Goal: Task Accomplishment & Management: Manage account settings

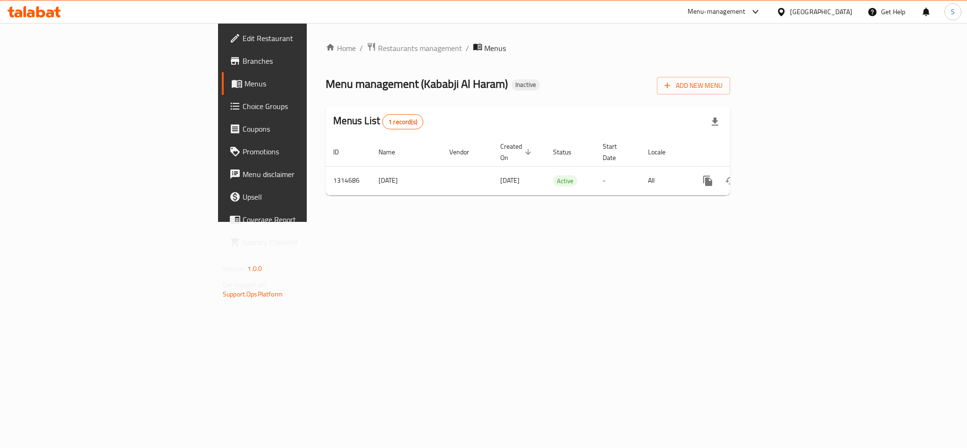
drag, startPoint x: 0, startPoint y: 0, endPoint x: 57, endPoint y: 12, distance: 57.8
click at [57, 12] on icon at bounding box center [57, 12] width 7 height 11
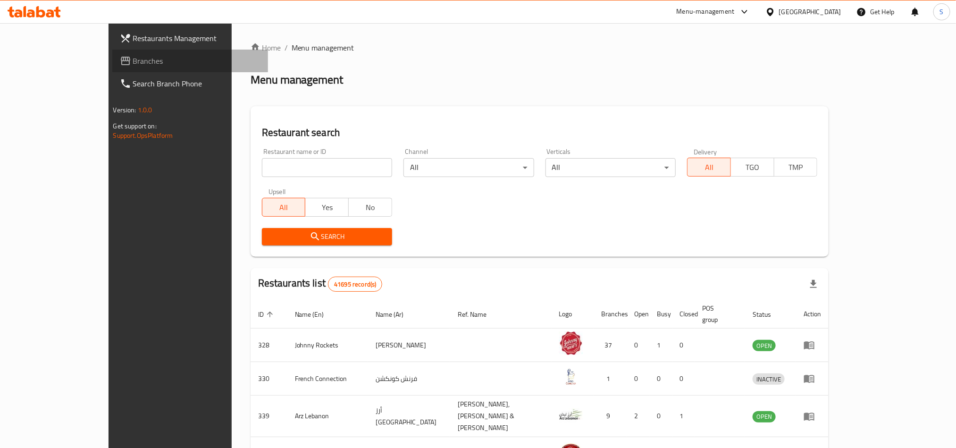
click at [133, 55] on span "Branches" at bounding box center [196, 60] width 127 height 11
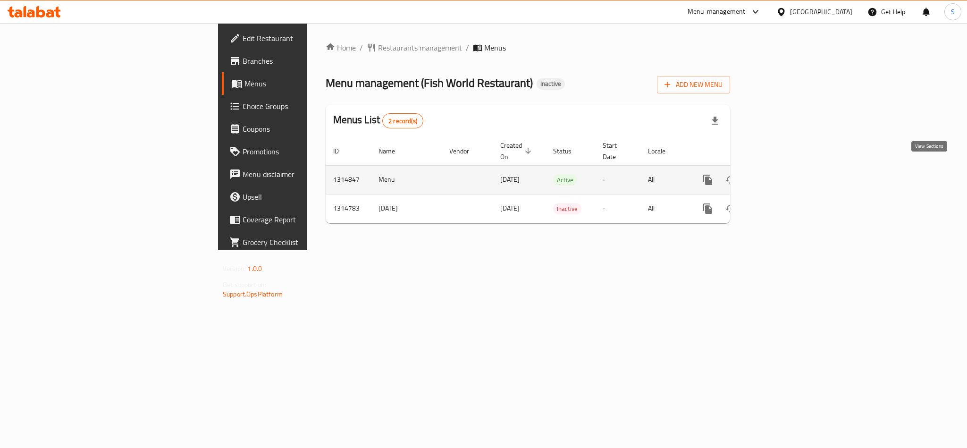
click at [787, 168] on link "enhanced table" at bounding box center [776, 179] width 23 height 23
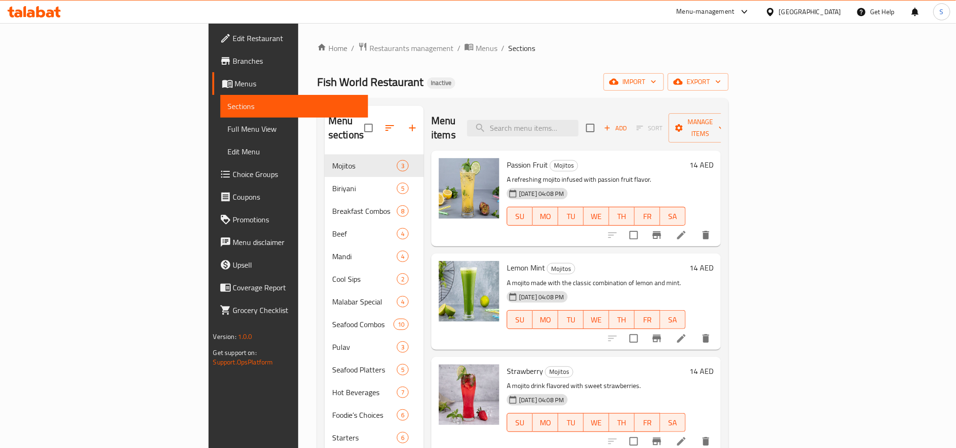
click at [487, 73] on div "Fish World Restaurant Inactive import export" at bounding box center [523, 81] width 412 height 17
click at [656, 81] on span "import" at bounding box center [633, 82] width 45 height 12
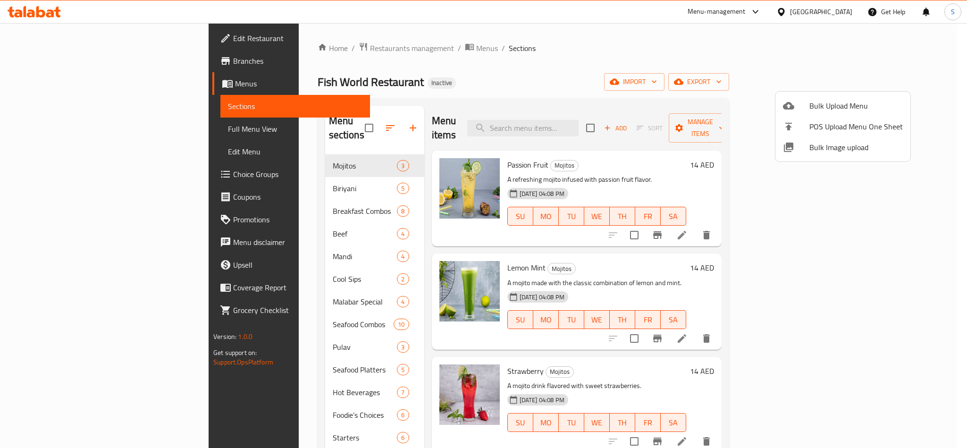
click at [836, 146] on span "Bulk Image upload" at bounding box center [855, 147] width 93 height 11
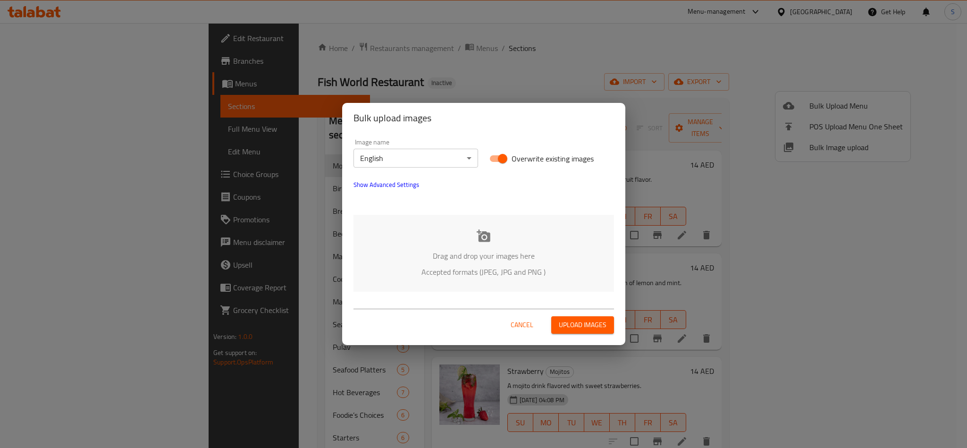
click at [490, 237] on div "Drag and drop your images here Accepted formats (JPEG, JPG and PNG )" at bounding box center [483, 253] width 261 height 77
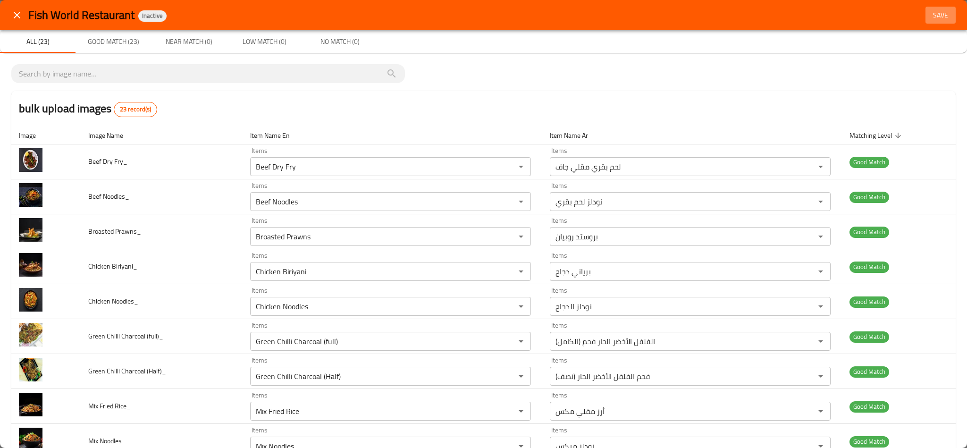
click at [932, 14] on span "Save" at bounding box center [940, 15] width 23 height 12
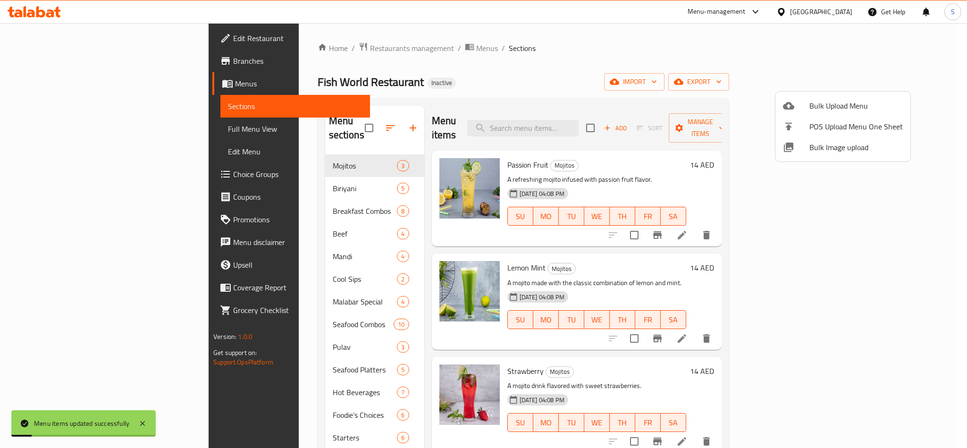
click at [568, 67] on div at bounding box center [483, 224] width 967 height 448
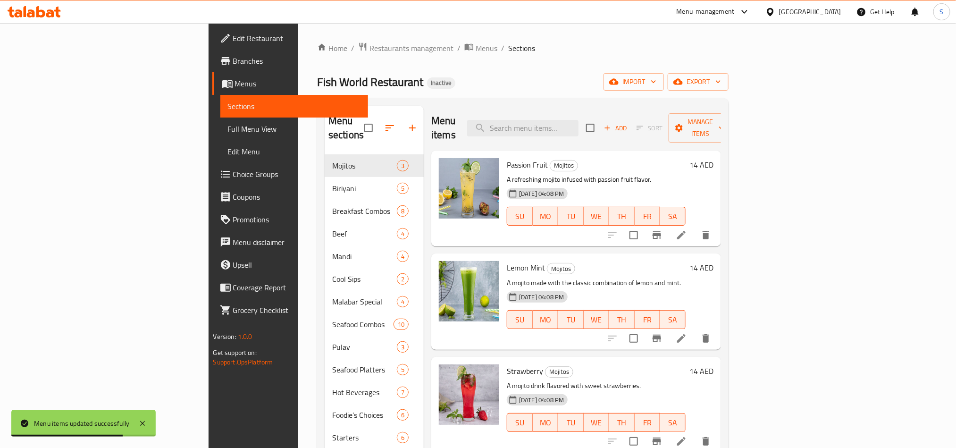
click at [567, 72] on div "Home / Restaurants management / Menus / Sections Fish World Restaurant Inactive…" at bounding box center [523, 375] width 412 height 667
click at [449, 75] on div "Fish World Restaurant Inactive import export" at bounding box center [523, 81] width 412 height 17
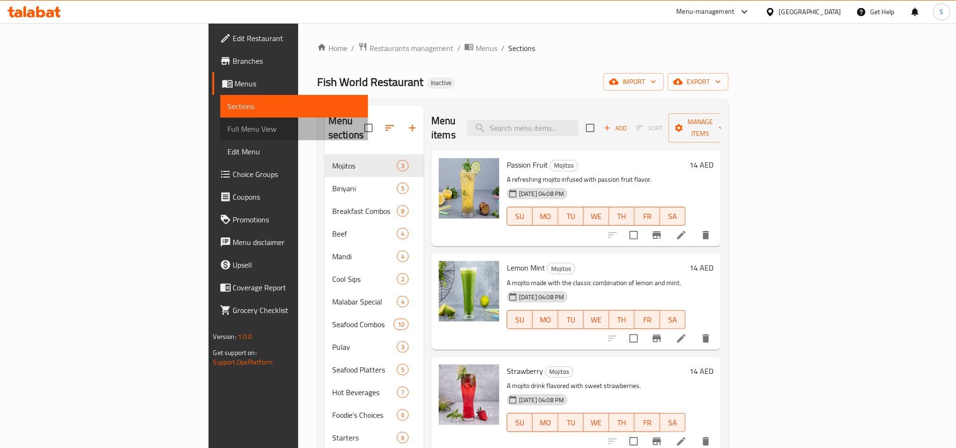
click at [228, 127] on span "Full Menu View" at bounding box center [294, 128] width 133 height 11
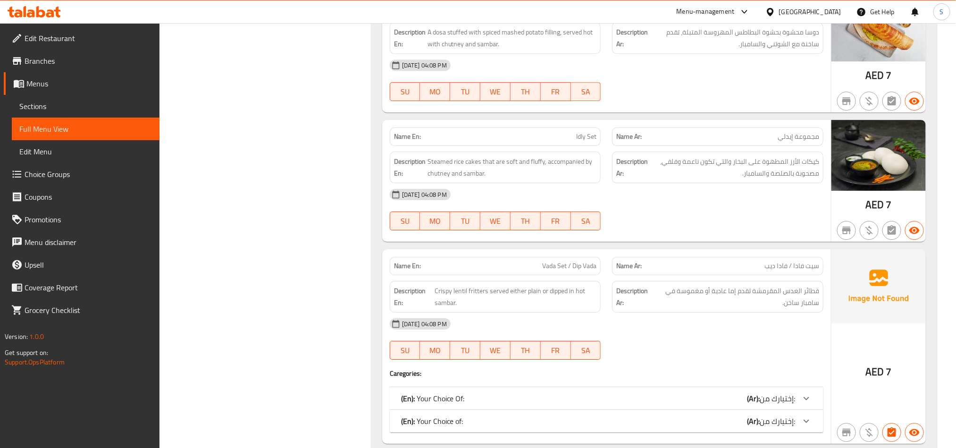
scroll to position [1628, 0]
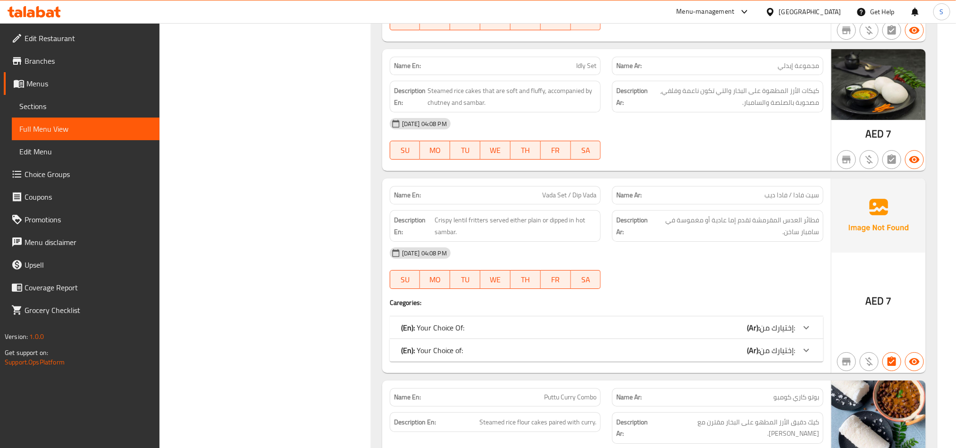
click at [40, 124] on span "Full Menu View" at bounding box center [85, 128] width 133 height 11
click at [68, 105] on span "Sections" at bounding box center [85, 106] width 133 height 11
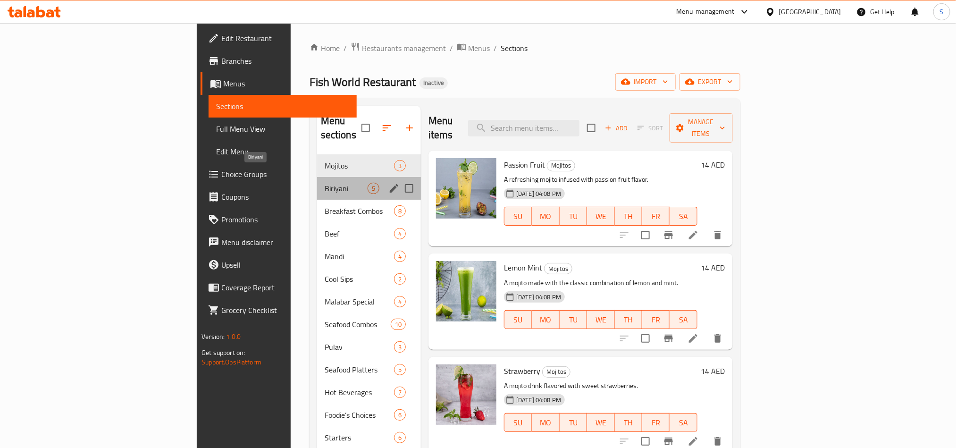
click at [325, 183] on span "Biriyani" at bounding box center [346, 188] width 43 height 11
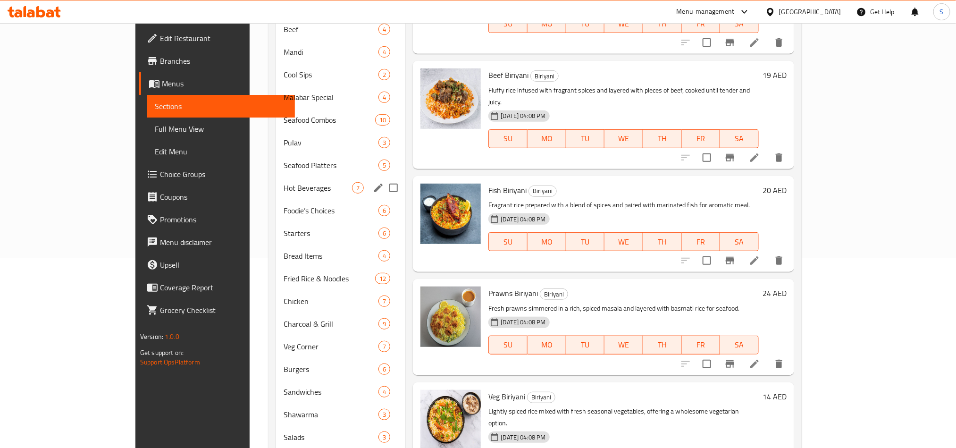
scroll to position [53, 0]
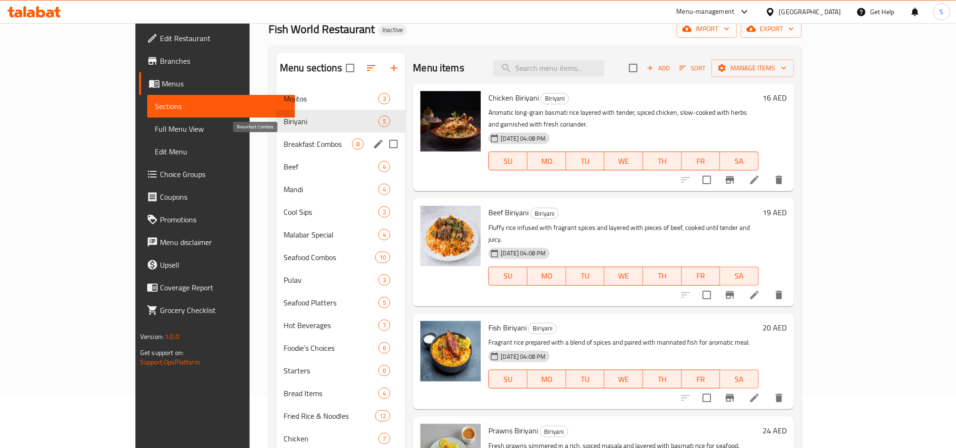
click at [284, 142] on span "Breakfast Combos" at bounding box center [318, 143] width 68 height 11
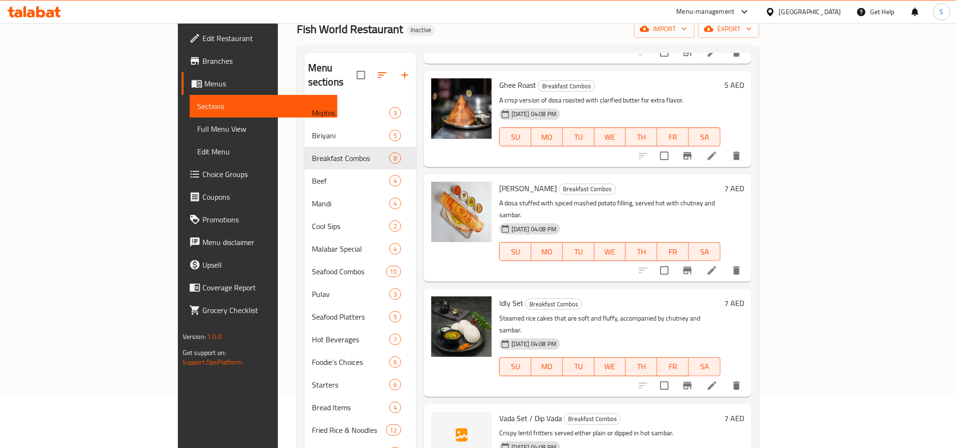
scroll to position [267, 0]
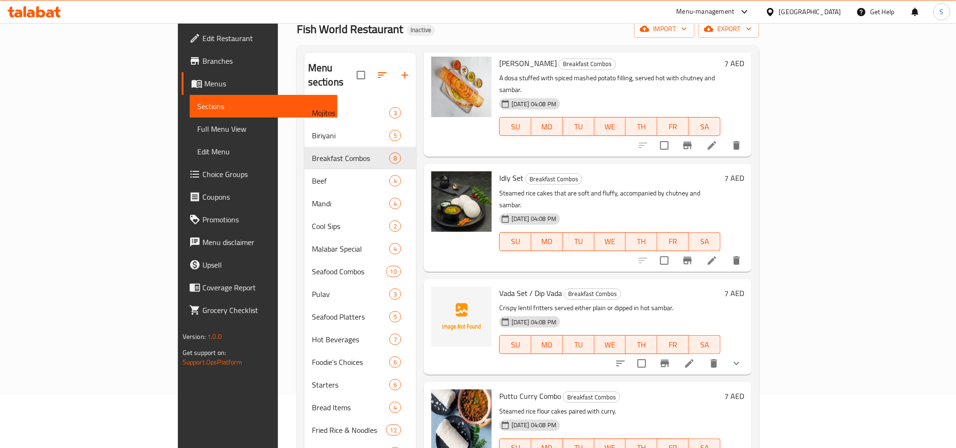
click at [499, 286] on span "Vada Set / Dip Vada" at bounding box center [530, 293] width 63 height 14
copy h6 "Vada Set / Dip Vada"
click at [440, 295] on icon "upload picture" at bounding box center [444, 299] width 9 height 8
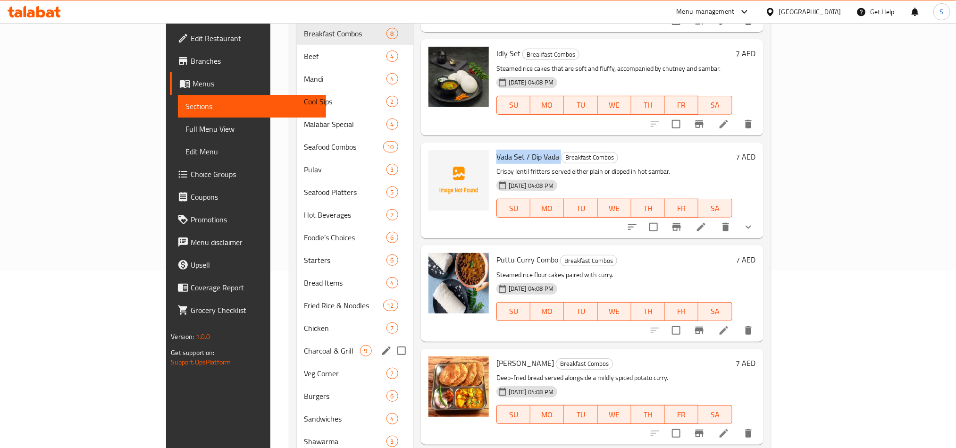
scroll to position [0, 0]
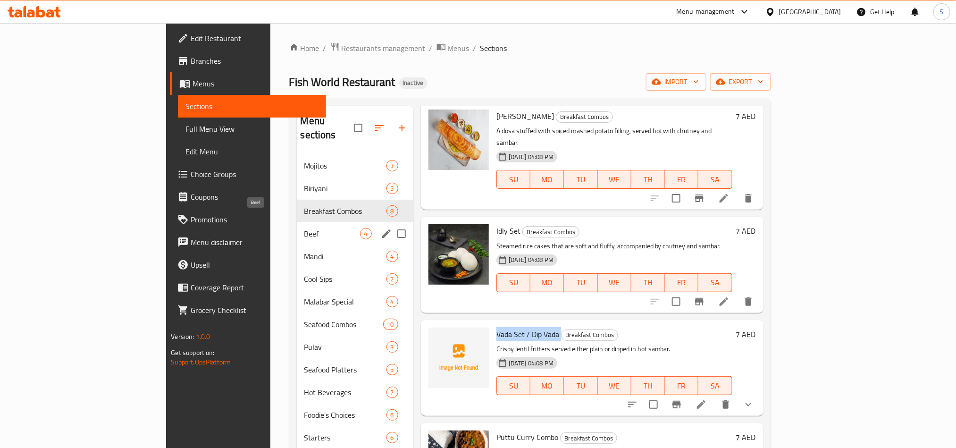
click at [304, 228] on span "Beef" at bounding box center [332, 233] width 56 height 11
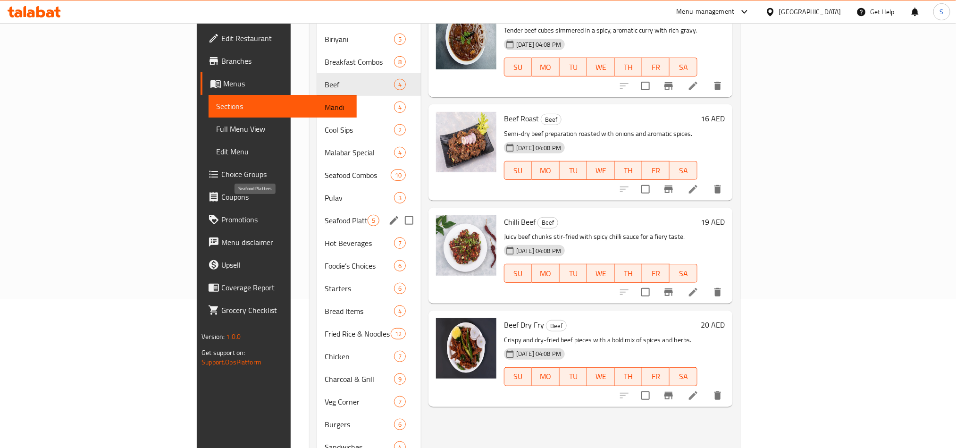
scroll to position [124, 0]
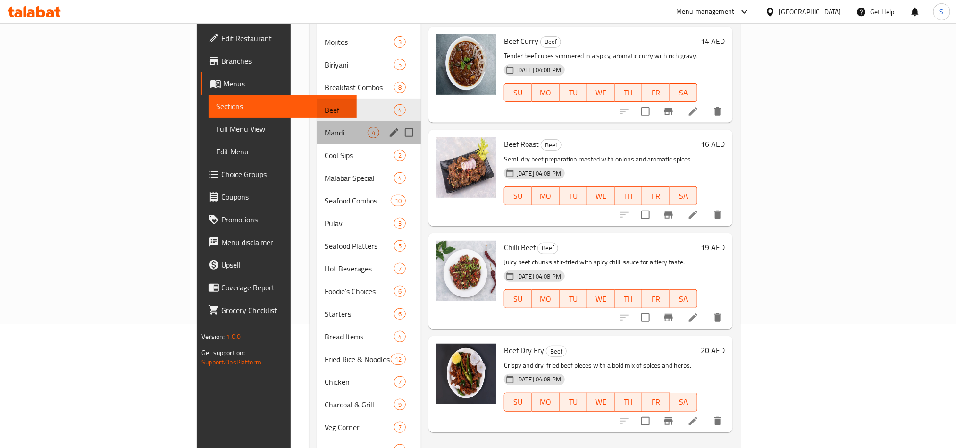
click at [317, 129] on div "Mandi 4" at bounding box center [369, 132] width 104 height 23
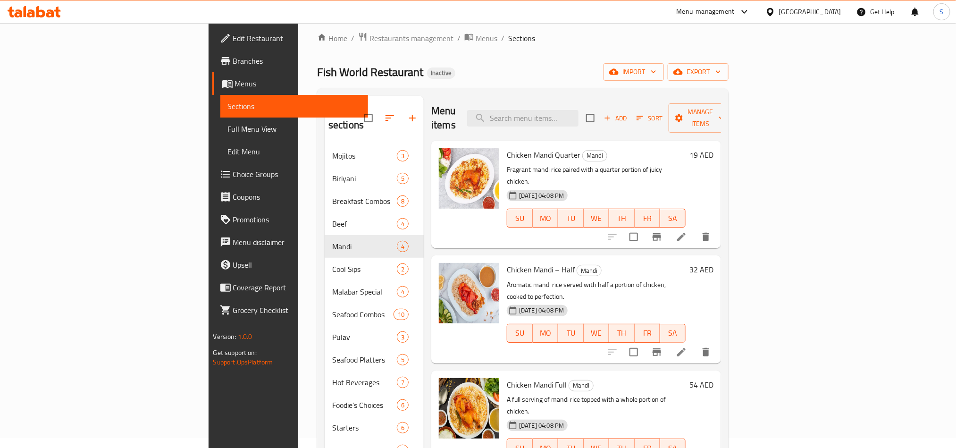
scroll to position [212, 0]
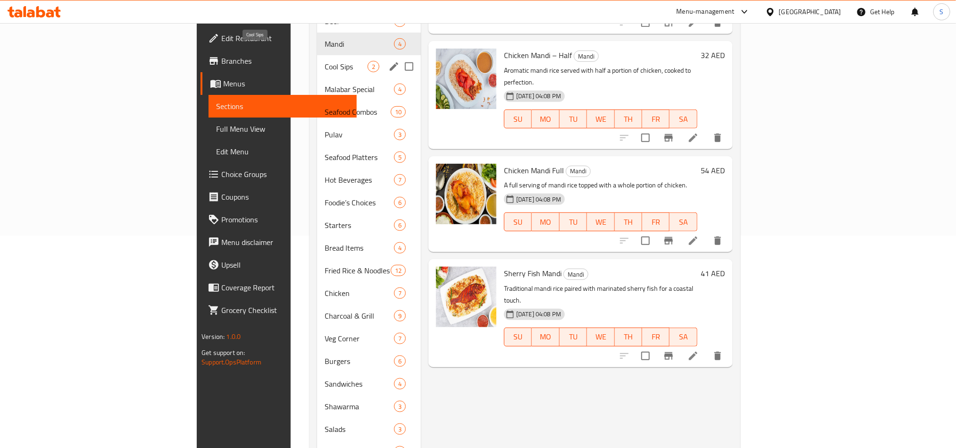
click at [325, 61] on span "Cool Sips" at bounding box center [346, 66] width 43 height 11
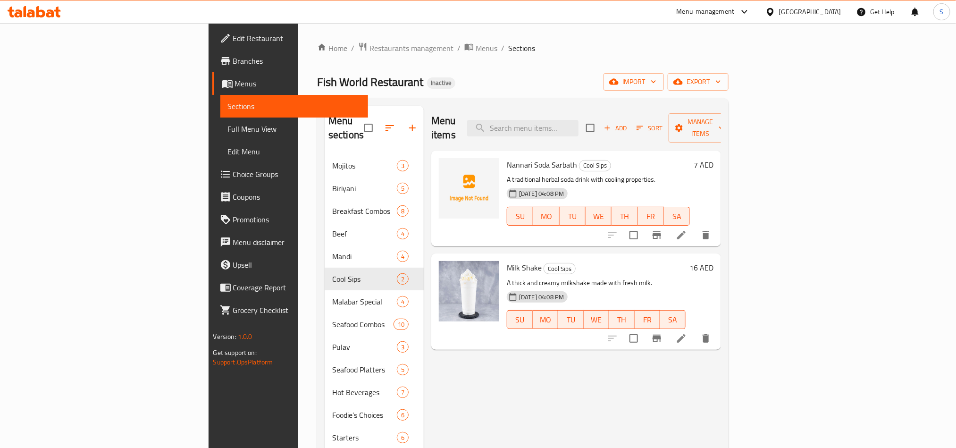
click at [507, 158] on span "Nannari Soda Sarbath" at bounding box center [542, 165] width 70 height 14
copy span "Nannari"
click at [447, 167] on icon "upload picture" at bounding box center [451, 171] width 9 height 8
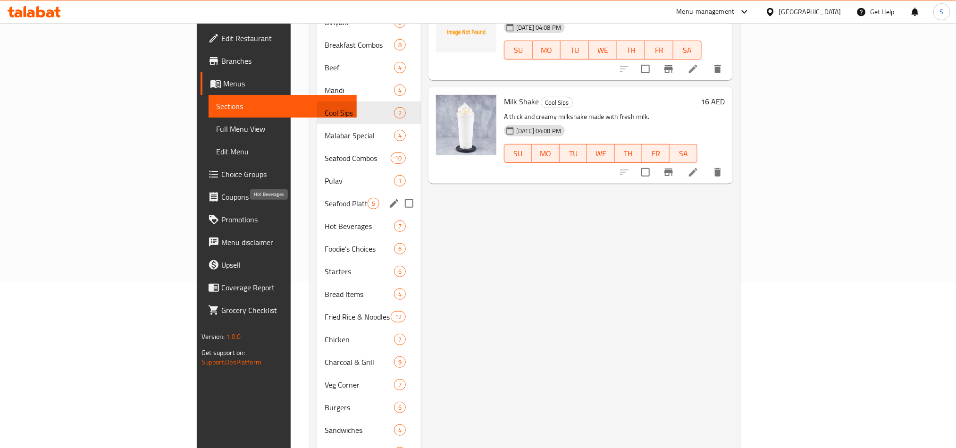
scroll to position [142, 0]
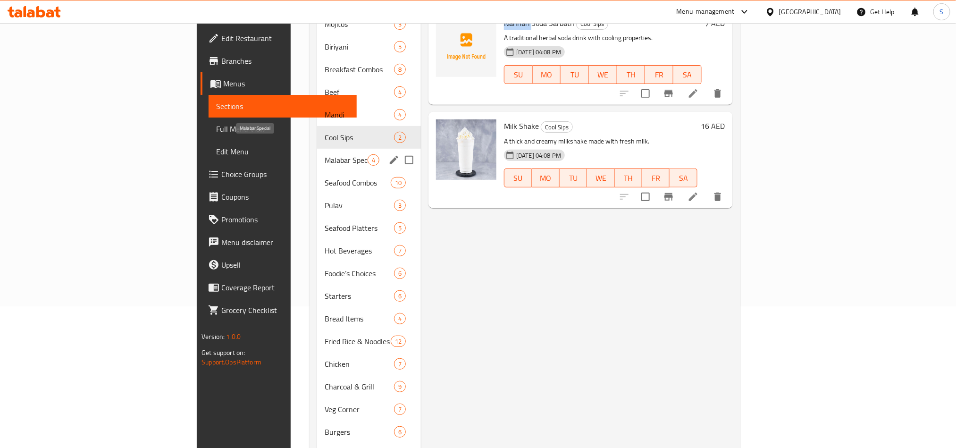
click at [325, 154] on span "Malabar Special" at bounding box center [346, 159] width 43 height 11
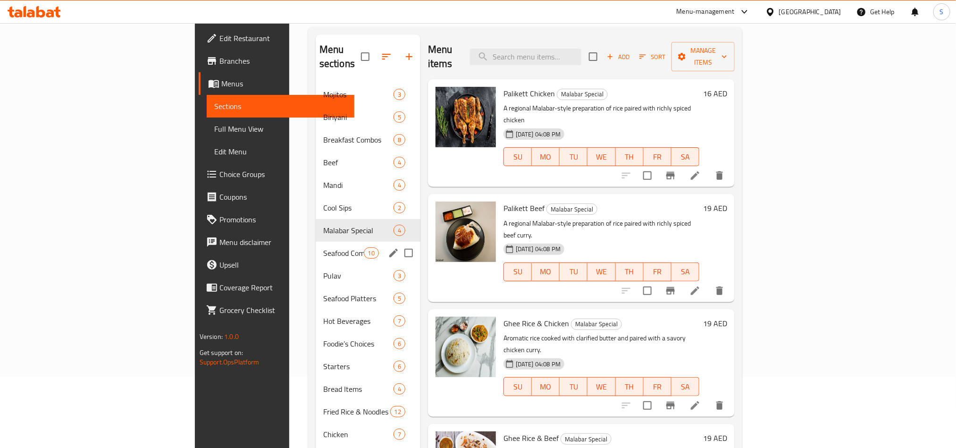
scroll to position [142, 0]
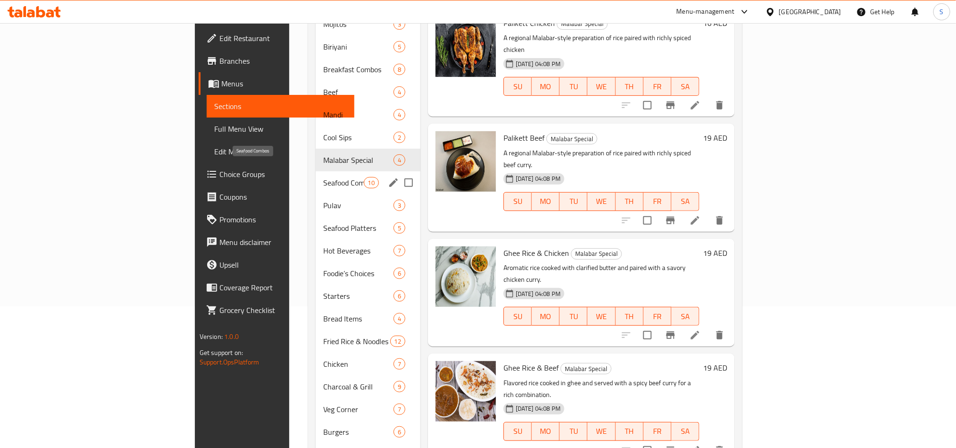
click at [323, 177] on span "Seafood Combos" at bounding box center [343, 182] width 41 height 11
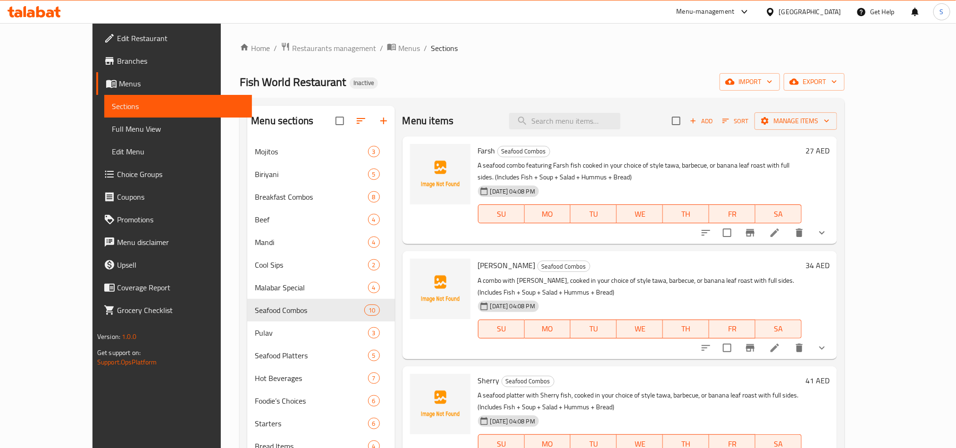
click at [478, 151] on span "Farsh" at bounding box center [486, 150] width 17 height 14
copy h6 "Farsh"
click at [414, 153] on span "upload picture" at bounding box center [423, 156] width 19 height 11
click at [565, 119] on input "search" at bounding box center [564, 121] width 111 height 17
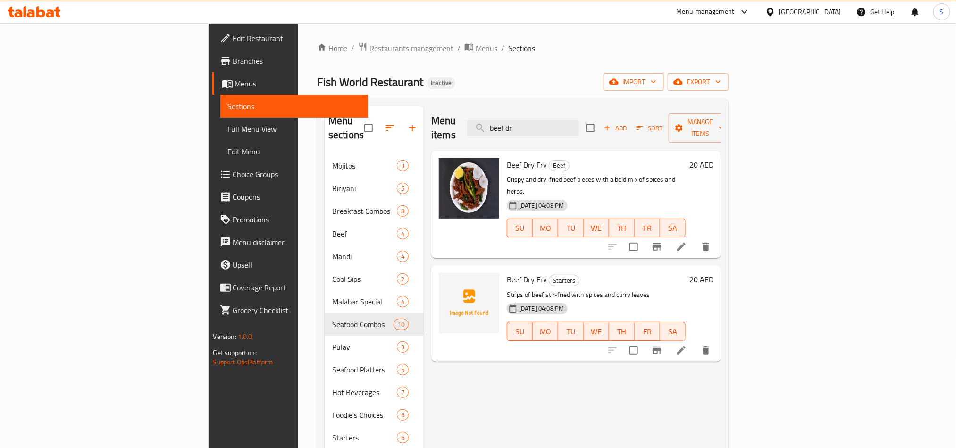
type input "beef dr"
click at [507, 272] on span "Beef Dry Fry" at bounding box center [527, 279] width 40 height 14
copy h6 "Beef Dry Fry"
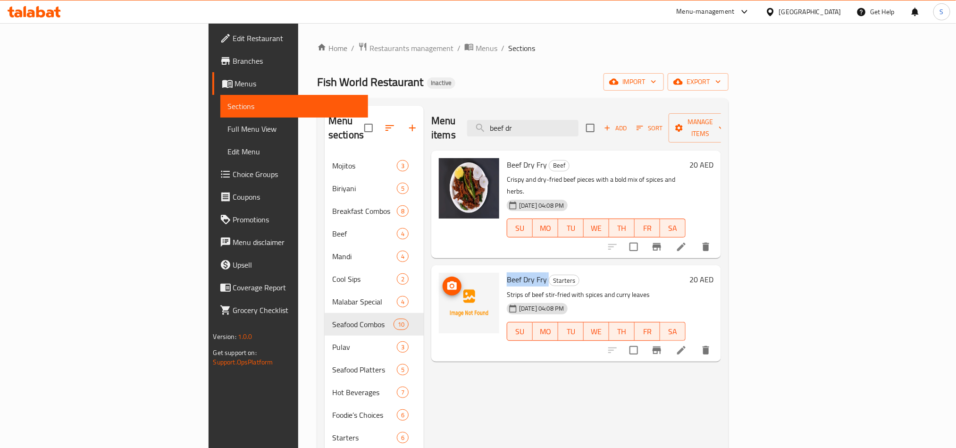
click at [439, 273] on img at bounding box center [469, 303] width 60 height 60
click at [443, 280] on span "upload picture" at bounding box center [452, 285] width 19 height 11
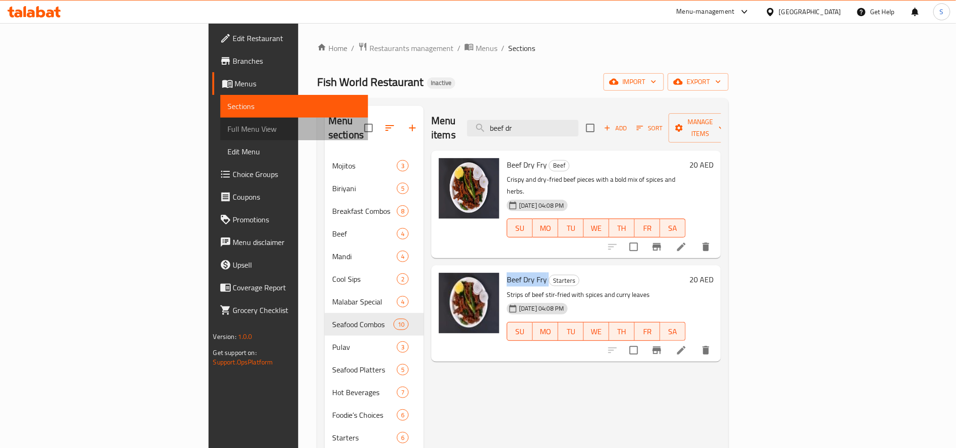
click at [228, 127] on span "Full Menu View" at bounding box center [294, 128] width 133 height 11
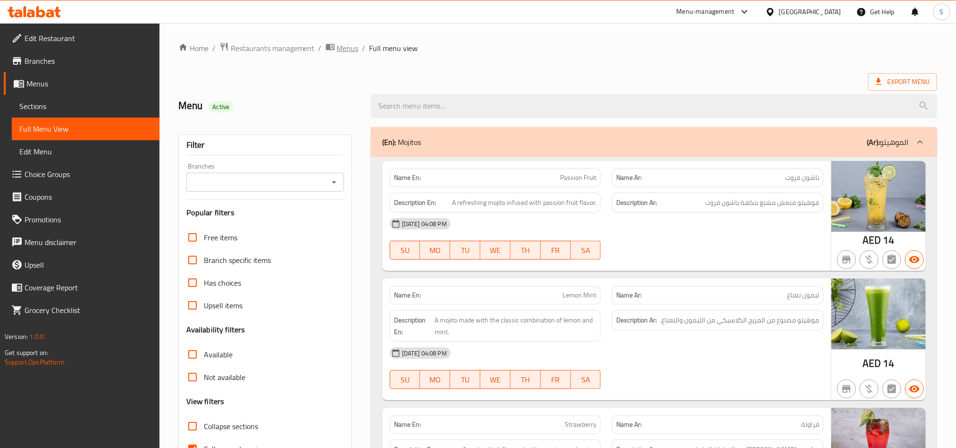
click at [337, 47] on span "Menus" at bounding box center [348, 47] width 22 height 11
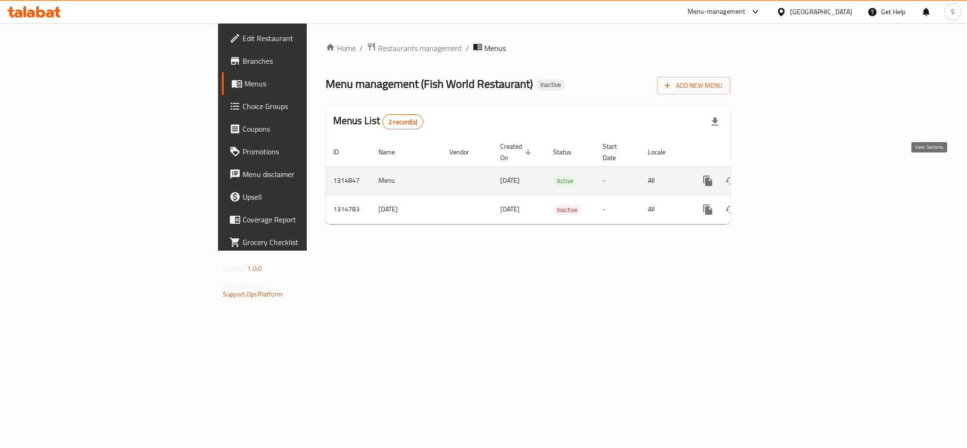
click at [782, 175] on icon "enhanced table" at bounding box center [775, 180] width 11 height 11
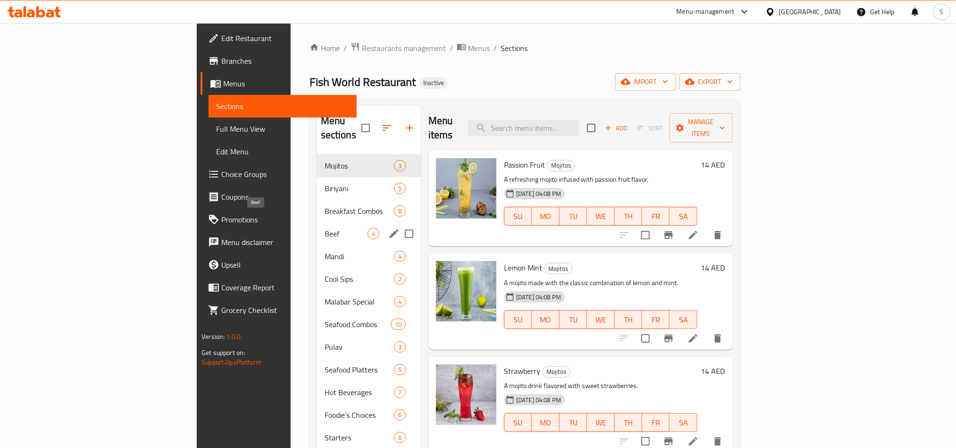
click at [325, 228] on span "Beef" at bounding box center [346, 233] width 43 height 11
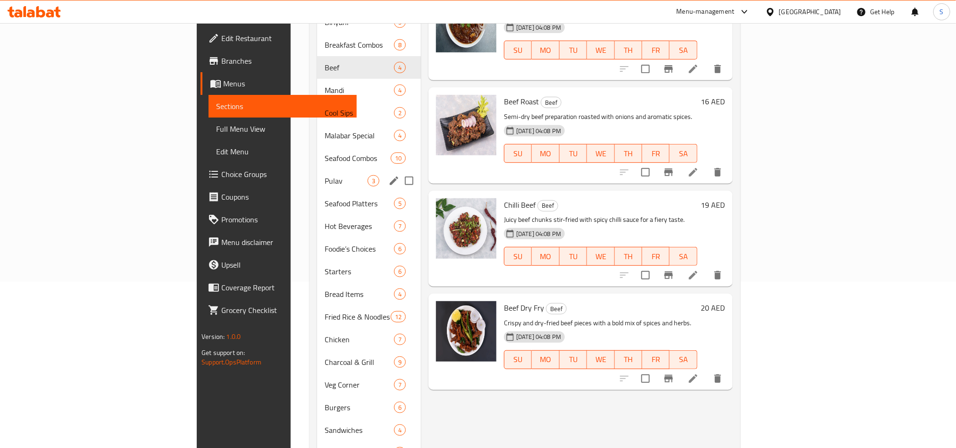
scroll to position [142, 0]
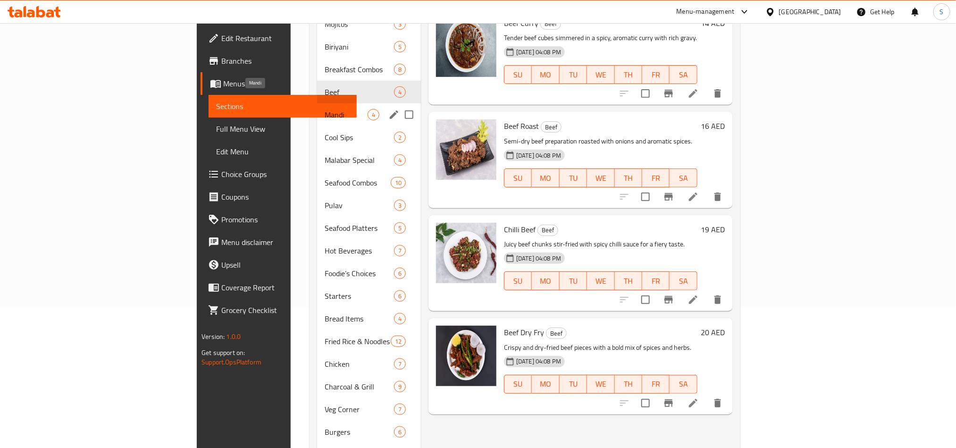
click at [325, 109] on span "Mandi" at bounding box center [346, 114] width 43 height 11
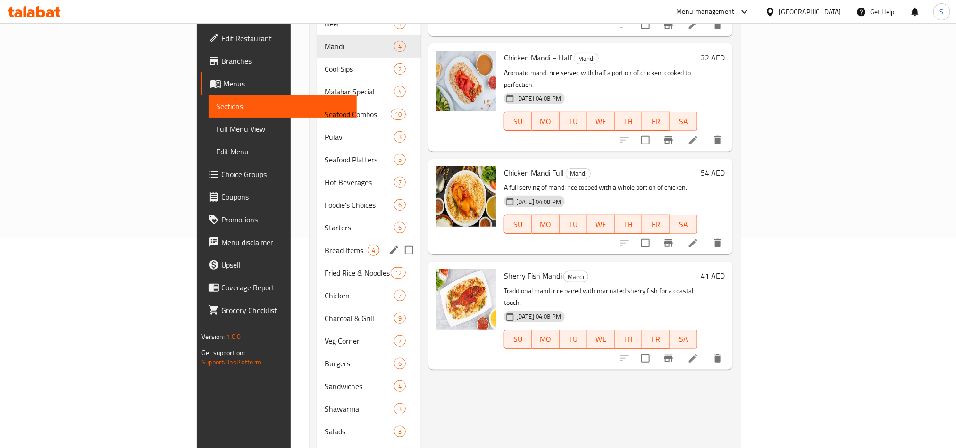
scroll to position [194, 0]
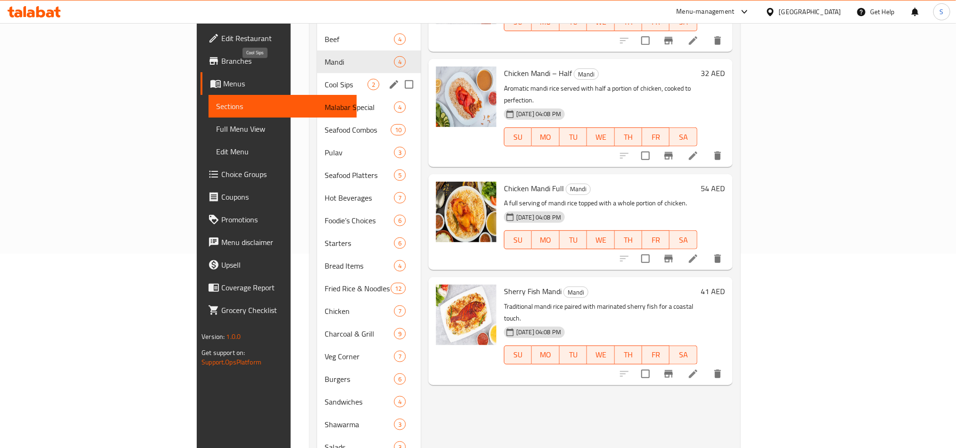
click at [325, 79] on span "Cool Sips" at bounding box center [346, 84] width 43 height 11
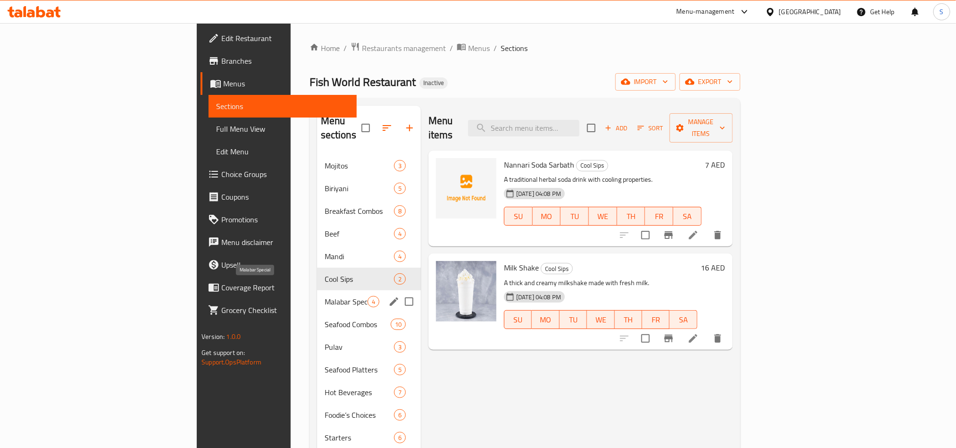
click at [325, 296] on span "Malabar Special" at bounding box center [346, 301] width 43 height 11
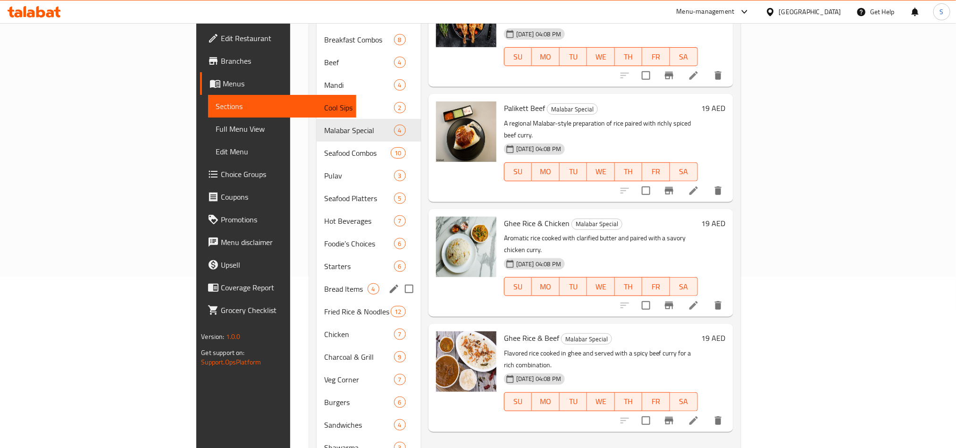
scroll to position [124, 0]
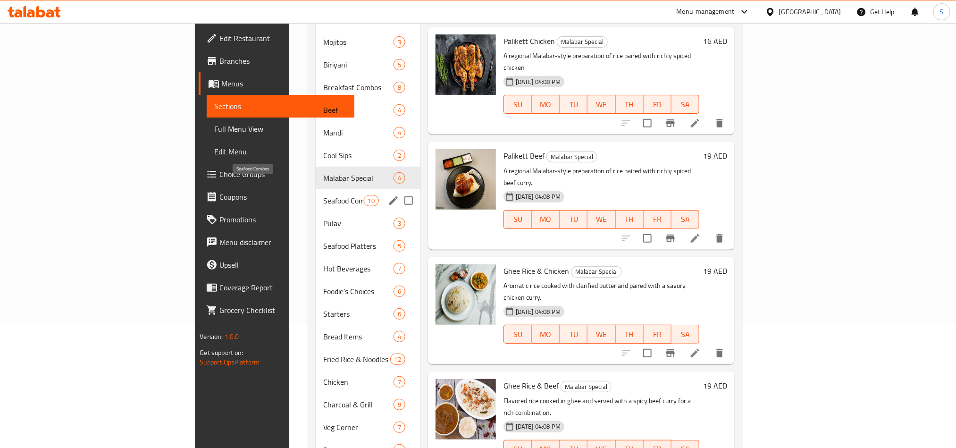
click at [323, 195] on span "Seafood Combos" at bounding box center [343, 200] width 41 height 11
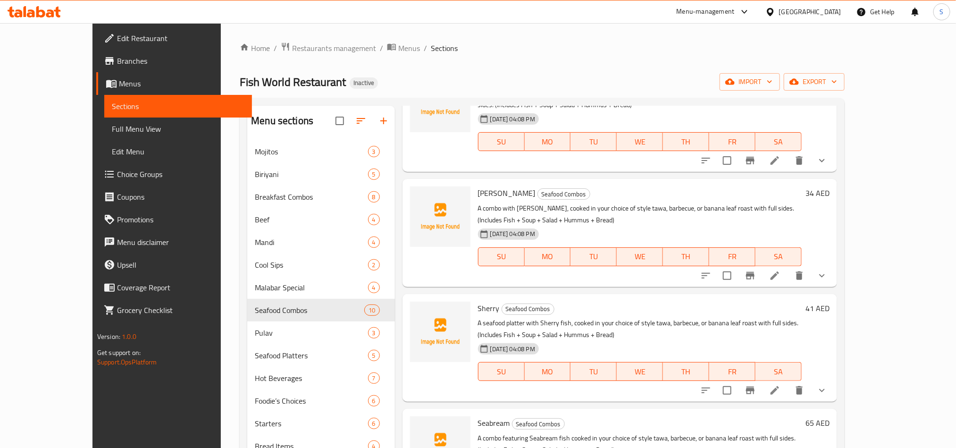
scroll to position [71, 0]
click at [478, 196] on span "Sulthan Ibrahim" at bounding box center [507, 194] width 58 height 14
click at [478, 193] on span "Sulthan Ibrahim" at bounding box center [507, 194] width 58 height 14
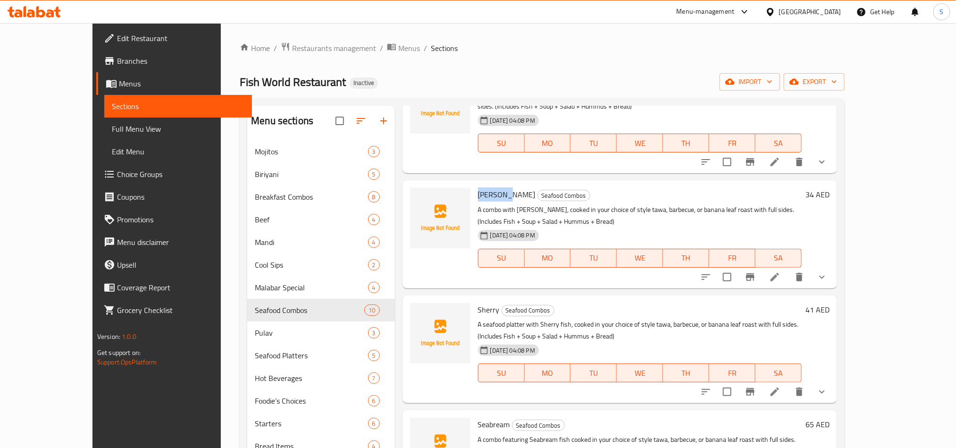
copy span "Sulthan"
click at [419, 200] on icon "upload picture" at bounding box center [423, 200] width 9 height 8
click at [478, 309] on span "Sherry" at bounding box center [489, 310] width 22 height 14
click at [478, 307] on span "Sherry" at bounding box center [489, 310] width 22 height 14
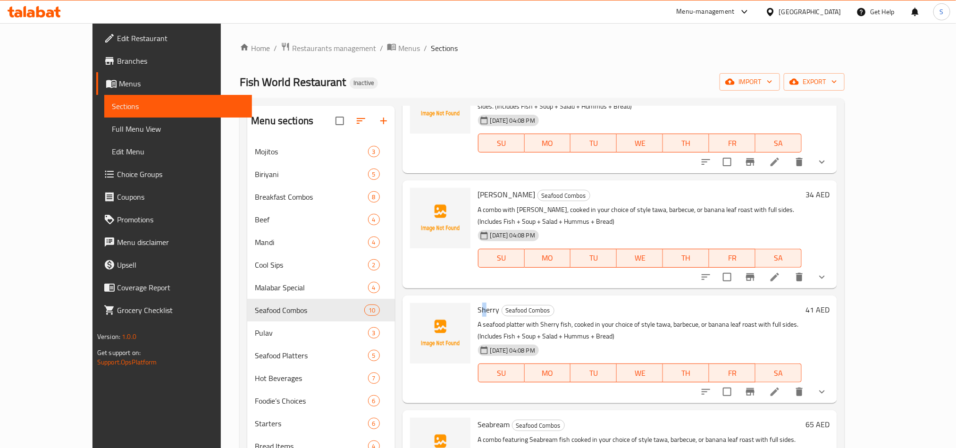
click at [478, 307] on span "Sherry" at bounding box center [489, 310] width 22 height 14
copy h6 "Sherry"
click at [414, 324] on button "upload picture" at bounding box center [423, 316] width 19 height 19
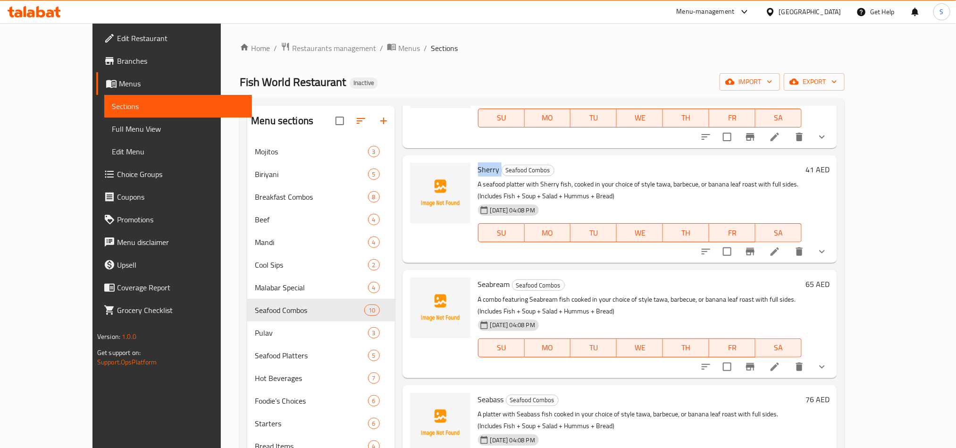
scroll to position [212, 0]
click at [478, 287] on span "Seabream" at bounding box center [494, 283] width 32 height 14
copy h6 "Seabream"
click at [418, 287] on icon "upload picture" at bounding box center [423, 289] width 11 height 11
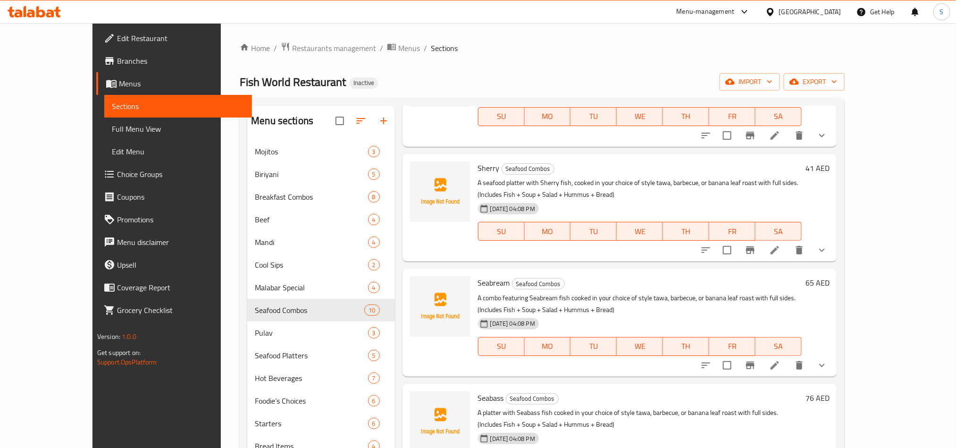
click at [478, 398] on span "Seabass" at bounding box center [491, 398] width 26 height 14
copy h6 "Seabass"
click at [418, 399] on icon "upload picture" at bounding box center [423, 404] width 11 height 11
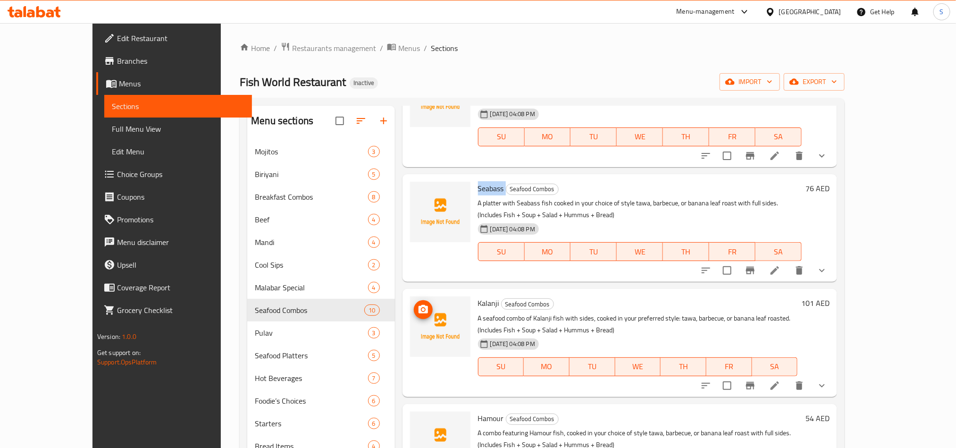
scroll to position [425, 0]
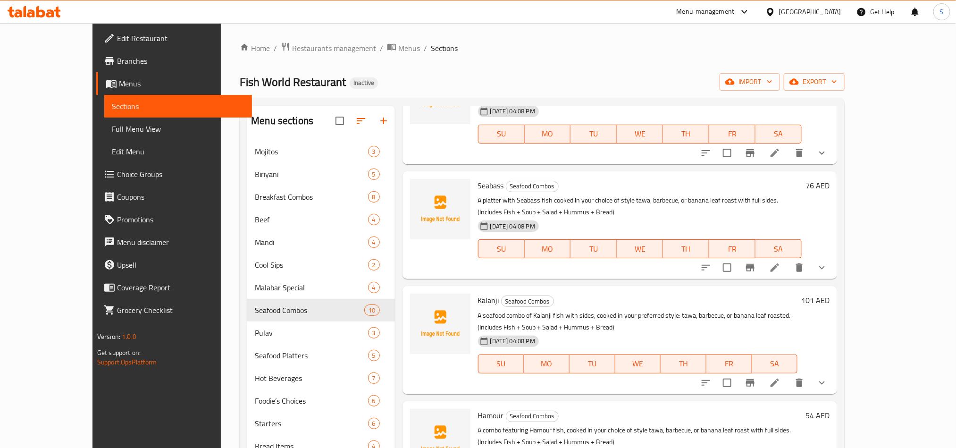
click at [478, 303] on span "Kalanji" at bounding box center [488, 300] width 21 height 14
copy h6 "Kalanji"
click at [418, 308] on icon "upload picture" at bounding box center [423, 306] width 11 height 11
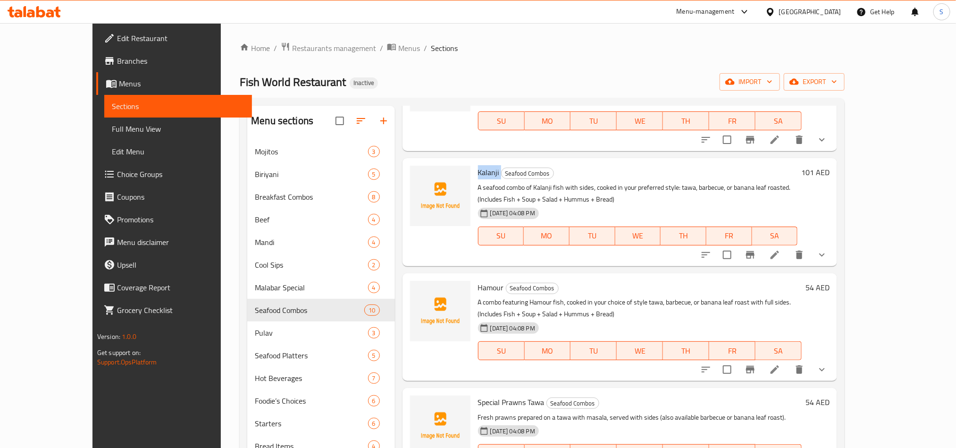
scroll to position [555, 0]
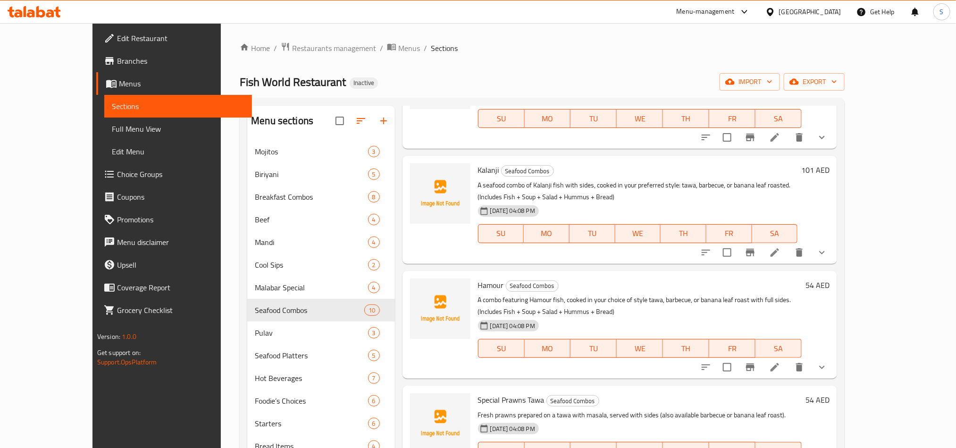
click at [478, 285] on span "Hamour" at bounding box center [491, 285] width 26 height 14
copy h6 "Hamour"
click at [419, 295] on icon "upload picture" at bounding box center [423, 291] width 9 height 8
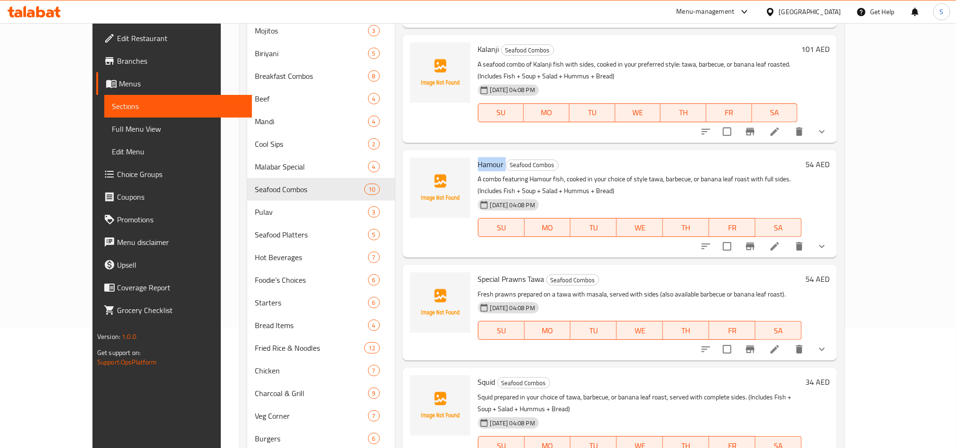
scroll to position [142, 0]
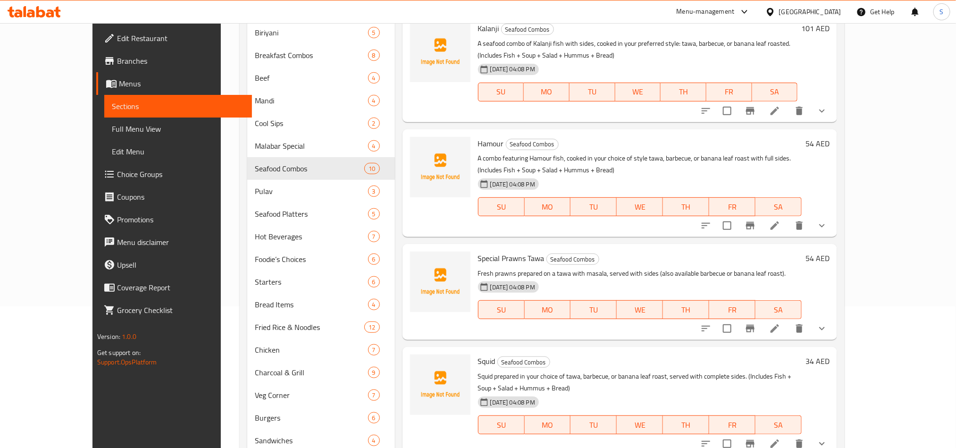
click at [478, 258] on span "Special Prawns Tawa" at bounding box center [511, 258] width 67 height 14
click at [419, 263] on icon "upload picture" at bounding box center [423, 264] width 9 height 8
click at [478, 363] on span "Squid" at bounding box center [486, 361] width 17 height 14
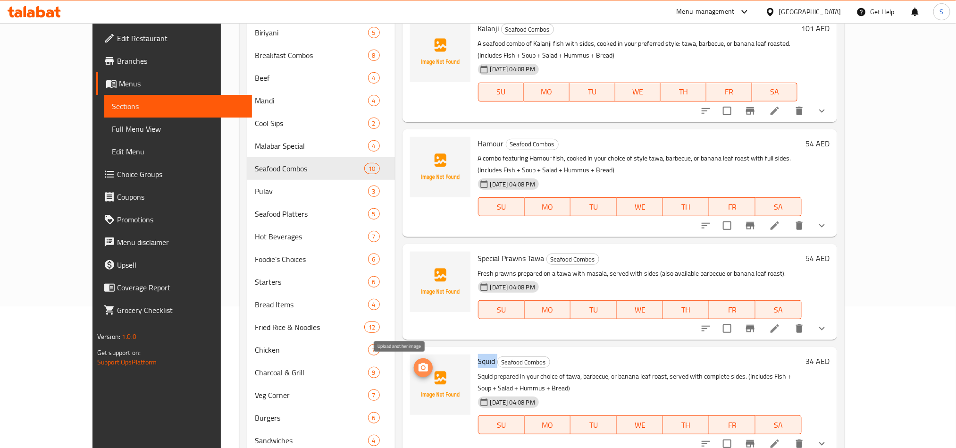
click at [414, 362] on span "upload picture" at bounding box center [423, 367] width 19 height 11
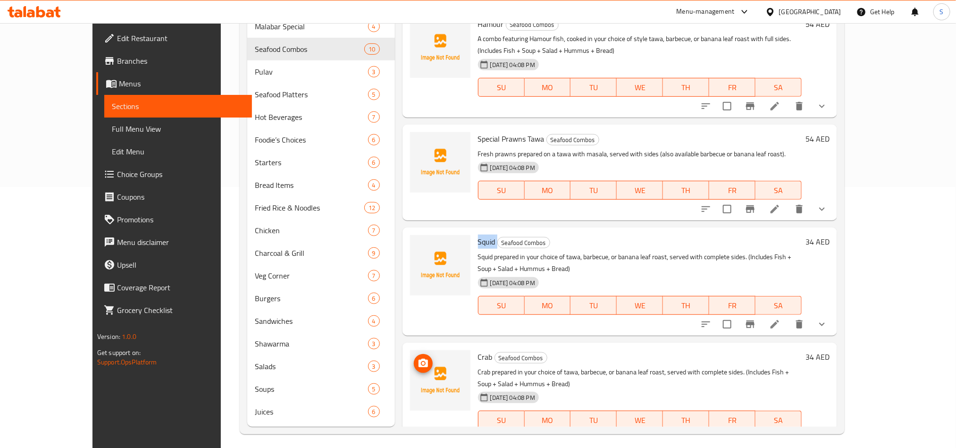
scroll to position [265, 0]
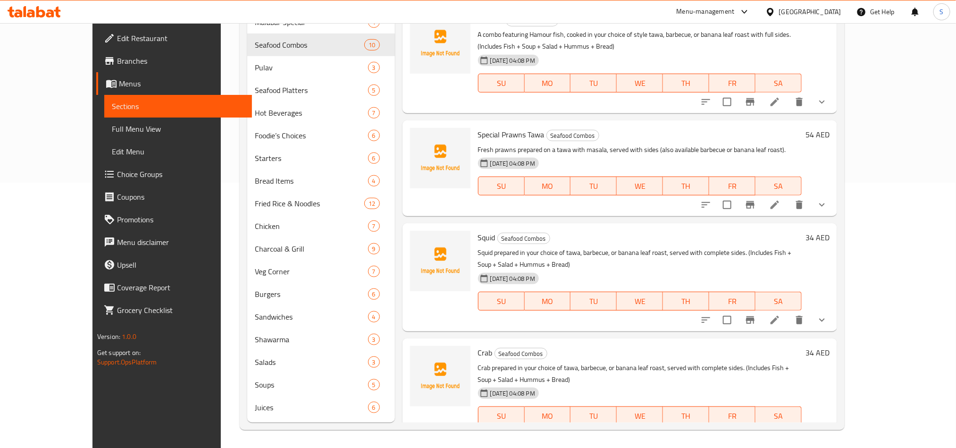
click at [478, 345] on span "Crab" at bounding box center [485, 352] width 15 height 14
click at [418, 353] on icon "upload picture" at bounding box center [423, 358] width 11 height 11
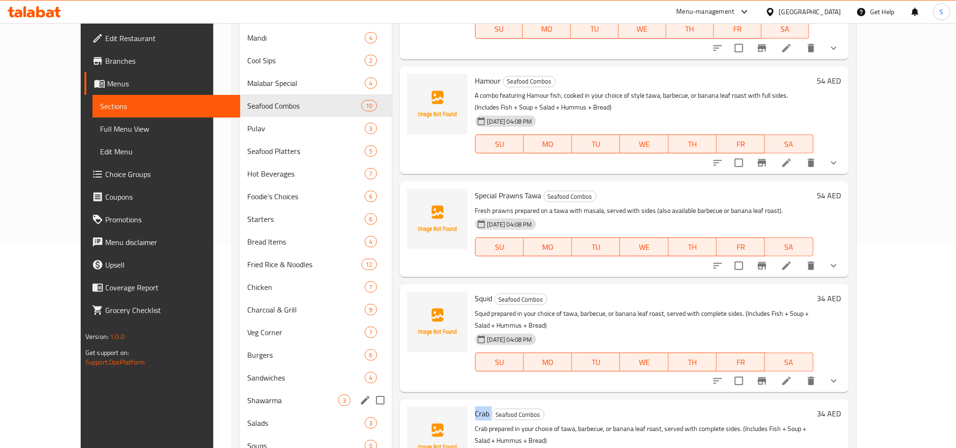
scroll to position [124, 0]
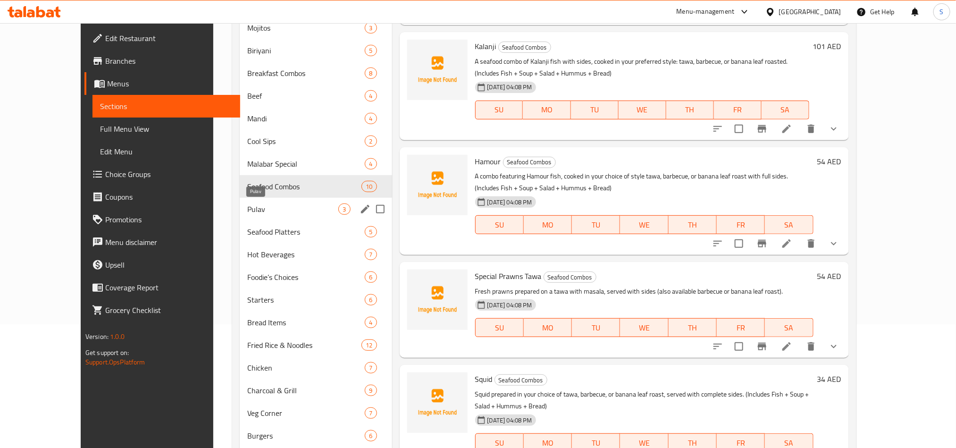
click at [275, 209] on span "Pulav" at bounding box center [293, 208] width 92 height 11
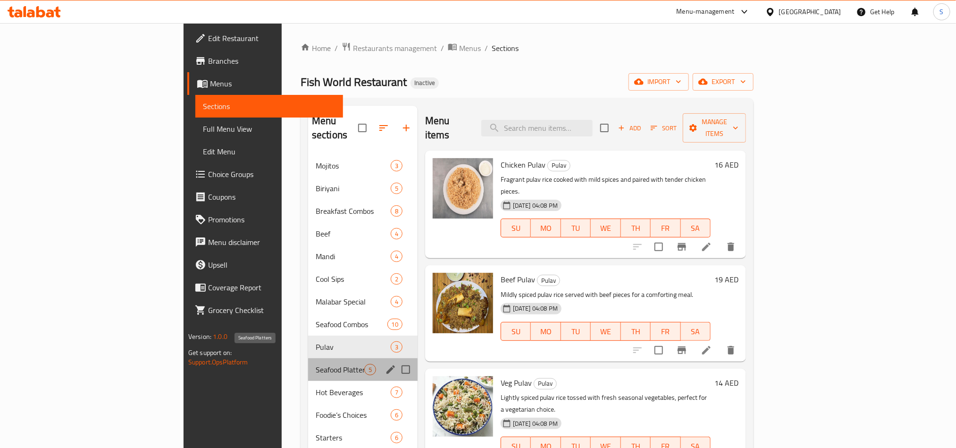
click at [316, 364] on span "Seafood Platters" at bounding box center [340, 369] width 49 height 11
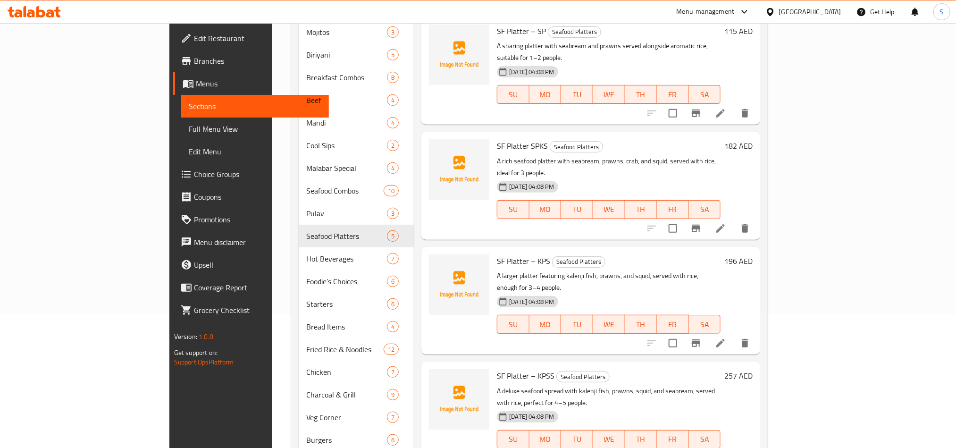
scroll to position [124, 0]
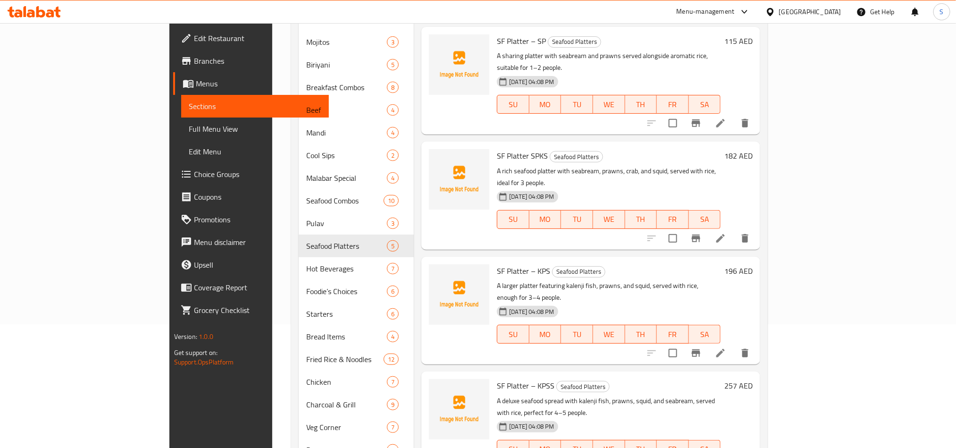
click at [497, 378] on span "SF Platter – KPSS" at bounding box center [526, 385] width 58 height 14
click at [437, 387] on icon "upload picture" at bounding box center [441, 391] width 9 height 8
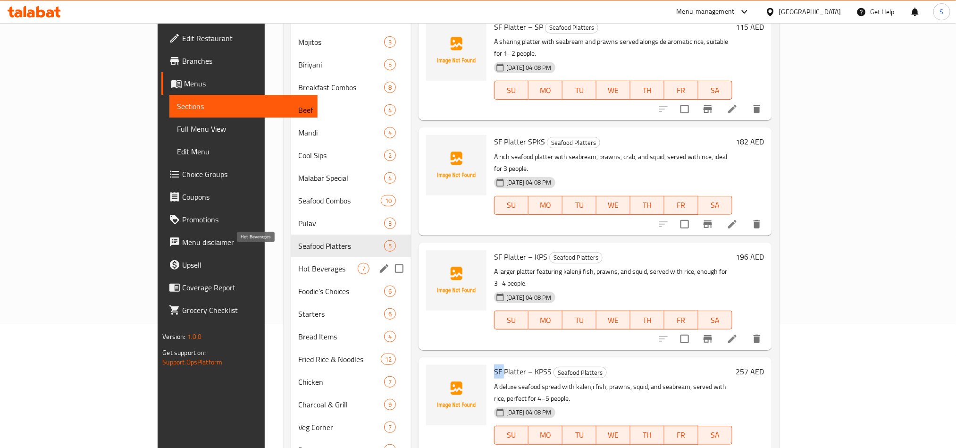
click at [299, 263] on span "Hot Beverages" at bounding box center [328, 268] width 59 height 11
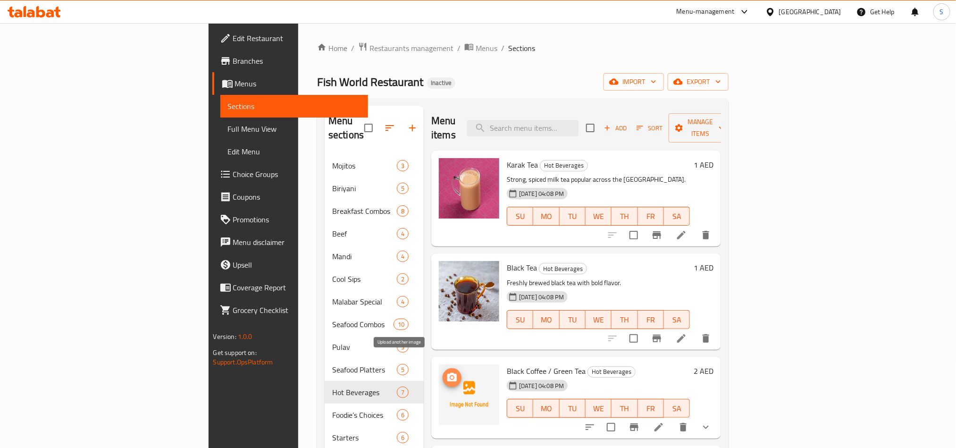
click at [447, 373] on icon "upload picture" at bounding box center [451, 377] width 9 height 8
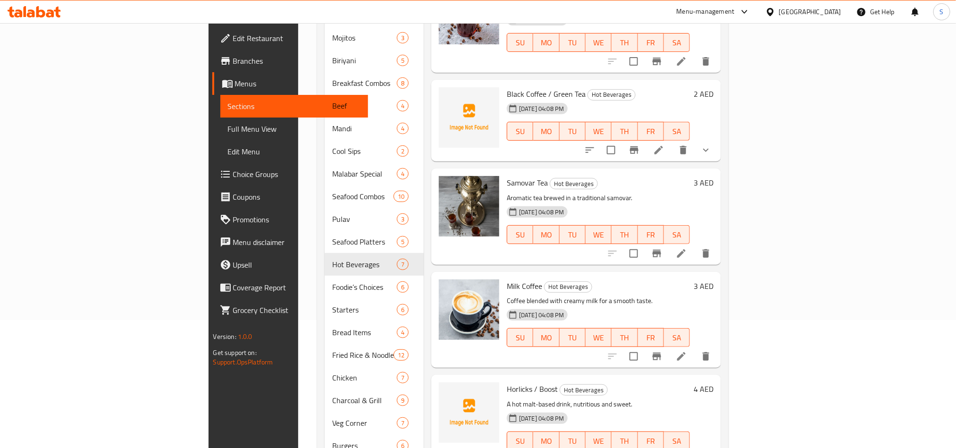
scroll to position [265, 0]
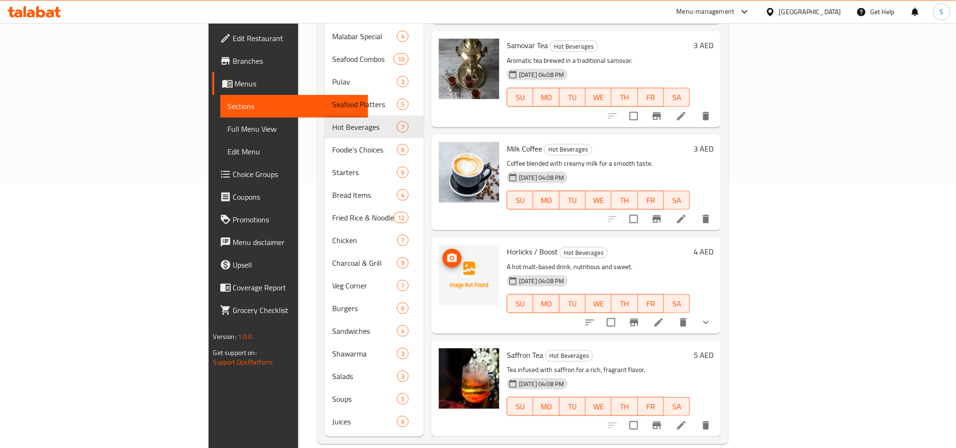
click at [446, 252] on icon "upload picture" at bounding box center [451, 257] width 11 height 11
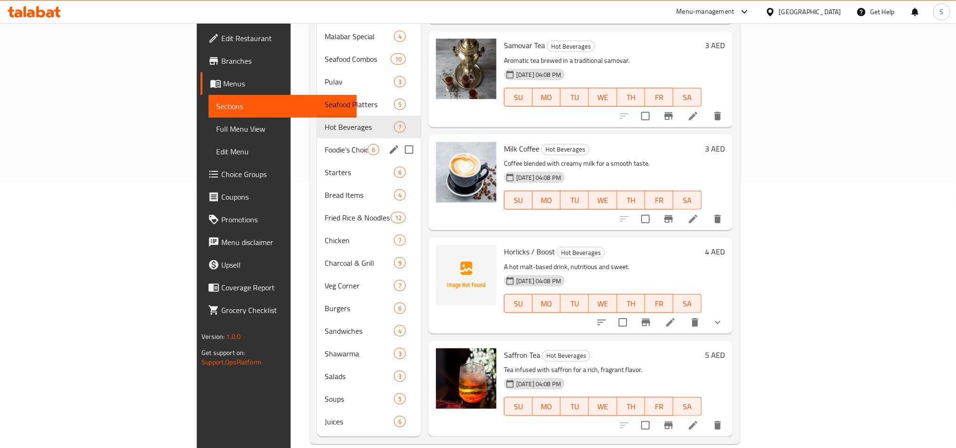
click at [325, 144] on span "Foodie’s Choices" at bounding box center [346, 149] width 43 height 11
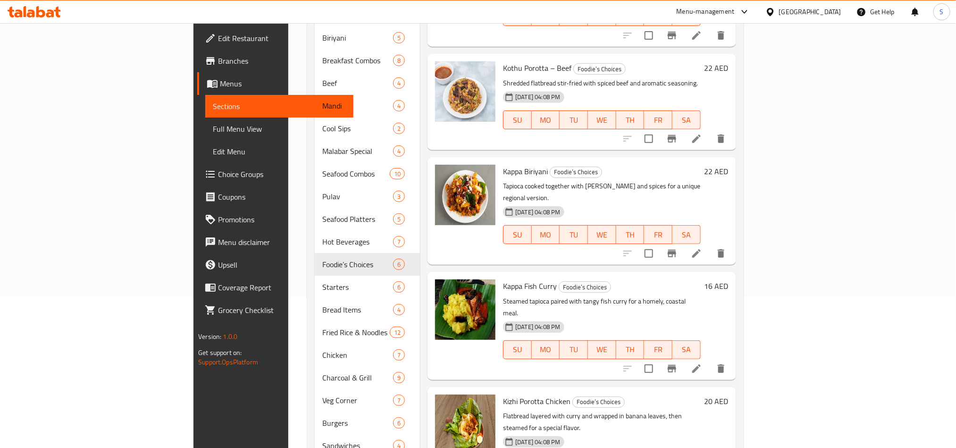
scroll to position [265, 0]
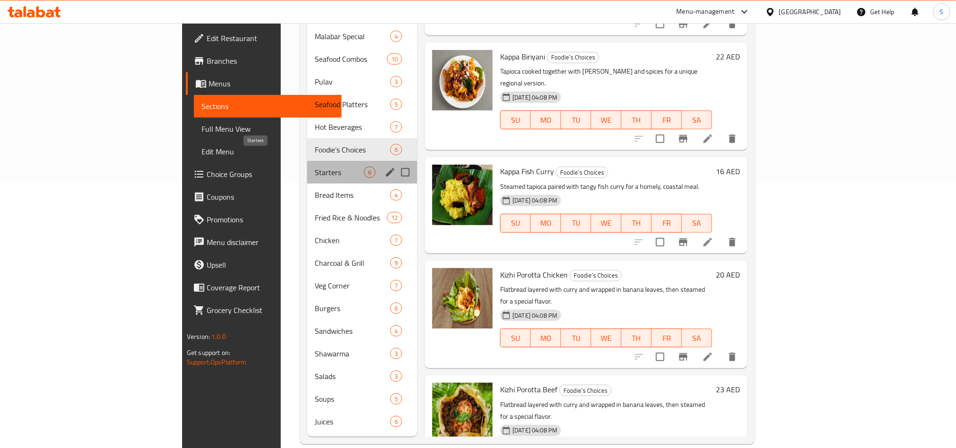
click at [315, 167] on span "Starters" at bounding box center [339, 172] width 49 height 11
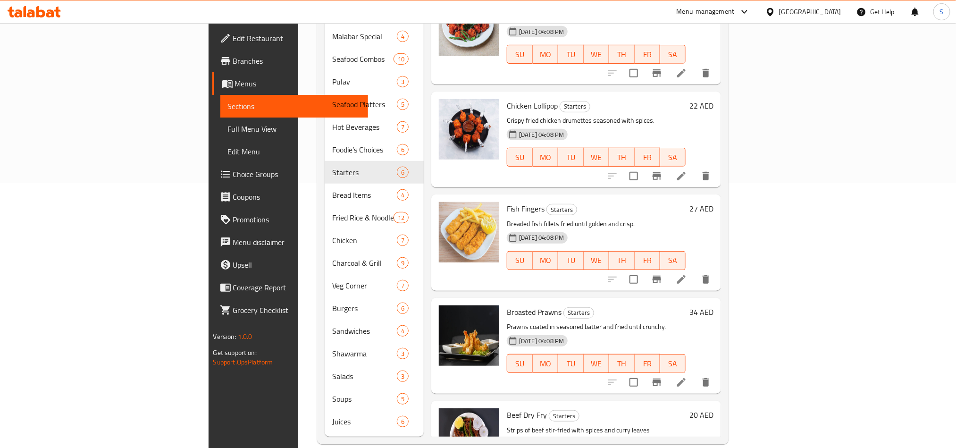
scroll to position [61, 0]
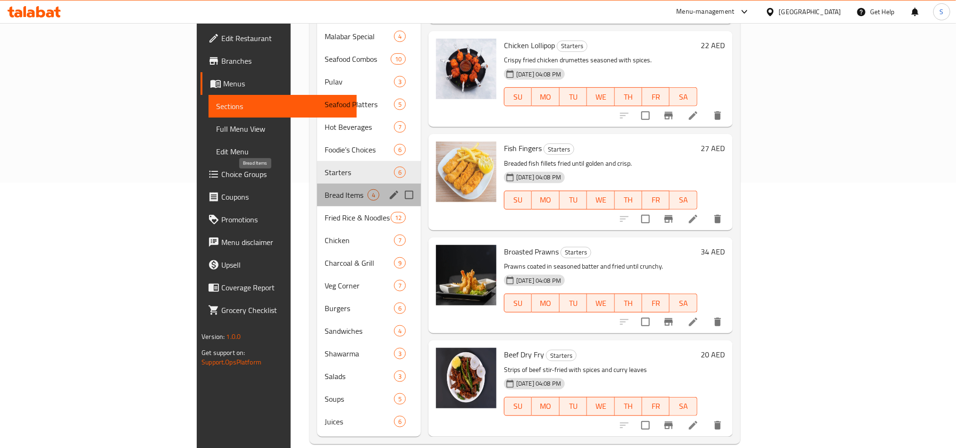
click at [325, 189] on span "Bread Items" at bounding box center [346, 194] width 43 height 11
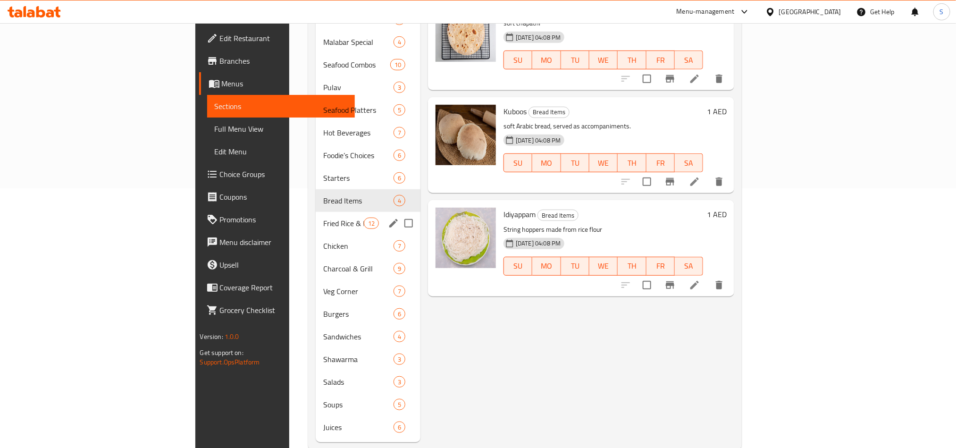
scroll to position [265, 0]
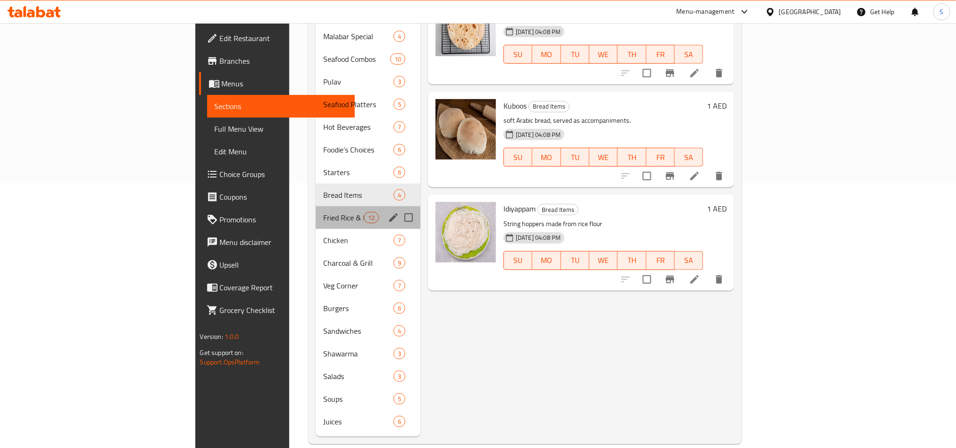
click at [316, 206] on div "Fried Rice & Noodles 12" at bounding box center [368, 217] width 105 height 23
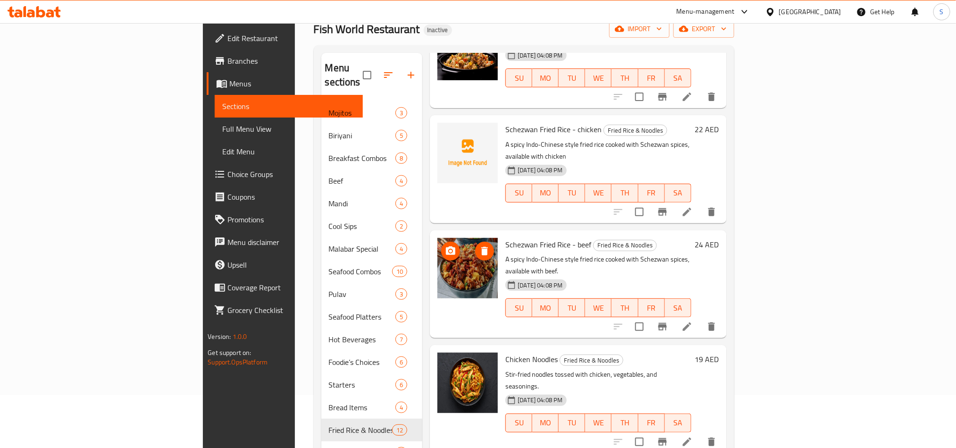
scroll to position [425, 0]
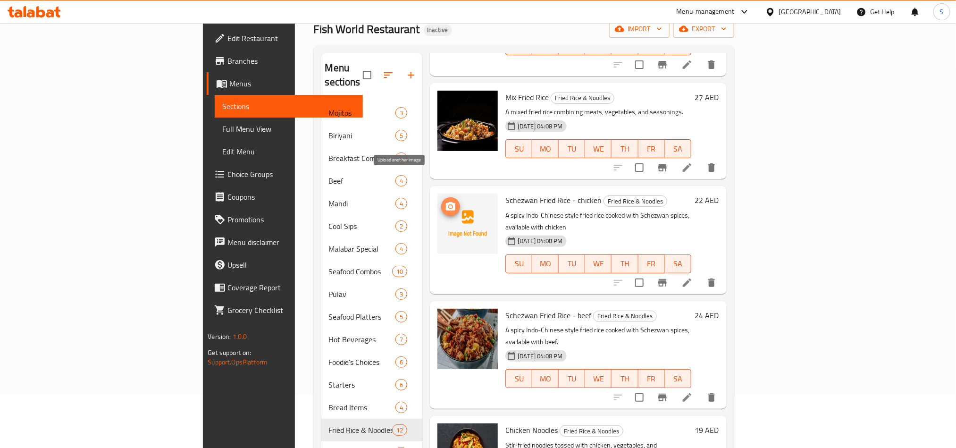
click at [445, 201] on icon "upload picture" at bounding box center [450, 206] width 11 height 11
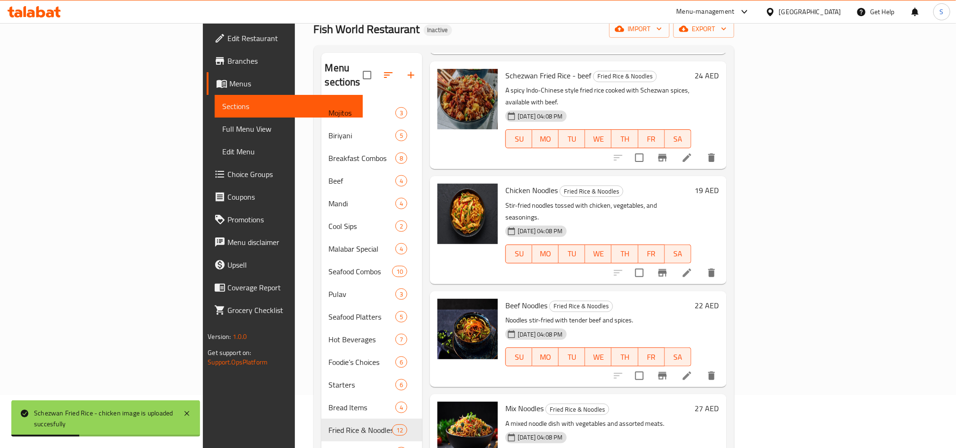
scroll to position [265, 0]
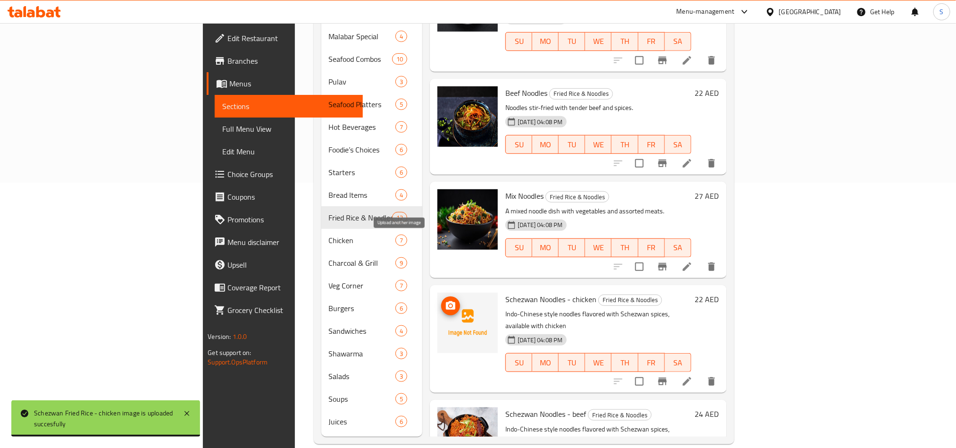
click at [445, 300] on icon "upload picture" at bounding box center [450, 305] width 11 height 11
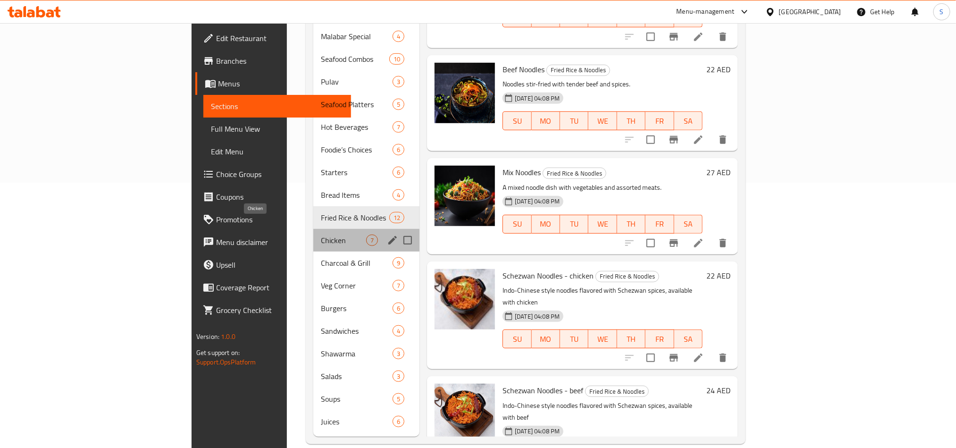
click at [321, 235] on span "Chicken" at bounding box center [343, 240] width 45 height 11
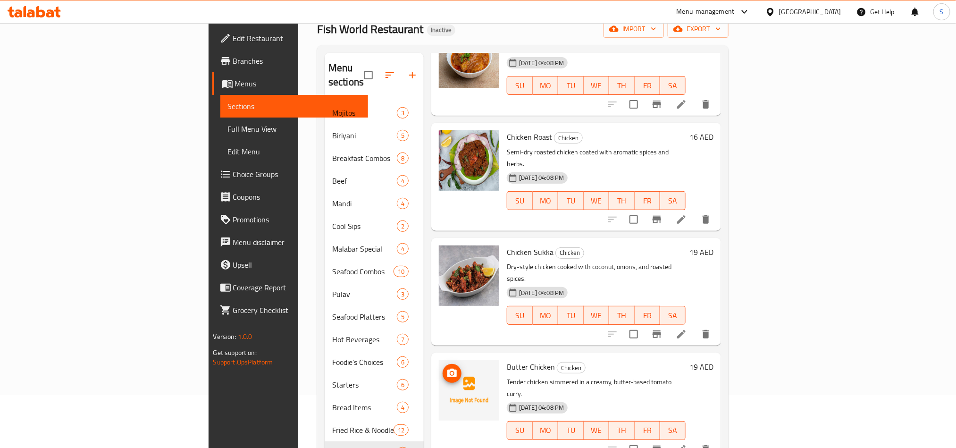
scroll to position [142, 0]
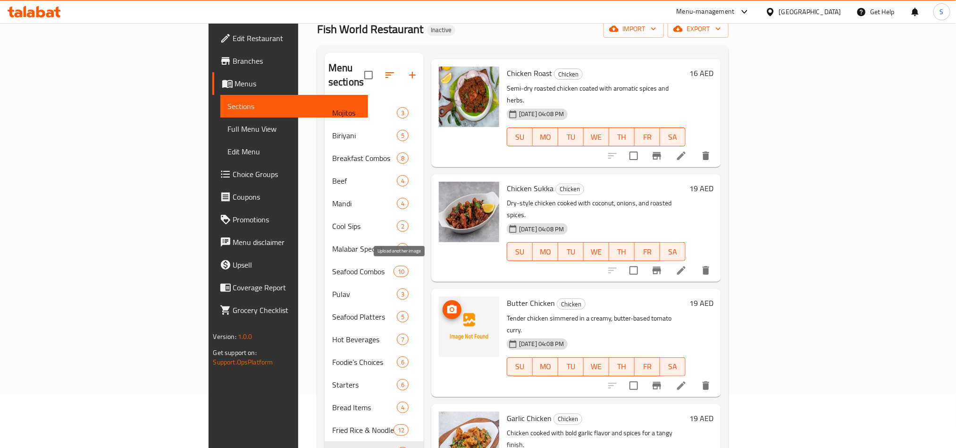
click at [446, 304] on icon "upload picture" at bounding box center [451, 309] width 11 height 11
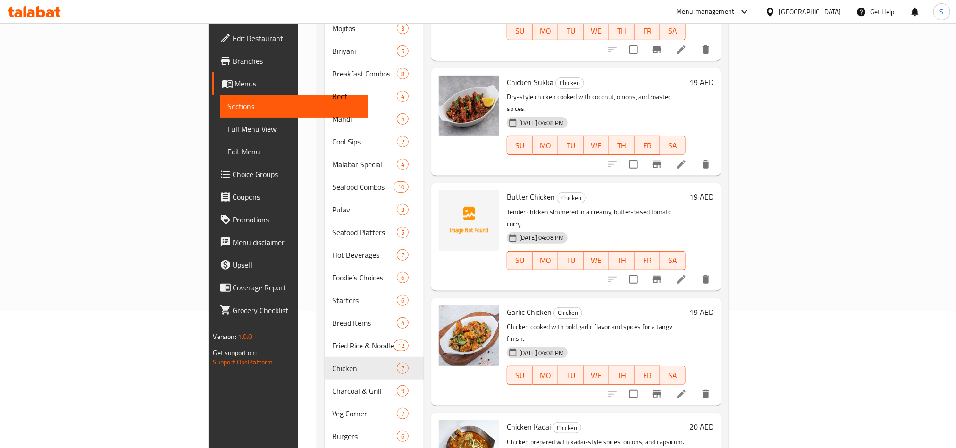
scroll to position [265, 0]
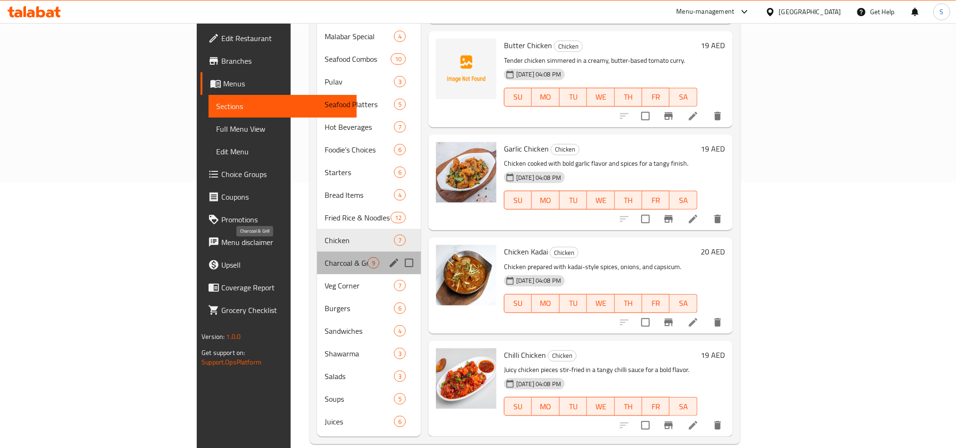
click at [325, 257] on span "Charcoal & Grill" at bounding box center [346, 262] width 43 height 11
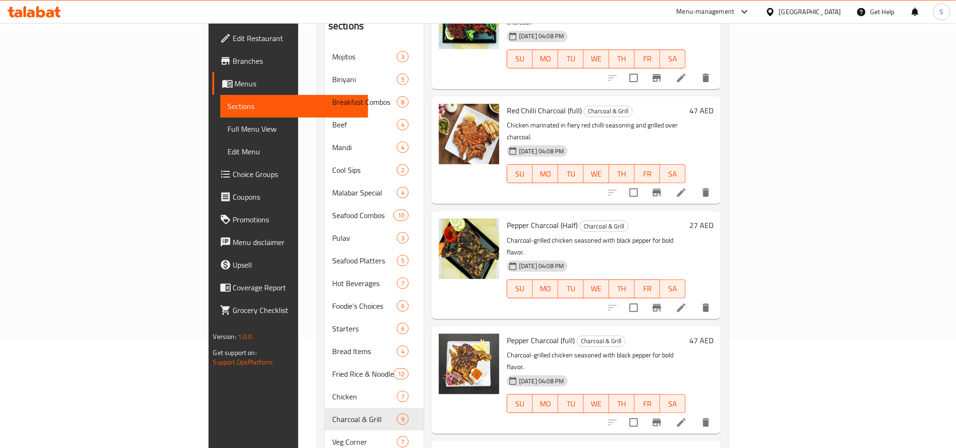
scroll to position [265, 0]
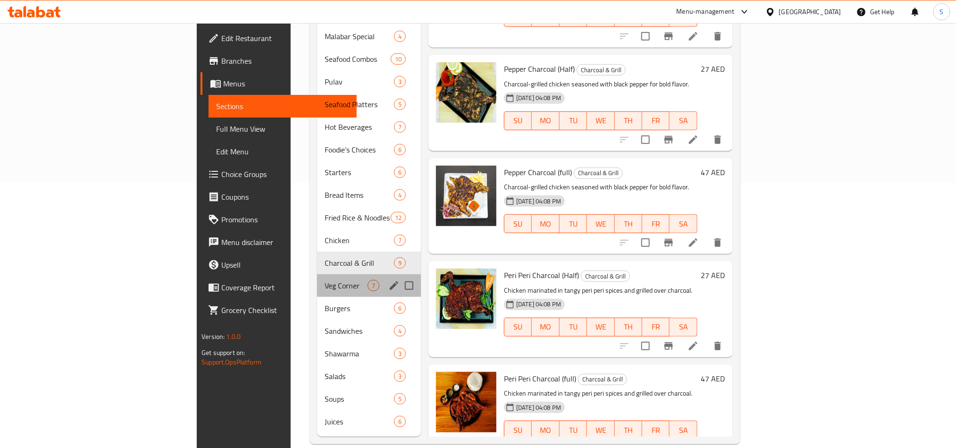
click at [317, 274] on div "Veg Corner 7" at bounding box center [369, 285] width 104 height 23
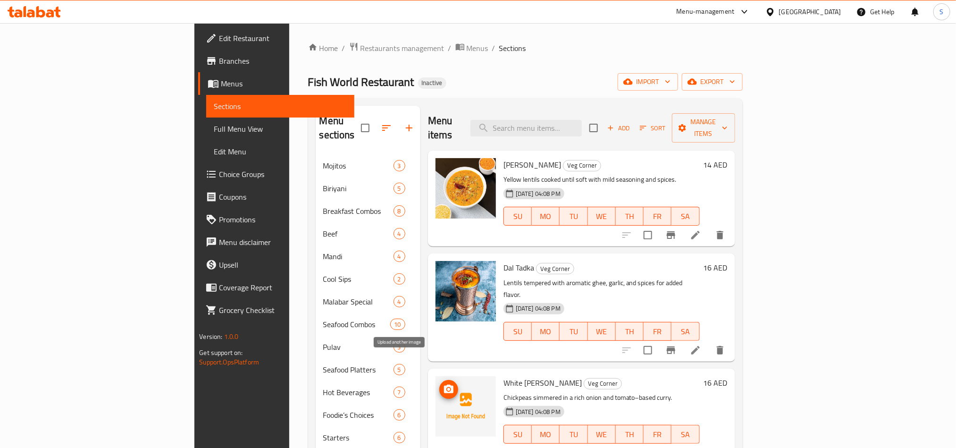
click at [443, 384] on icon "upload picture" at bounding box center [448, 389] width 11 height 11
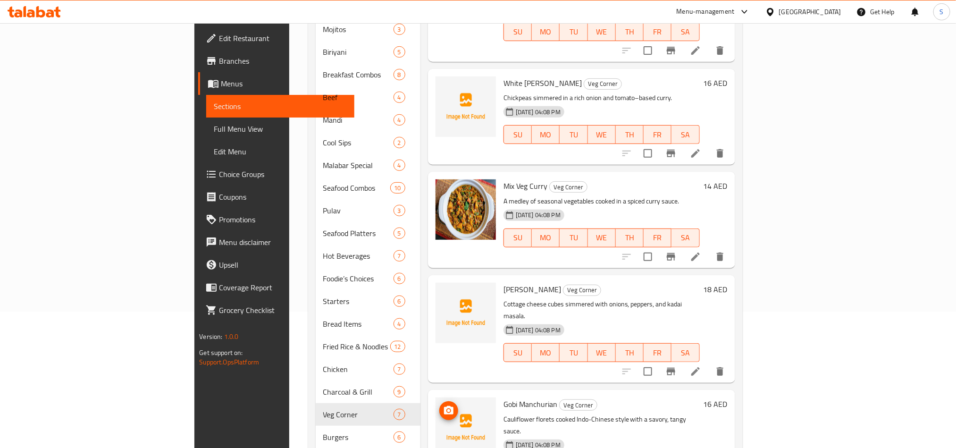
scroll to position [142, 0]
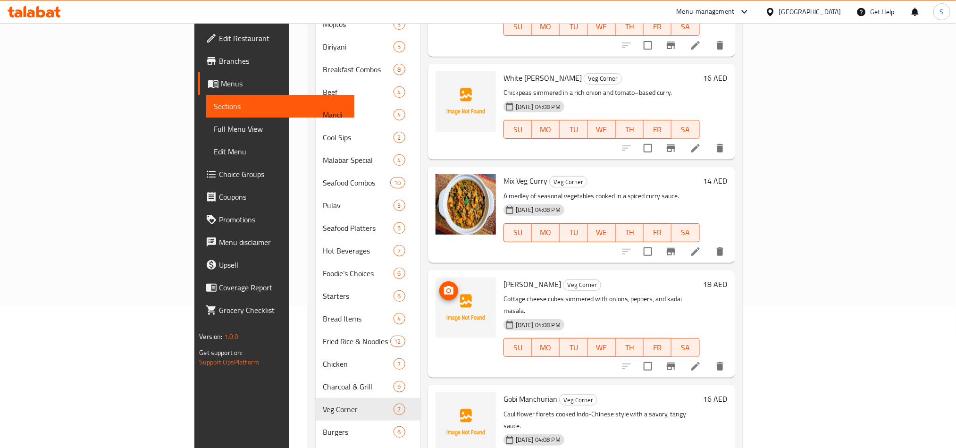
click at [444, 286] on icon "upload picture" at bounding box center [448, 290] width 9 height 8
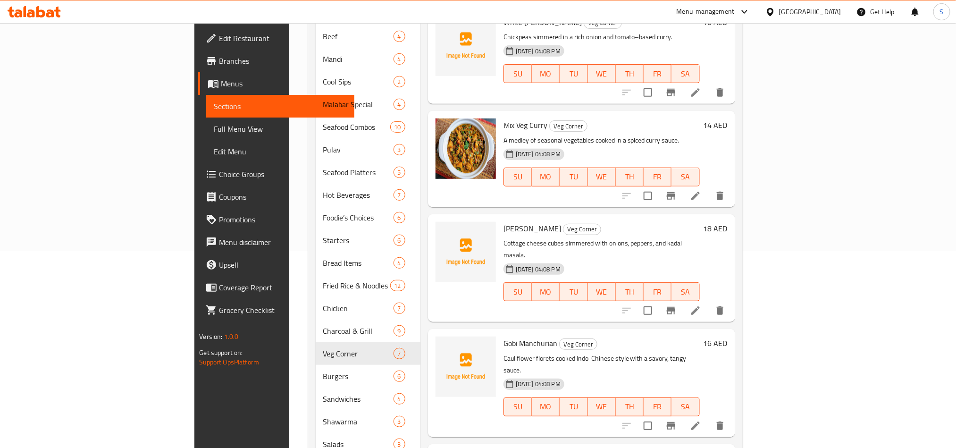
scroll to position [265, 0]
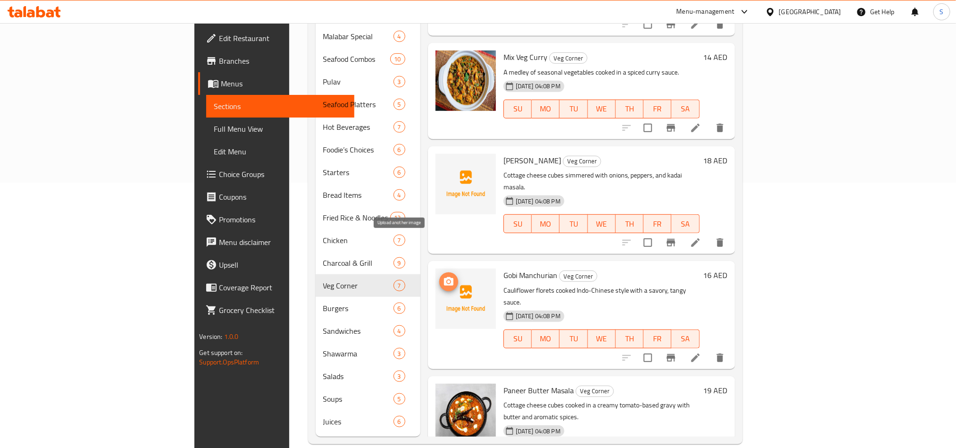
click at [444, 277] on icon "upload picture" at bounding box center [448, 281] width 9 height 8
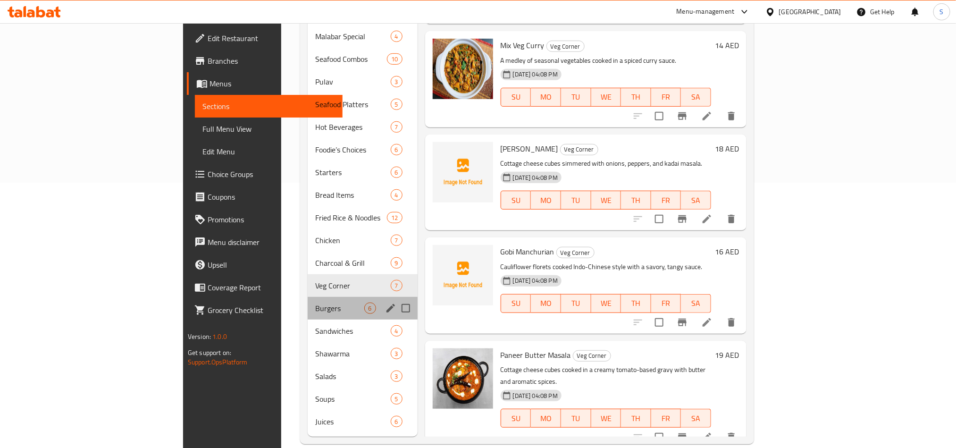
click at [308, 299] on div "Burgers 6" at bounding box center [362, 308] width 109 height 23
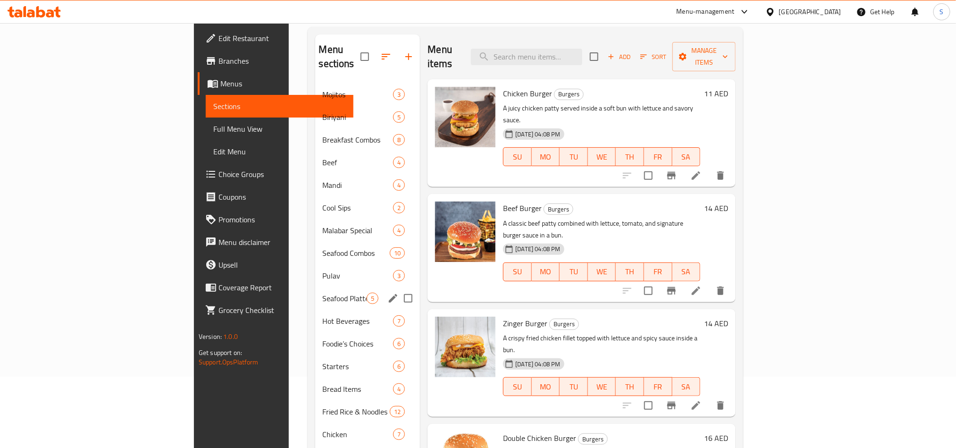
scroll to position [212, 0]
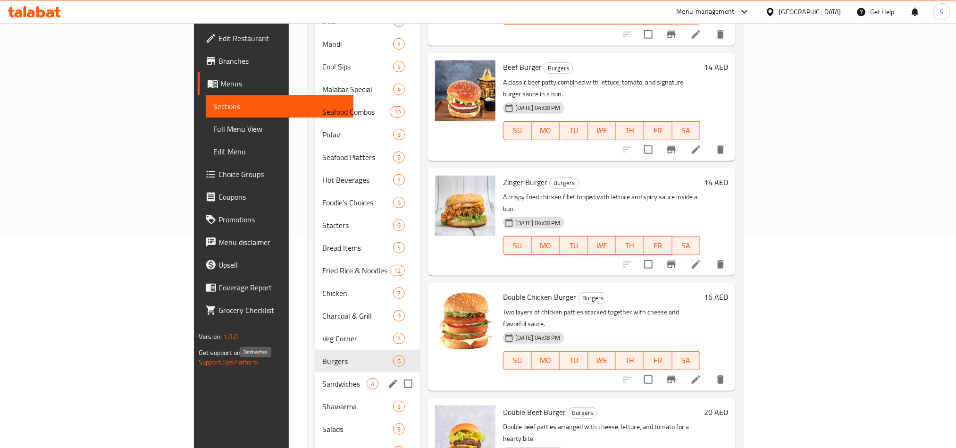
click at [323, 378] on span "Sandwiches" at bounding box center [345, 383] width 44 height 11
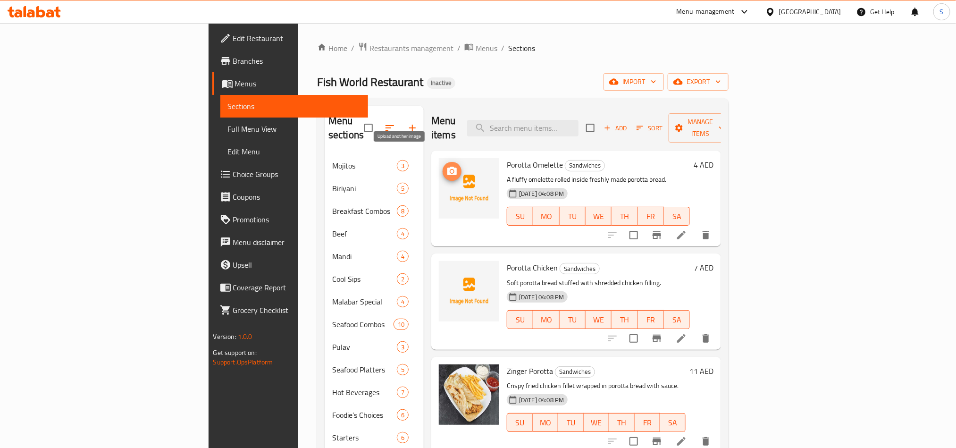
click at [446, 166] on icon "upload picture" at bounding box center [451, 171] width 11 height 11
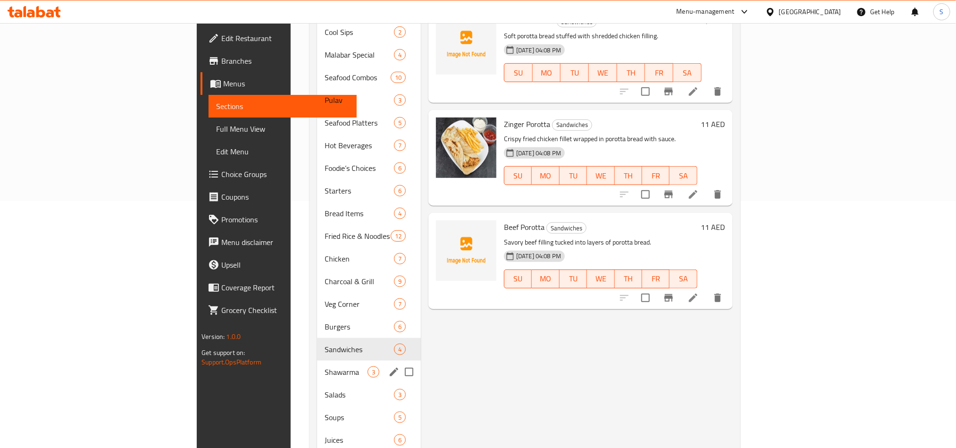
scroll to position [265, 0]
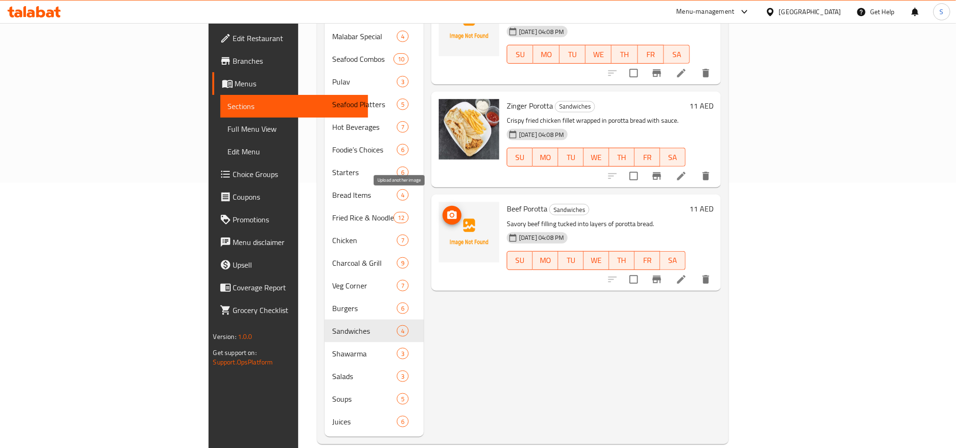
click at [443, 210] on span "upload picture" at bounding box center [452, 215] width 19 height 11
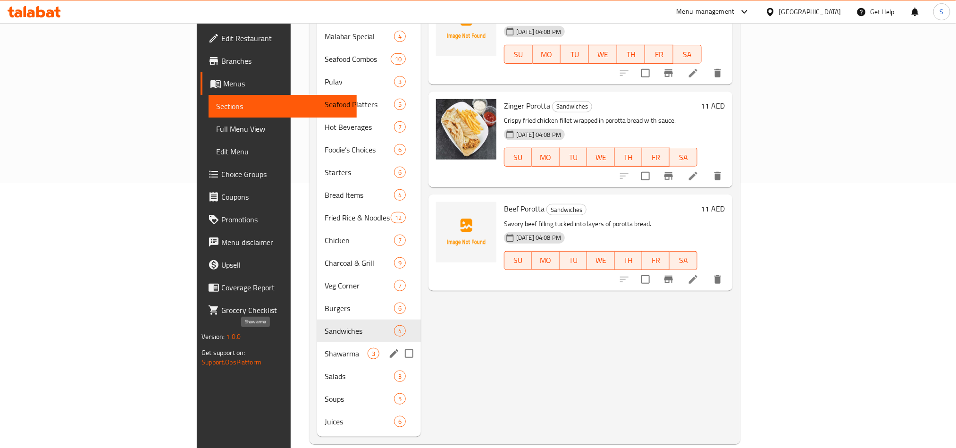
click at [325, 348] on span "Shawarma" at bounding box center [346, 353] width 43 height 11
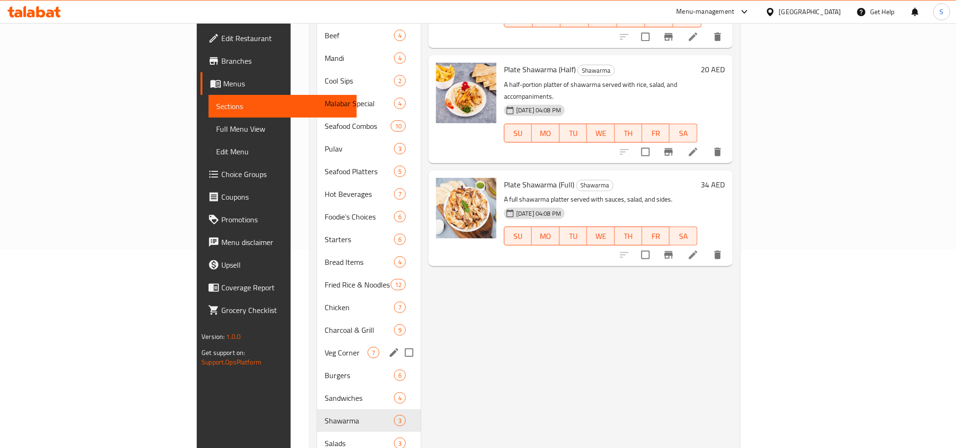
scroll to position [265, 0]
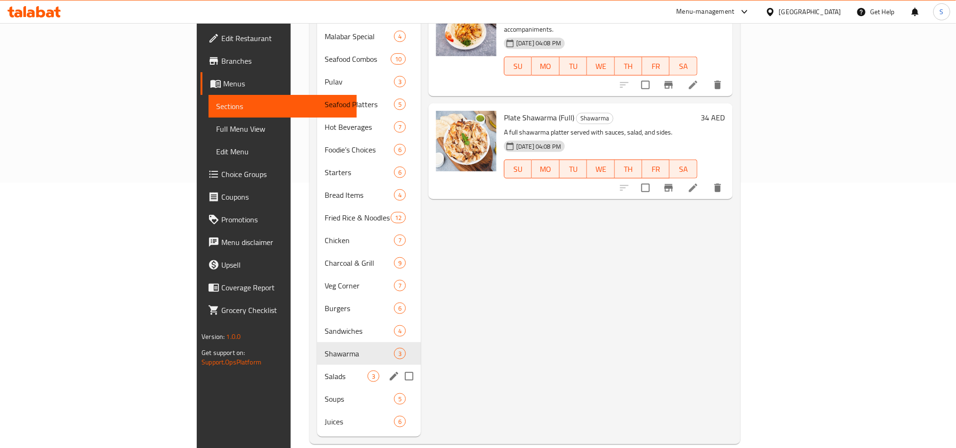
click at [317, 365] on div "Salads 3" at bounding box center [369, 376] width 104 height 23
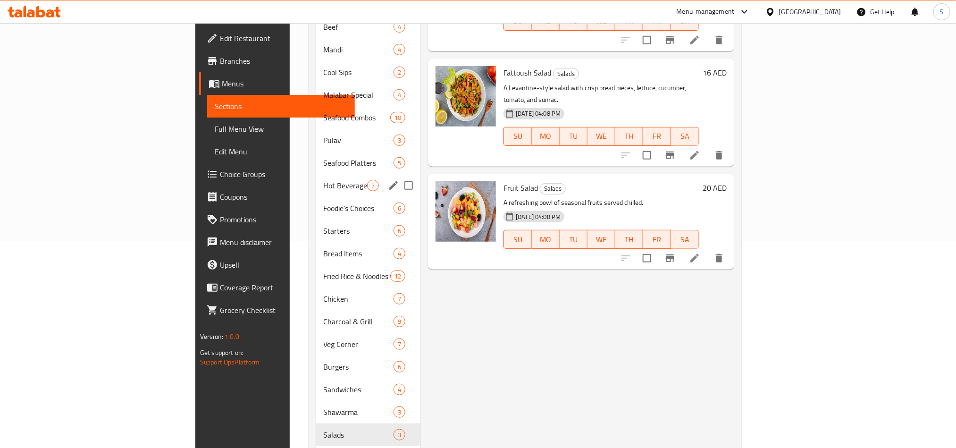
scroll to position [265, 0]
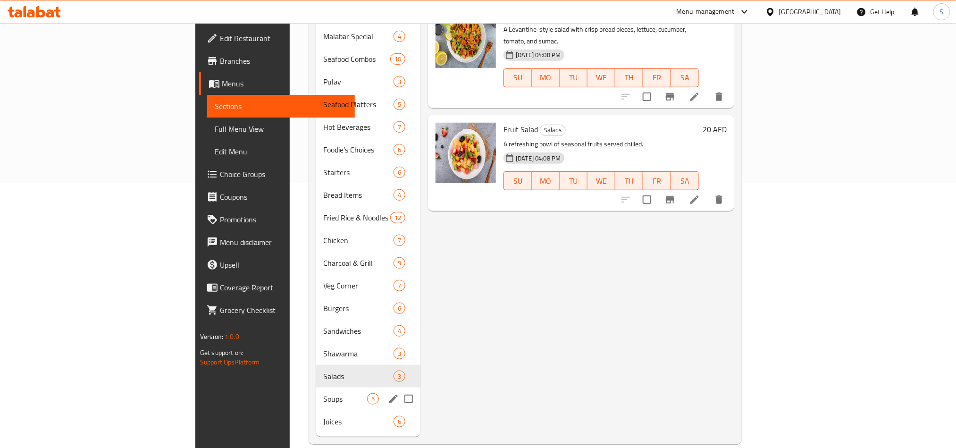
click at [316, 387] on div "Soups 5" at bounding box center [368, 398] width 105 height 23
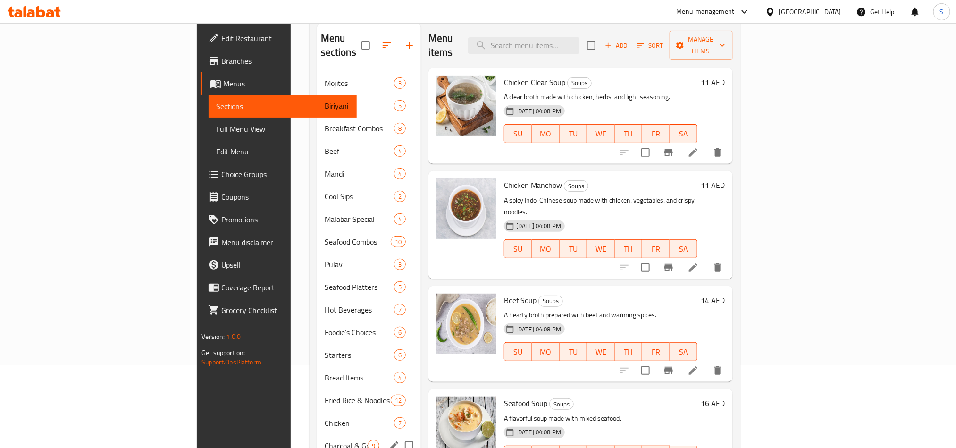
scroll to position [265, 0]
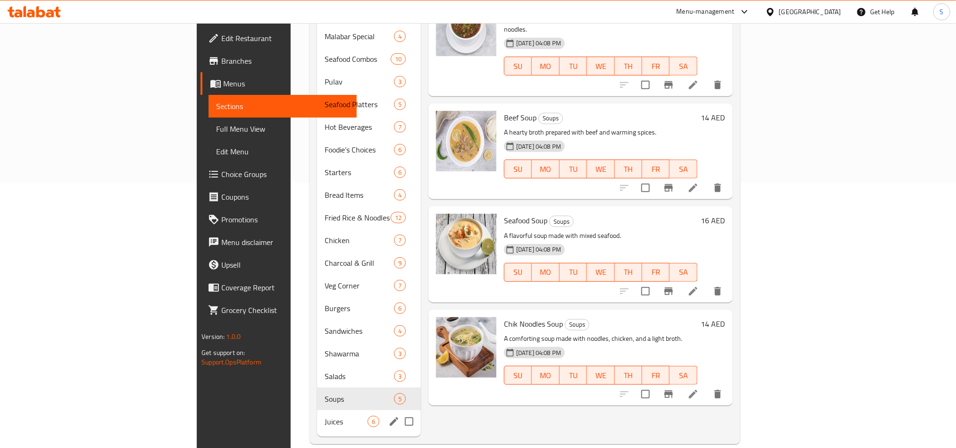
click at [317, 410] on div "Juices 6" at bounding box center [369, 421] width 104 height 23
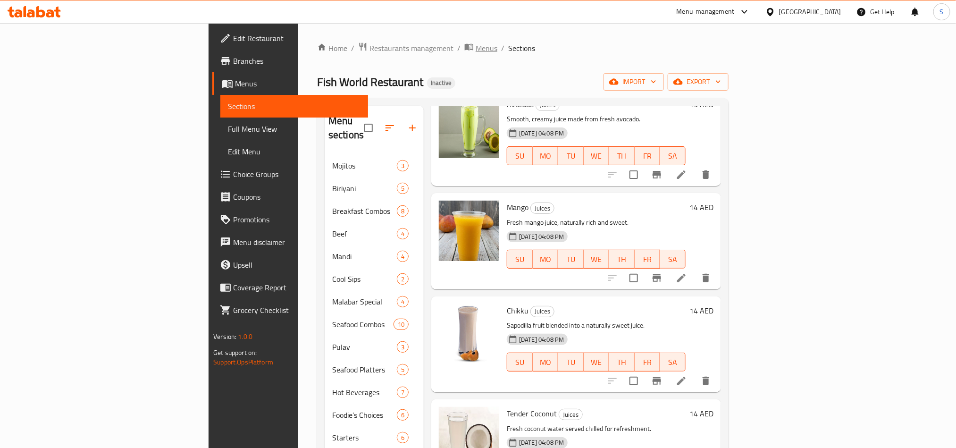
click at [476, 48] on span "Menus" at bounding box center [487, 47] width 22 height 11
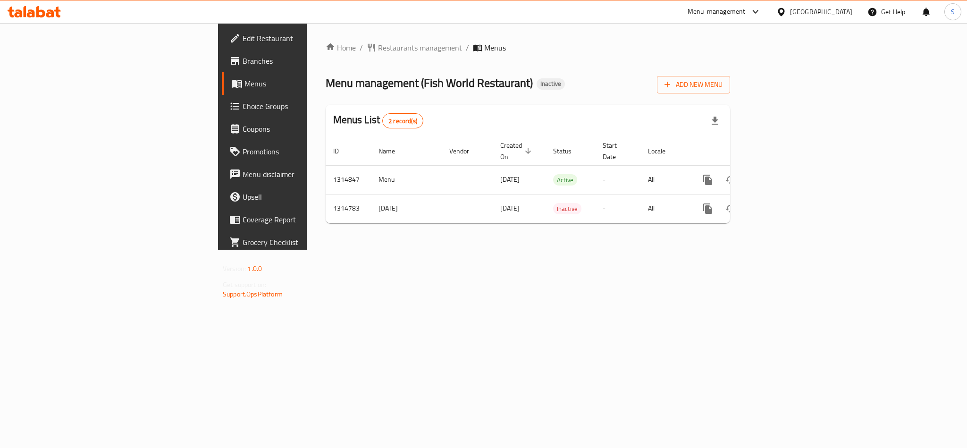
click at [307, 250] on div "Home / Restaurants management / Menus Menu management ( Fish World Restaurant )…" at bounding box center [528, 136] width 442 height 227
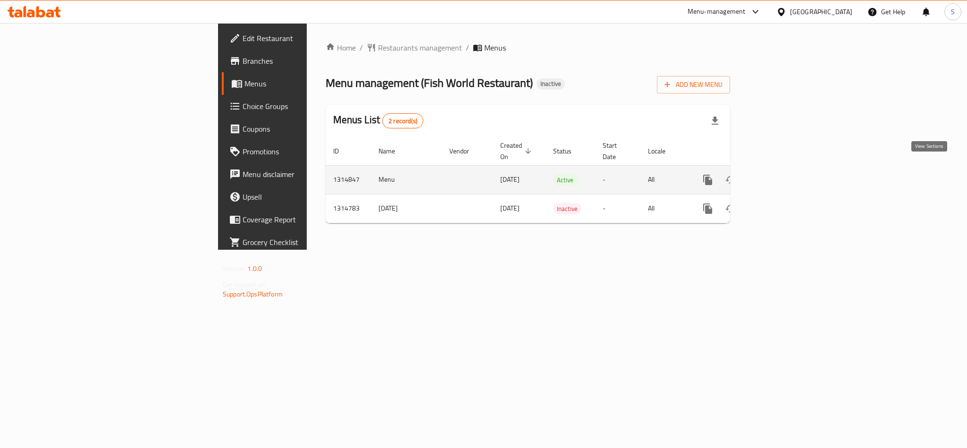
click at [787, 172] on link "enhanced table" at bounding box center [776, 179] width 23 height 23
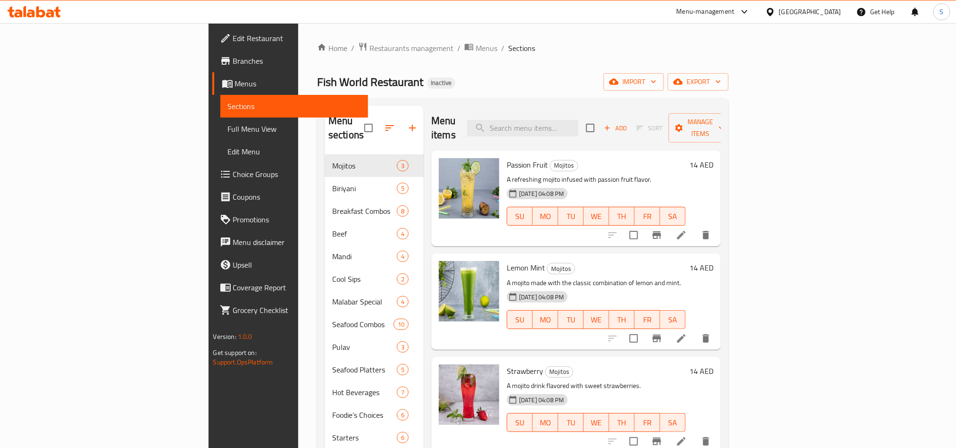
click at [228, 132] on span "Full Menu View" at bounding box center [294, 128] width 133 height 11
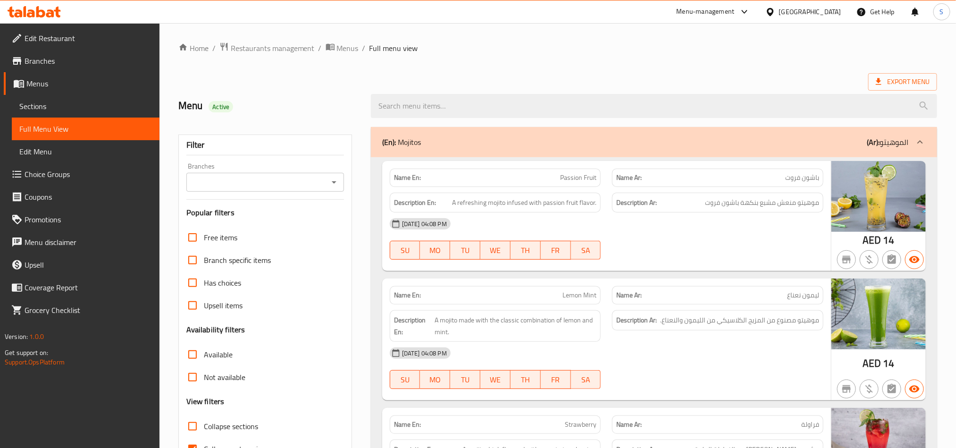
click at [542, 48] on ol "Home / Restaurants management / Menus / Full menu view" at bounding box center [557, 48] width 759 height 12
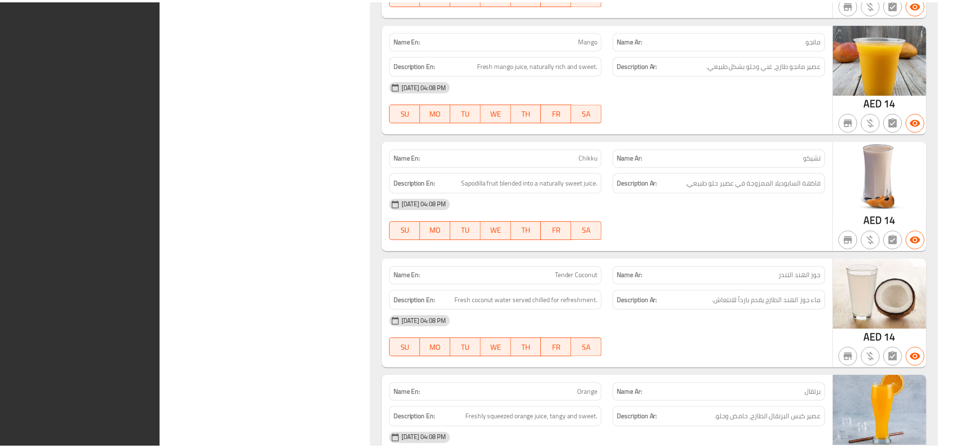
scroll to position [18605, 0]
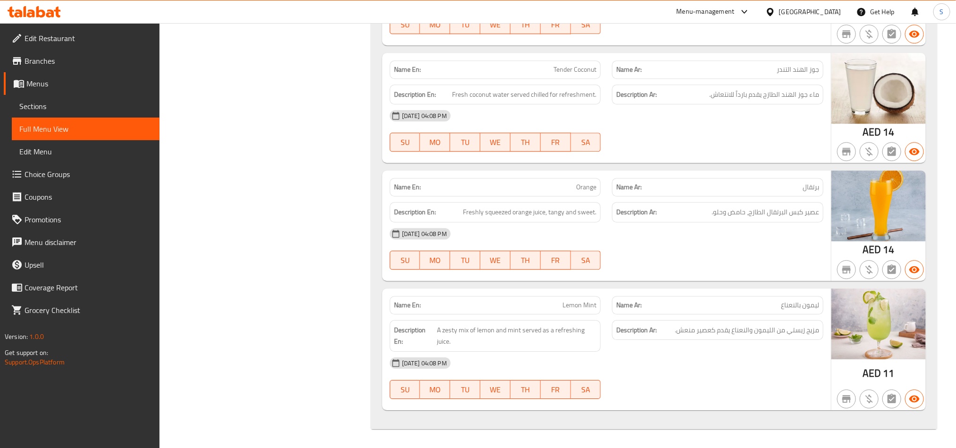
click at [40, 13] on icon at bounding box center [34, 11] width 53 height 11
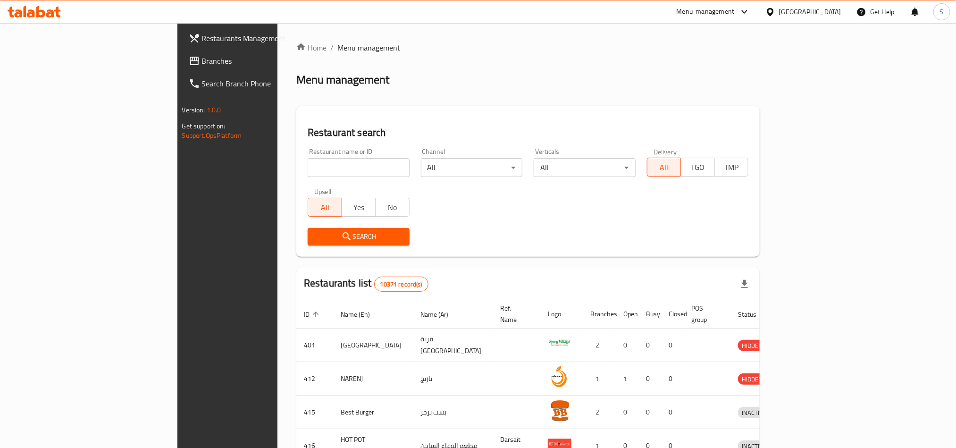
click at [181, 67] on link "Branches" at bounding box center [259, 61] width 156 height 23
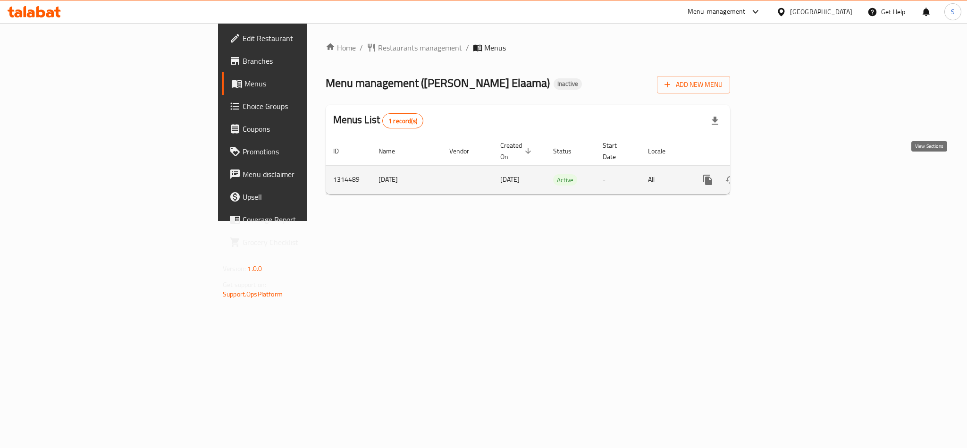
click at [782, 174] on icon "enhanced table" at bounding box center [775, 179] width 11 height 11
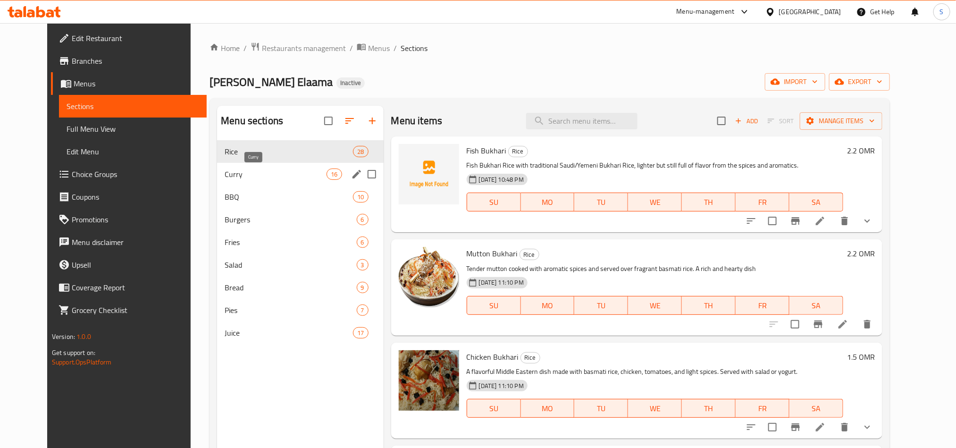
click at [262, 169] on span "Curry" at bounding box center [276, 173] width 102 height 11
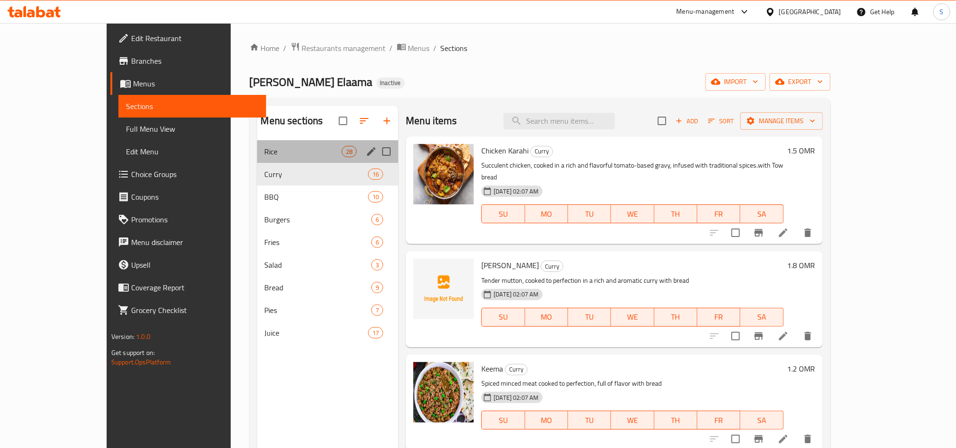
click at [268, 142] on div "Rice 28" at bounding box center [328, 151] width 142 height 23
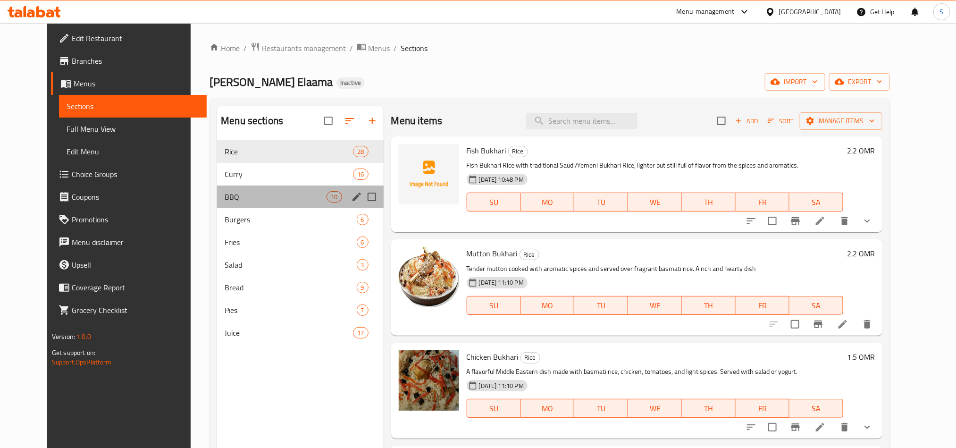
click at [279, 204] on div "BBQ 10" at bounding box center [300, 196] width 166 height 23
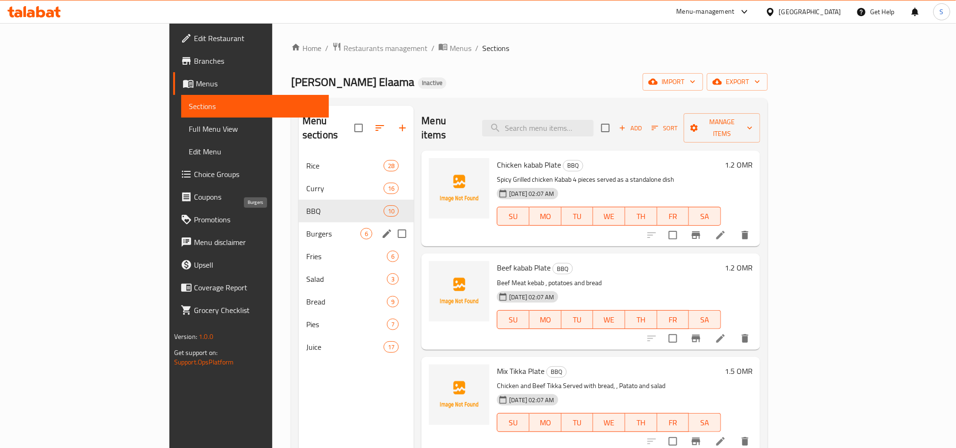
click at [306, 228] on span "Burgers" at bounding box center [333, 233] width 54 height 11
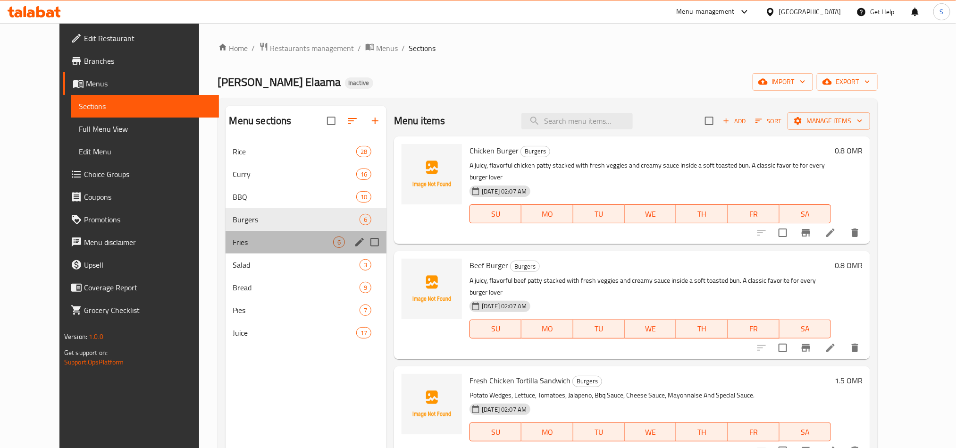
click at [286, 251] on div "Fries 6" at bounding box center [306, 242] width 161 height 23
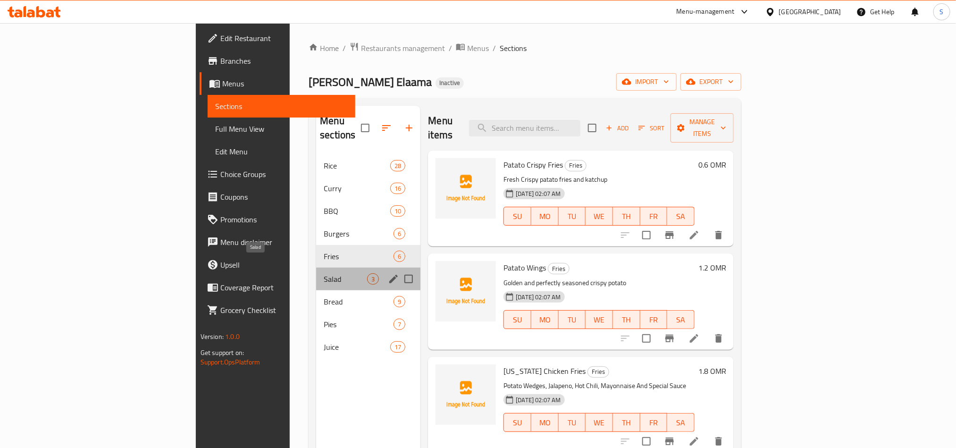
click at [324, 273] on span "Salad" at bounding box center [345, 278] width 43 height 11
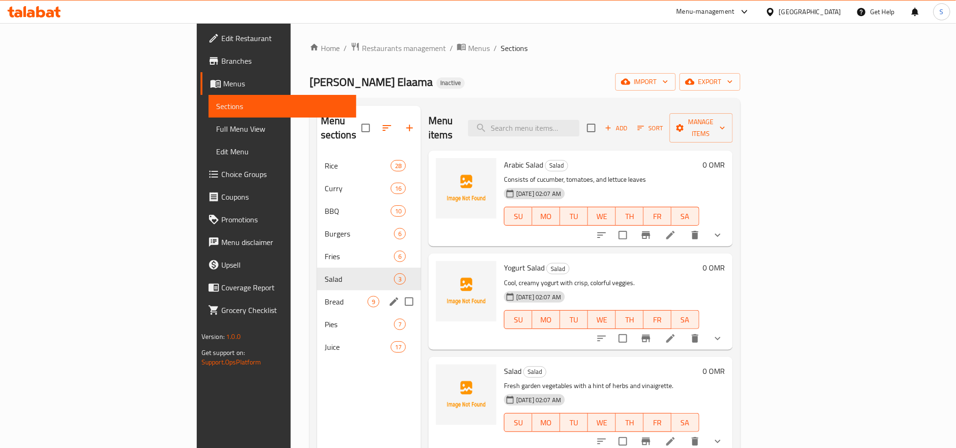
click at [317, 290] on div "Bread 9" at bounding box center [369, 301] width 104 height 23
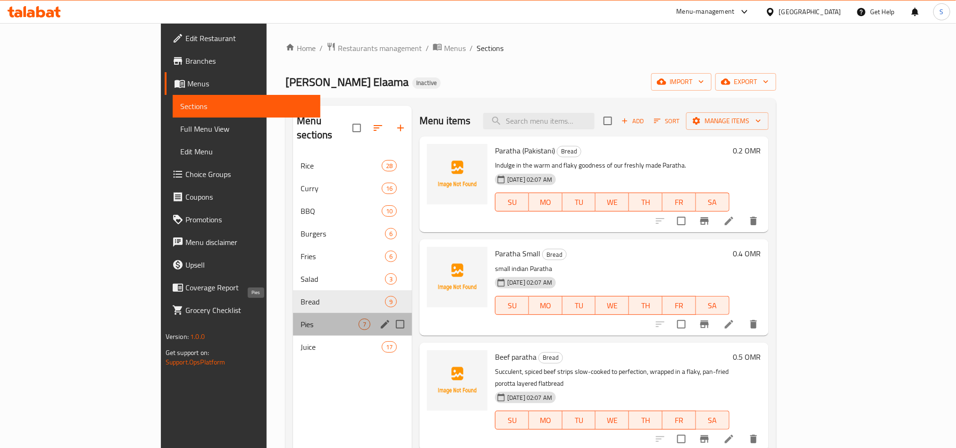
click at [301, 319] on span "Pies" at bounding box center [330, 324] width 58 height 11
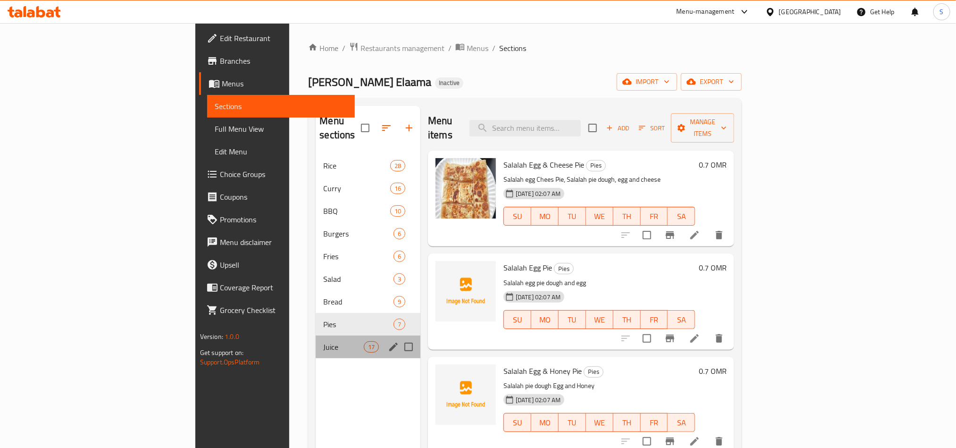
click at [316, 336] on div "Juice 17" at bounding box center [368, 347] width 105 height 23
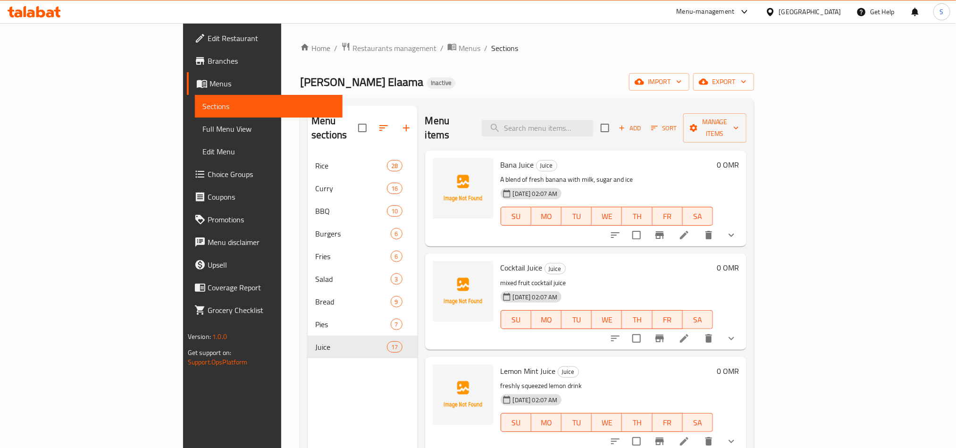
click at [444, 57] on div "Home / Restaurants management / Menus / Sections Abu Alyan Leltegara Elaama Ina…" at bounding box center [527, 301] width 454 height 519
click at [644, 83] on icon "button" at bounding box center [639, 82] width 9 height 6
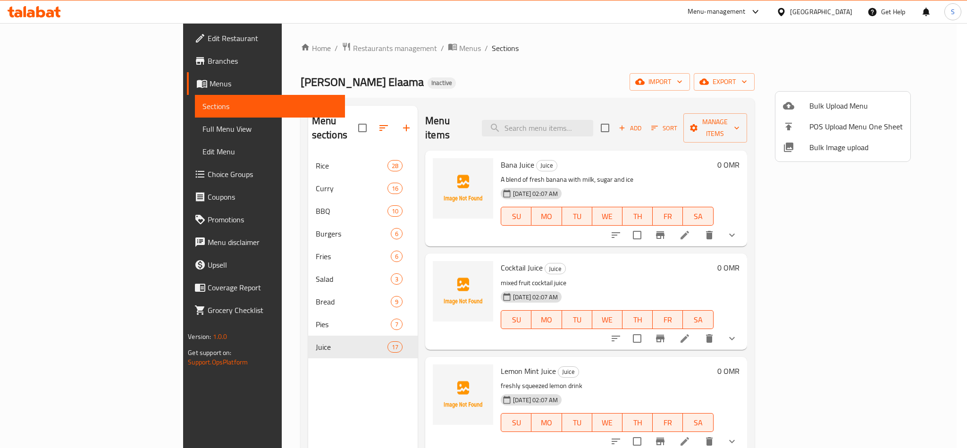
click at [824, 149] on span "Bulk Image upload" at bounding box center [855, 147] width 93 height 11
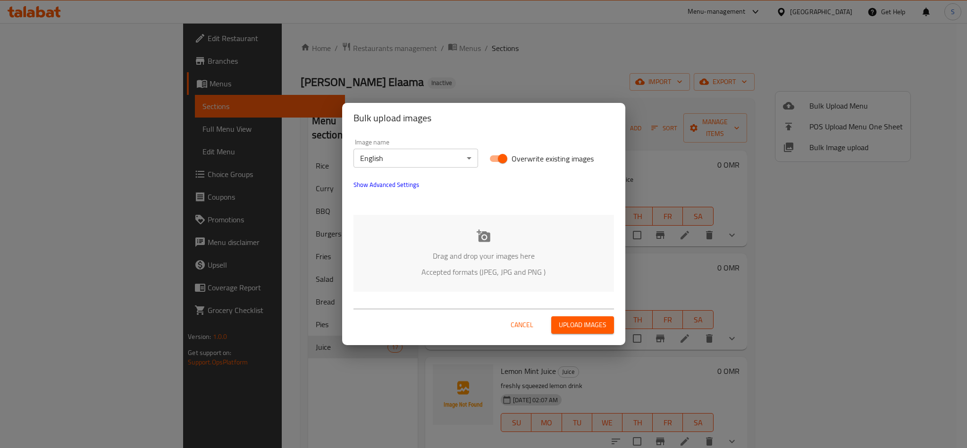
click at [492, 240] on div "Drag and drop your images here Accepted formats (JPEG, JPG and PNG )" at bounding box center [483, 253] width 261 height 77
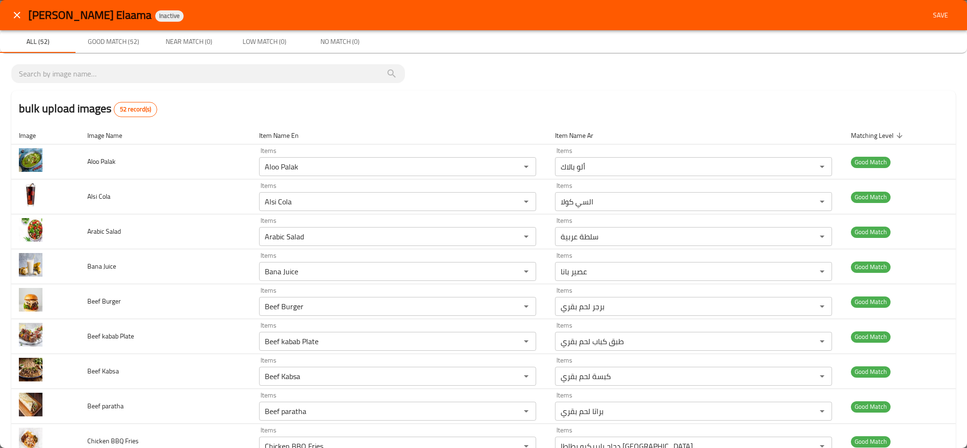
click at [674, 108] on div "bulk upload images 52 record(s)" at bounding box center [483, 109] width 944 height 36
click at [538, 95] on div "bulk upload images 52 record(s)" at bounding box center [483, 109] width 944 height 36
click at [929, 11] on span "Save" at bounding box center [940, 15] width 23 height 12
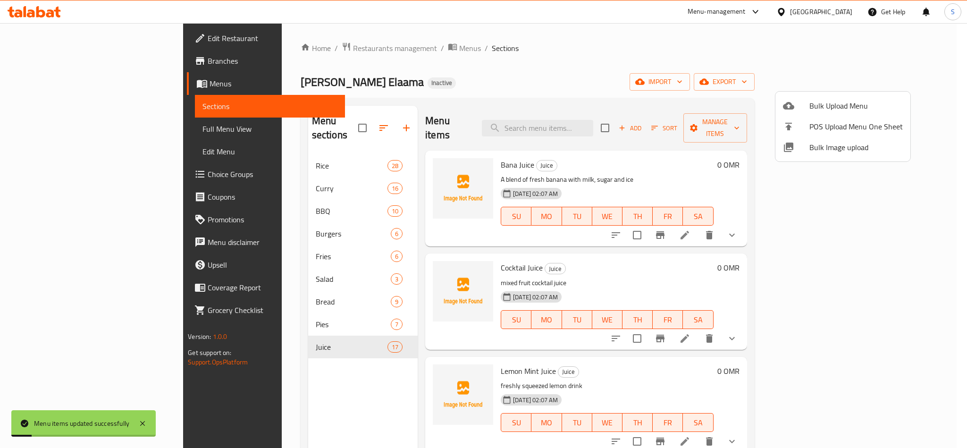
click at [546, 54] on div at bounding box center [483, 224] width 967 height 448
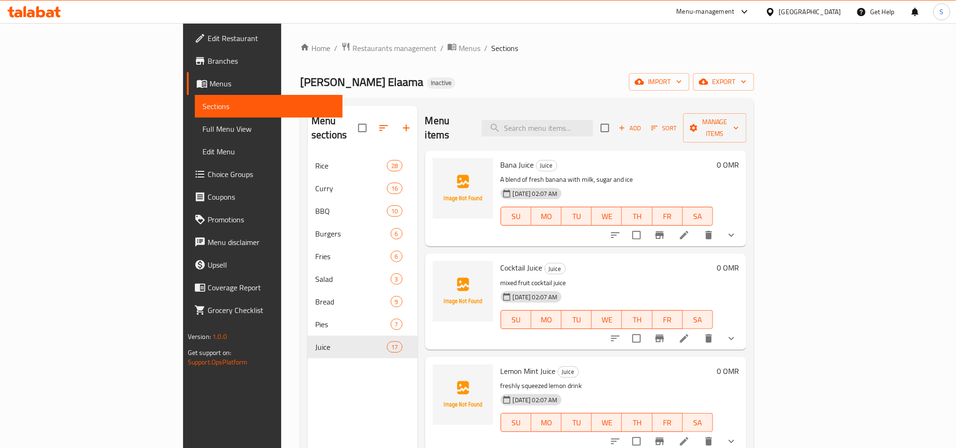
click at [395, 78] on div "[PERSON_NAME] Elaama Inactive import export" at bounding box center [527, 81] width 454 height 17
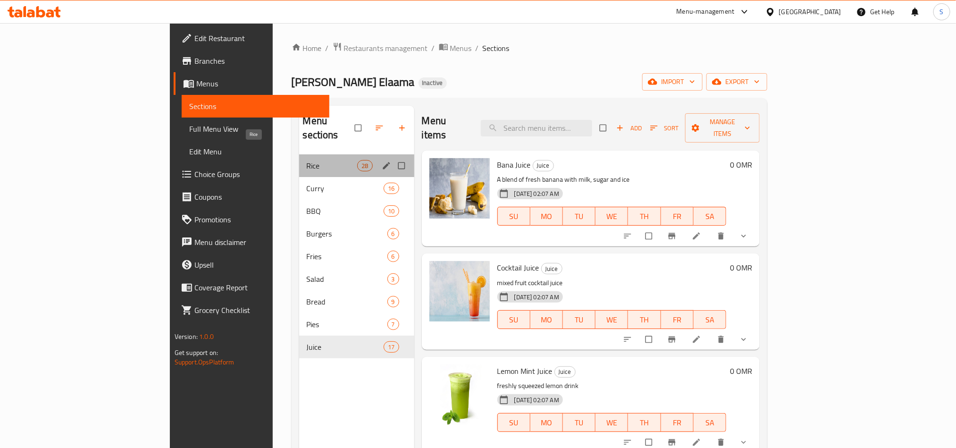
drag, startPoint x: 309, startPoint y: 151, endPoint x: 346, endPoint y: 210, distance: 68.7
click at [309, 160] on span "Rice" at bounding box center [332, 165] width 51 height 11
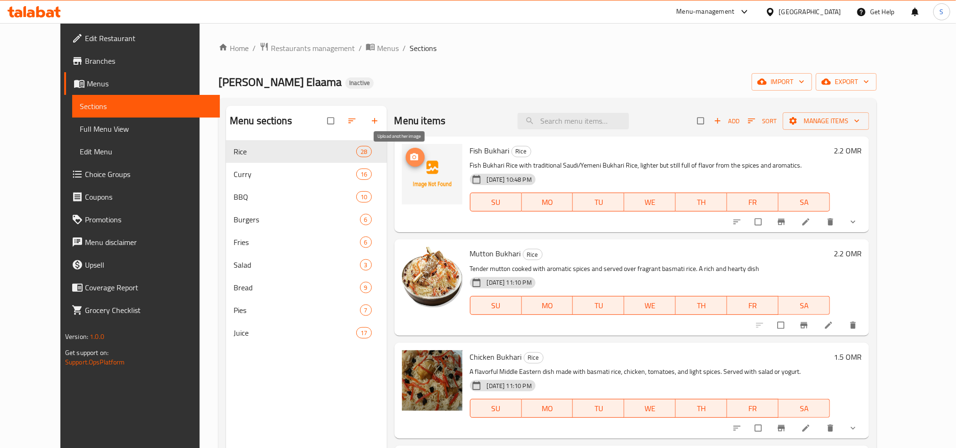
click at [410, 156] on icon "upload picture" at bounding box center [414, 156] width 9 height 9
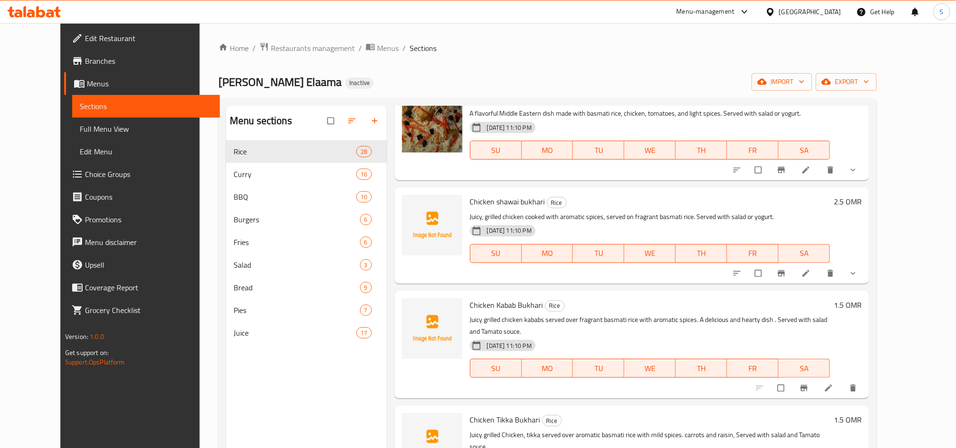
scroll to position [283, 0]
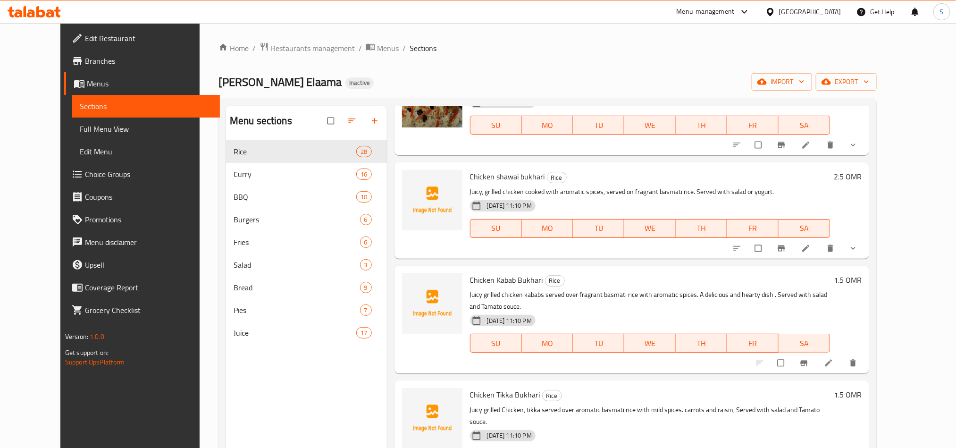
click at [473, 180] on span "Chicken shawai bukhari" at bounding box center [507, 176] width 75 height 14
copy h6 "Chicken shawai bukhari"
click at [413, 184] on circle "upload picture" at bounding box center [414, 183] width 2 height 2
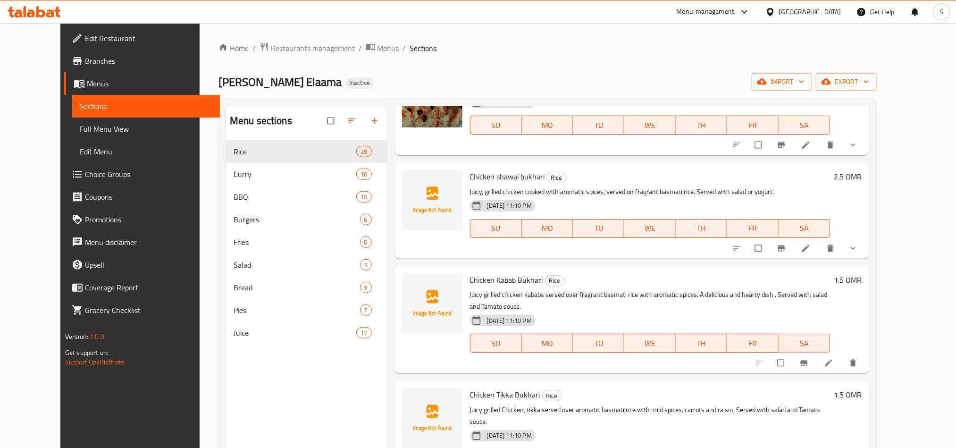
click at [470, 282] on span "Chicken Kabab Bukhari" at bounding box center [506, 280] width 73 height 14
click at [486, 277] on span "Chicken Kabab Bukhari" at bounding box center [506, 280] width 73 height 14
copy span "Kabab"
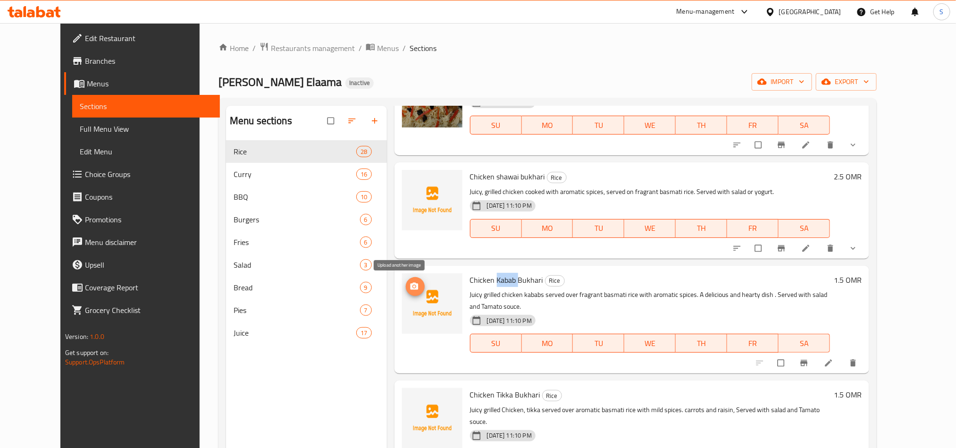
click at [410, 286] on icon "upload picture" at bounding box center [414, 286] width 9 height 9
click at [512, 387] on span "Chicken Tikka Bukhari" at bounding box center [505, 394] width 70 height 14
copy h6 "Bukhari"
click at [406, 396] on span "upload picture" at bounding box center [415, 400] width 19 height 9
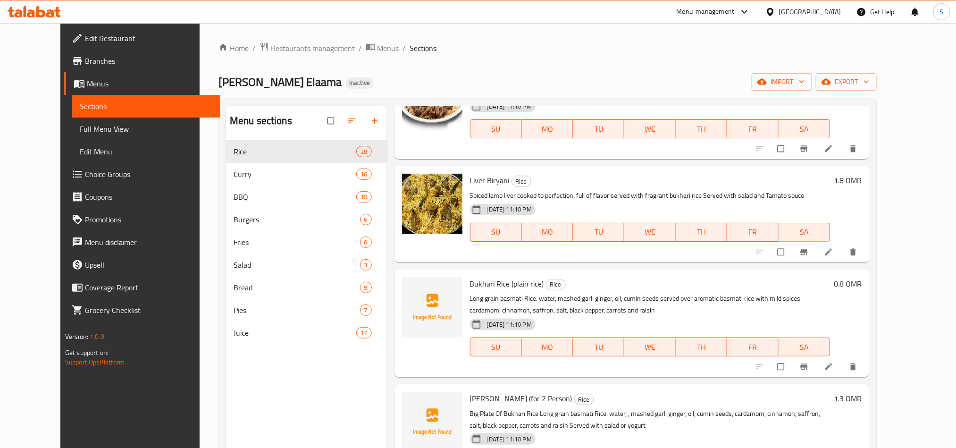
scroll to position [920, 0]
click at [470, 278] on span "Bukhari Rice (plain rice)" at bounding box center [507, 285] width 74 height 14
copy span "Bukhari"
click at [402, 278] on img at bounding box center [432, 308] width 60 height 60
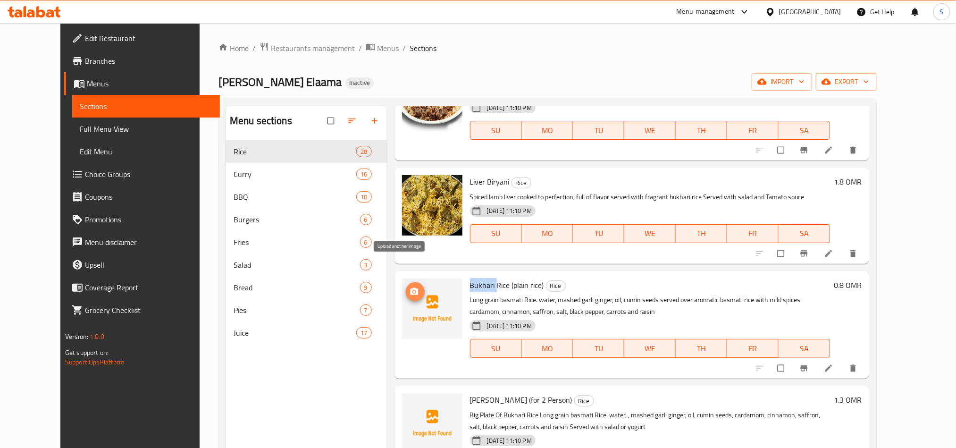
click at [406, 282] on button "upload picture" at bounding box center [415, 291] width 19 height 19
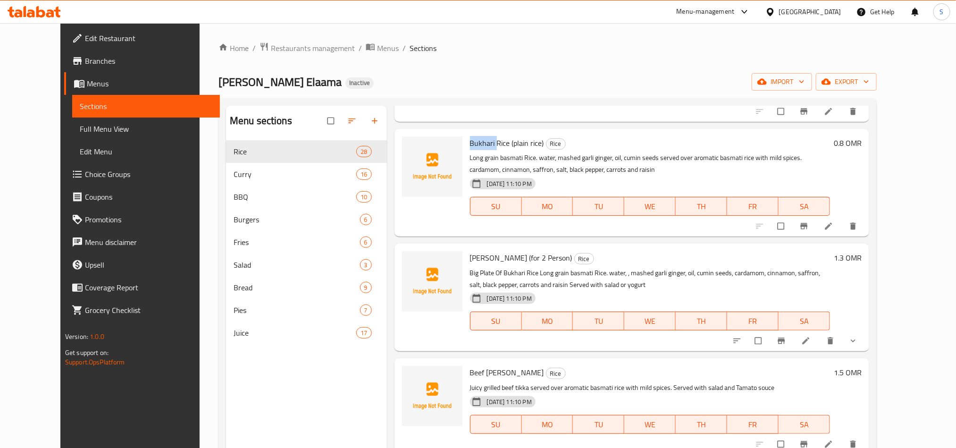
scroll to position [1133, 0]
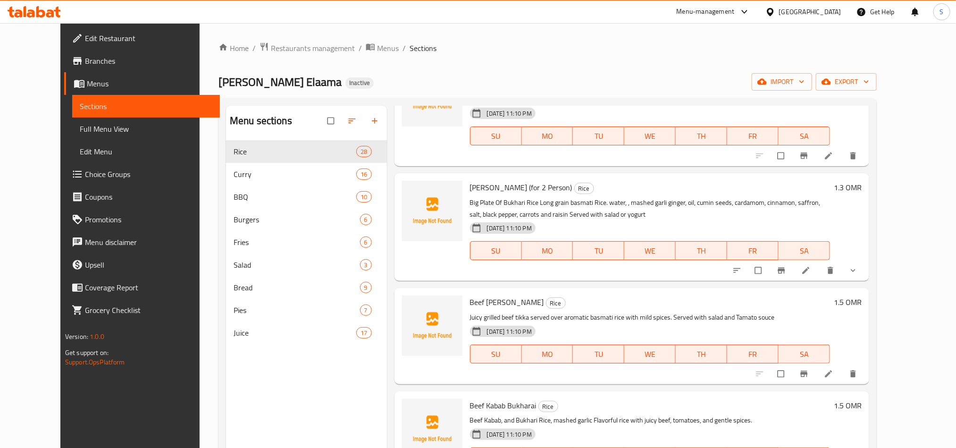
click at [476, 295] on span "Beef [PERSON_NAME]" at bounding box center [507, 302] width 74 height 14
copy h6 "Beef [PERSON_NAME]"
click at [407, 304] on span "upload picture" at bounding box center [415, 308] width 19 height 9
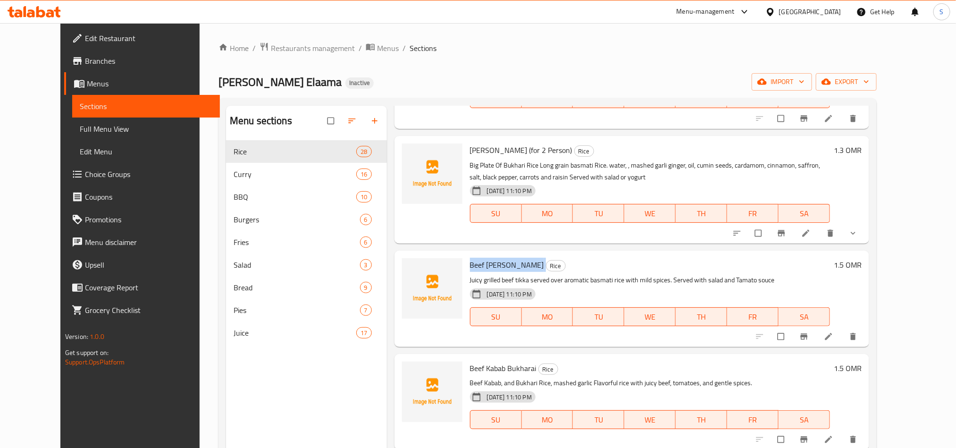
scroll to position [1203, 0]
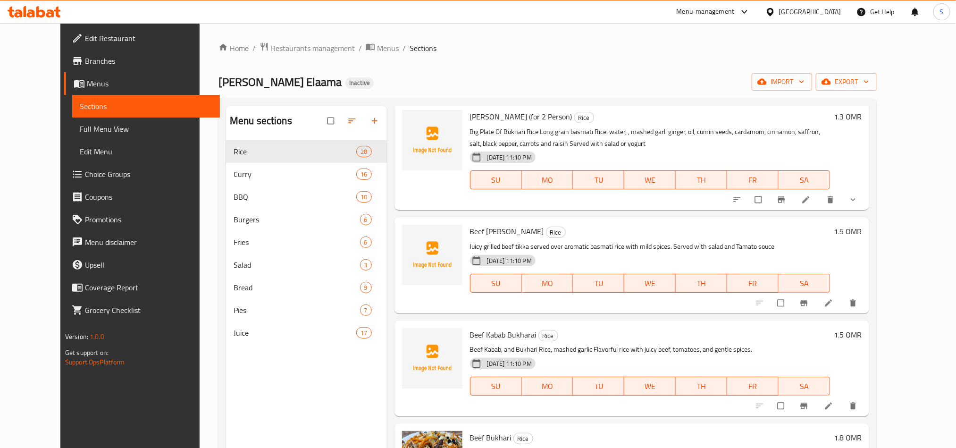
click at [470, 328] on span "Beef Kabab Bukharai" at bounding box center [503, 335] width 67 height 14
copy span "Beef"
click at [410, 337] on icon "upload picture" at bounding box center [414, 340] width 8 height 7
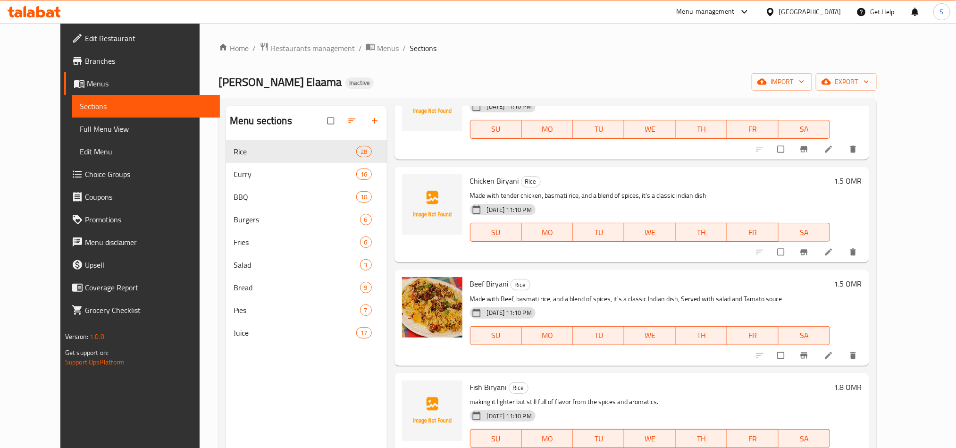
scroll to position [1628, 0]
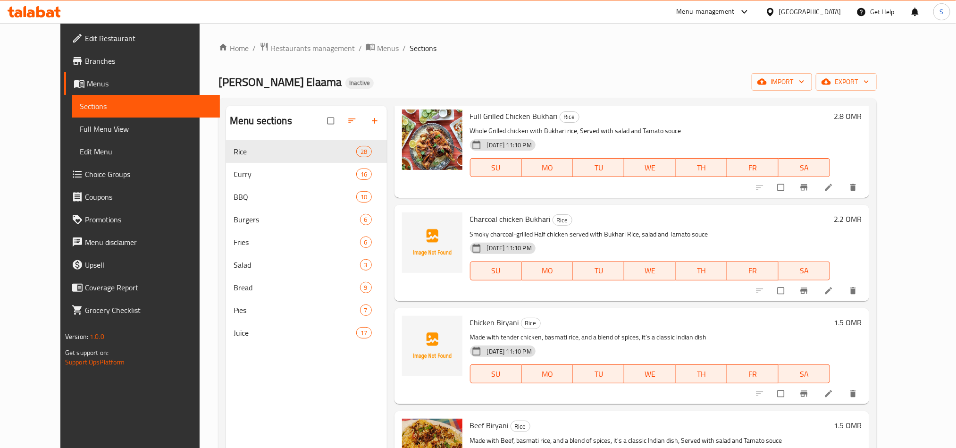
click at [470, 212] on span "Charcoal chicken Bukhari" at bounding box center [510, 219] width 81 height 14
copy span "Charcoal"
click at [410, 221] on icon "upload picture" at bounding box center [414, 225] width 9 height 9
click at [486, 315] on span "Chicken Biryani" at bounding box center [494, 322] width 49 height 14
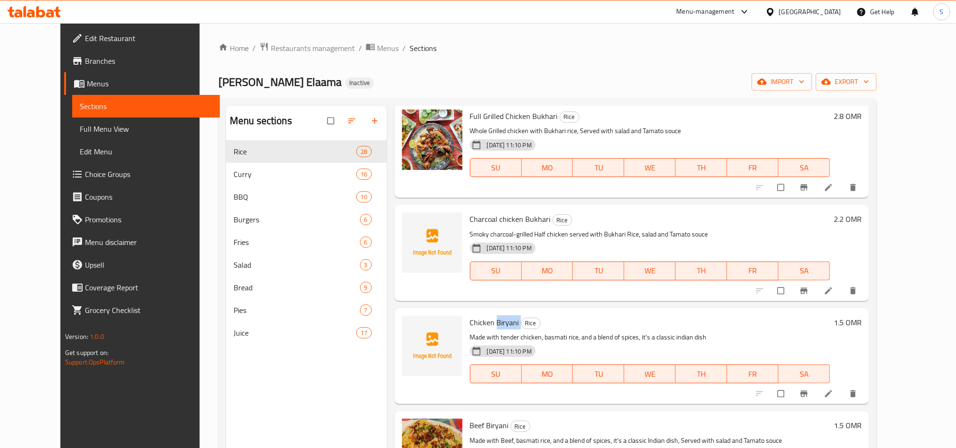
click at [486, 315] on span "Chicken Biryani" at bounding box center [494, 322] width 49 height 14
copy h6 "Biryani"
click at [406, 324] on span "upload picture" at bounding box center [415, 328] width 19 height 9
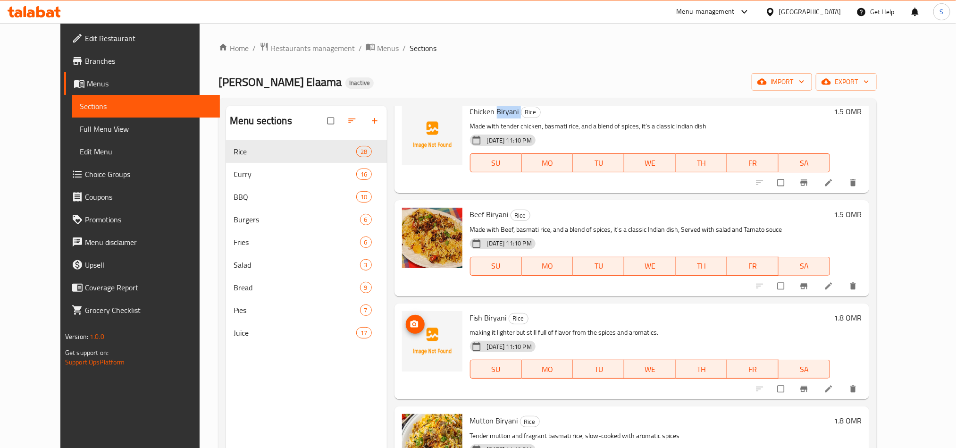
scroll to position [1841, 0]
click at [478, 309] on span "Fish Biryani" at bounding box center [488, 316] width 37 height 14
copy h6 "Biryani"
click at [410, 319] on icon "upload picture" at bounding box center [414, 322] width 8 height 7
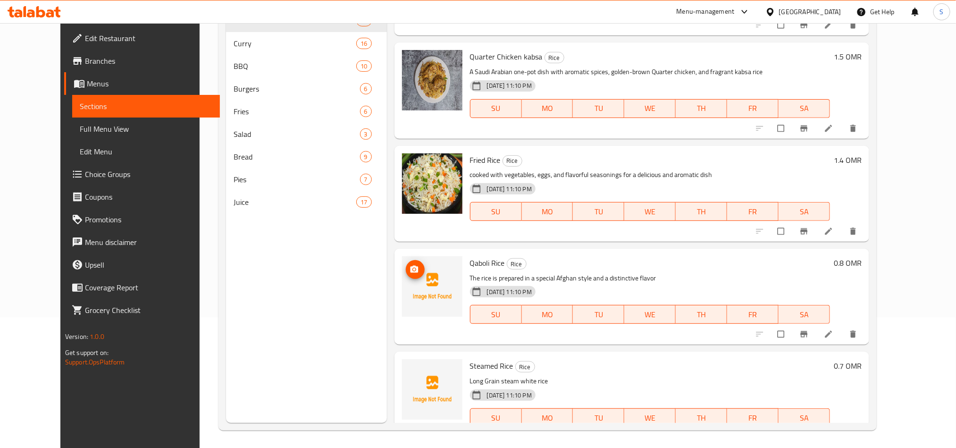
scroll to position [132, 0]
click at [470, 254] on span "Qaboli Rice" at bounding box center [487, 261] width 35 height 14
copy span "Qaboli"
click at [413, 267] on circle "upload picture" at bounding box center [414, 268] width 2 height 2
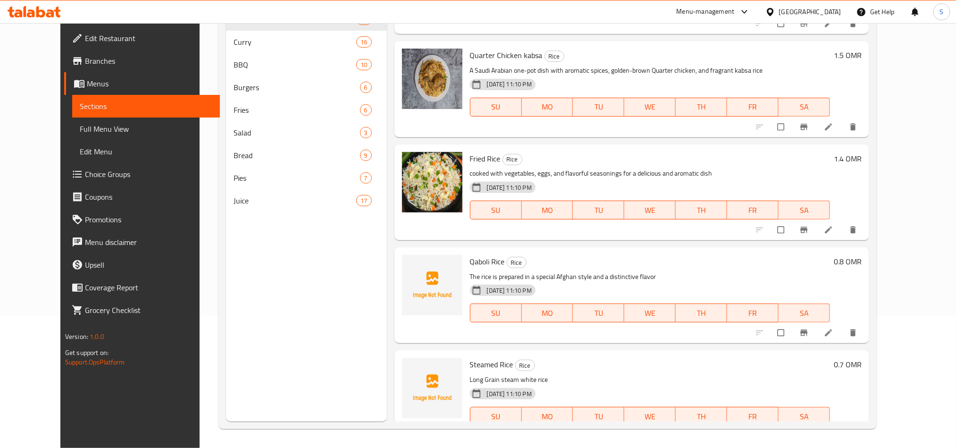
click at [470, 357] on span "Steamed Rice" at bounding box center [491, 364] width 43 height 14
click at [406, 361] on button "upload picture" at bounding box center [415, 370] width 19 height 19
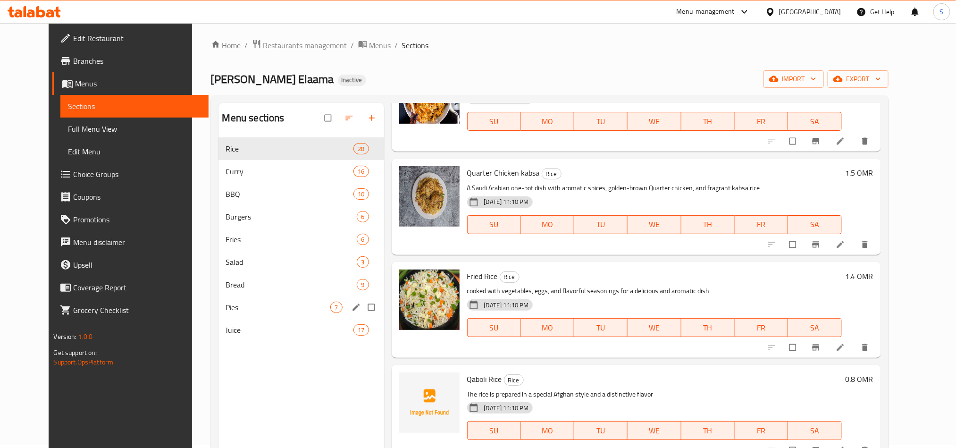
scroll to position [0, 0]
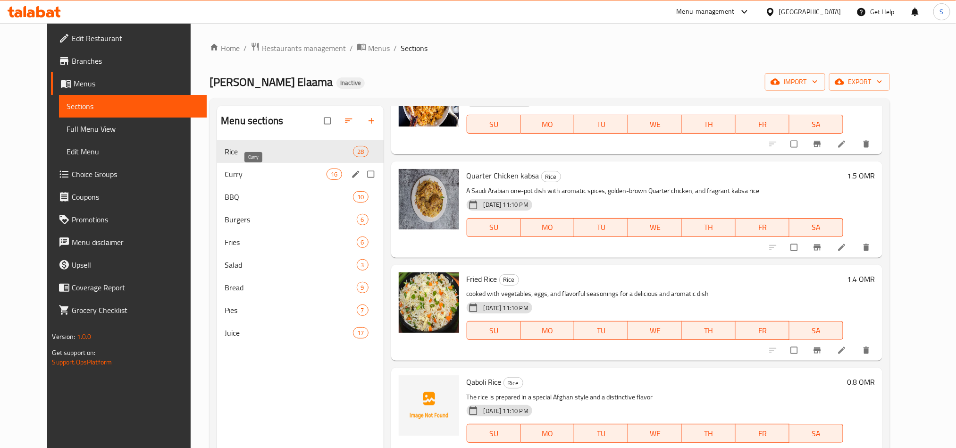
click at [296, 176] on span "Curry" at bounding box center [276, 173] width 102 height 11
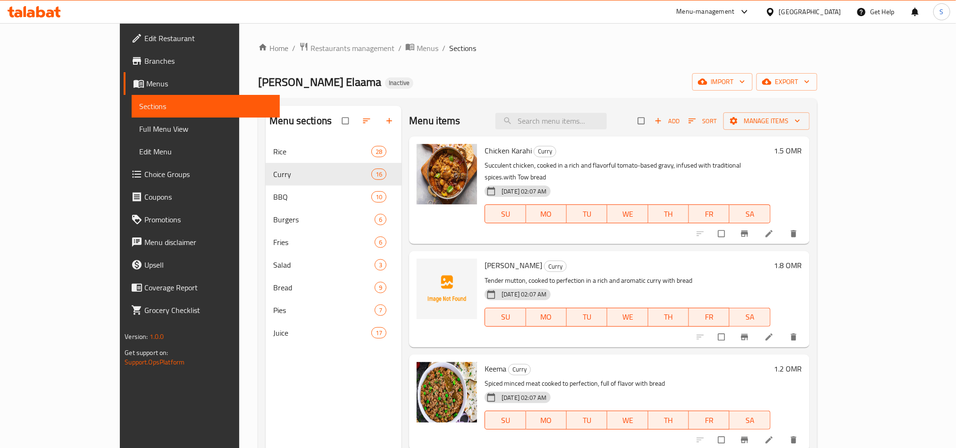
click at [485, 258] on span "Mutton Karahi" at bounding box center [514, 265] width 58 height 14
click at [428, 271] on circle "upload picture" at bounding box center [429, 272] width 2 height 2
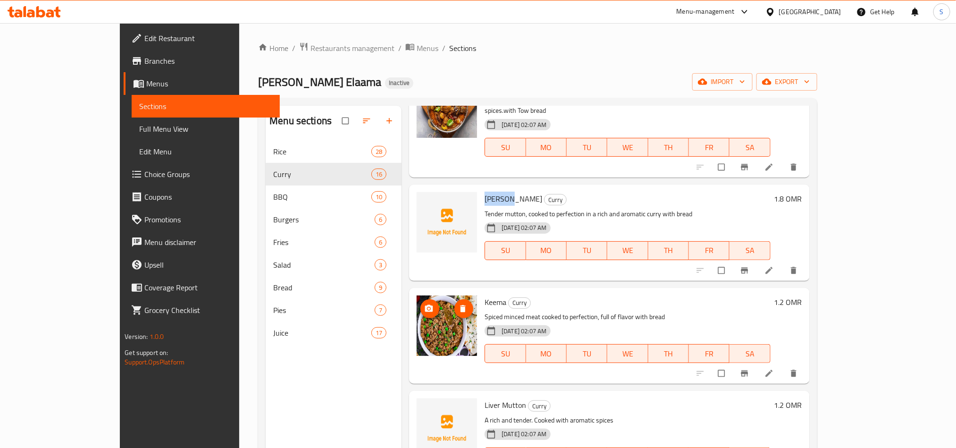
scroll to position [142, 0]
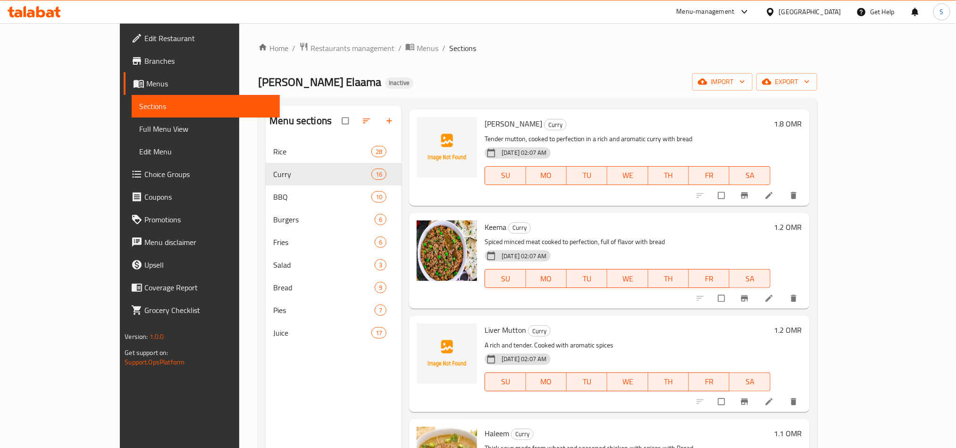
click at [485, 323] on span "Liver Mutton" at bounding box center [506, 330] width 42 height 14
click at [424, 332] on icon "upload picture" at bounding box center [428, 336] width 9 height 9
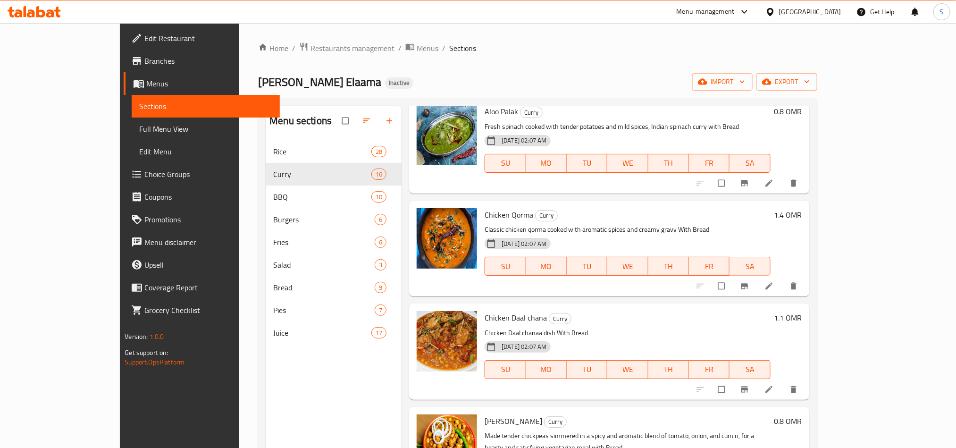
scroll to position [708, 0]
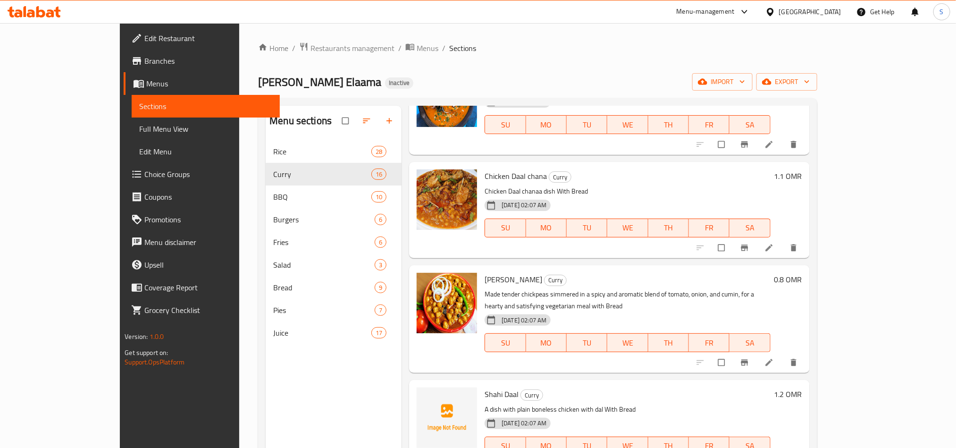
click at [485, 387] on span "Shahi Daal" at bounding box center [502, 394] width 34 height 14
click at [420, 396] on span "upload picture" at bounding box center [429, 400] width 19 height 9
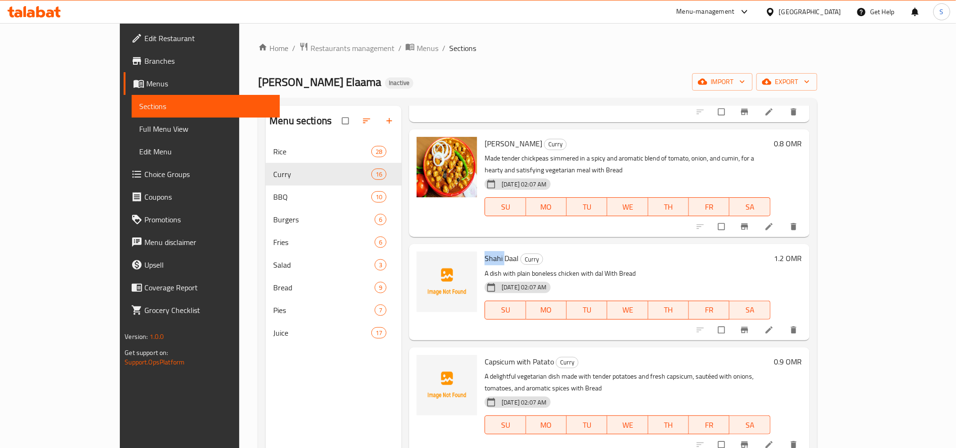
scroll to position [849, 0]
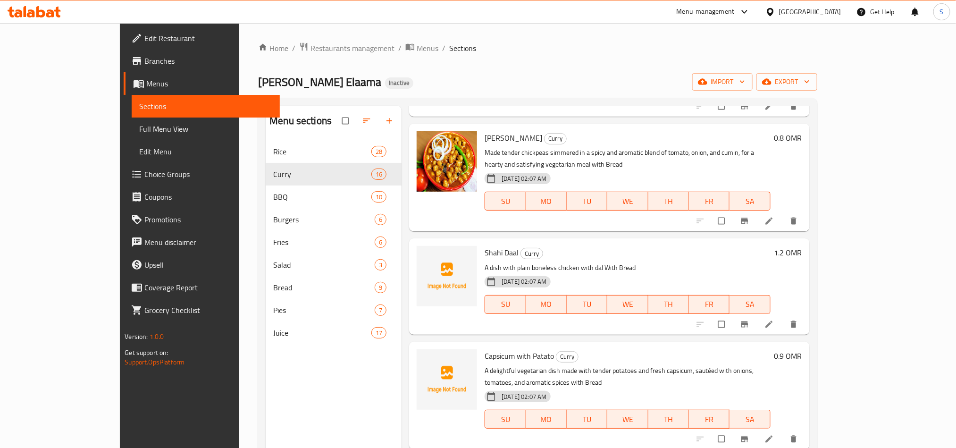
click at [485, 349] on span "Capsicum with Patato" at bounding box center [519, 356] width 69 height 14
click at [425, 358] on icon "upload picture" at bounding box center [429, 361] width 8 height 7
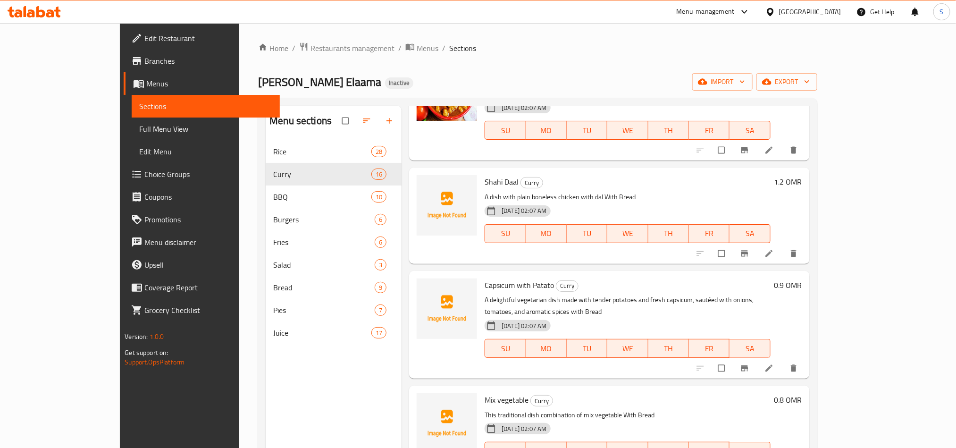
click at [485, 393] on span "Mix vegetable" at bounding box center [507, 400] width 44 height 14
click at [424, 402] on icon "upload picture" at bounding box center [428, 406] width 9 height 9
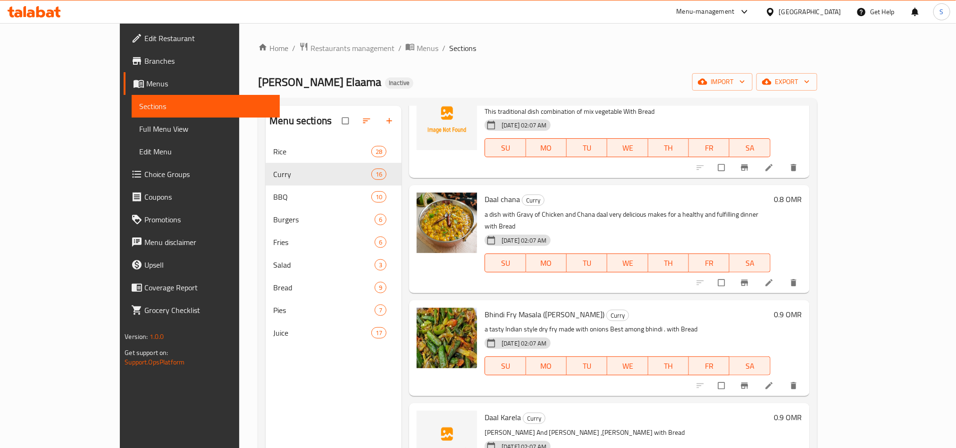
scroll to position [132, 0]
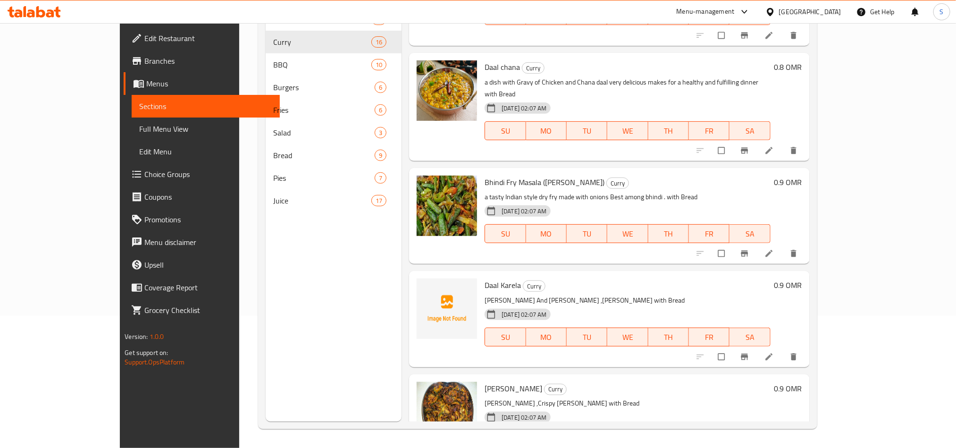
click at [485, 278] on span "Daal Karela" at bounding box center [503, 285] width 36 height 14
click at [420, 287] on span "upload picture" at bounding box center [429, 291] width 19 height 9
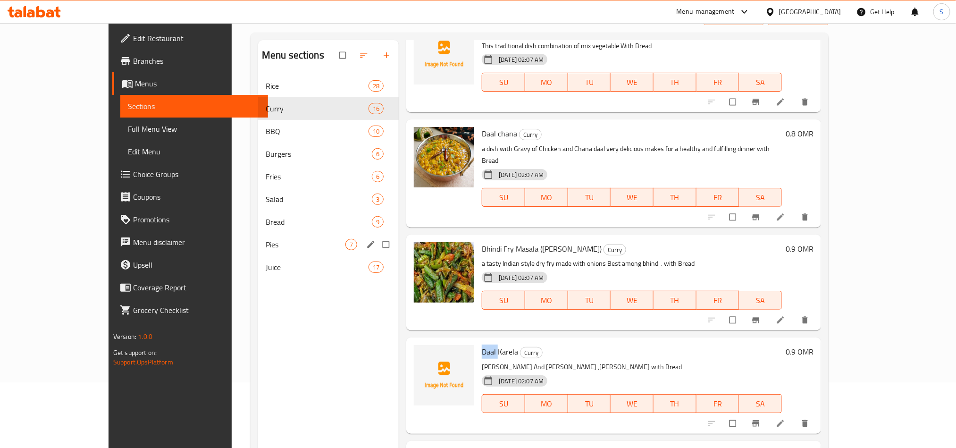
scroll to position [0, 0]
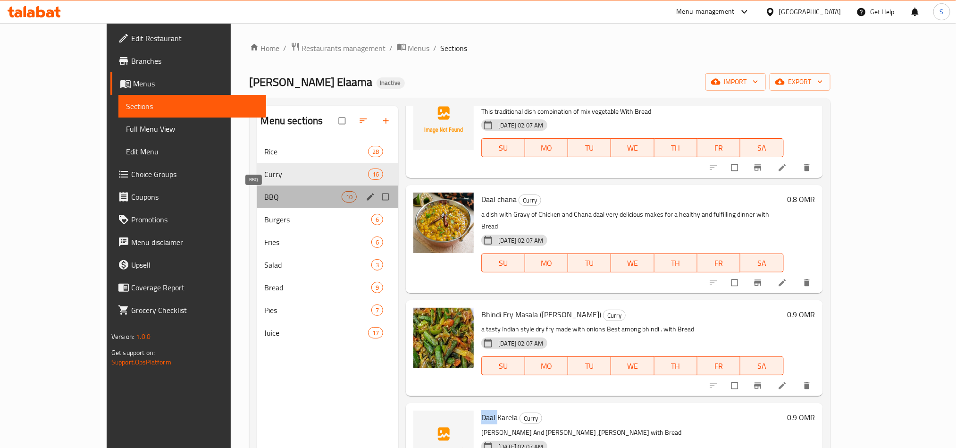
click at [265, 196] on span "BBQ" at bounding box center [303, 196] width 77 height 11
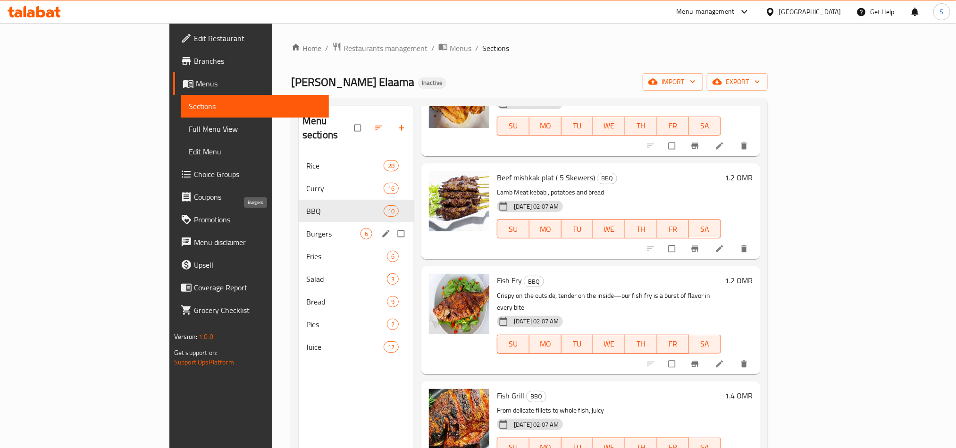
click at [306, 228] on span "Burgers" at bounding box center [333, 233] width 54 height 11
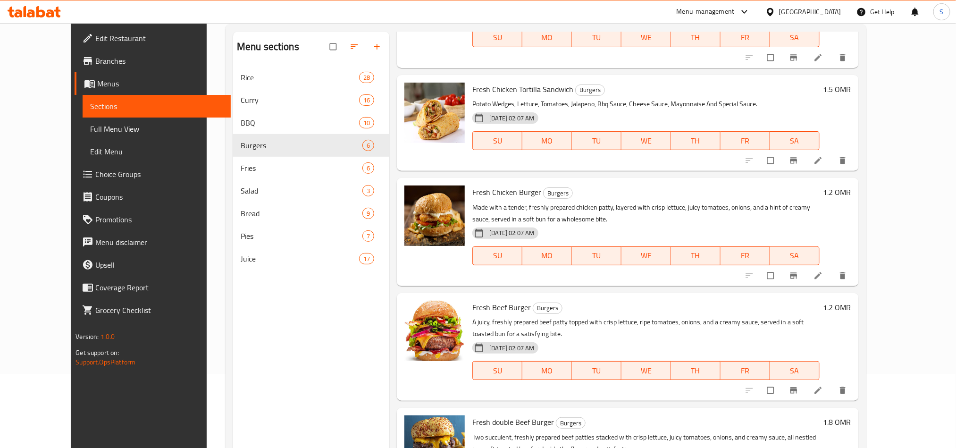
scroll to position [132, 0]
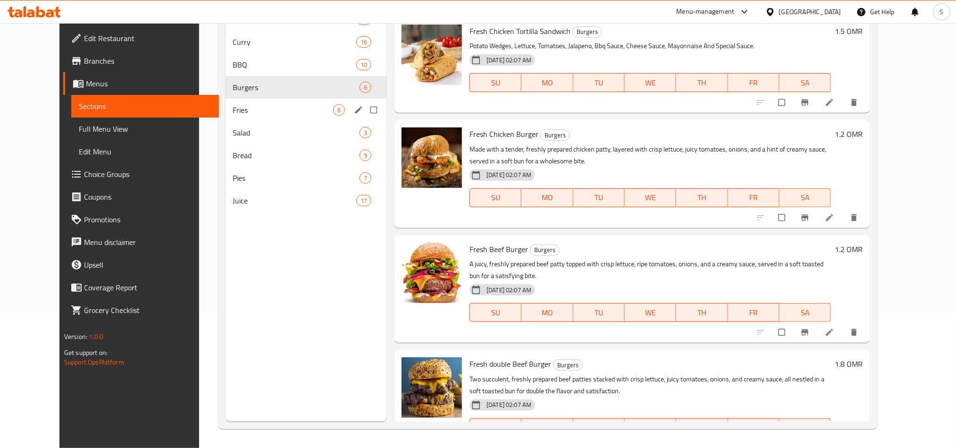
click at [257, 113] on span "Fries" at bounding box center [283, 109] width 100 height 11
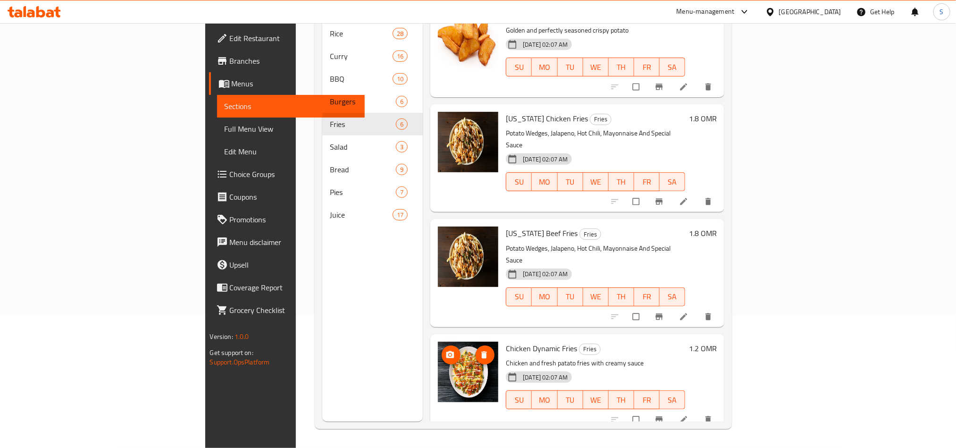
scroll to position [194, 0]
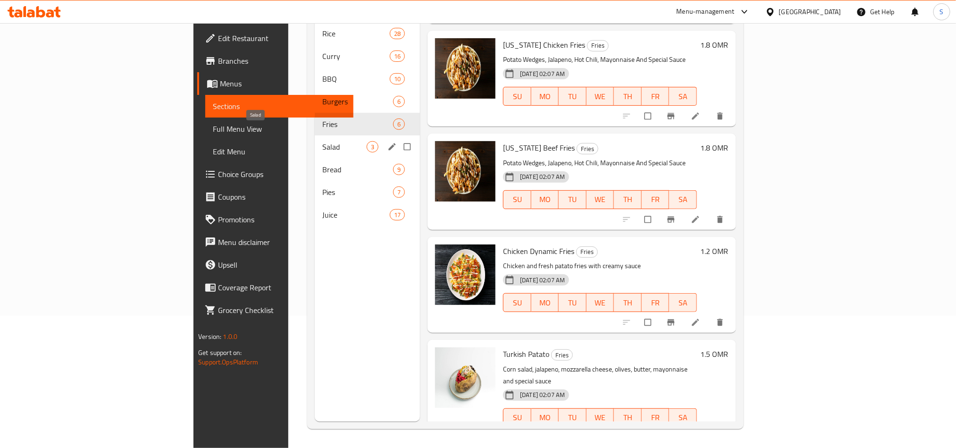
click at [322, 141] on span "Salad" at bounding box center [344, 146] width 44 height 11
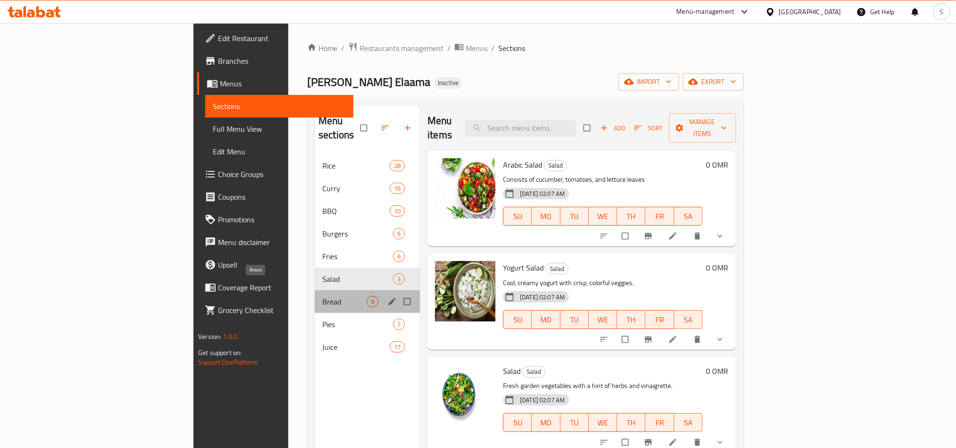
click at [322, 296] on span "Bread" at bounding box center [344, 301] width 44 height 11
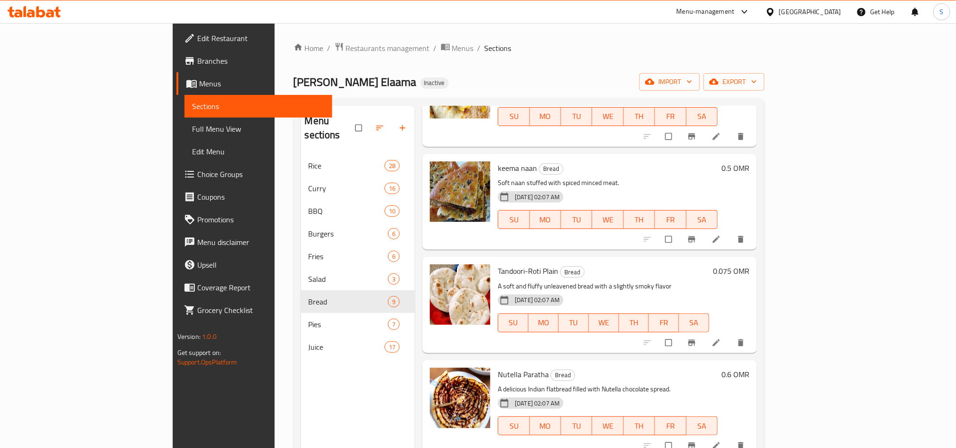
scroll to position [503, 0]
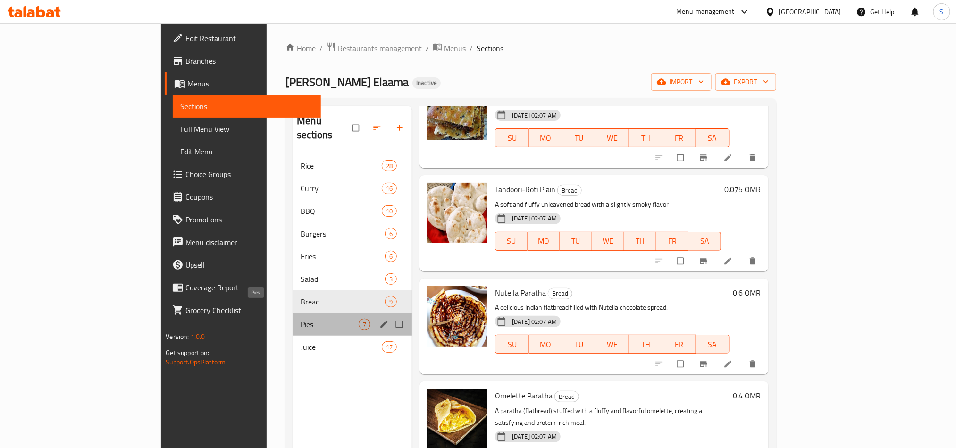
click at [301, 319] on span "Pies" at bounding box center [330, 324] width 58 height 11
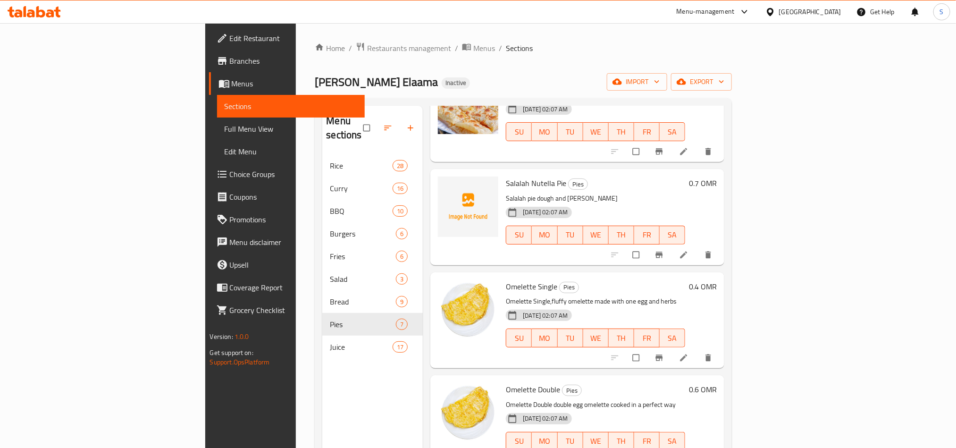
scroll to position [296, 0]
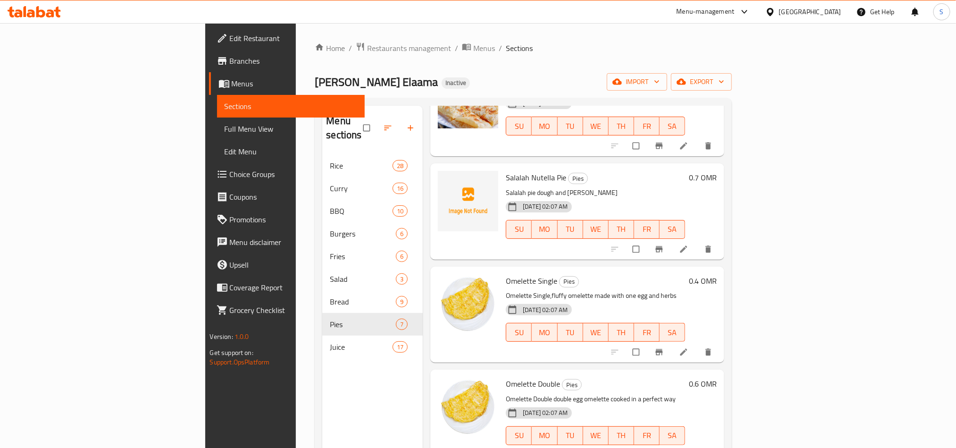
click at [506, 170] on span "Salalah Nutella Pie" at bounding box center [536, 177] width 60 height 14
click at [449, 183] on circle "upload picture" at bounding box center [450, 184] width 2 height 2
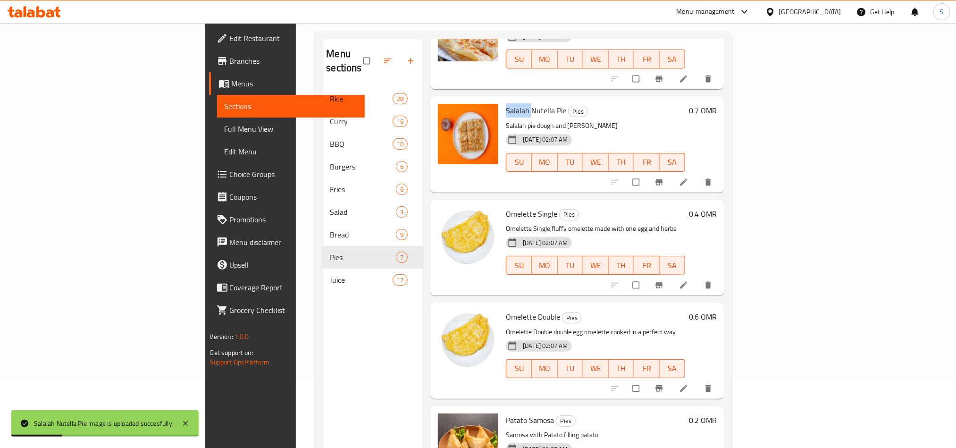
scroll to position [132, 0]
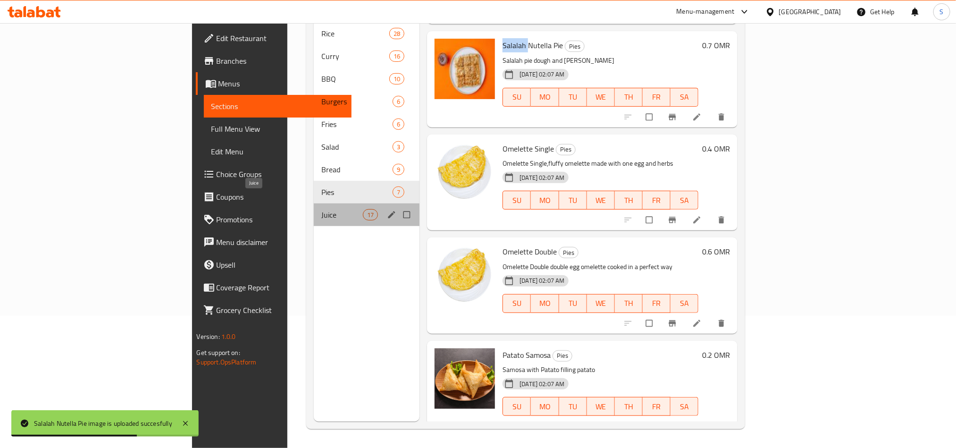
click at [321, 209] on span "Juice" at bounding box center [342, 214] width 42 height 11
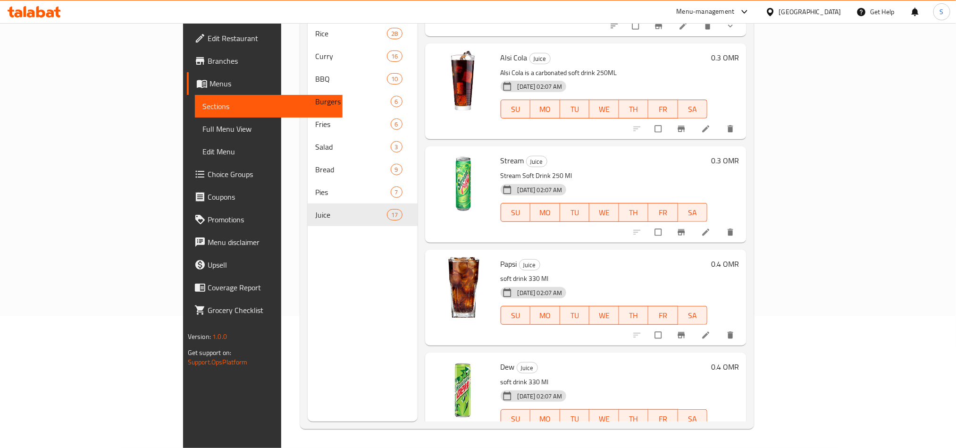
click at [319, 294] on div "Menu sections Rice 28 Curry 16 BBQ 10 Burgers 6 Fries 6 Salad 3 Bread 9 Pies 7 …" at bounding box center [362, 198] width 109 height 448
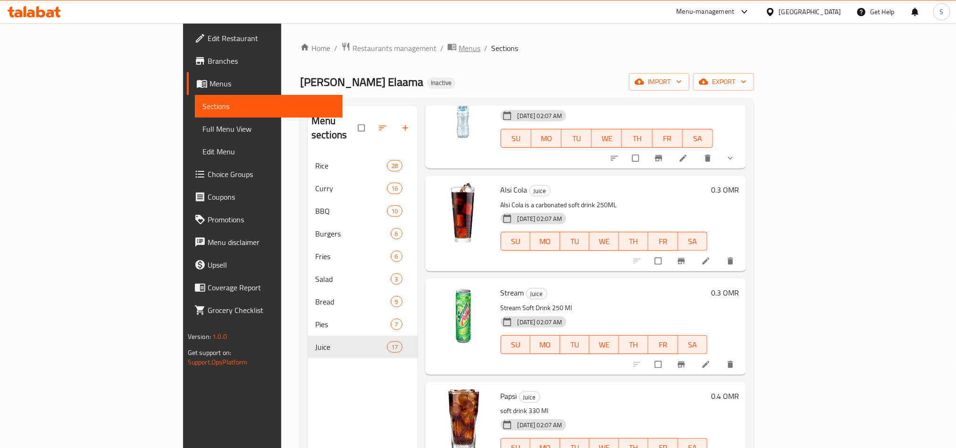
click at [459, 54] on span "Menus" at bounding box center [470, 47] width 22 height 11
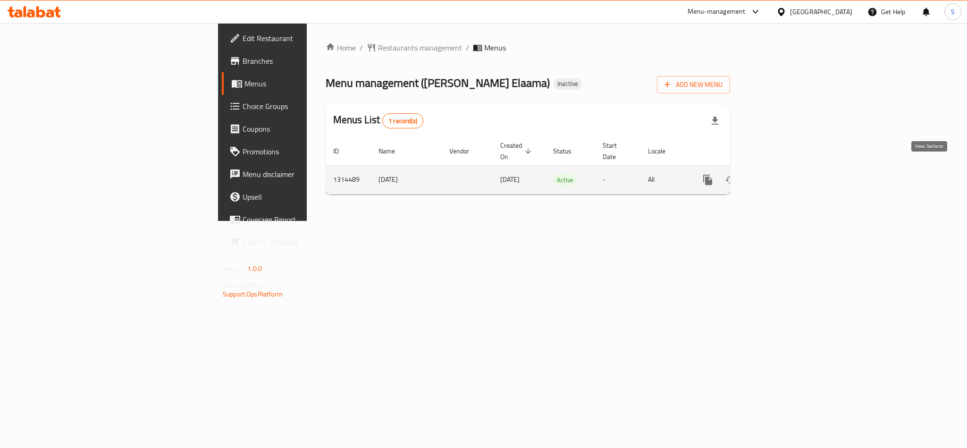
click at [782, 174] on icon "enhanced table" at bounding box center [775, 179] width 11 height 11
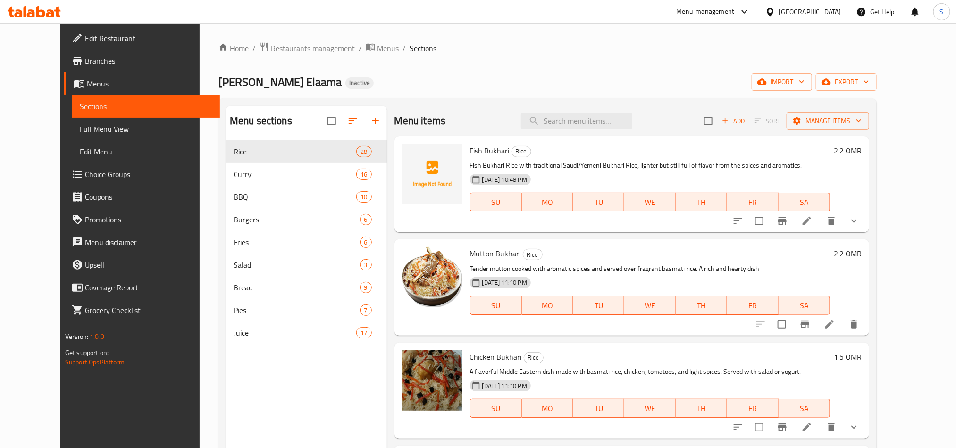
click at [535, 82] on div "[PERSON_NAME] Elaama Inactive import export" at bounding box center [548, 81] width 658 height 17
click at [438, 83] on div "[PERSON_NAME] Elaama Inactive import export" at bounding box center [548, 81] width 658 height 17
click at [534, 86] on div "[PERSON_NAME] Elaama Inactive import export" at bounding box center [548, 81] width 658 height 17
click at [105, 120] on link "Full Menu View" at bounding box center [146, 129] width 148 height 23
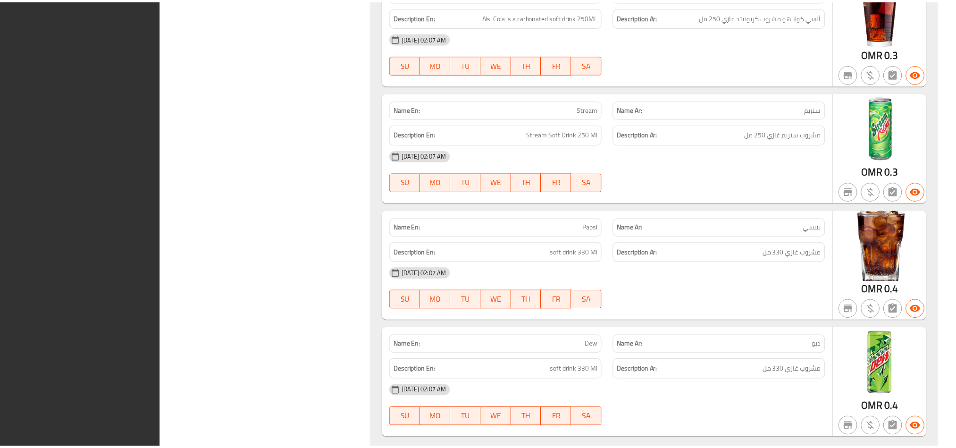
scroll to position [14148, 0]
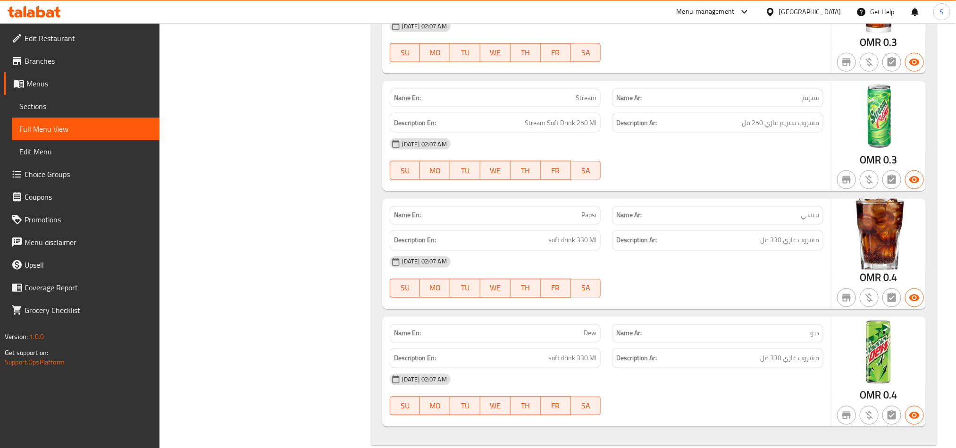
click at [34, 15] on icon at bounding box center [31, 13] width 8 height 8
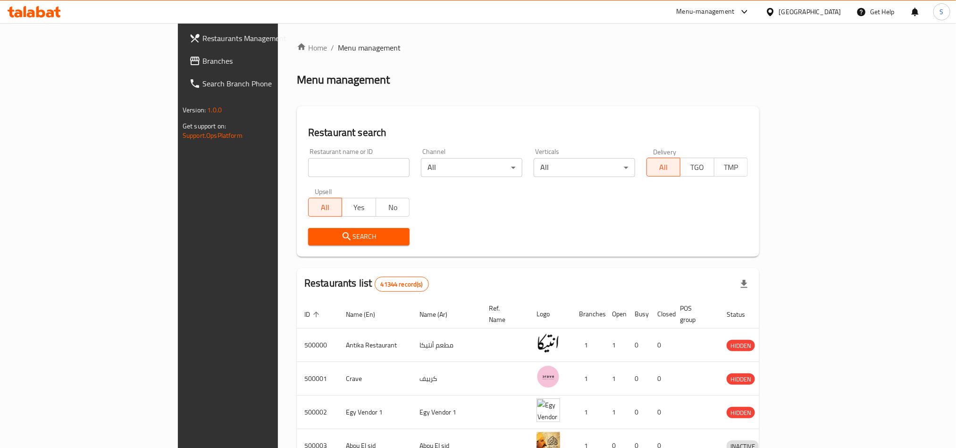
click at [202, 59] on span "Branches" at bounding box center [265, 60] width 127 height 11
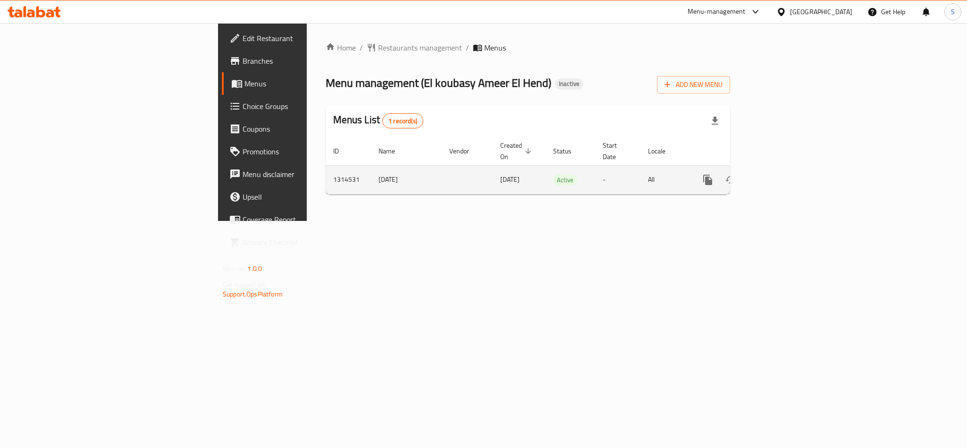
click at [782, 174] on icon "enhanced table" at bounding box center [775, 179] width 11 height 11
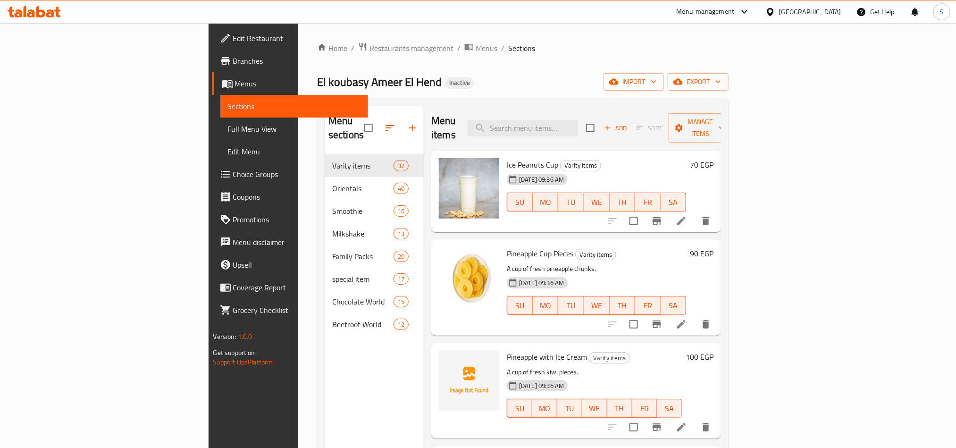
click at [592, 84] on div "El koubasy Ameer El Hend Inactive import export" at bounding box center [523, 81] width 412 height 17
click at [656, 81] on span "import" at bounding box center [633, 82] width 45 height 12
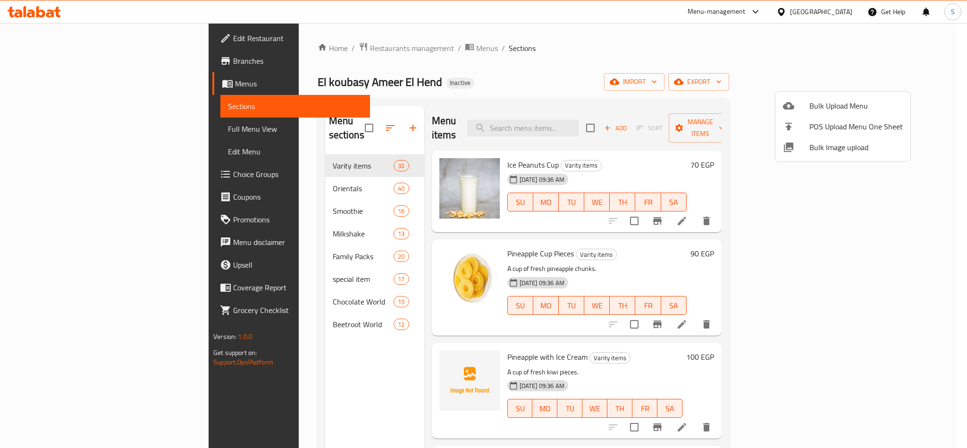
click at [826, 146] on span "Bulk Image upload" at bounding box center [855, 147] width 93 height 11
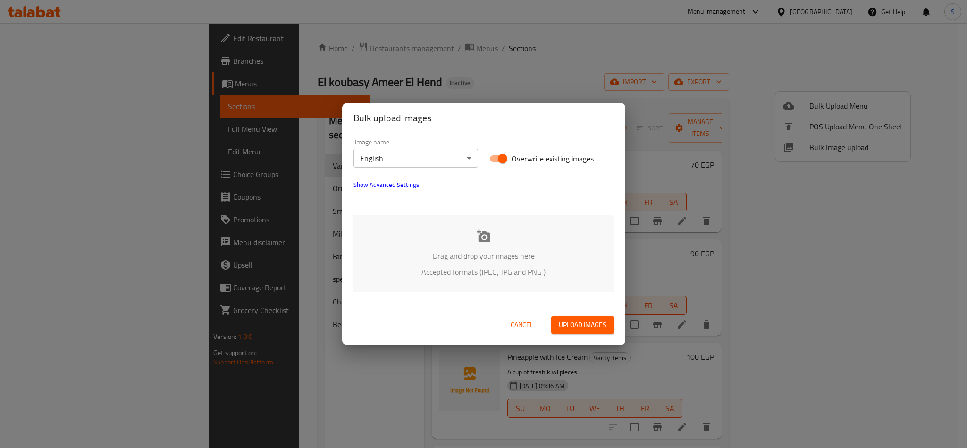
click at [478, 241] on icon at bounding box center [484, 236] width 14 height 14
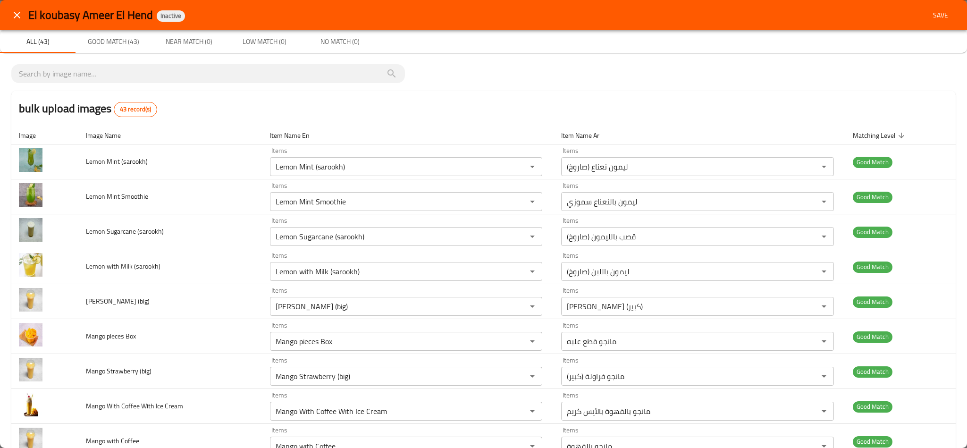
click at [929, 13] on span "Save" at bounding box center [940, 15] width 23 height 12
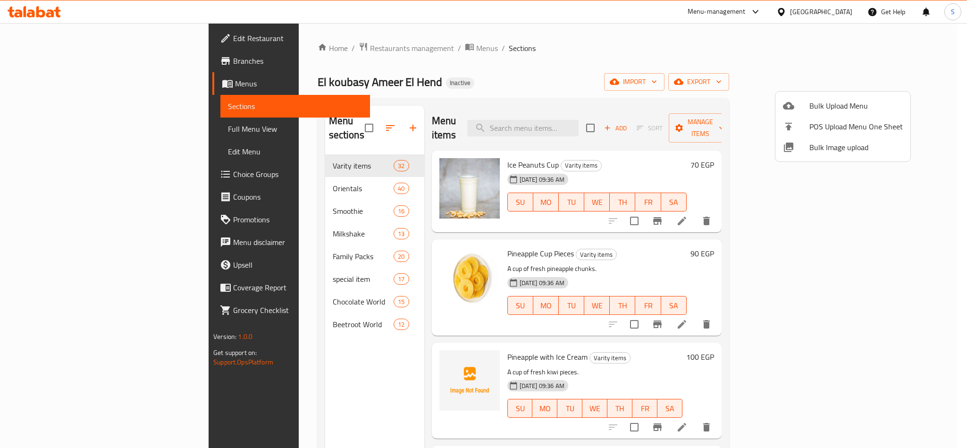
click at [654, 47] on div at bounding box center [483, 224] width 967 height 448
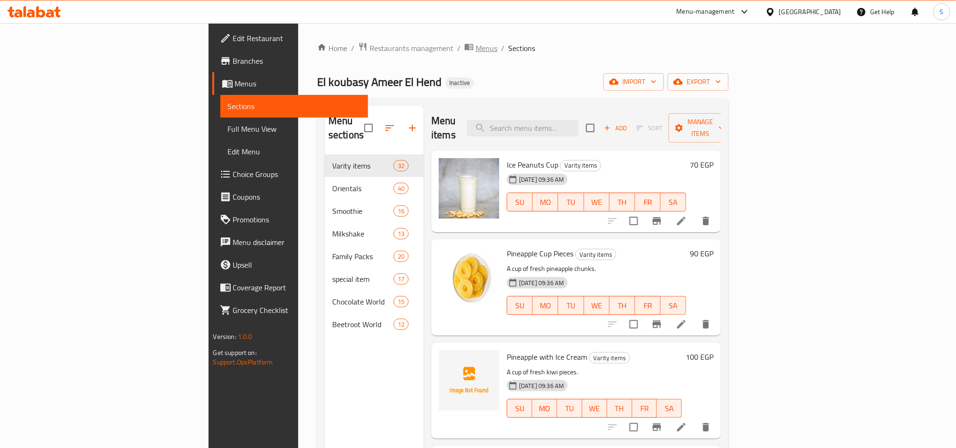
click at [476, 54] on span "Menus" at bounding box center [487, 47] width 22 height 11
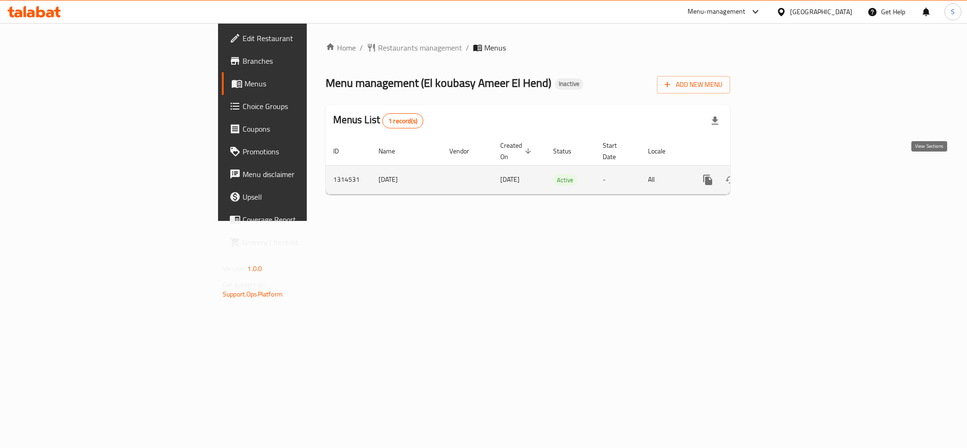
click at [782, 174] on icon "enhanced table" at bounding box center [775, 179] width 11 height 11
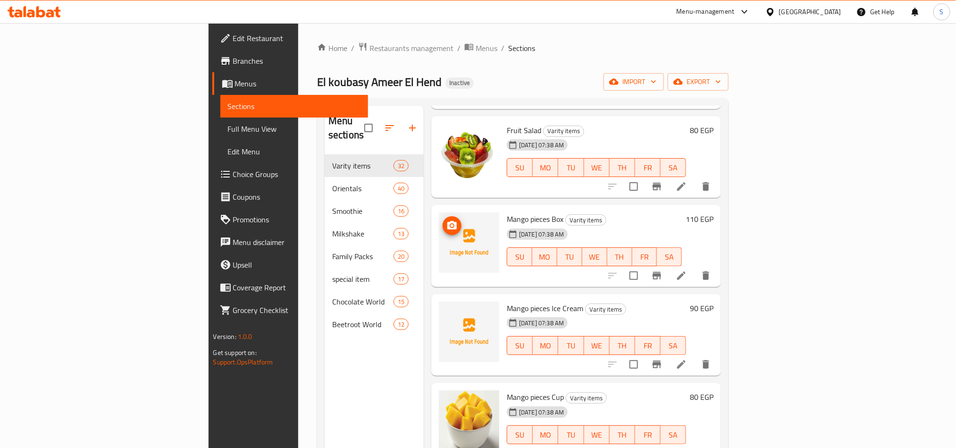
scroll to position [1274, 0]
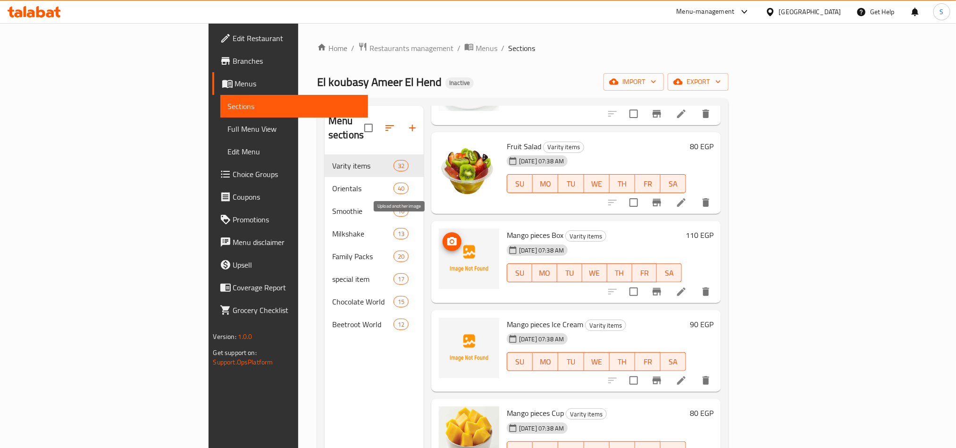
click at [446, 236] on icon "upload picture" at bounding box center [451, 241] width 11 height 11
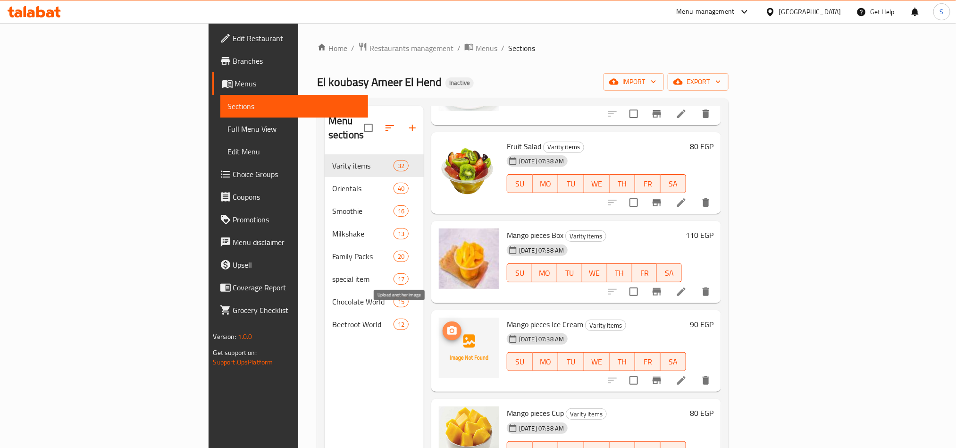
click at [446, 325] on icon "upload picture" at bounding box center [451, 330] width 11 height 11
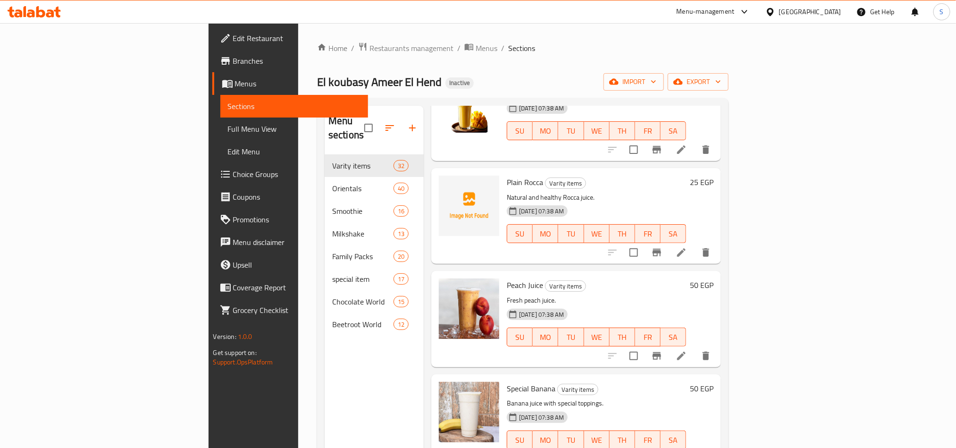
scroll to position [1982, 0]
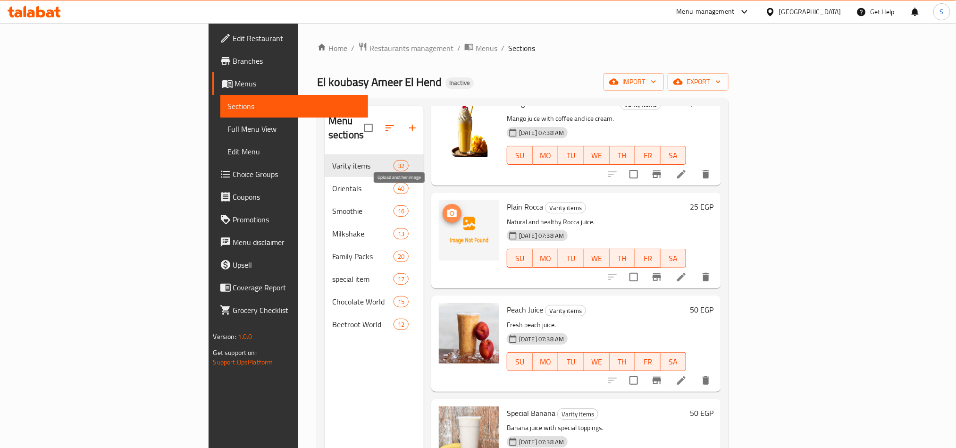
click at [447, 209] on icon "upload picture" at bounding box center [451, 213] width 9 height 8
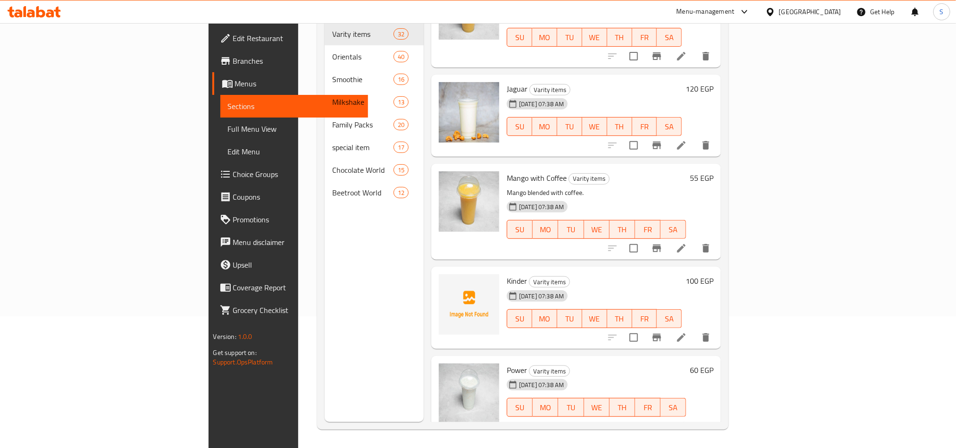
scroll to position [132, 0]
click at [443, 281] on span "upload picture" at bounding box center [452, 286] width 19 height 11
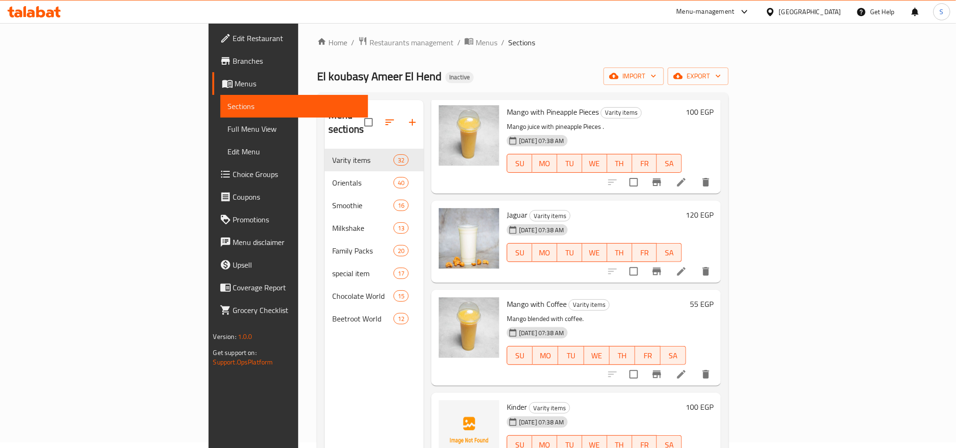
scroll to position [0, 0]
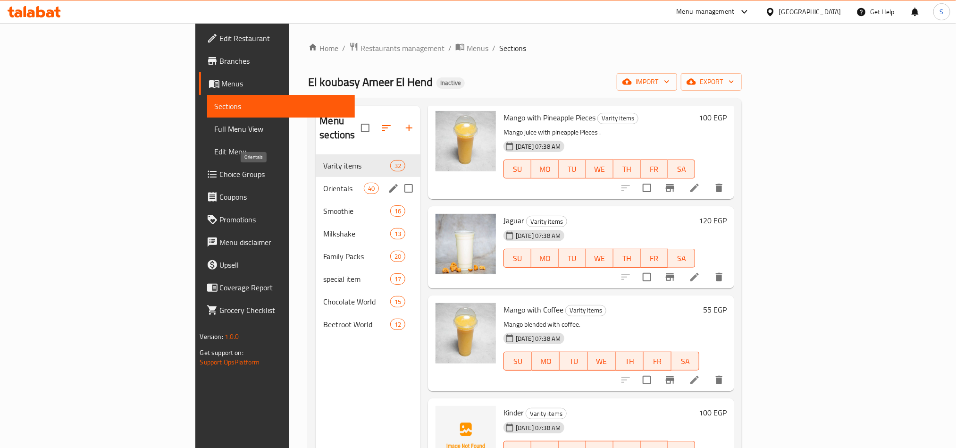
click at [323, 183] on span "Orientals" at bounding box center [343, 188] width 40 height 11
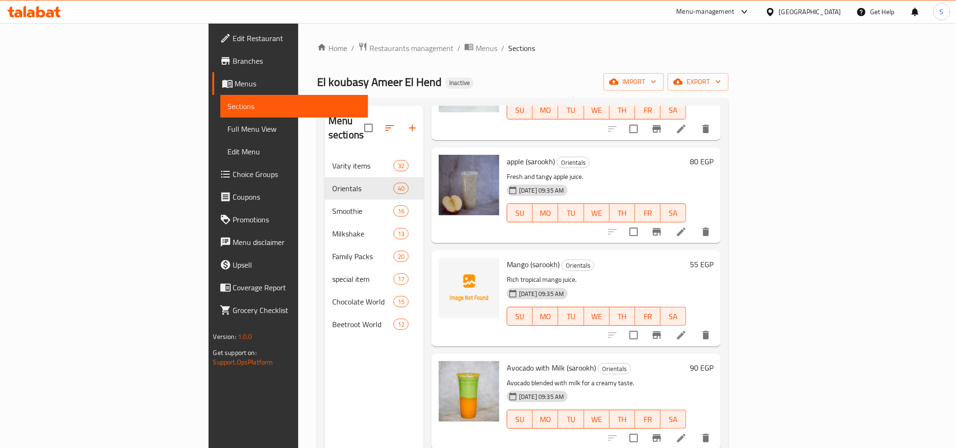
scroll to position [1982, 0]
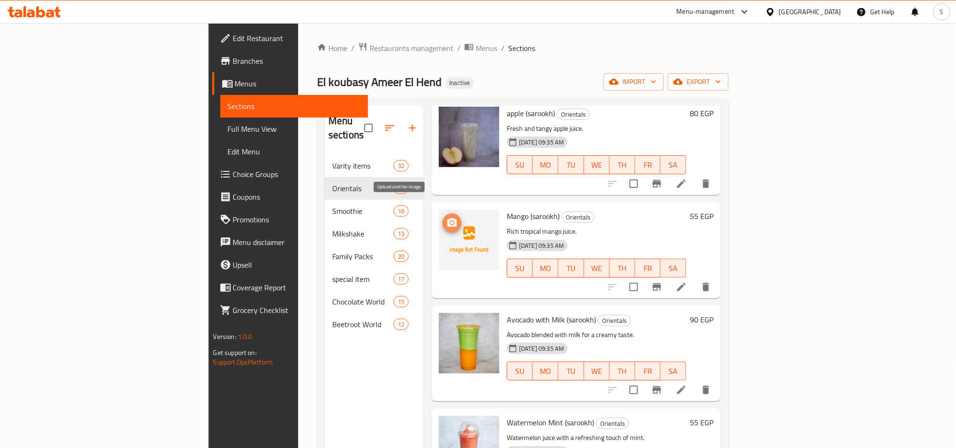
click at [447, 218] on icon "upload picture" at bounding box center [451, 222] width 9 height 8
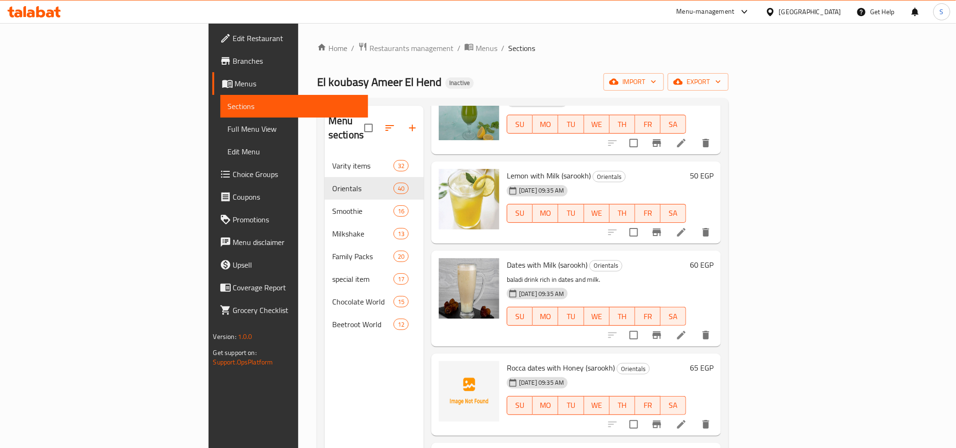
scroll to position [3256, 0]
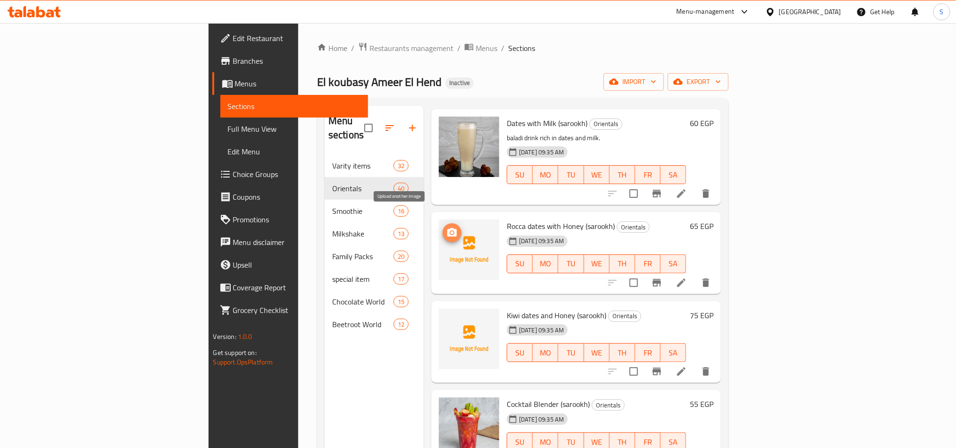
click at [446, 227] on icon "upload picture" at bounding box center [451, 232] width 11 height 11
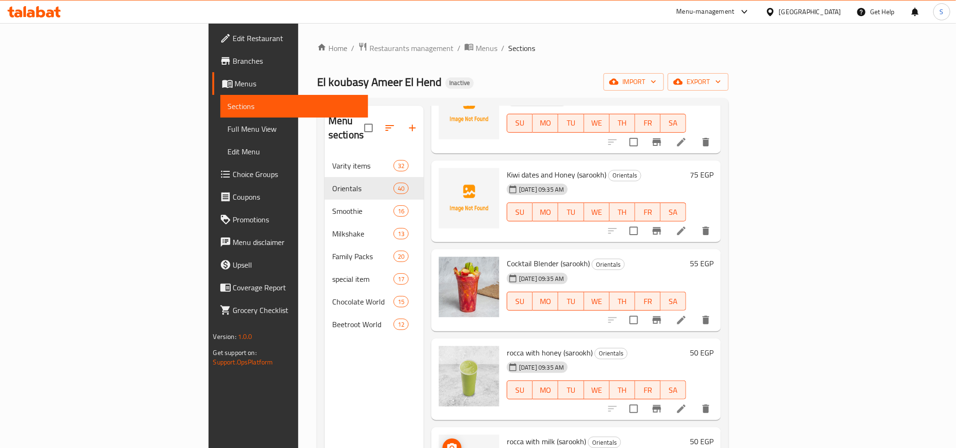
scroll to position [3514, 0]
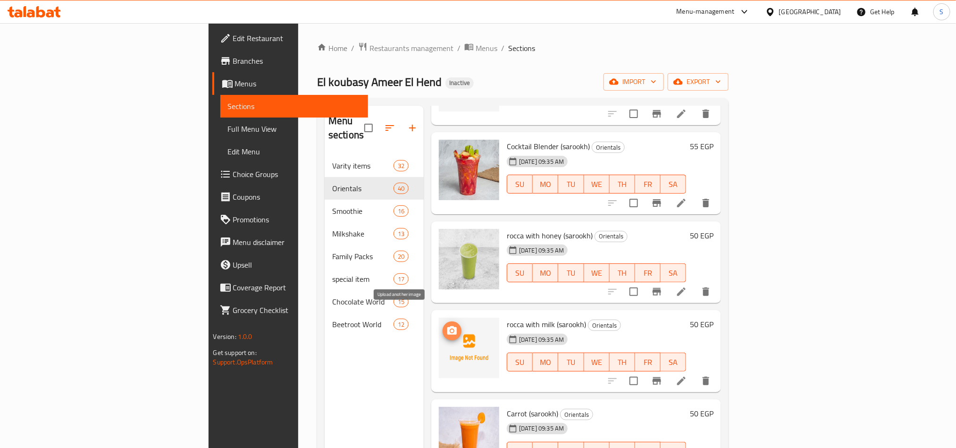
click at [443, 321] on button "upload picture" at bounding box center [452, 330] width 19 height 19
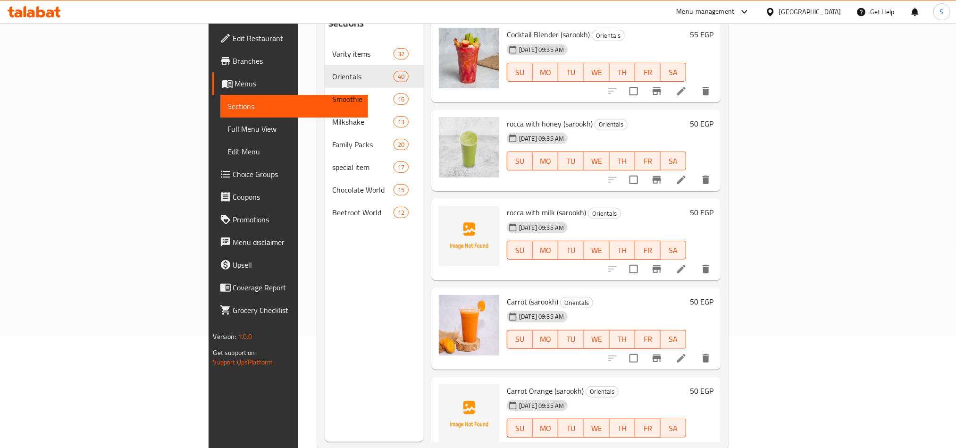
scroll to position [132, 0]
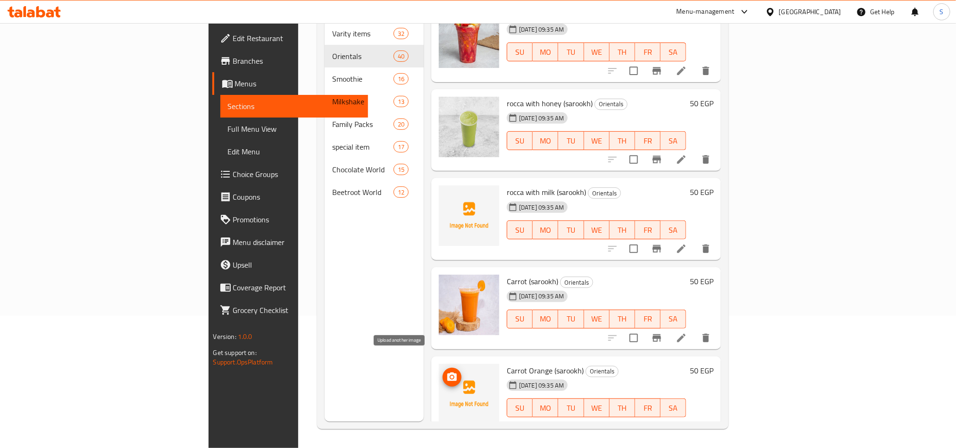
click at [447, 372] on icon "upload picture" at bounding box center [451, 376] width 9 height 8
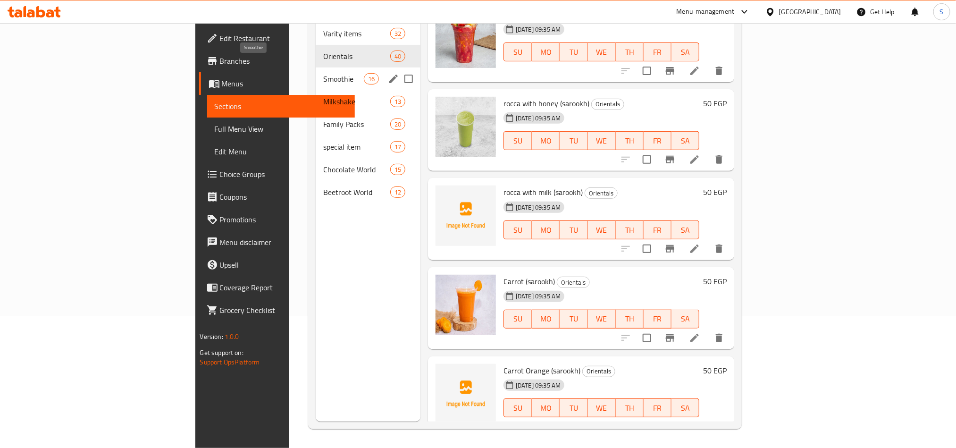
click at [323, 73] on span "Smoothie" at bounding box center [343, 78] width 40 height 11
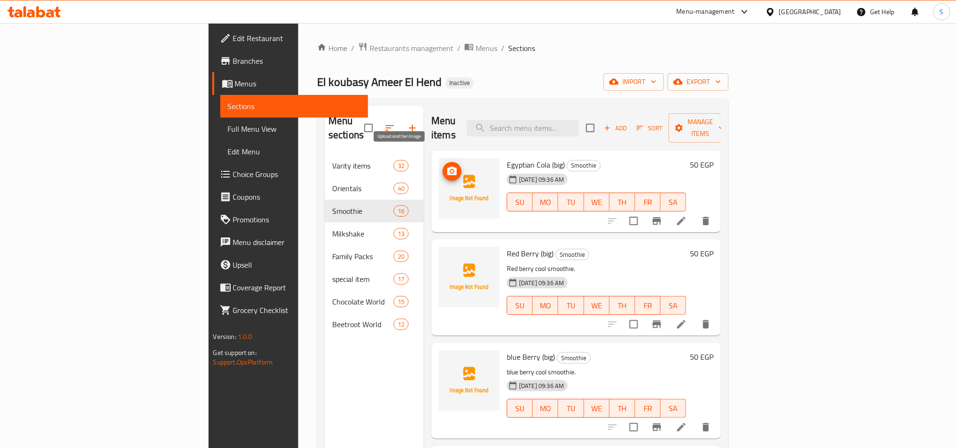
click at [446, 166] on icon "upload picture" at bounding box center [451, 171] width 11 height 11
click at [446, 254] on icon "upload picture" at bounding box center [451, 259] width 11 height 11
click at [446, 358] on icon "upload picture" at bounding box center [451, 363] width 11 height 11
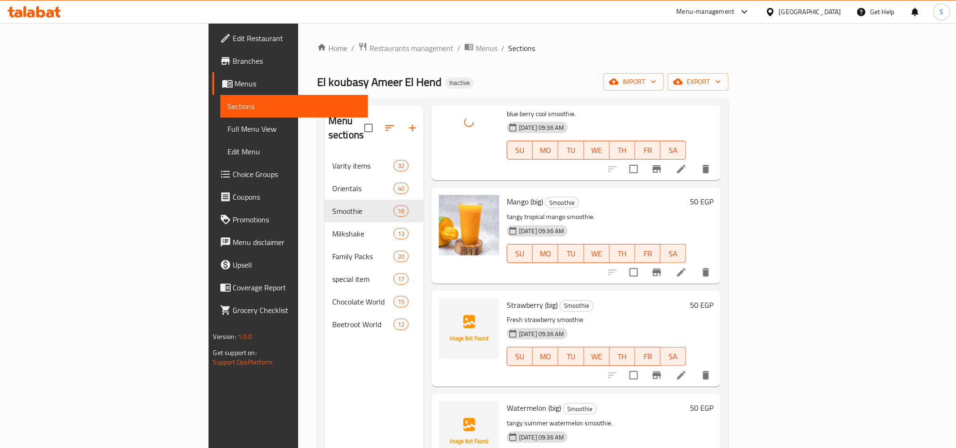
scroll to position [283, 0]
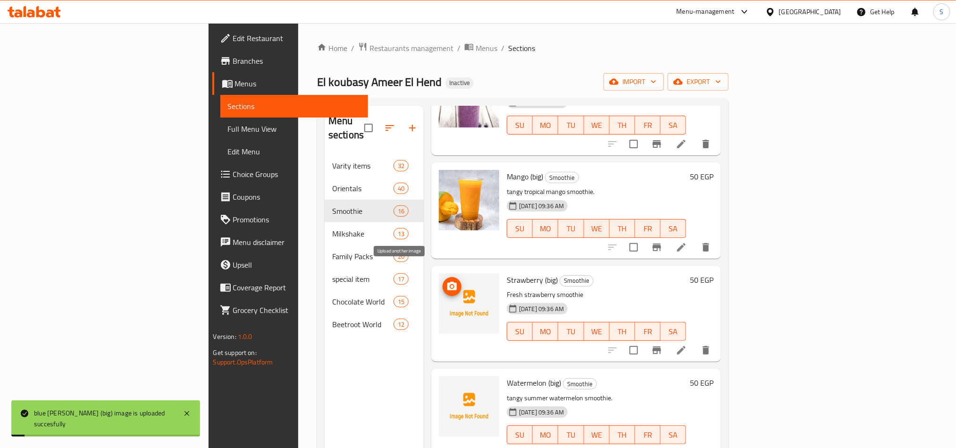
click at [443, 277] on button "upload picture" at bounding box center [452, 286] width 19 height 19
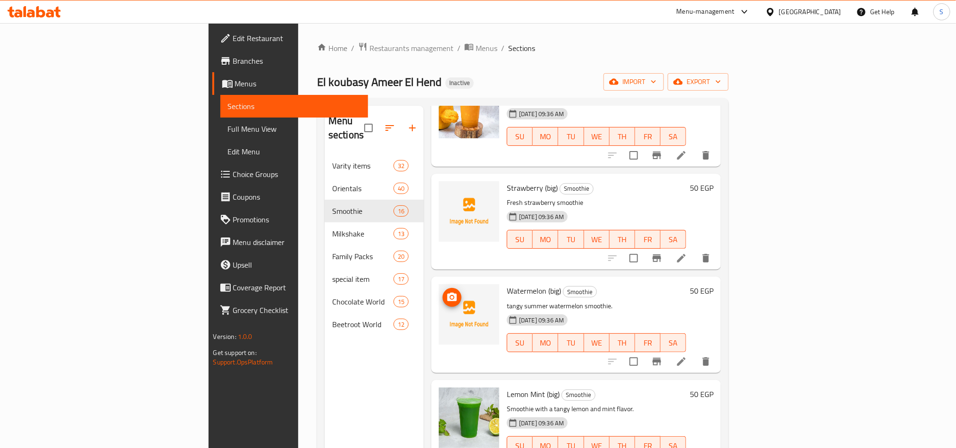
scroll to position [425, 0]
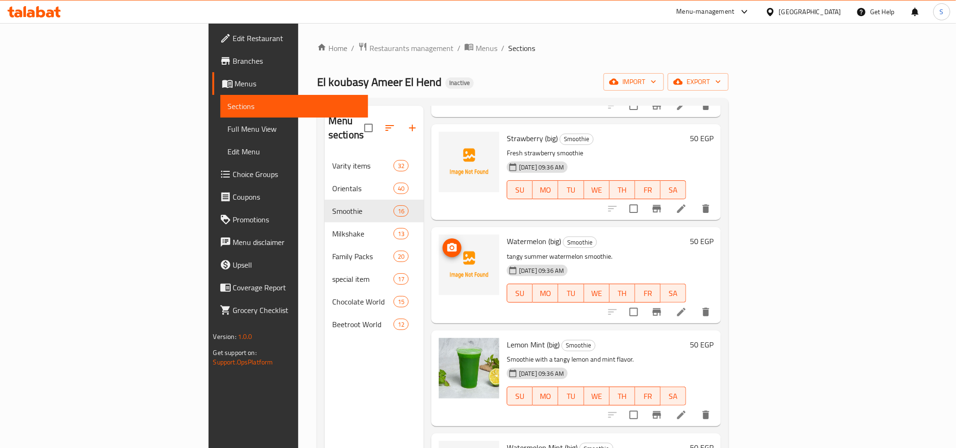
click at [447, 243] on icon "upload picture" at bounding box center [451, 247] width 9 height 8
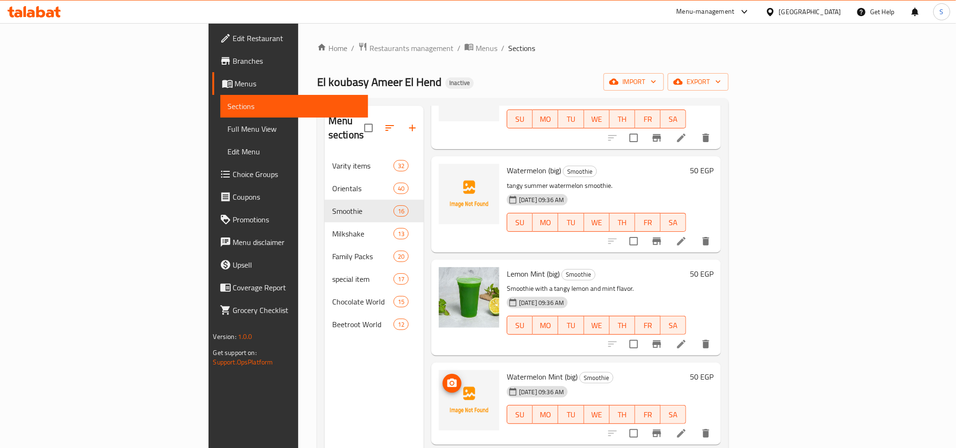
scroll to position [566, 0]
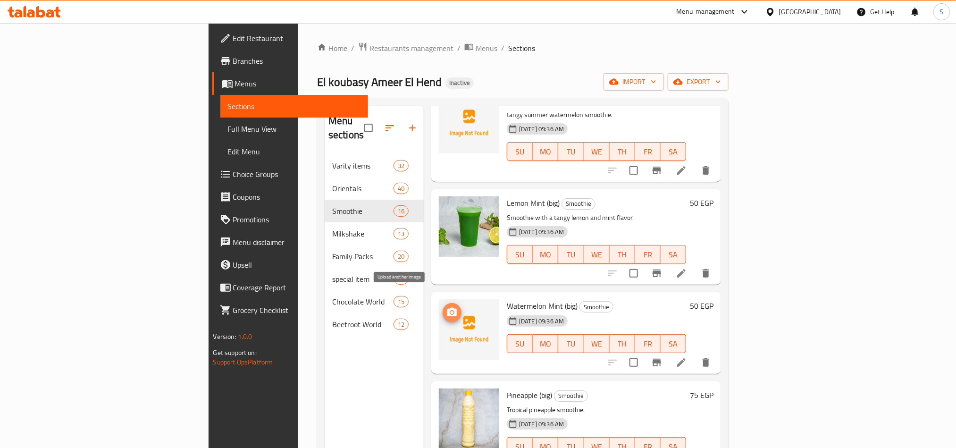
click at [447, 308] on icon "upload picture" at bounding box center [451, 312] width 9 height 8
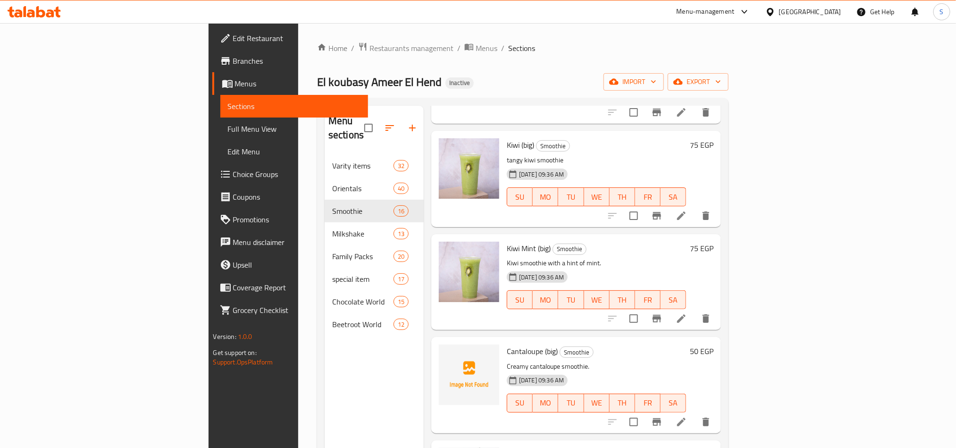
scroll to position [920, 0]
click at [447, 352] on icon "upload picture" at bounding box center [451, 356] width 9 height 8
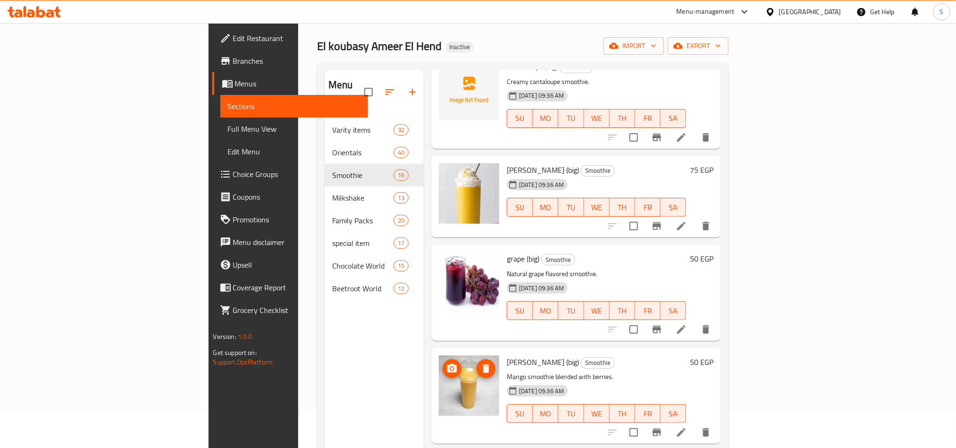
scroll to position [132, 0]
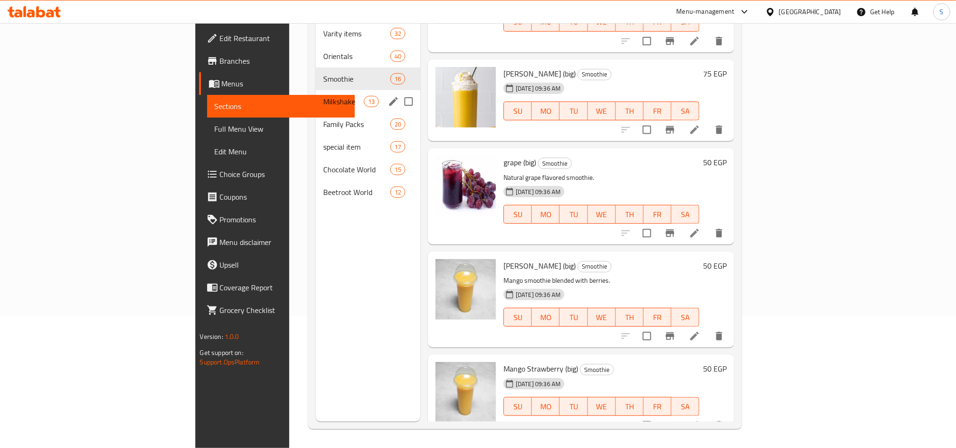
click at [323, 96] on span "Milkshake" at bounding box center [343, 101] width 40 height 11
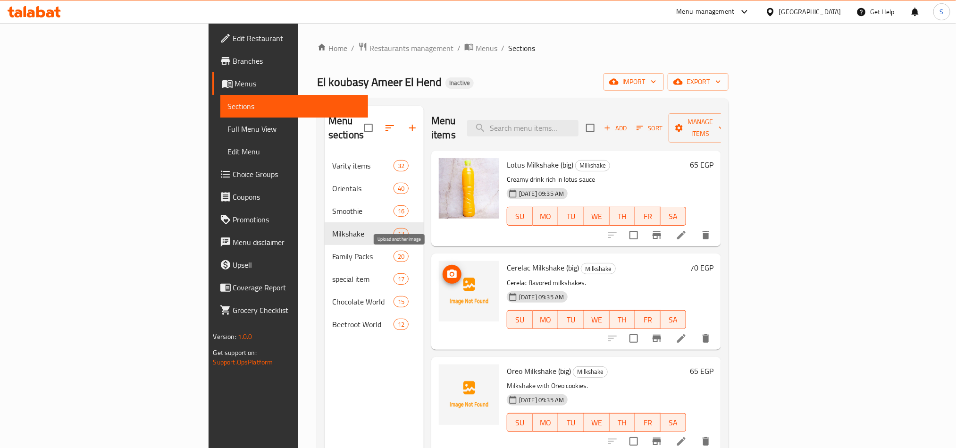
click at [447, 269] on icon "upload picture" at bounding box center [451, 273] width 9 height 8
click at [447, 373] on icon "upload picture" at bounding box center [451, 377] width 9 height 8
click at [507, 261] on span "Cerelac Milkshake (big)" at bounding box center [543, 268] width 72 height 14
copy span "Milkshake"
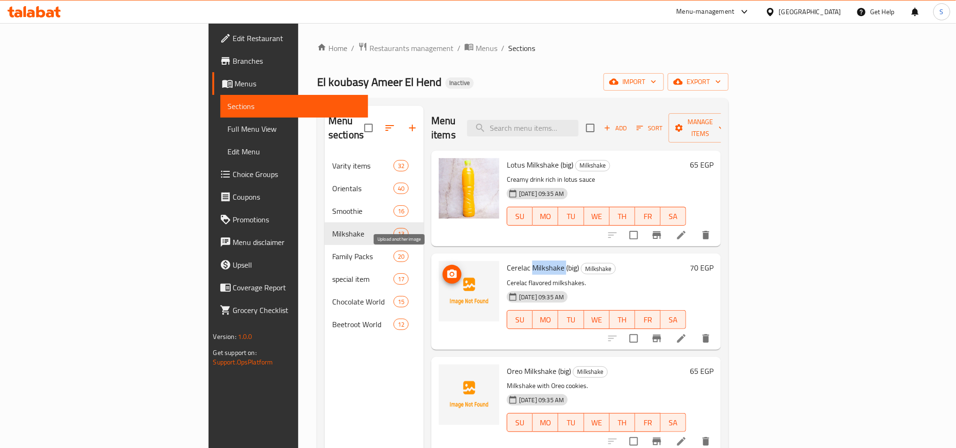
click at [443, 269] on span "upload picture" at bounding box center [452, 274] width 19 height 11
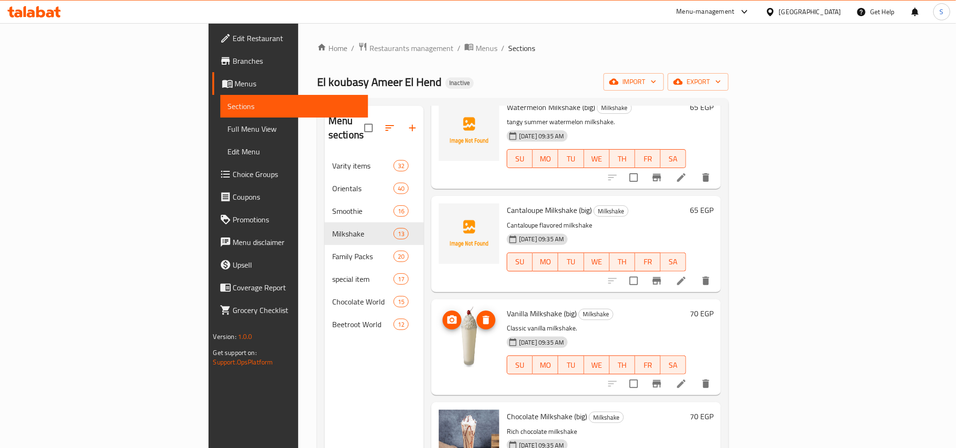
scroll to position [915, 0]
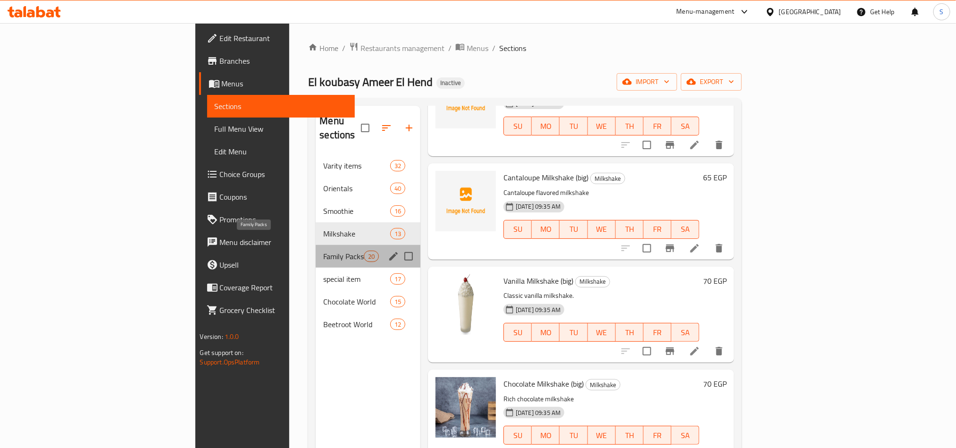
click at [323, 251] on span "Family Packs" at bounding box center [343, 256] width 40 height 11
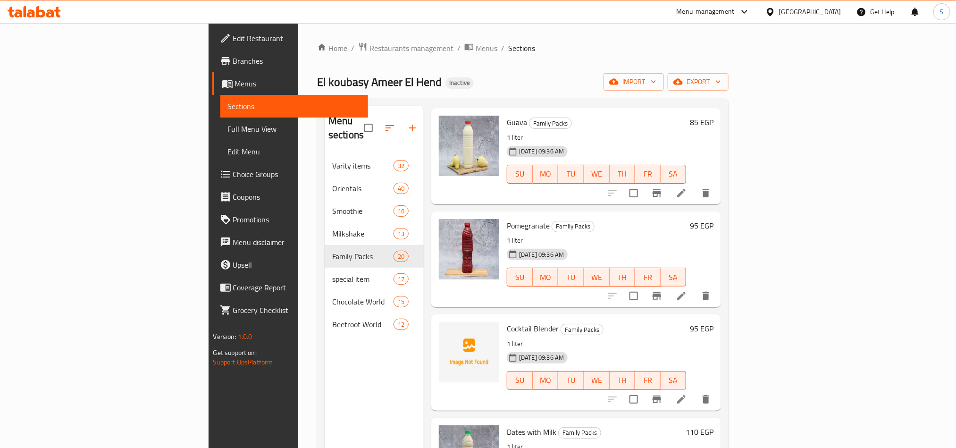
scroll to position [354, 0]
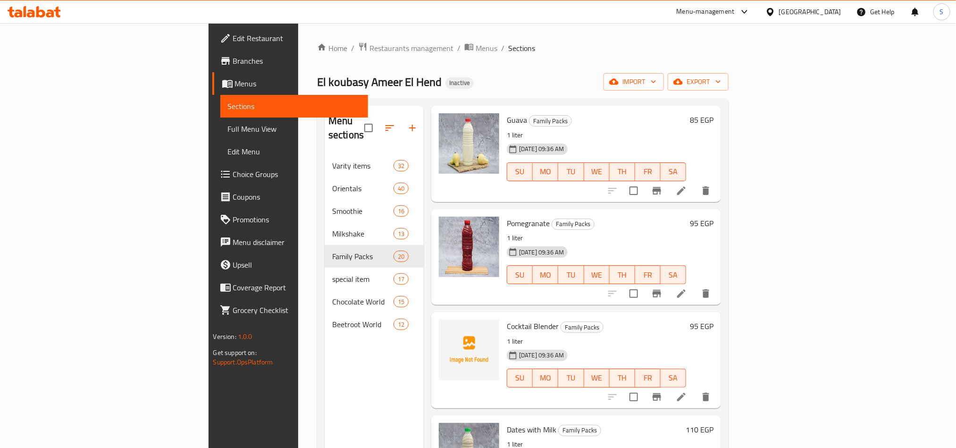
click at [507, 319] on span "Cocktail Blender" at bounding box center [533, 326] width 52 height 14
copy span "Cocktail"
click at [446, 327] on icon "upload picture" at bounding box center [451, 332] width 11 height 11
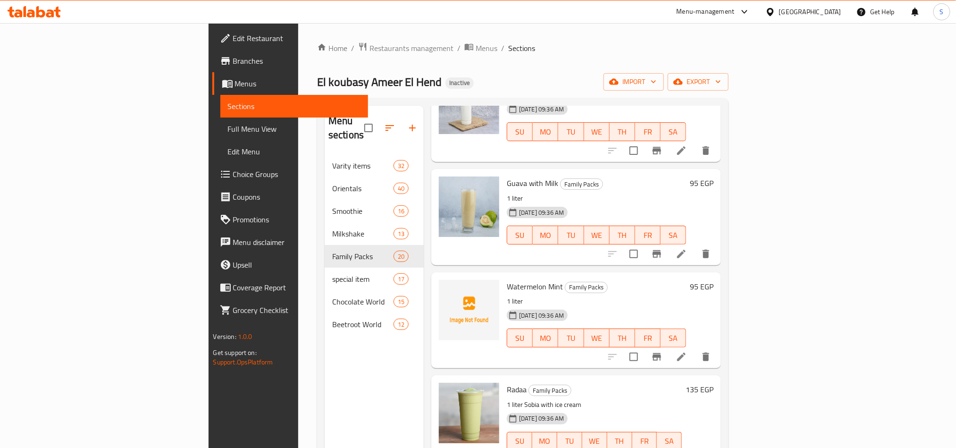
scroll to position [1637, 0]
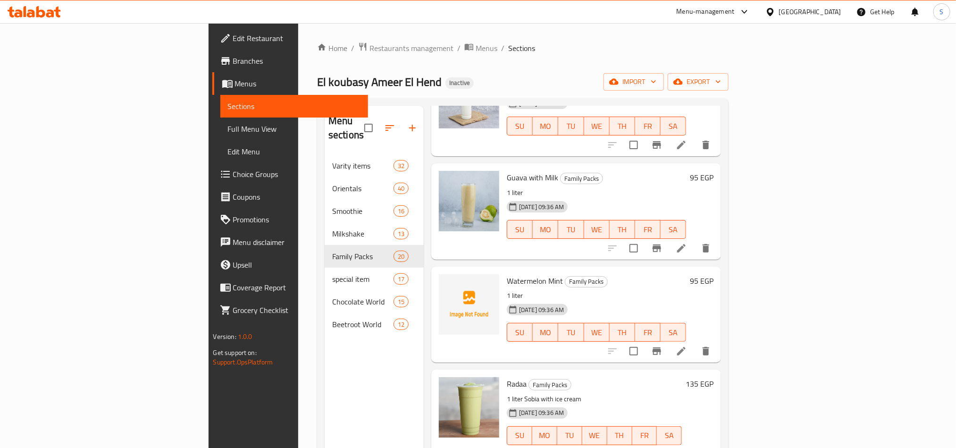
click at [507, 274] on span "Watermelon Mint" at bounding box center [535, 281] width 56 height 14
copy span "Watermelon"
click at [447, 283] on icon "upload picture" at bounding box center [451, 287] width 9 height 8
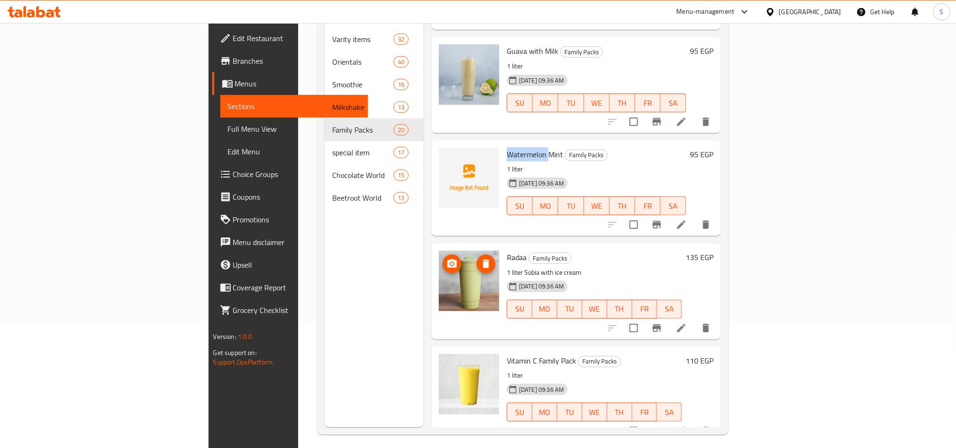
scroll to position [132, 0]
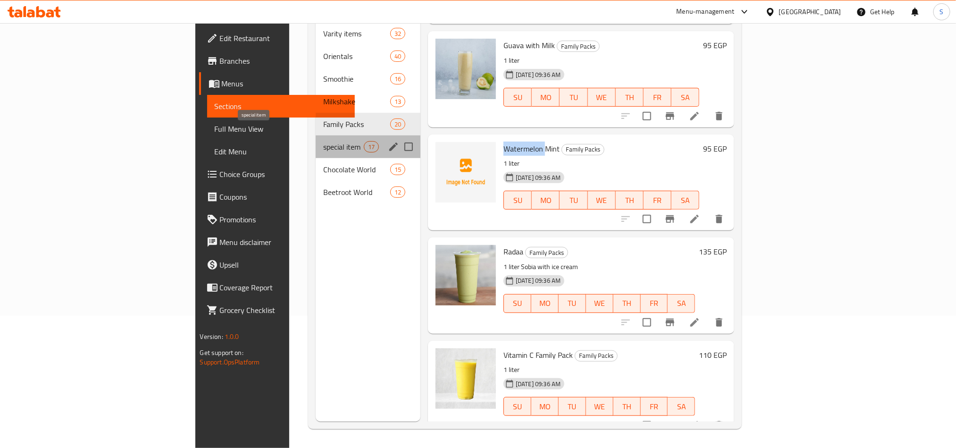
click at [323, 141] on span "special item" at bounding box center [343, 146] width 40 height 11
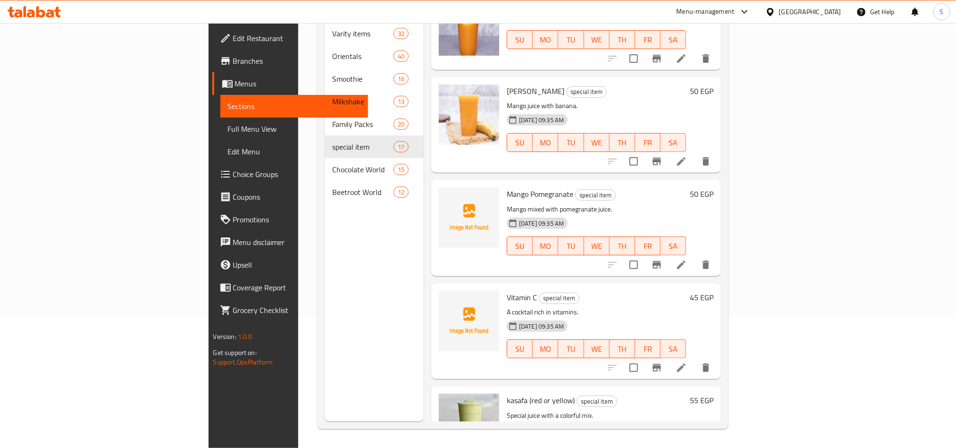
scroll to position [354, 0]
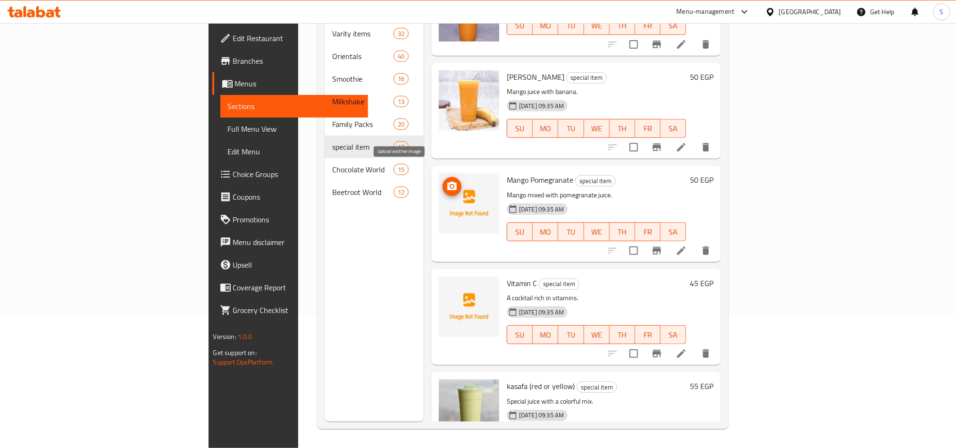
click at [446, 181] on icon "upload picture" at bounding box center [451, 186] width 11 height 11
click at [443, 284] on span "upload picture" at bounding box center [452, 289] width 19 height 11
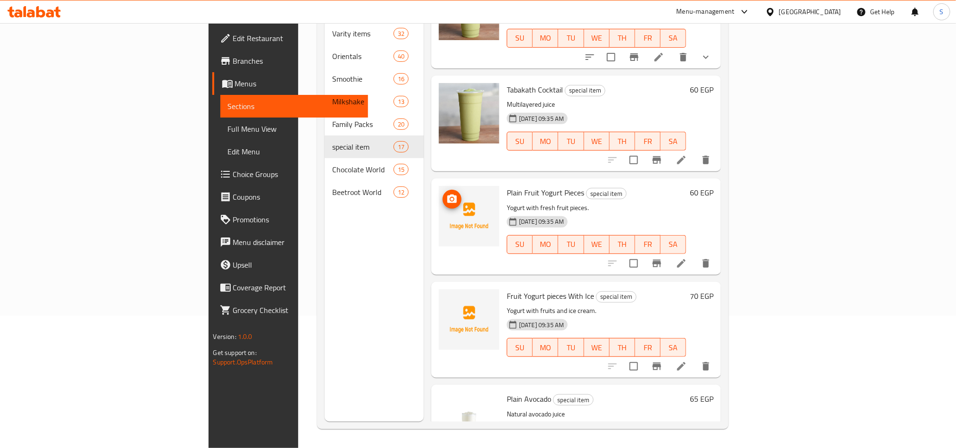
scroll to position [779, 0]
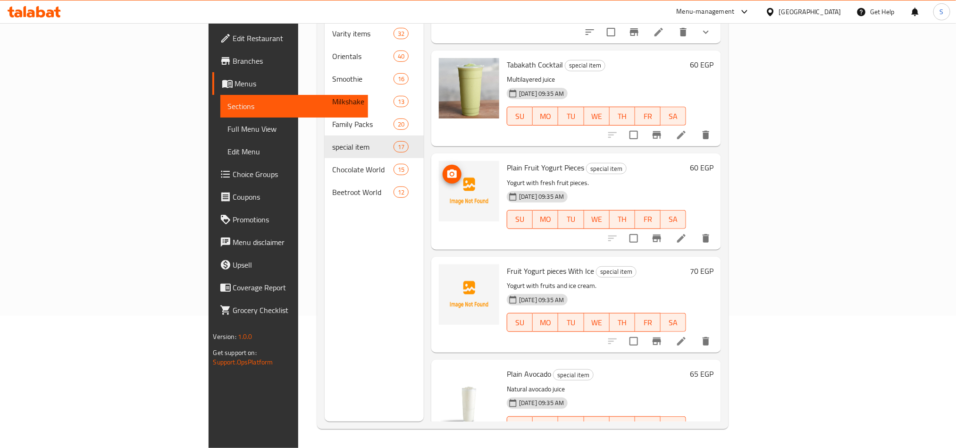
click at [447, 169] on icon "upload picture" at bounding box center [451, 173] width 9 height 8
click at [507, 264] on span "Fruit Yogurt pieces With Ice" at bounding box center [550, 271] width 87 height 14
copy span "Fruit"
click at [447, 273] on icon "upload picture" at bounding box center [451, 277] width 9 height 8
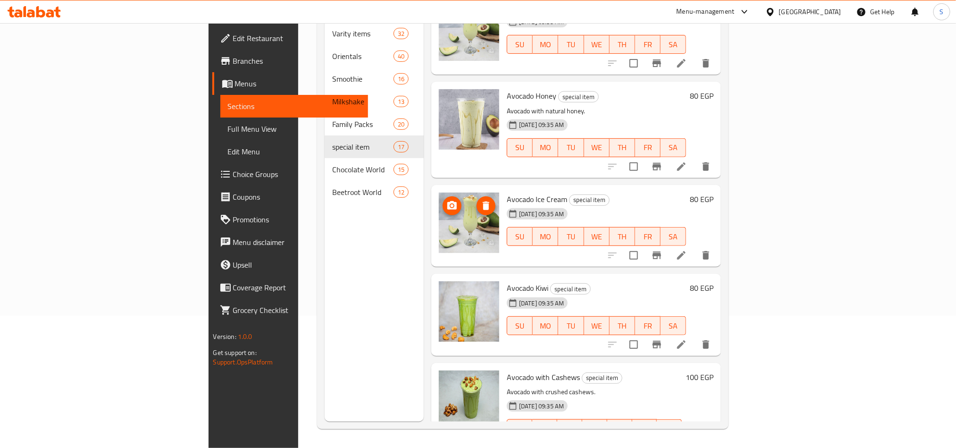
scroll to position [1270, 0]
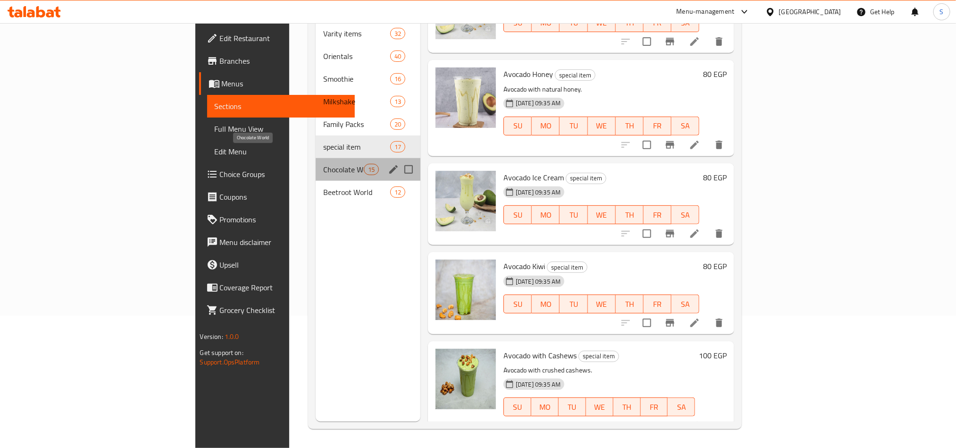
click at [323, 164] on span "Chocolate World" at bounding box center [343, 169] width 40 height 11
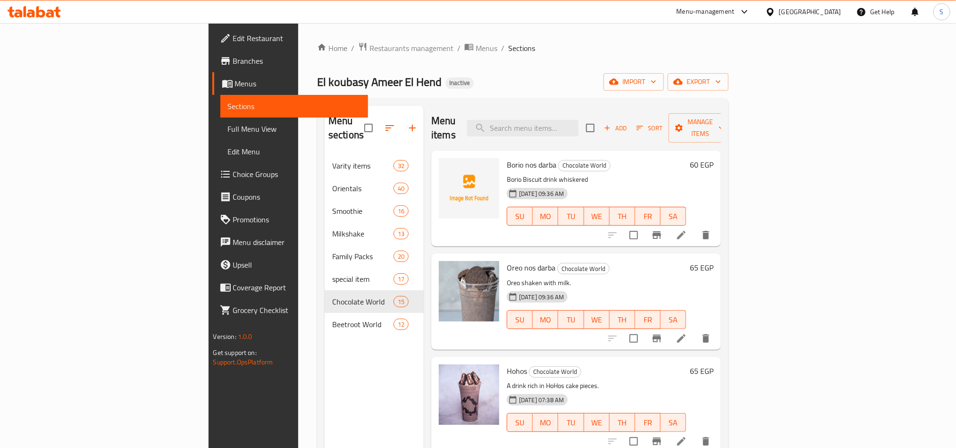
click at [507, 158] on span "Borio nos darba" at bounding box center [532, 165] width 50 height 14
copy span "Borio"
click at [443, 162] on button "upload picture" at bounding box center [452, 171] width 19 height 19
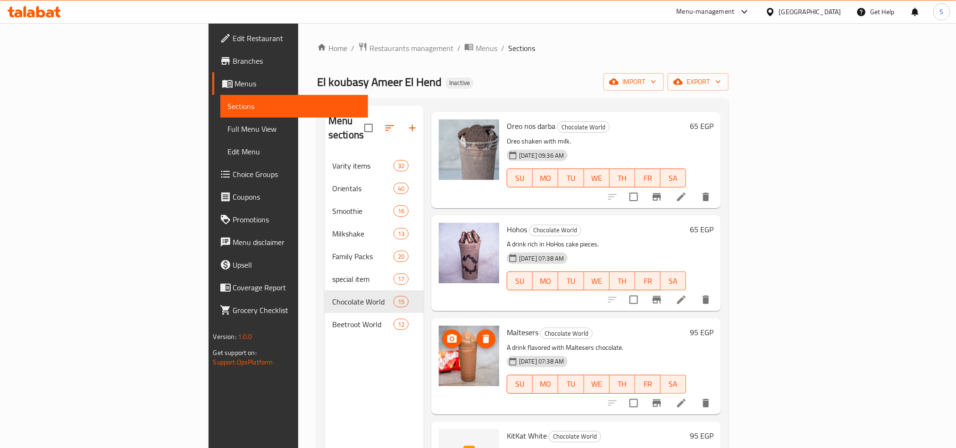
scroll to position [283, 0]
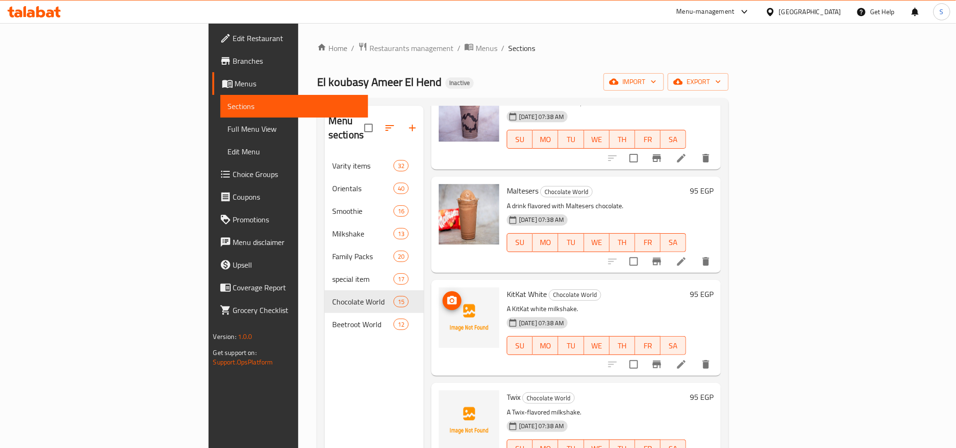
click at [447, 296] on icon "upload picture" at bounding box center [451, 300] width 9 height 8
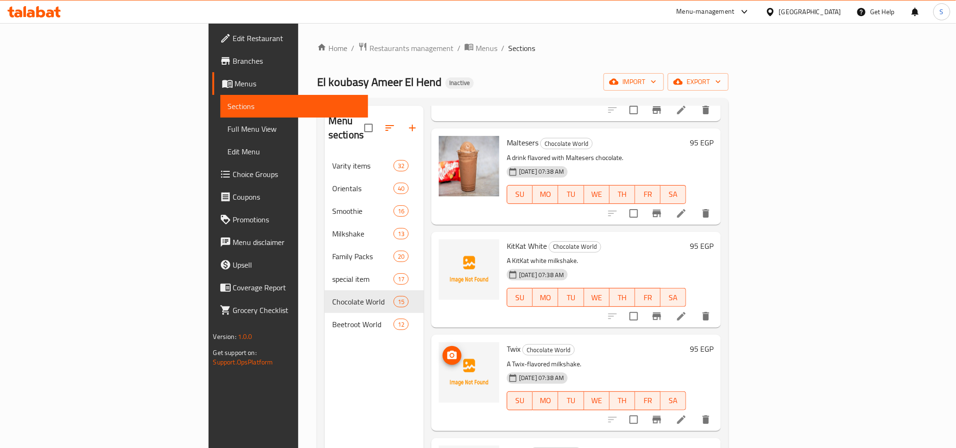
scroll to position [354, 0]
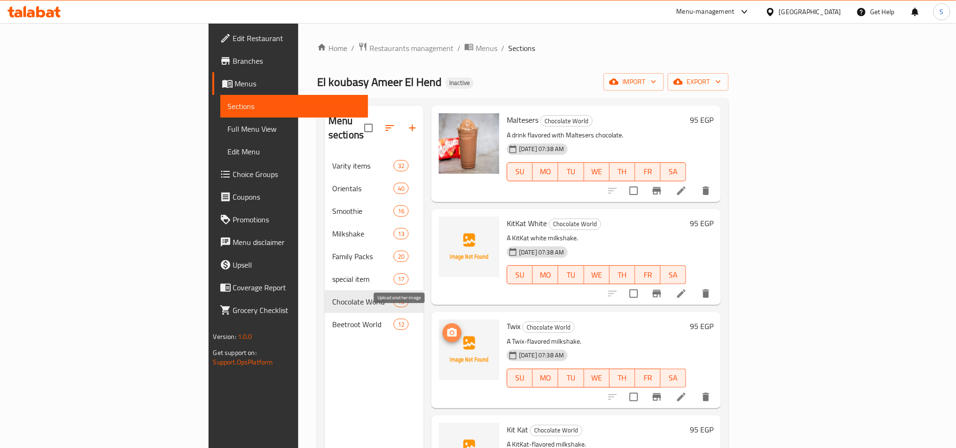
click at [443, 327] on span "upload picture" at bounding box center [452, 332] width 19 height 11
click at [443, 430] on span "upload picture" at bounding box center [452, 435] width 19 height 11
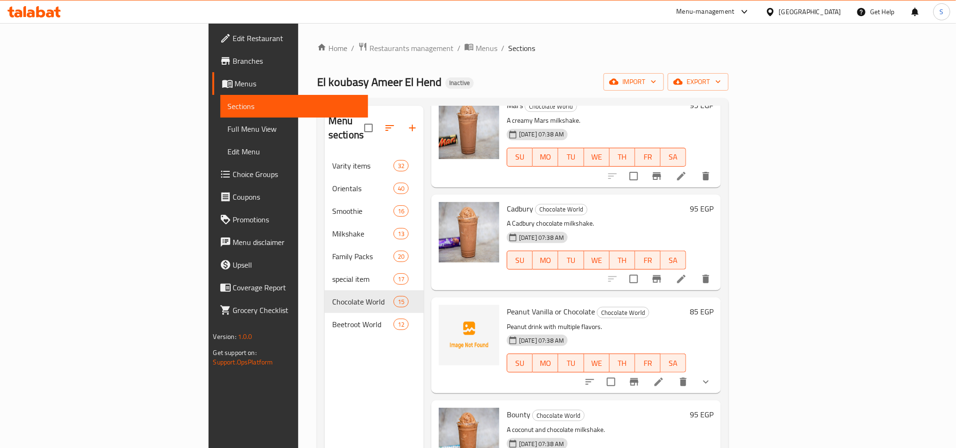
scroll to position [991, 0]
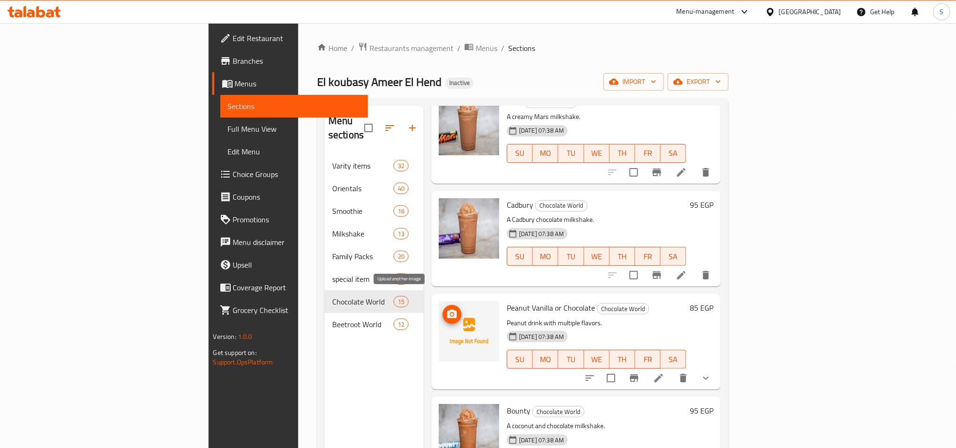
click at [447, 310] on icon "upload picture" at bounding box center [451, 314] width 9 height 8
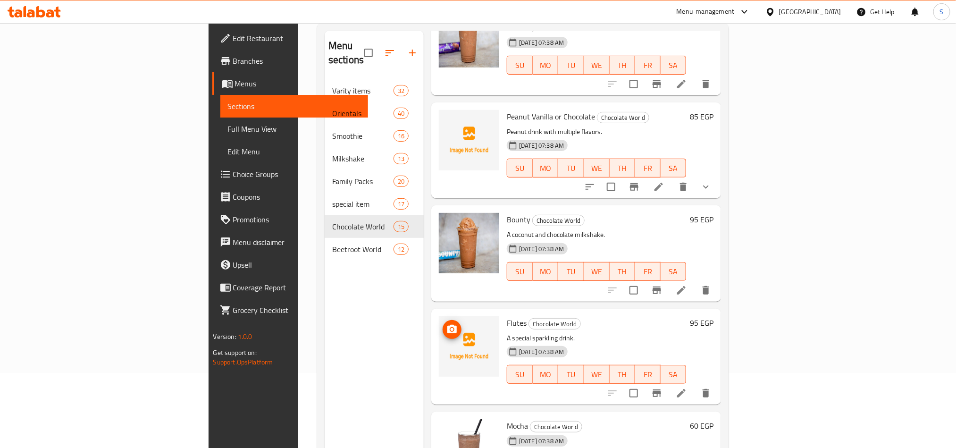
scroll to position [132, 0]
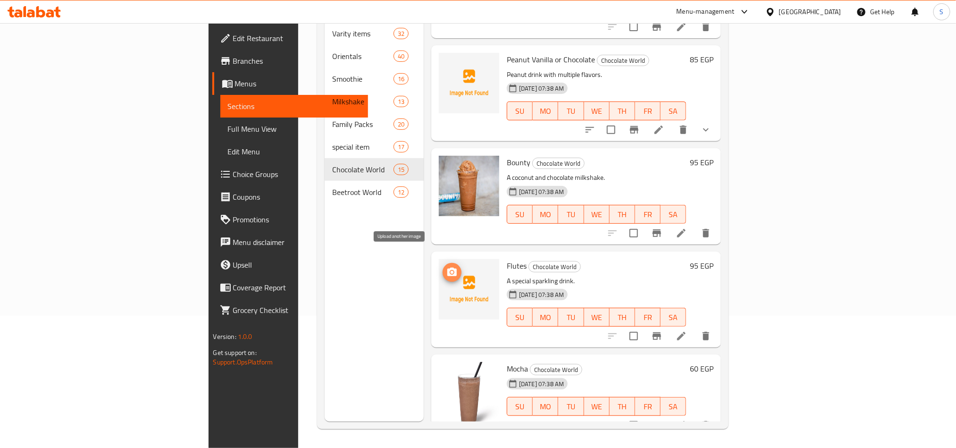
click at [446, 267] on icon "upload picture" at bounding box center [451, 272] width 11 height 11
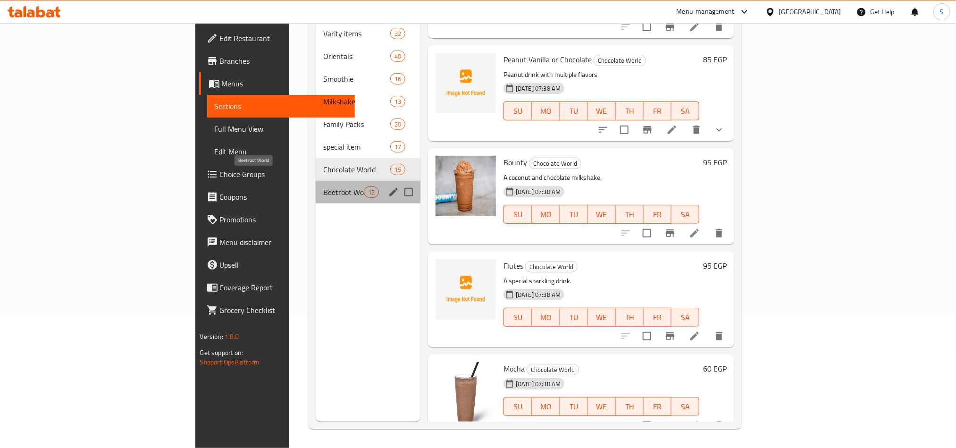
click at [323, 186] on span "Beetroot World" at bounding box center [343, 191] width 40 height 11
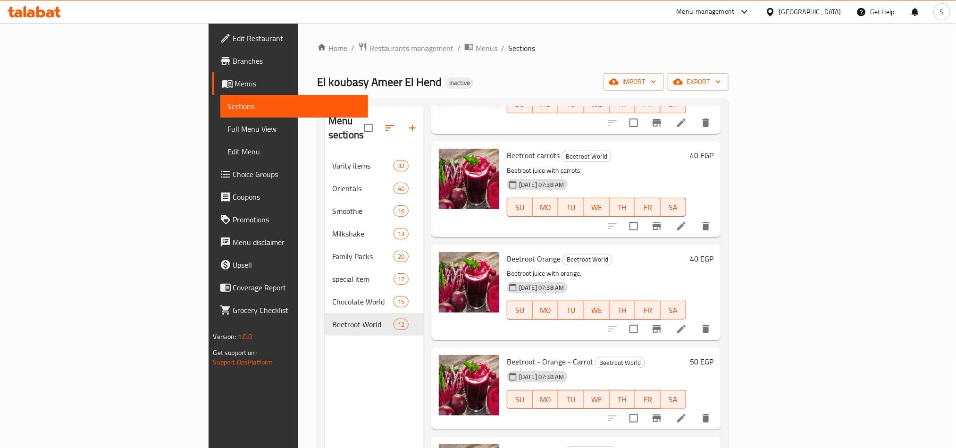
scroll to position [142, 0]
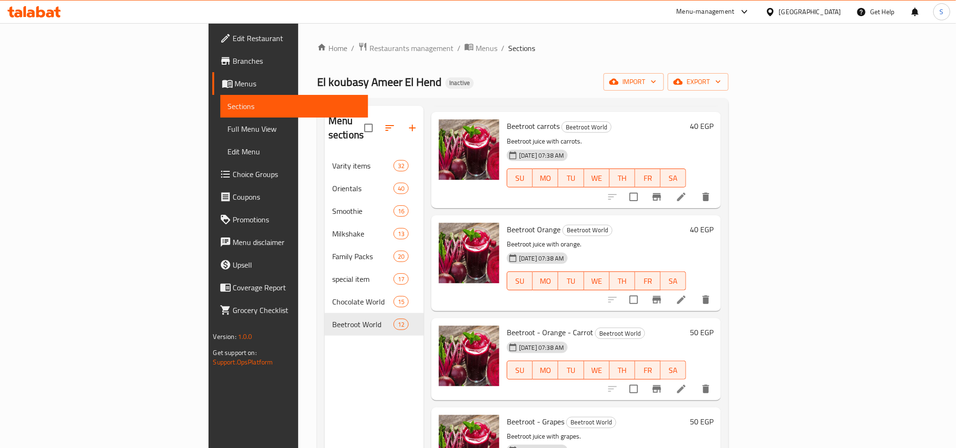
click at [507, 119] on span "Beetroot carrots" at bounding box center [533, 126] width 53 height 14
copy h6 "Beetroot carrots"
click at [447, 128] on icon "upload picture" at bounding box center [451, 132] width 9 height 8
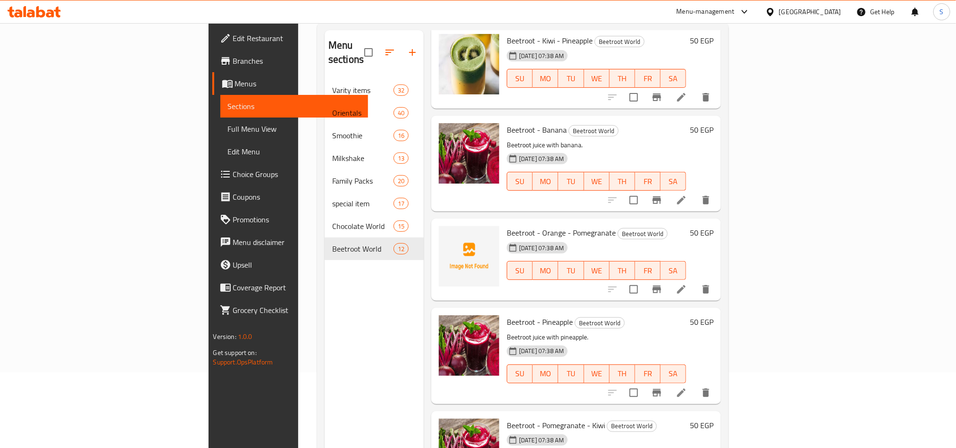
scroll to position [0, 0]
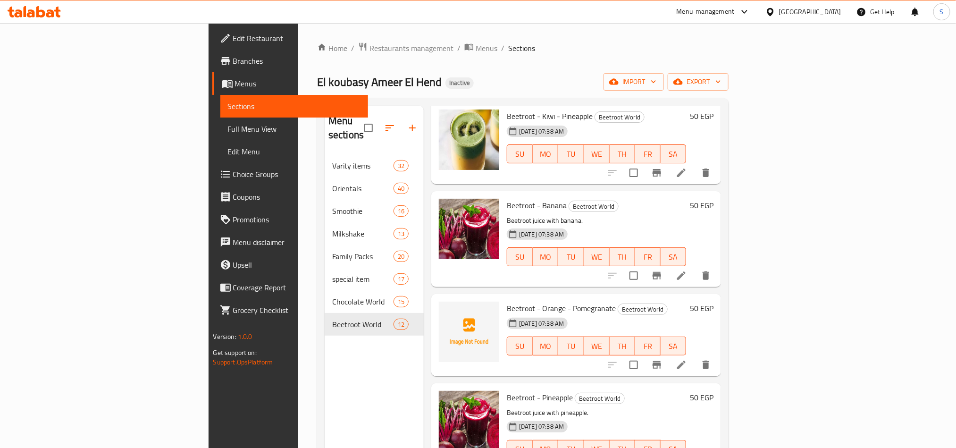
click at [507, 301] on span "Beetroot - Orange - Pomegranate" at bounding box center [561, 308] width 109 height 14
copy span "Beetroot"
click at [446, 309] on icon "upload picture" at bounding box center [451, 314] width 11 height 11
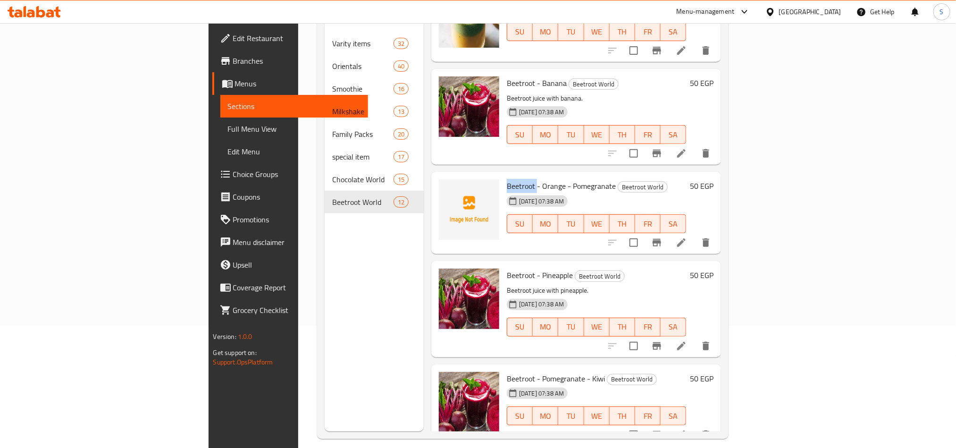
scroll to position [132, 0]
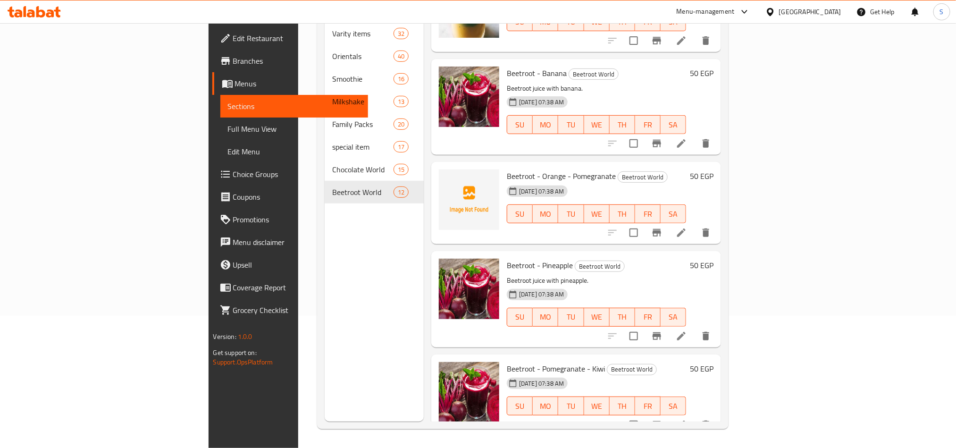
click at [325, 354] on div "Menu sections Varity items 32 Orientals 40 Smoothie 16 Milkshake 13 Family Pack…" at bounding box center [374, 198] width 99 height 448
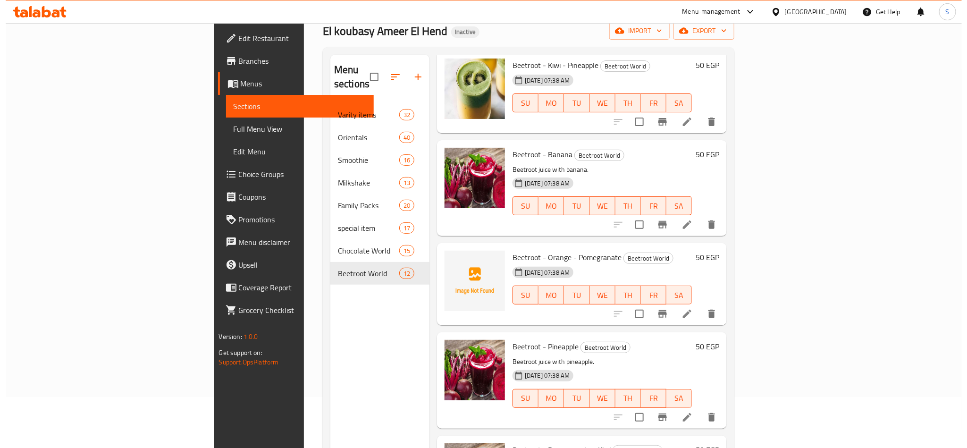
scroll to position [0, 0]
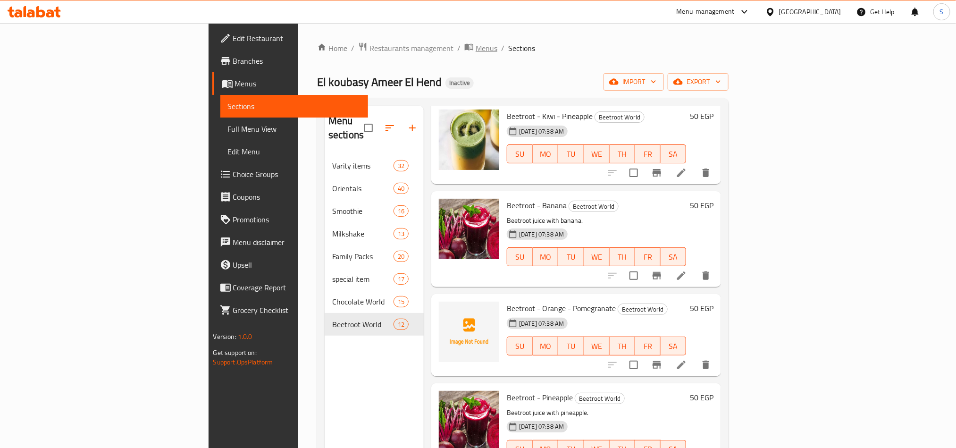
click at [476, 51] on span "Menus" at bounding box center [487, 47] width 22 height 11
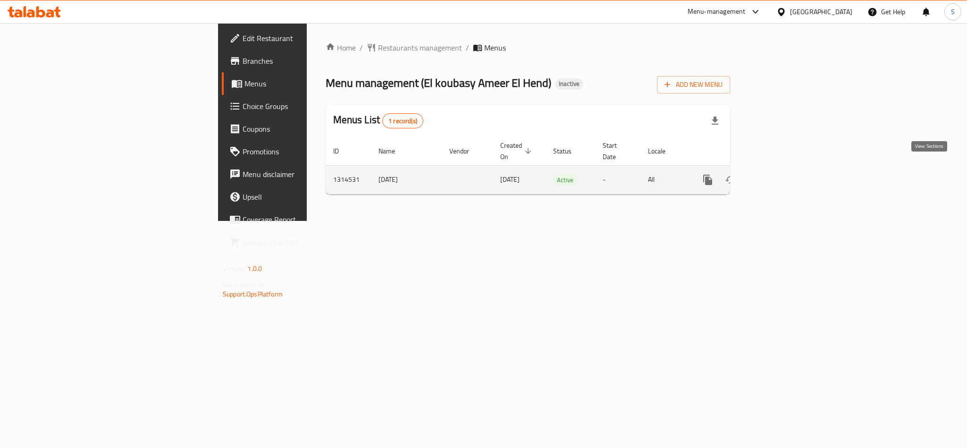
click at [780, 176] on icon "enhanced table" at bounding box center [776, 180] width 8 height 8
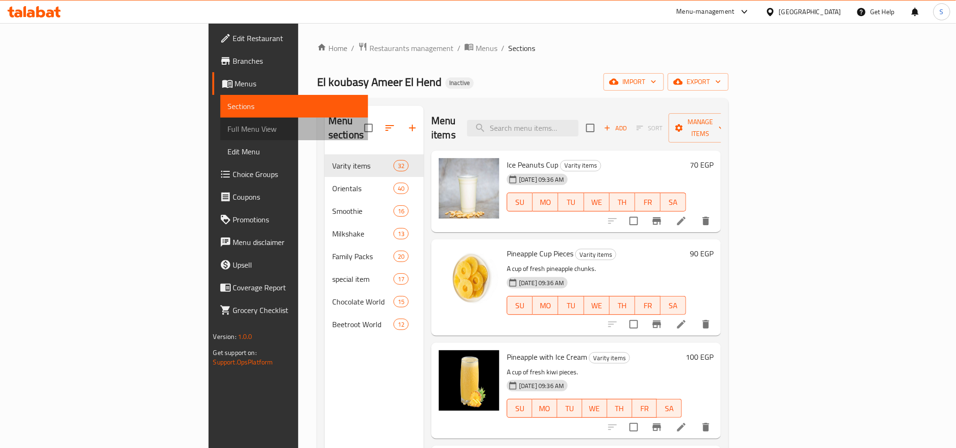
click at [228, 124] on span "Full Menu View" at bounding box center [294, 128] width 133 height 11
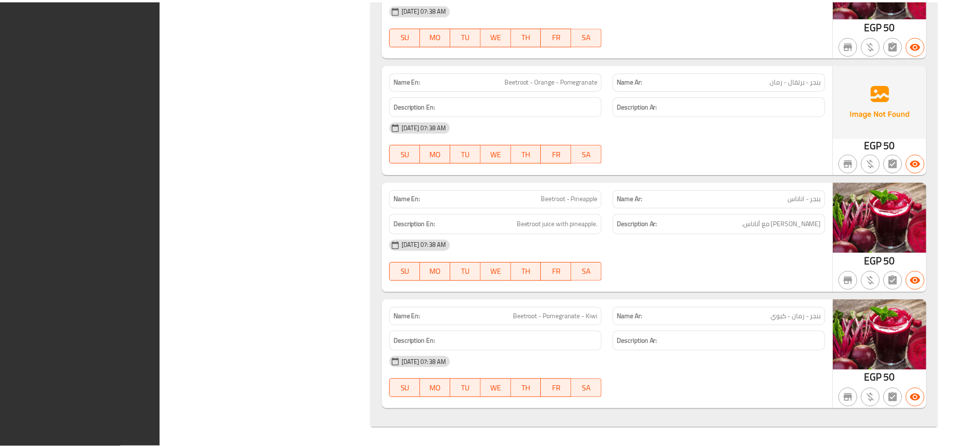
scroll to position [19797, 0]
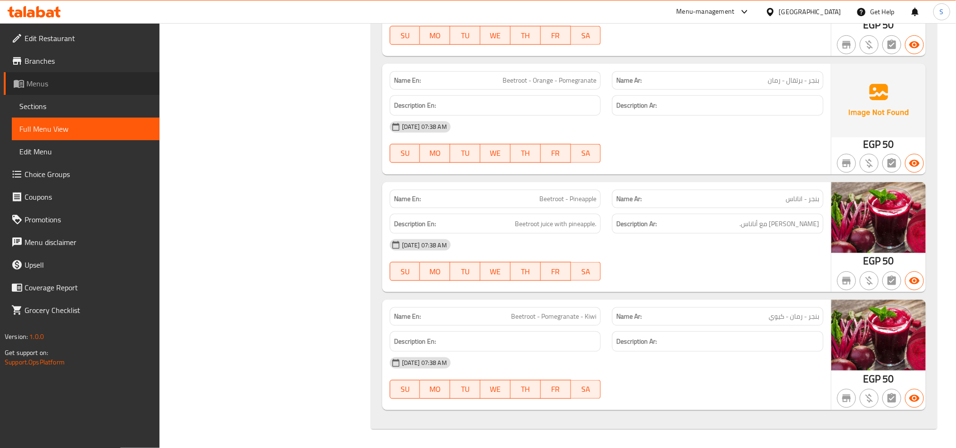
click at [47, 86] on span "Menus" at bounding box center [89, 83] width 126 height 11
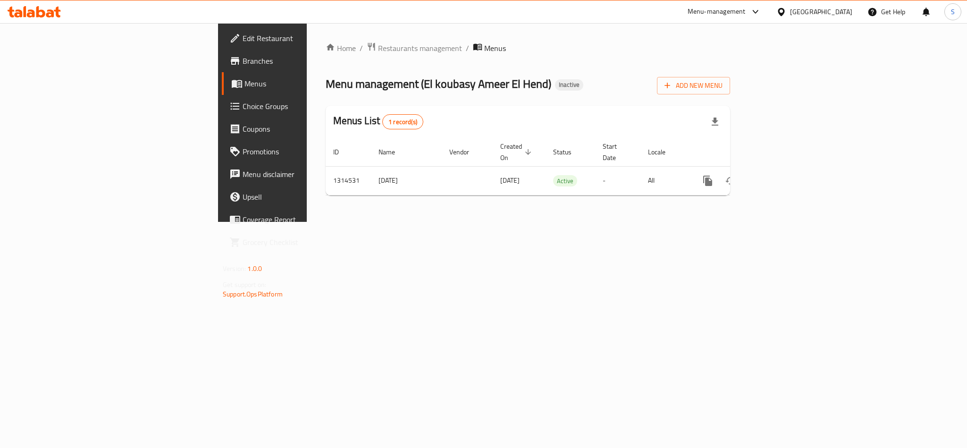
click at [40, 10] on icon at bounding box center [34, 11] width 53 height 11
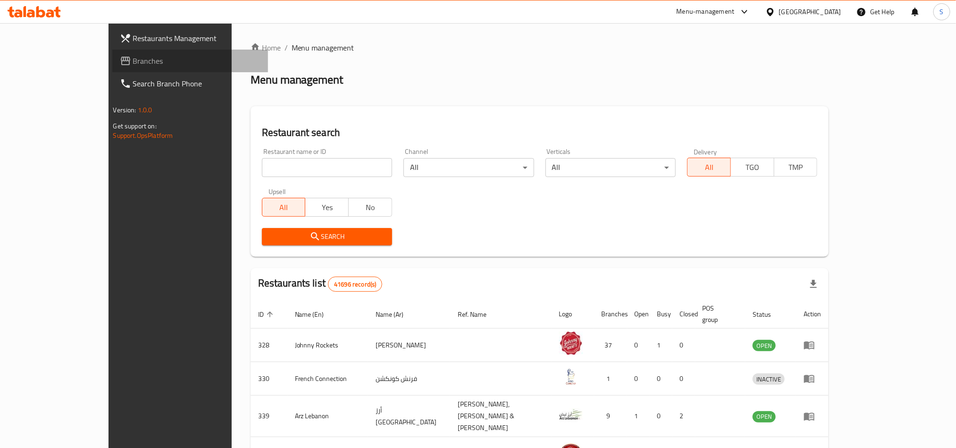
click at [133, 64] on span "Branches" at bounding box center [196, 60] width 127 height 11
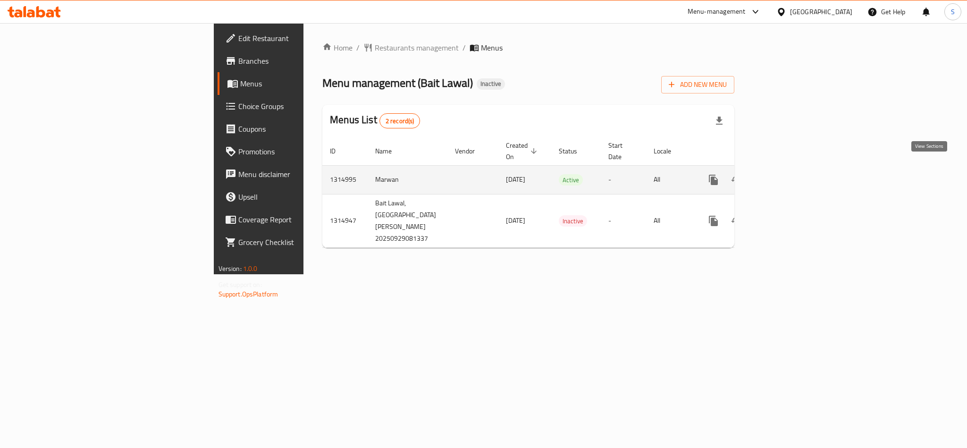
click at [787, 174] on icon "enhanced table" at bounding box center [781, 179] width 11 height 11
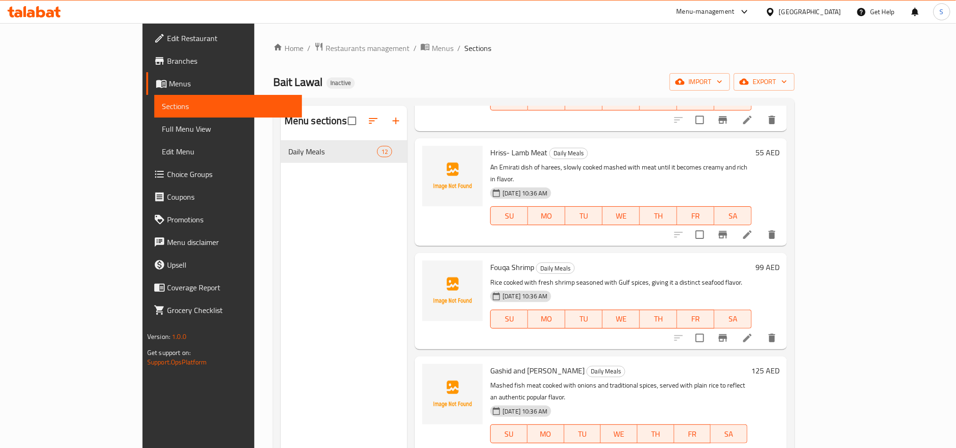
click at [54, 14] on icon at bounding box center [34, 11] width 53 height 11
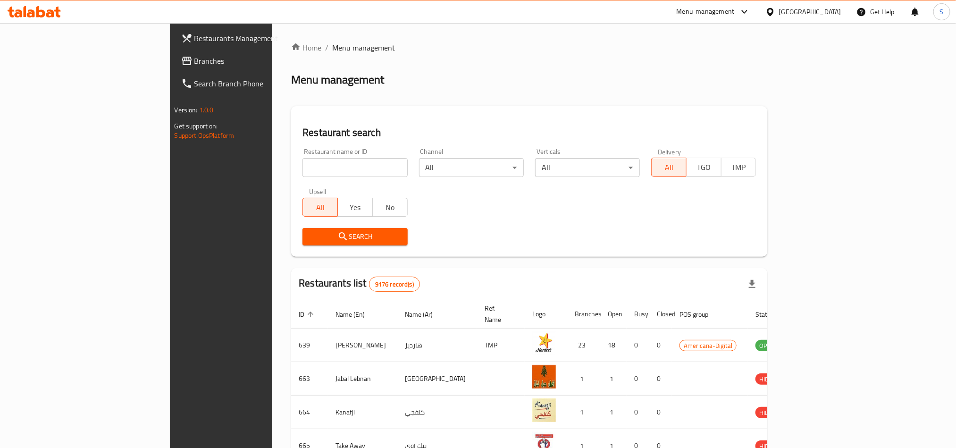
click at [194, 61] on span "Branches" at bounding box center [257, 60] width 127 height 11
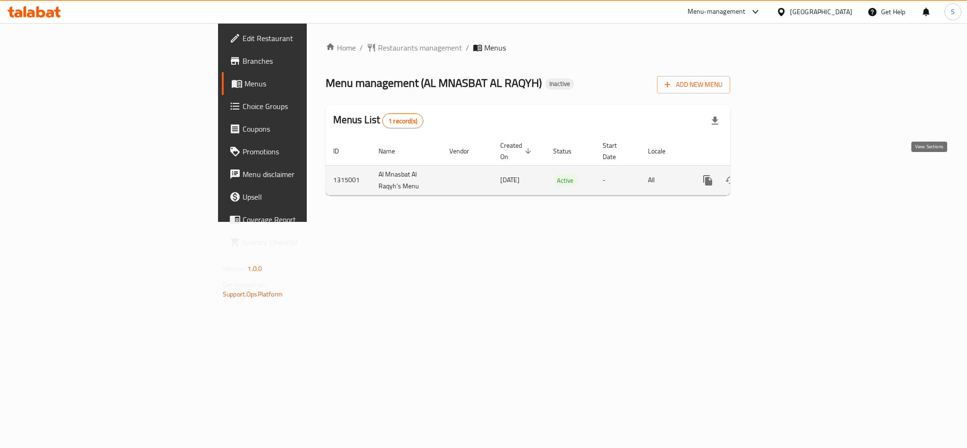
click at [780, 176] on icon "enhanced table" at bounding box center [776, 180] width 8 height 8
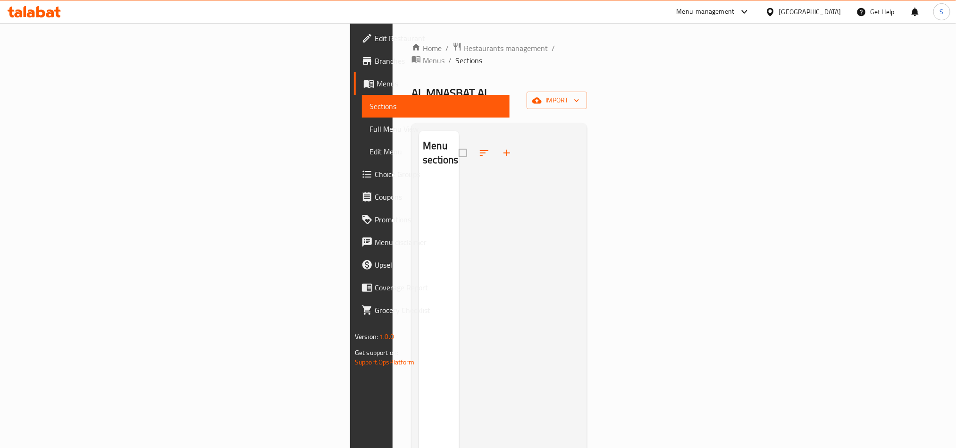
click at [412, 85] on div "AL MNASBAT AL RAQYH Inactive import" at bounding box center [500, 100] width 176 height 30
click at [423, 55] on span "Menus" at bounding box center [434, 60] width 22 height 11
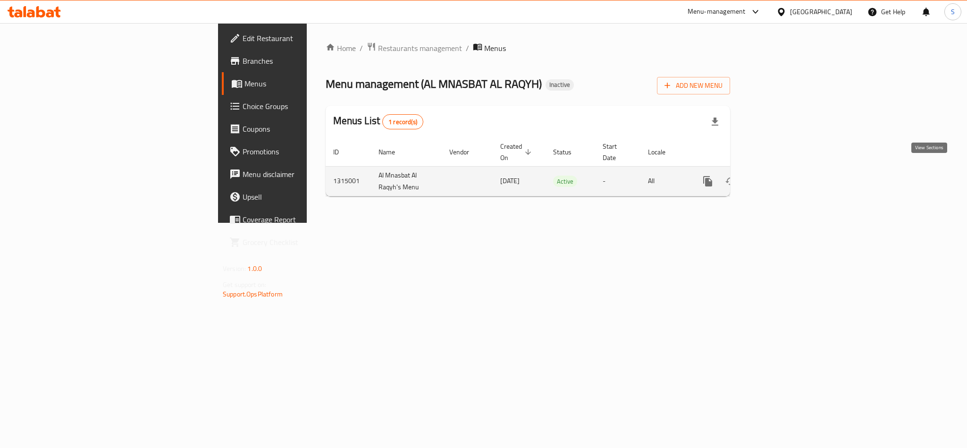
click at [782, 176] on icon "enhanced table" at bounding box center [775, 181] width 11 height 11
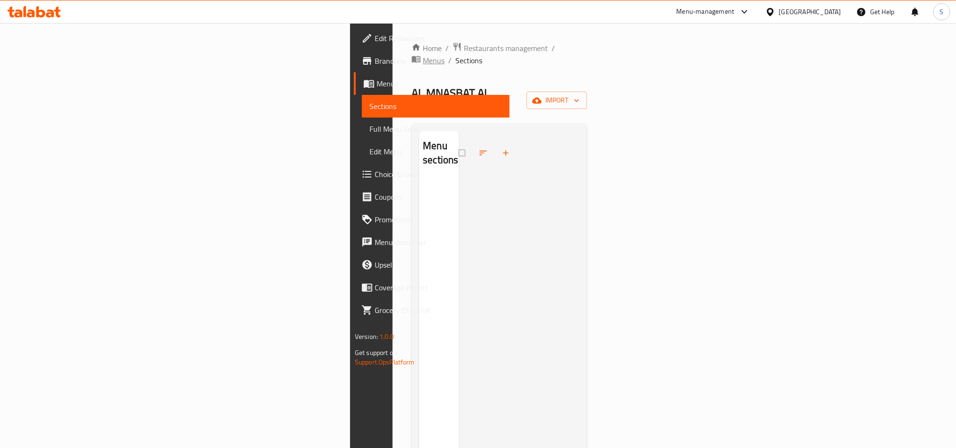
click at [423, 55] on span "Menus" at bounding box center [434, 60] width 22 height 11
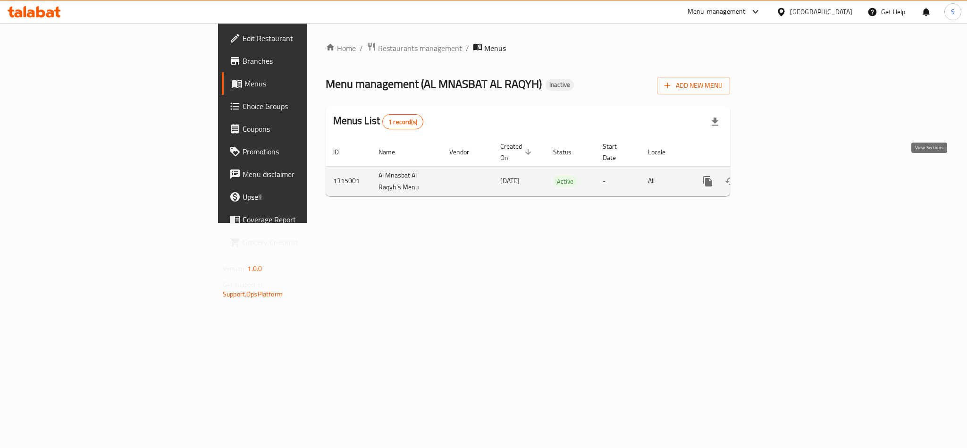
click at [780, 177] on icon "enhanced table" at bounding box center [776, 181] width 8 height 8
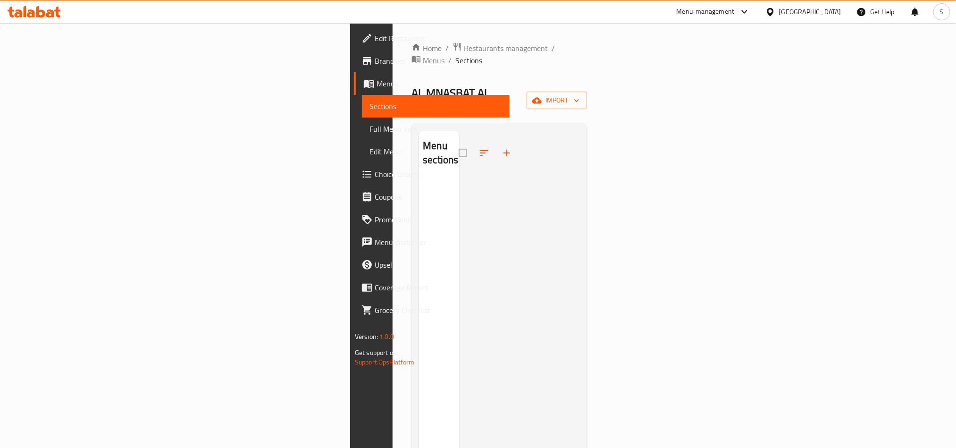
click at [423, 55] on span "Menus" at bounding box center [434, 60] width 22 height 11
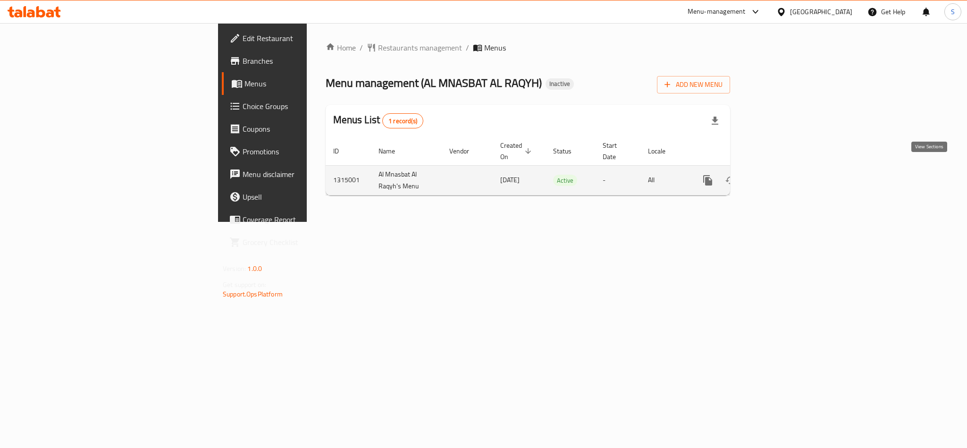
click at [782, 175] on icon "enhanced table" at bounding box center [775, 180] width 11 height 11
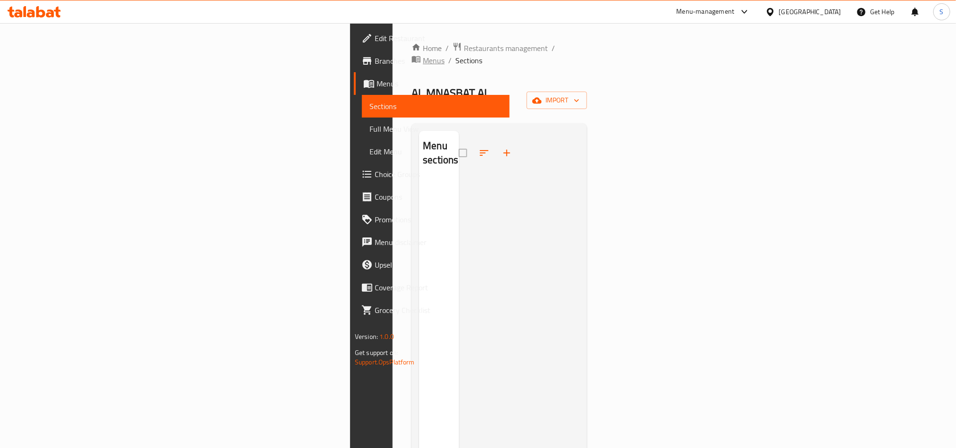
click at [423, 55] on span "Menus" at bounding box center [434, 60] width 22 height 11
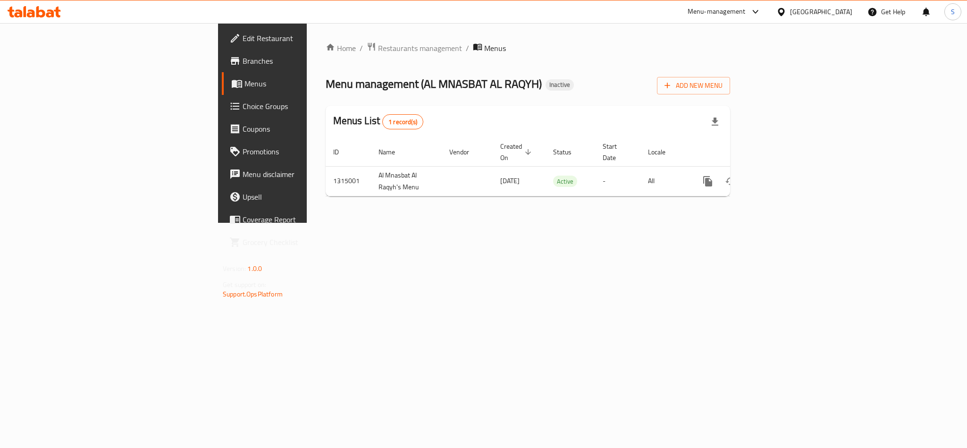
click at [243, 62] on span "Branches" at bounding box center [307, 60] width 129 height 11
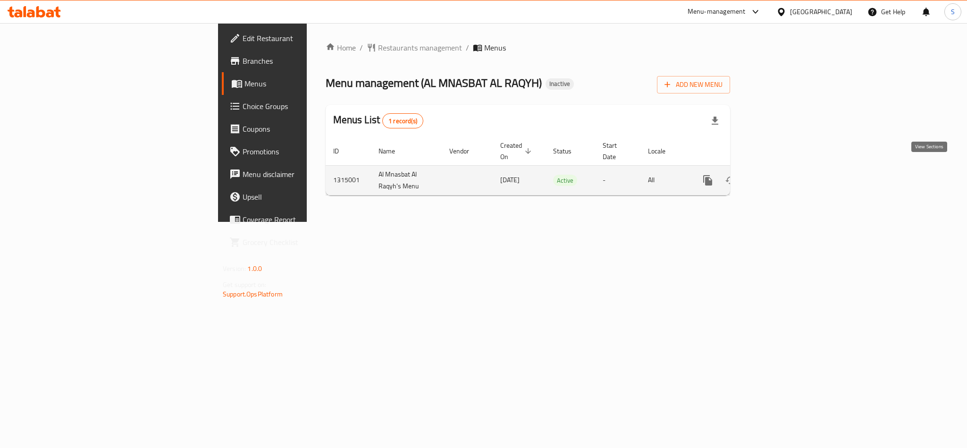
click at [782, 175] on icon "enhanced table" at bounding box center [775, 180] width 11 height 11
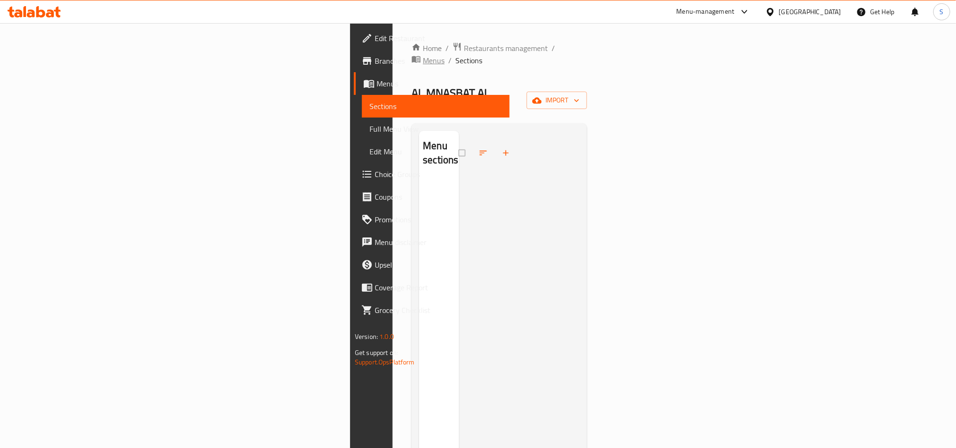
click at [423, 55] on span "Menus" at bounding box center [434, 60] width 22 height 11
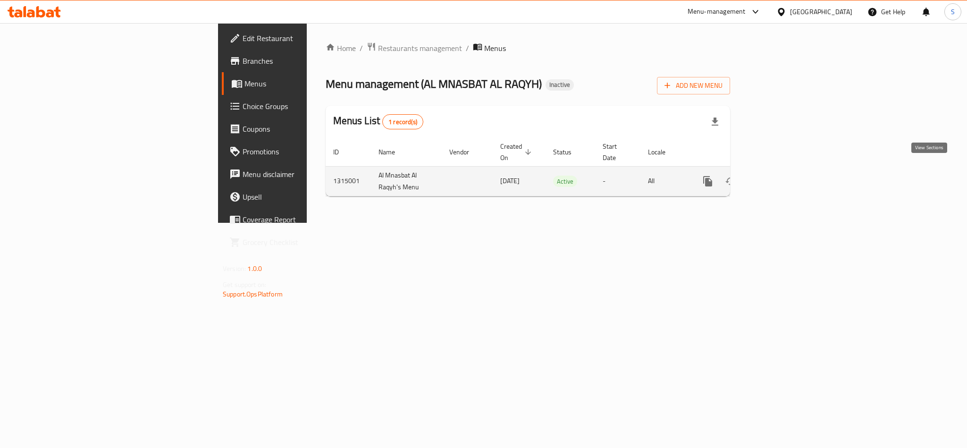
click at [782, 176] on icon "enhanced table" at bounding box center [775, 181] width 11 height 11
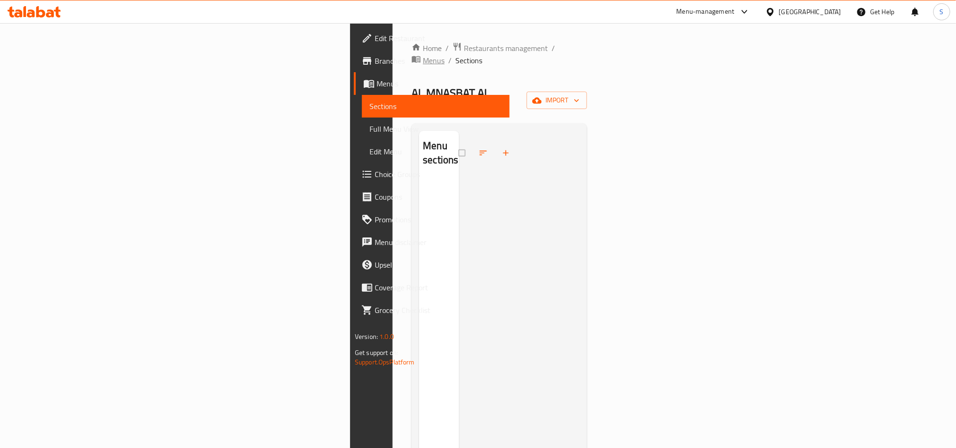
click at [412, 54] on span "breadcrumb" at bounding box center [417, 60] width 11 height 12
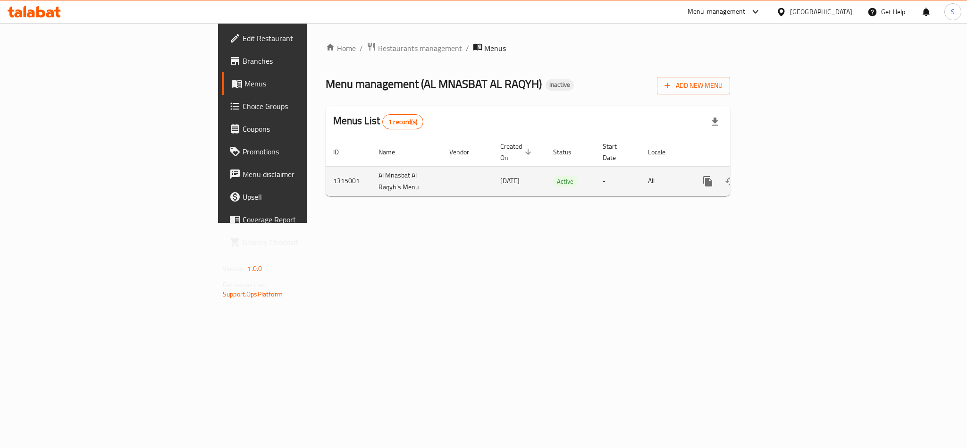
click at [782, 176] on icon "enhanced table" at bounding box center [775, 181] width 11 height 11
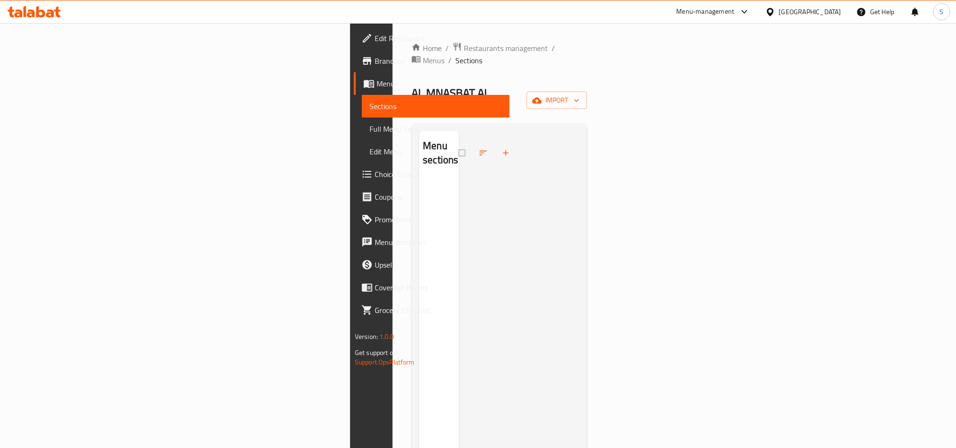
click at [587, 98] on div "Home / Restaurants management / Menus / Sections AL MNASBAT AL RAQYH Inactive i…" at bounding box center [500, 314] width 176 height 544
click at [350, 381] on div "Edit Restaurant Branches Menus Sections Full Menu View Edit Menu Choice Groups …" at bounding box center [430, 247] width 160 height 448
click at [50, 11] on icon at bounding box center [50, 13] width 8 height 8
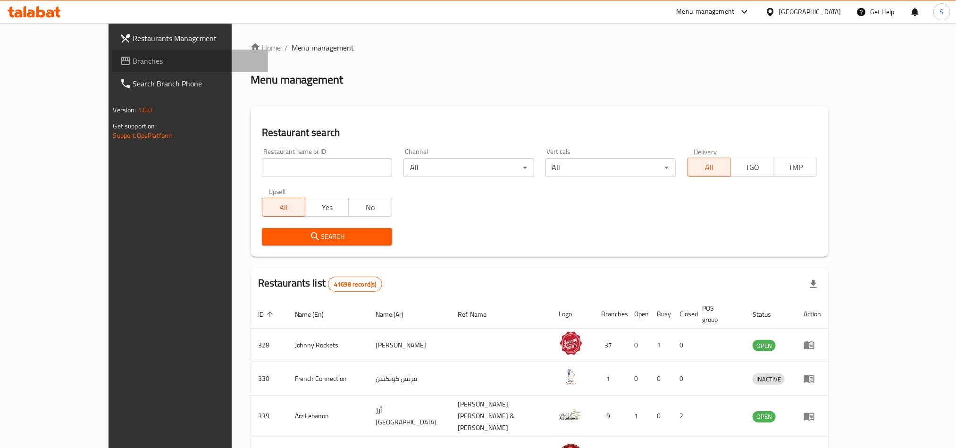
click at [133, 60] on span "Branches" at bounding box center [196, 60] width 127 height 11
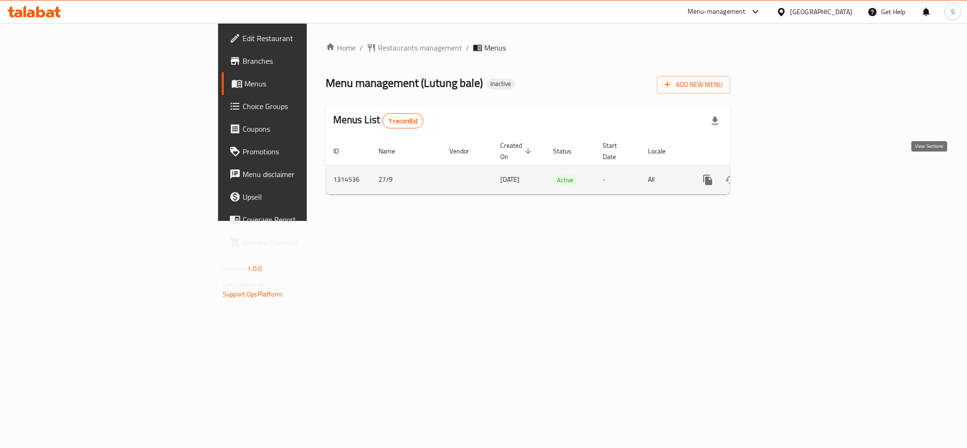
click at [780, 176] on icon "enhanced table" at bounding box center [776, 180] width 8 height 8
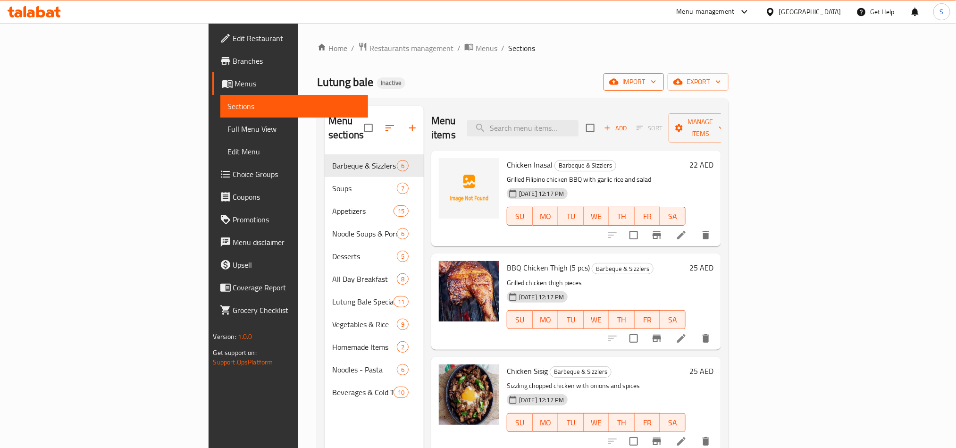
click at [656, 78] on span "import" at bounding box center [633, 82] width 45 height 12
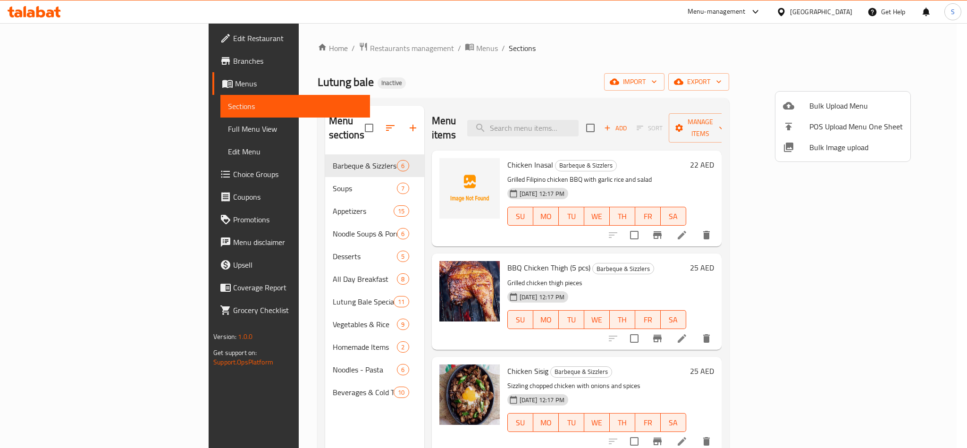
click at [639, 66] on div at bounding box center [483, 224] width 967 height 448
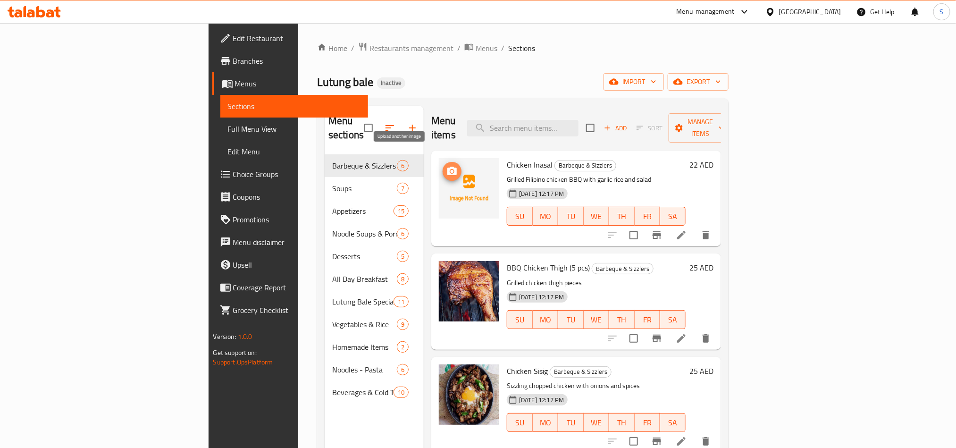
click at [446, 166] on icon "upload picture" at bounding box center [451, 171] width 11 height 11
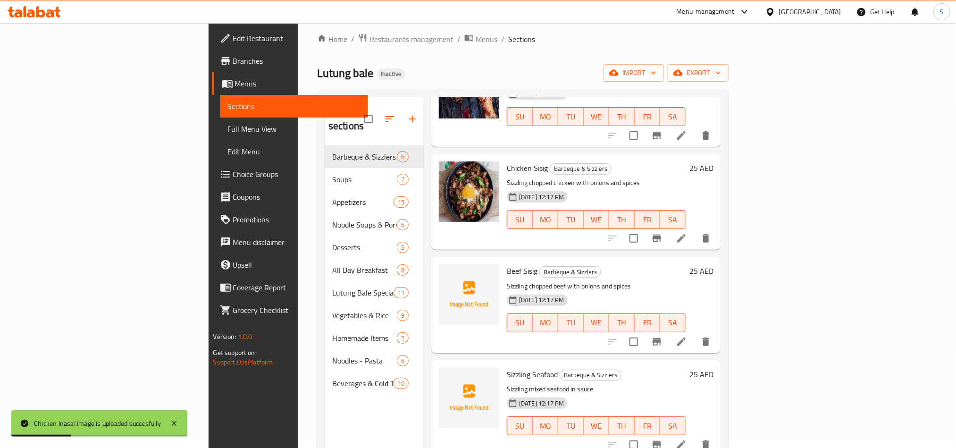
scroll to position [71, 0]
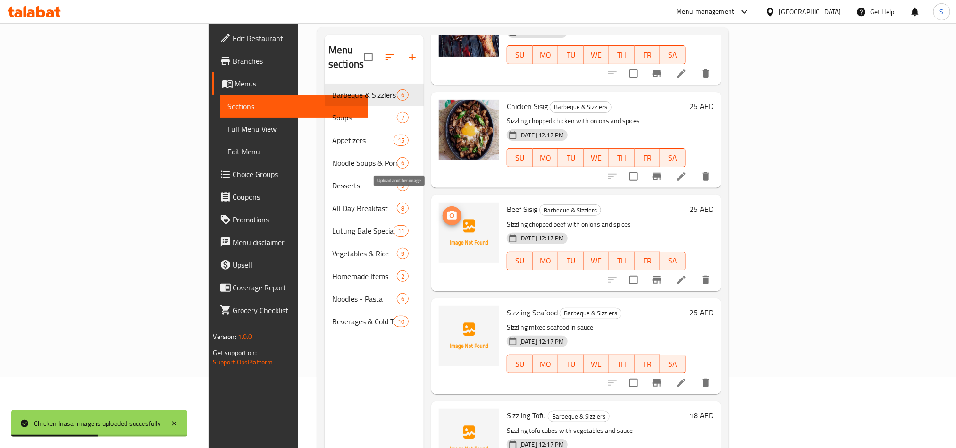
click at [447, 211] on icon "upload picture" at bounding box center [451, 215] width 9 height 8
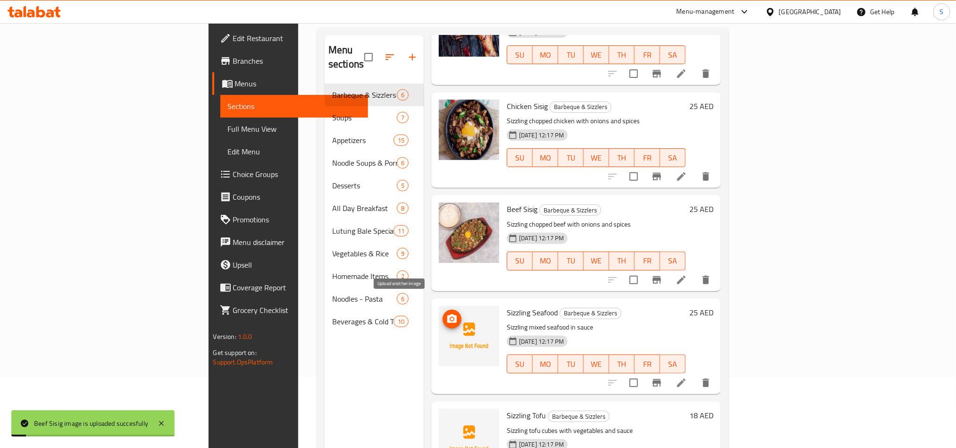
click at [447, 314] on icon "upload picture" at bounding box center [451, 318] width 9 height 8
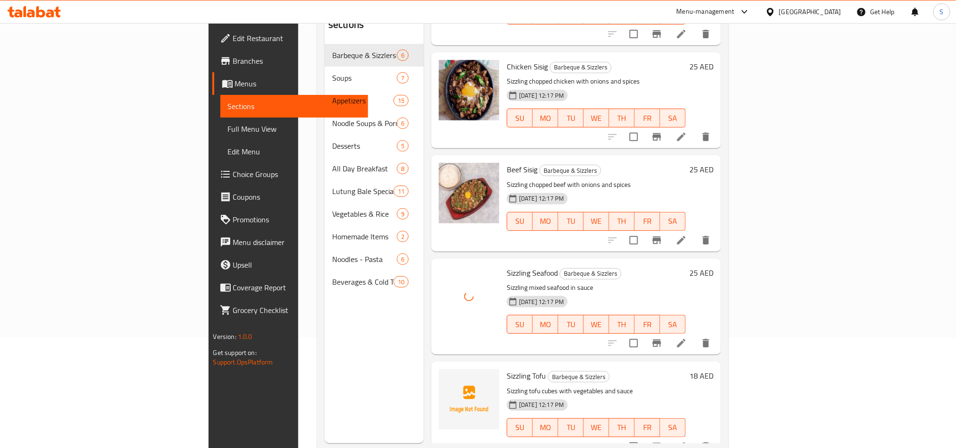
scroll to position [132, 0]
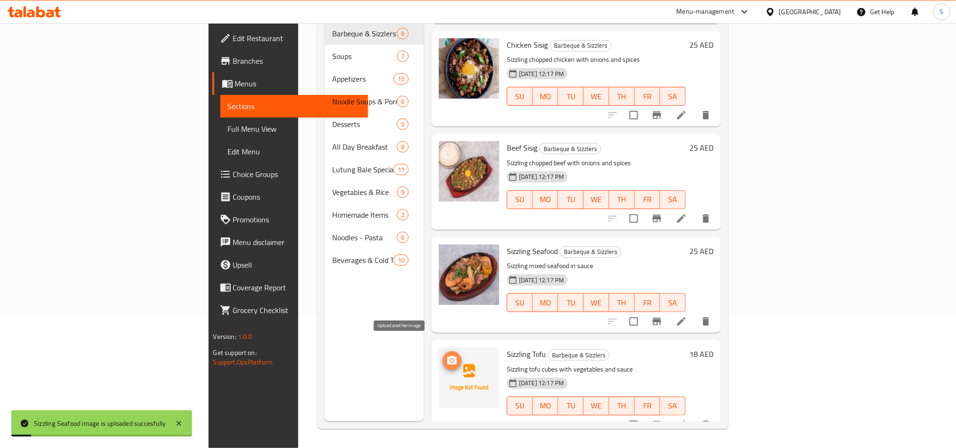
click at [447, 356] on icon "upload picture" at bounding box center [451, 360] width 9 height 8
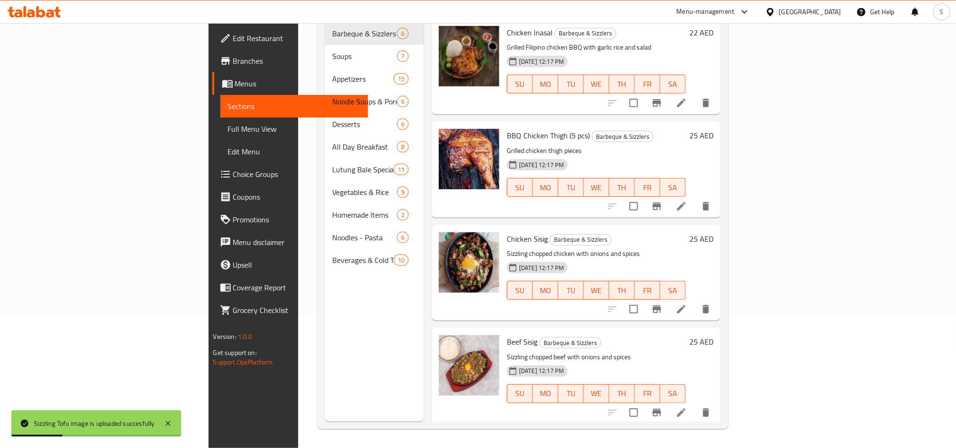
scroll to position [0, 0]
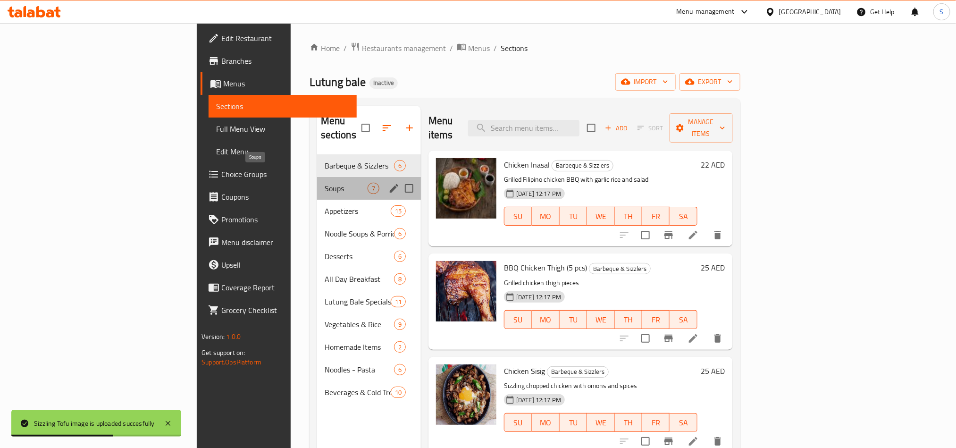
click at [325, 183] on span "Soups" at bounding box center [346, 188] width 43 height 11
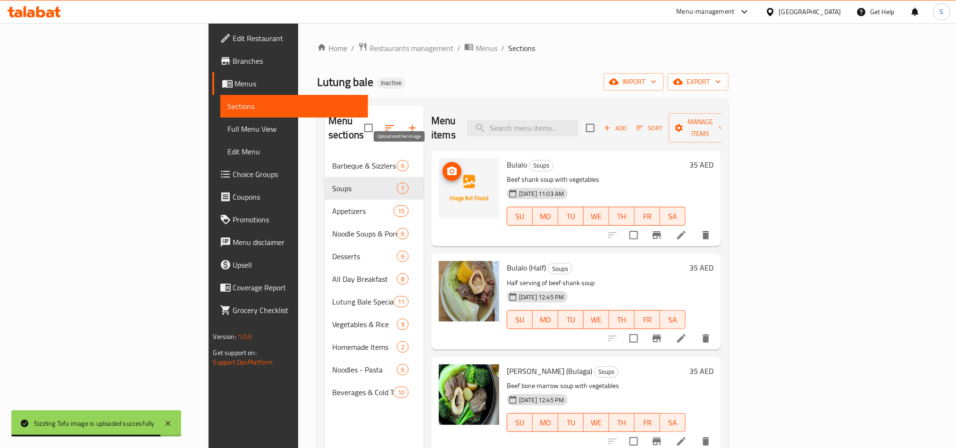
click at [447, 167] on icon "upload picture" at bounding box center [451, 171] width 9 height 8
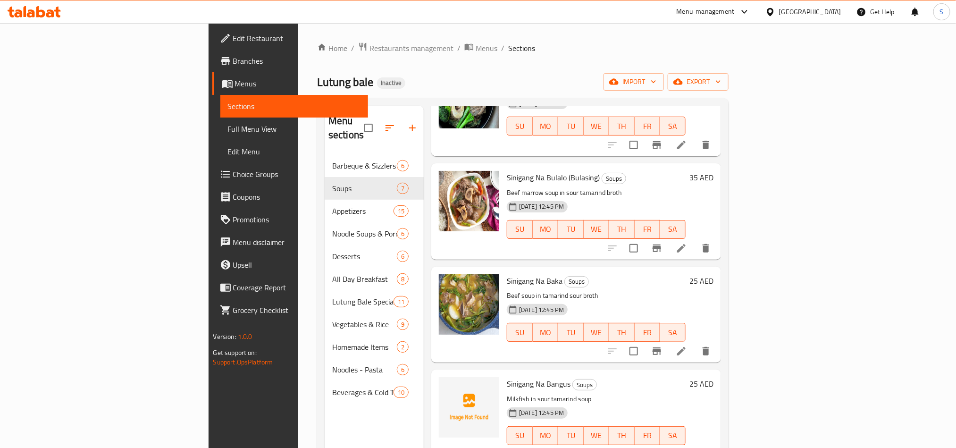
scroll to position [132, 0]
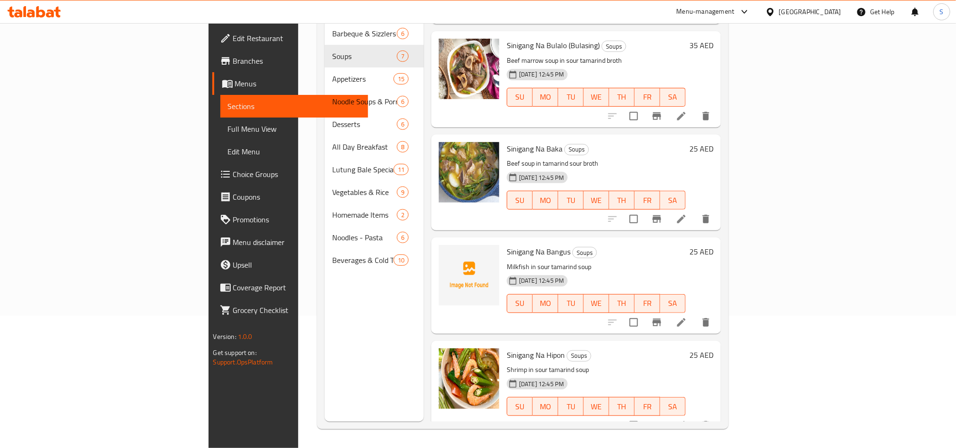
click at [507, 244] on span "Sinigang Na Bangus" at bounding box center [539, 251] width 64 height 14
copy h6 "Sinigang Na Bangus"
click at [447, 253] on icon "upload picture" at bounding box center [451, 257] width 9 height 8
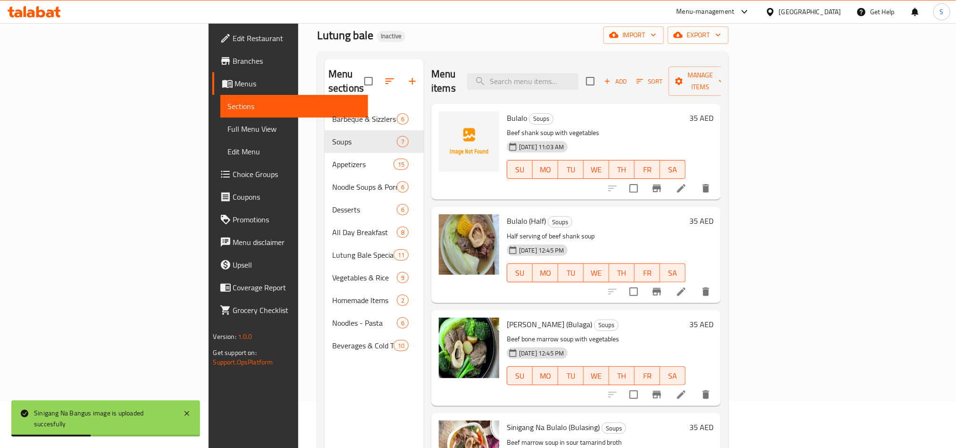
scroll to position [0, 0]
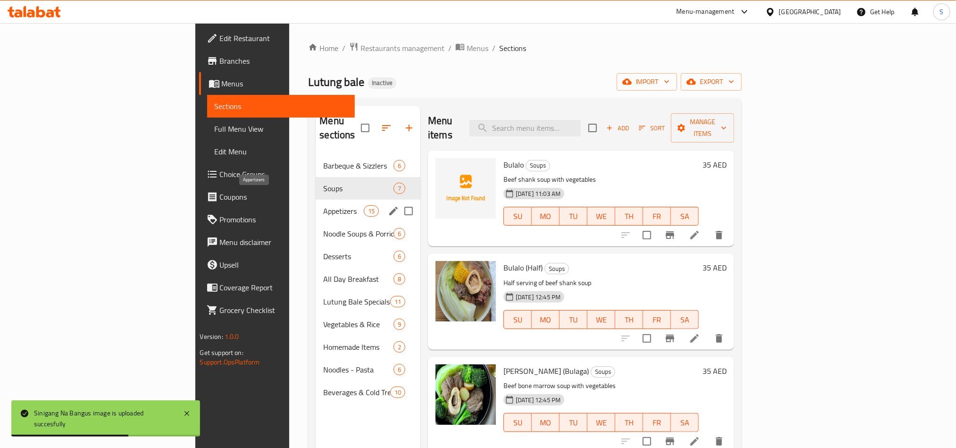
click at [323, 205] on span "Appetizers" at bounding box center [343, 210] width 40 height 11
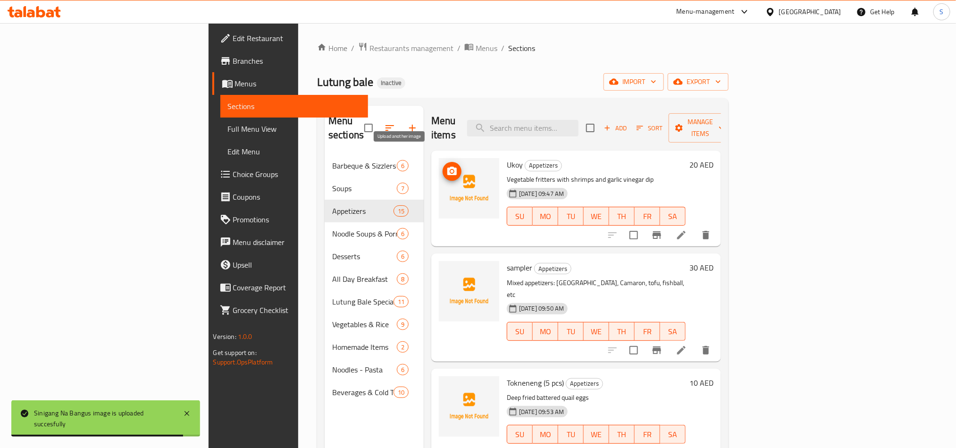
click at [447, 167] on icon "upload picture" at bounding box center [451, 171] width 9 height 8
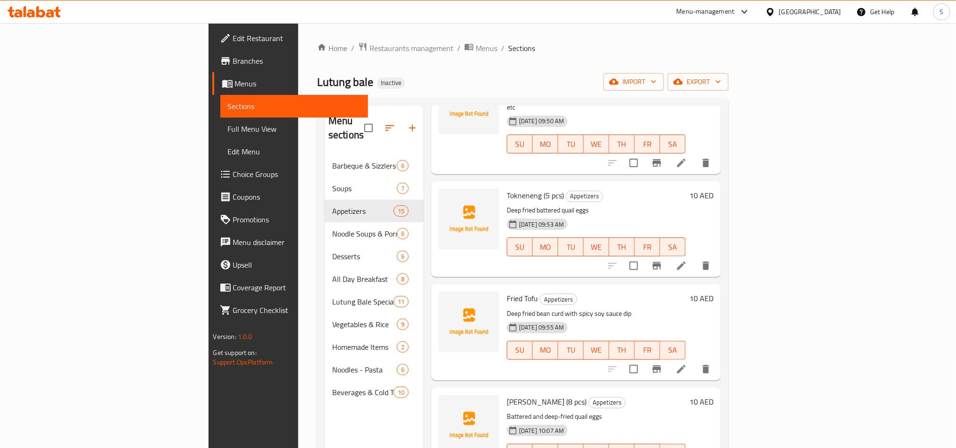
scroll to position [212, 0]
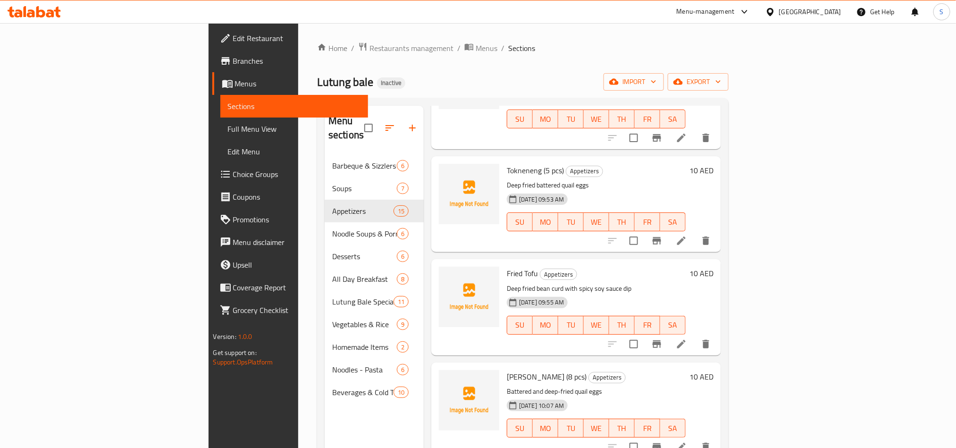
click at [507, 266] on span "Fried Tofu" at bounding box center [522, 273] width 31 height 14
copy h6 "Fried Tofu"
click at [447, 275] on icon "upload picture" at bounding box center [451, 279] width 9 height 8
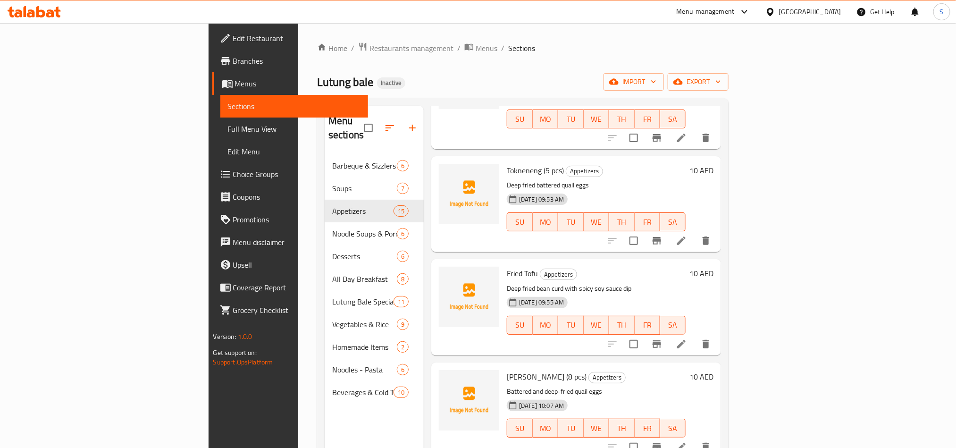
click at [507, 370] on span "Kwek Kwek (8 pcs)" at bounding box center [547, 377] width 80 height 14
copy span "Kwek"
click at [439, 370] on img at bounding box center [469, 400] width 60 height 60
click at [443, 378] on span "upload picture" at bounding box center [452, 383] width 19 height 11
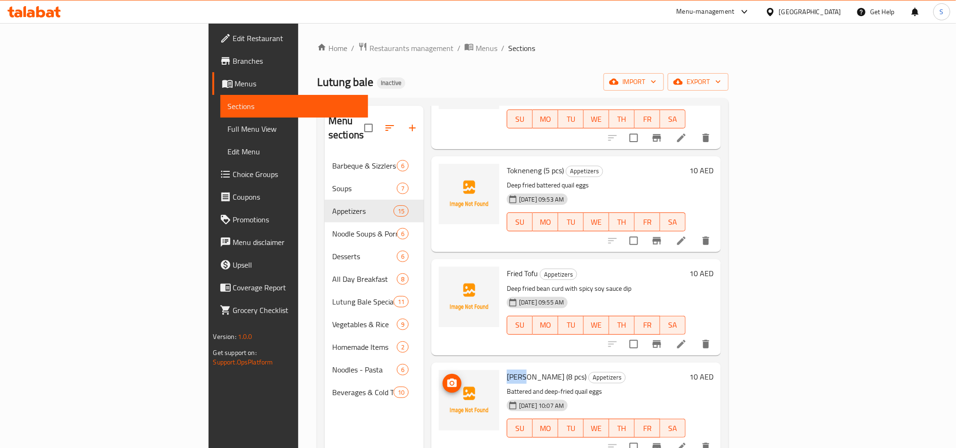
scroll to position [354, 0]
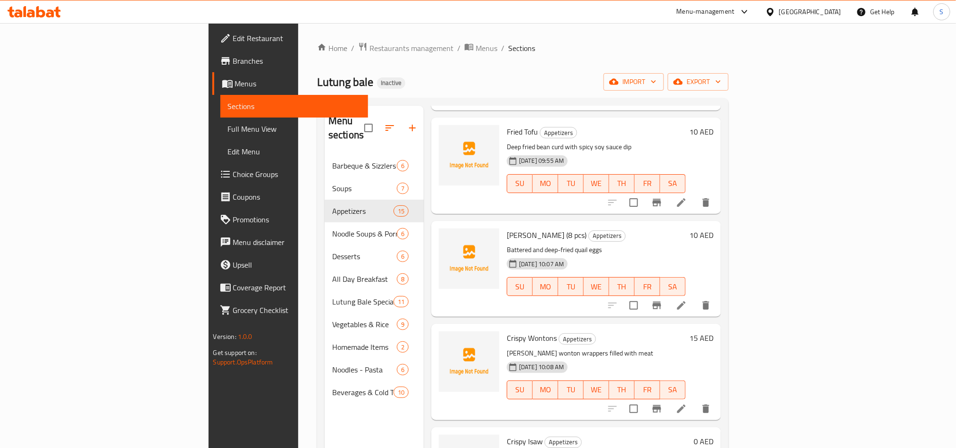
click at [507, 331] on span "Crispy Wontons" at bounding box center [532, 338] width 50 height 14
copy span "Crispy"
click at [443, 335] on button "upload picture" at bounding box center [452, 344] width 19 height 19
click at [503, 328] on div "Crispy Wontons Appetizers Fried wonton wrappers filled with meat 29-09-2025 10:…" at bounding box center [596, 372] width 186 height 88
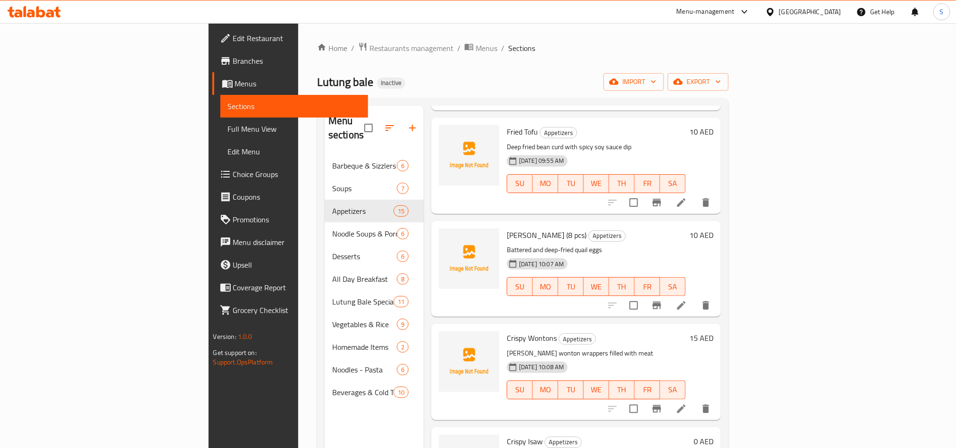
click at [507, 331] on span "Crispy Wontons" at bounding box center [532, 338] width 50 height 14
copy h6 "Wontons"
click at [443, 339] on span "upload picture" at bounding box center [452, 344] width 19 height 11
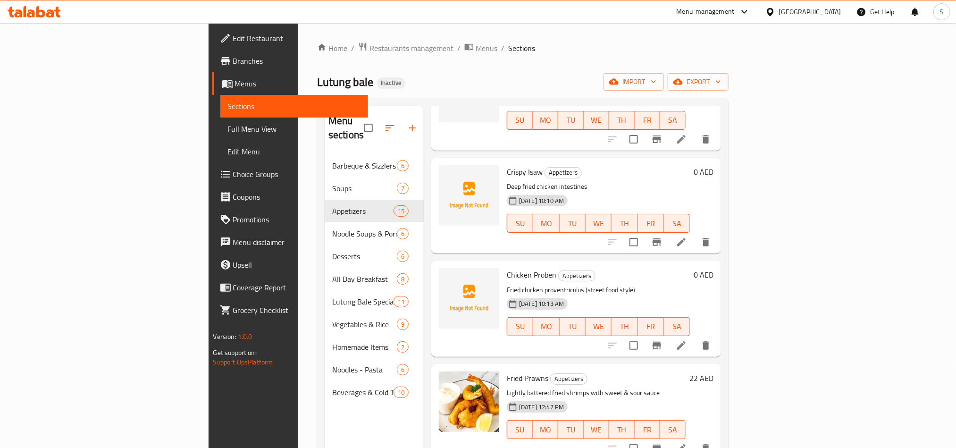
scroll to position [637, 0]
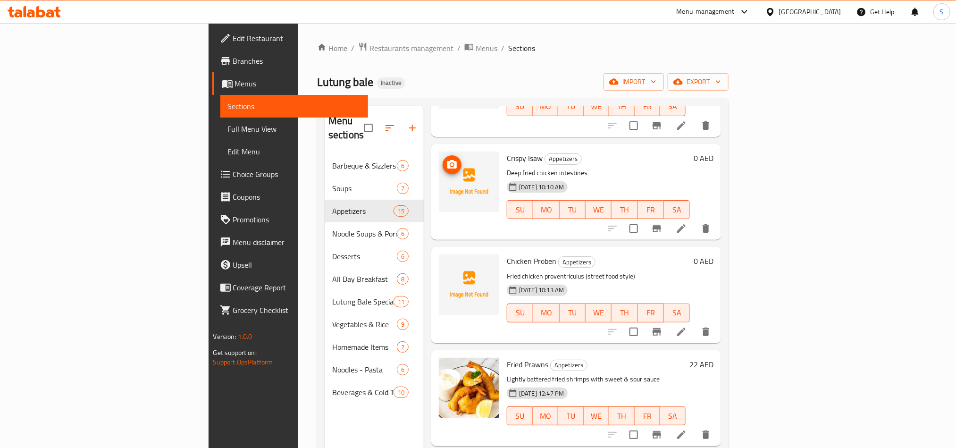
click at [446, 159] on icon "upload picture" at bounding box center [451, 164] width 11 height 11
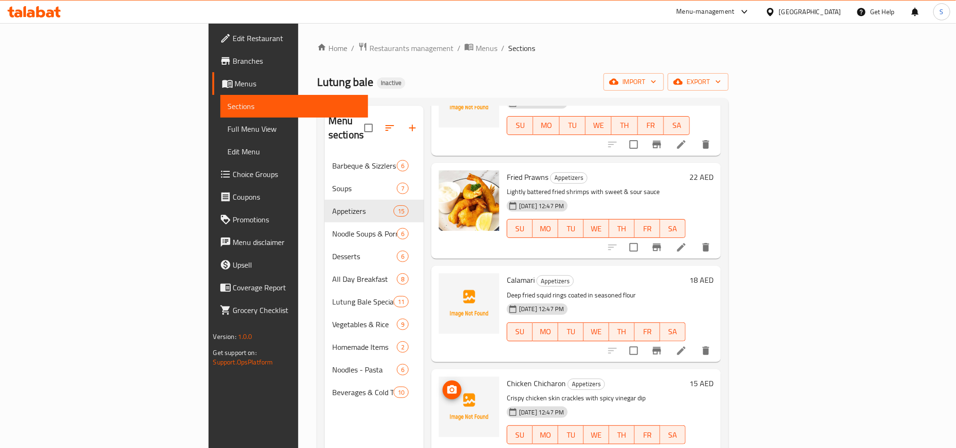
scroll to position [849, 0]
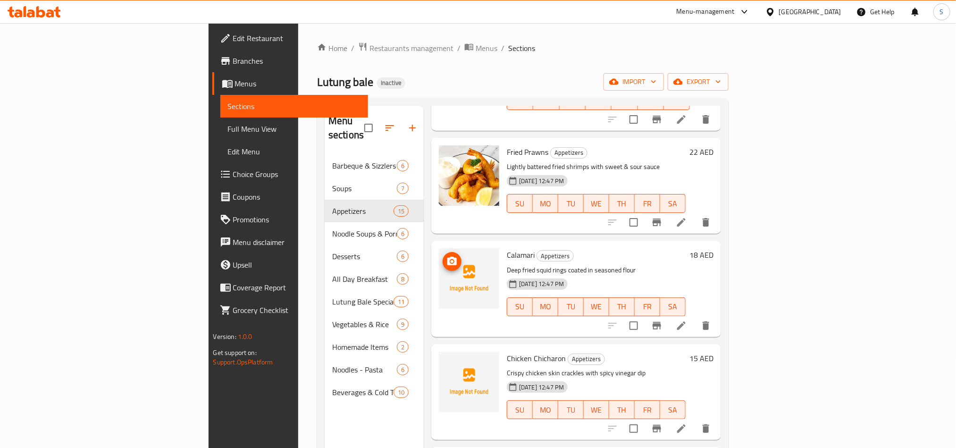
click at [446, 256] on icon "upload picture" at bounding box center [451, 261] width 11 height 11
click at [446, 359] on icon "upload picture" at bounding box center [451, 364] width 11 height 11
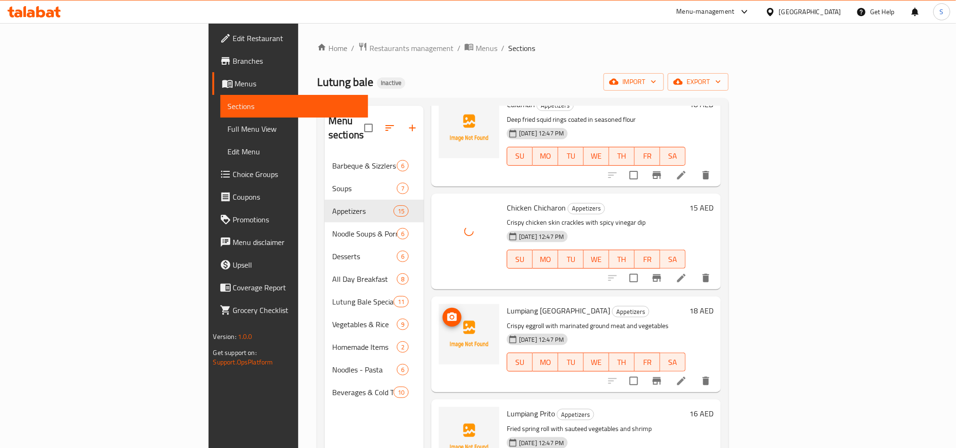
scroll to position [980, 0]
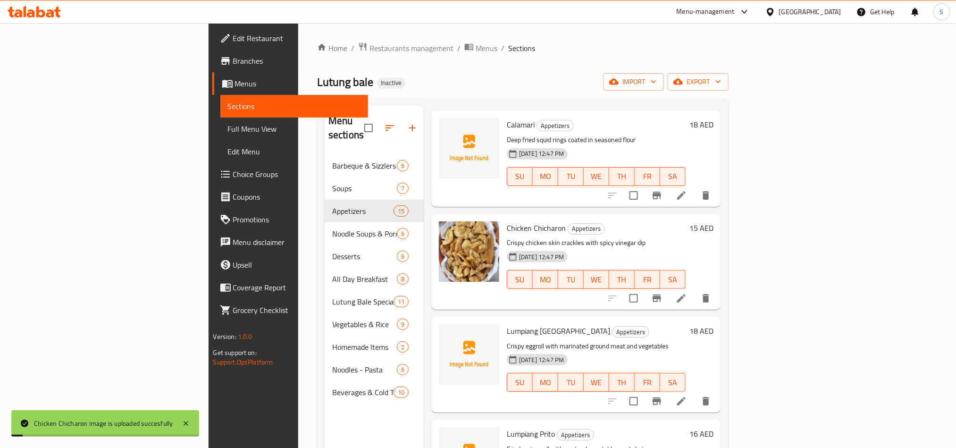
click at [507, 324] on span "Lumpiang Shanghai" at bounding box center [558, 331] width 103 height 14
copy span "Lumpiang"
click at [447, 333] on icon "upload picture" at bounding box center [451, 337] width 9 height 8
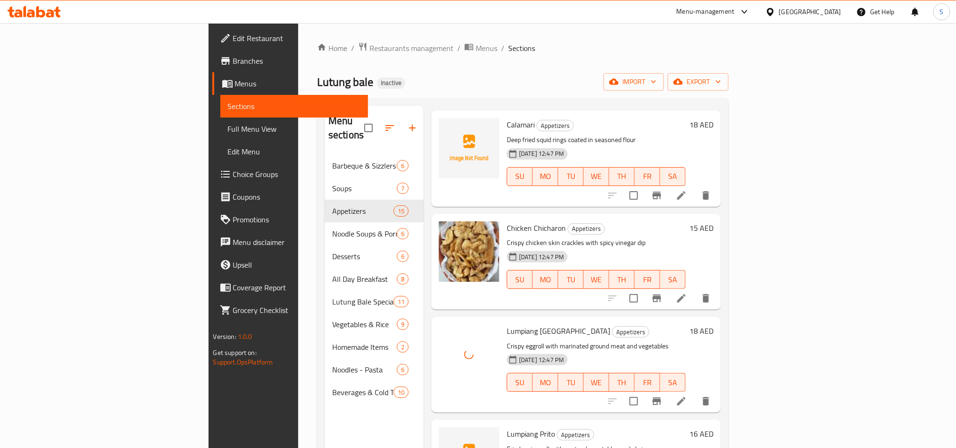
click at [507, 427] on span "Lumpiang Prito" at bounding box center [531, 434] width 48 height 14
copy span "Lumpiang"
click at [443, 431] on button "upload picture" at bounding box center [452, 440] width 19 height 19
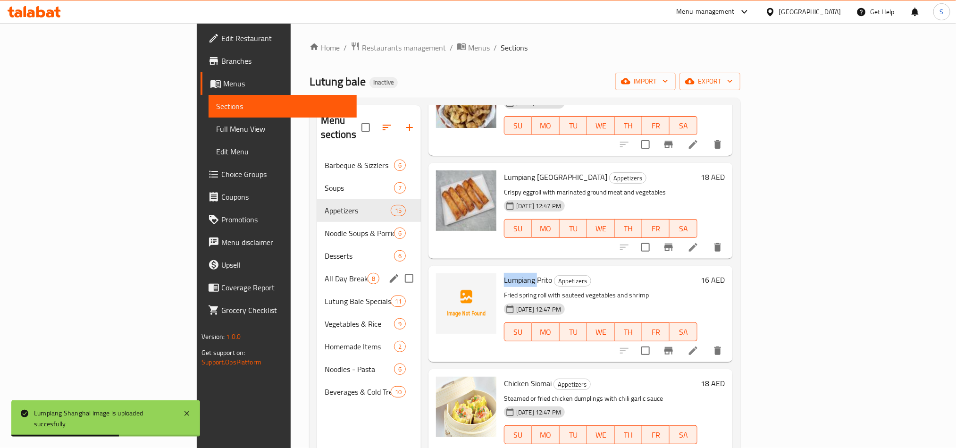
scroll to position [0, 0]
click at [325, 228] on span "Noodle Soups & Porridge" at bounding box center [346, 233] width 43 height 11
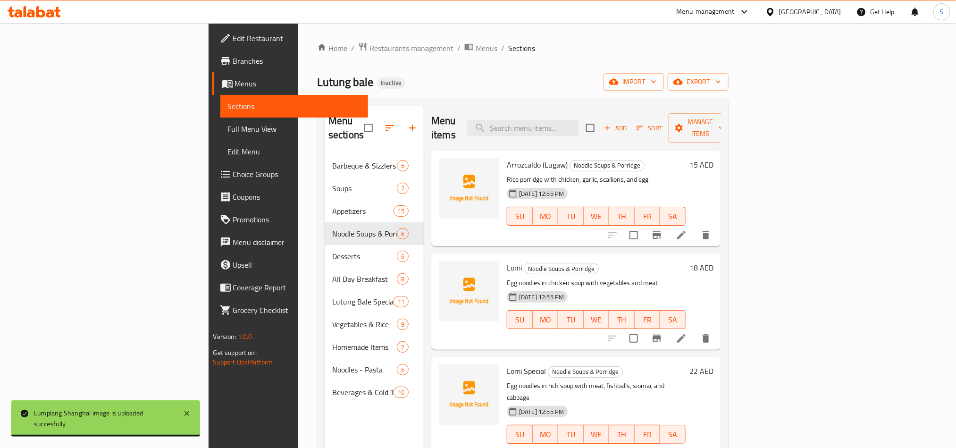
click at [507, 158] on span "Arrozcaldo (Lugaw)" at bounding box center [537, 165] width 61 height 14
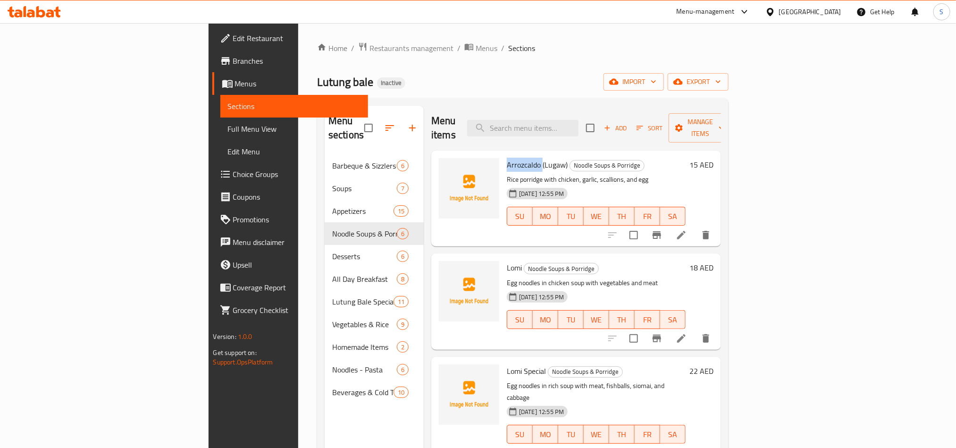
click at [507, 158] on span "Arrozcaldo (Lugaw)" at bounding box center [537, 165] width 61 height 14
copy span "Arrozcaldo"
click at [447, 167] on icon "upload picture" at bounding box center [451, 171] width 9 height 8
click at [507, 261] on span "Lomi" at bounding box center [514, 268] width 15 height 14
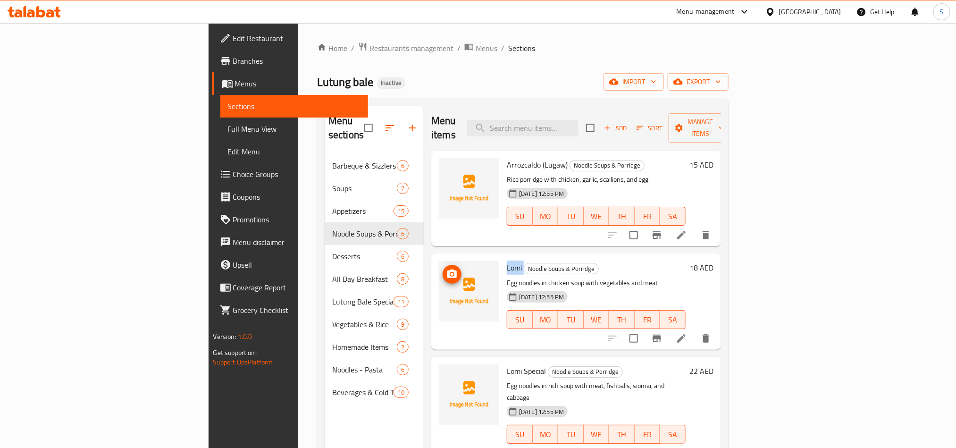
copy h6 "Lomi"
click at [447, 269] on icon "upload picture" at bounding box center [451, 273] width 9 height 8
click at [507, 364] on span "Lomi Special" at bounding box center [526, 371] width 39 height 14
copy span "Lomi"
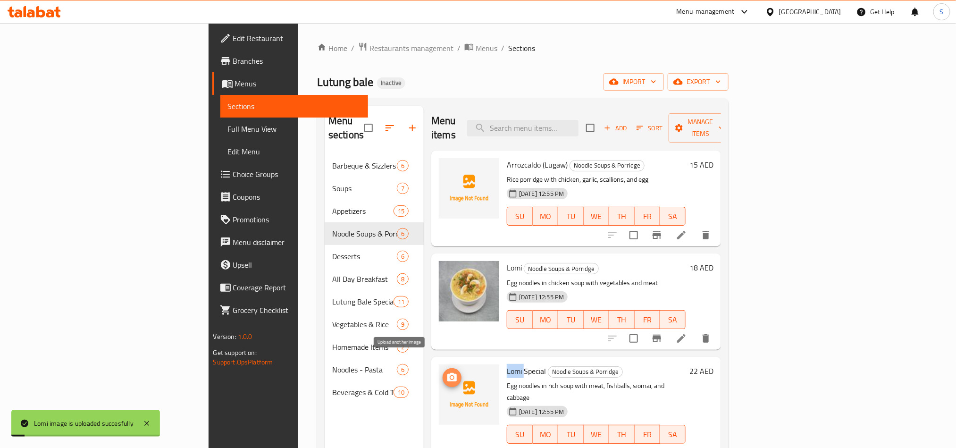
click at [447, 373] on icon "upload picture" at bounding box center [451, 377] width 9 height 8
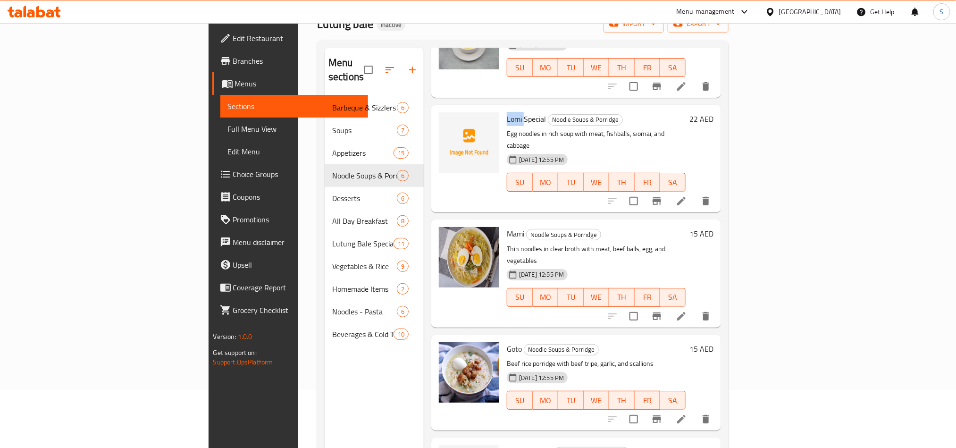
scroll to position [132, 0]
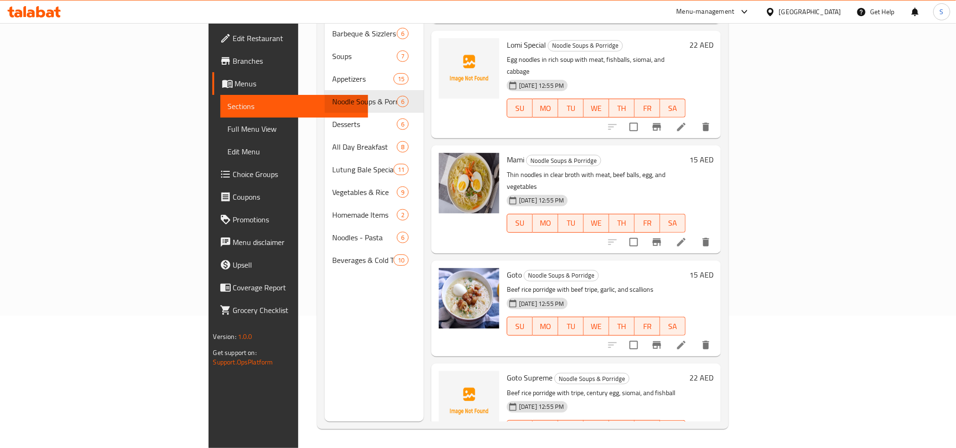
click at [507, 370] on span "Goto Supreme" at bounding box center [530, 377] width 46 height 14
click at [443, 375] on button "upload picture" at bounding box center [452, 384] width 19 height 19
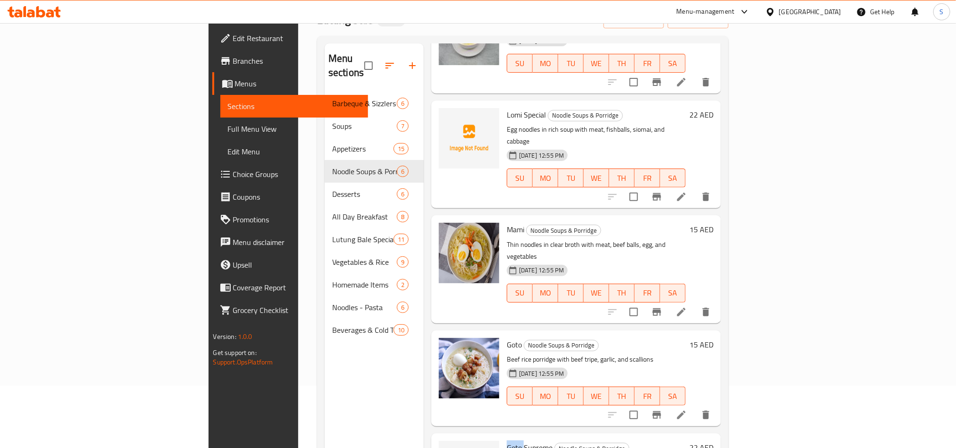
scroll to position [61, 0]
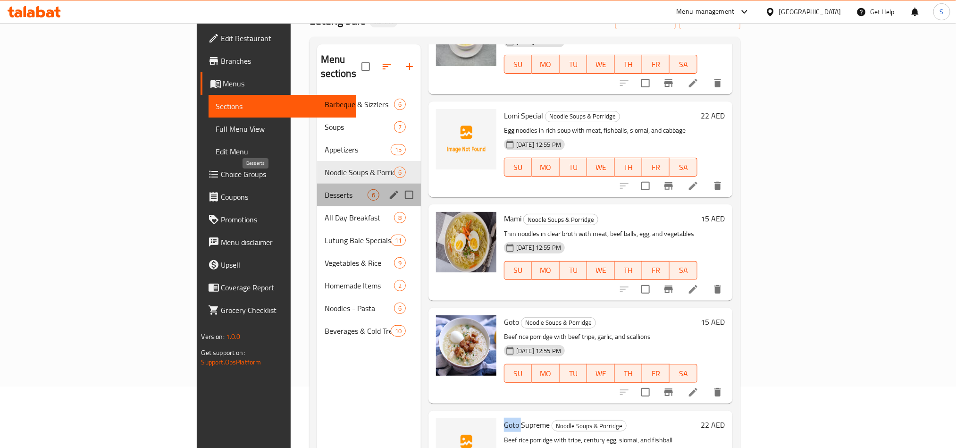
click at [325, 189] on span "Desserts" at bounding box center [346, 194] width 43 height 11
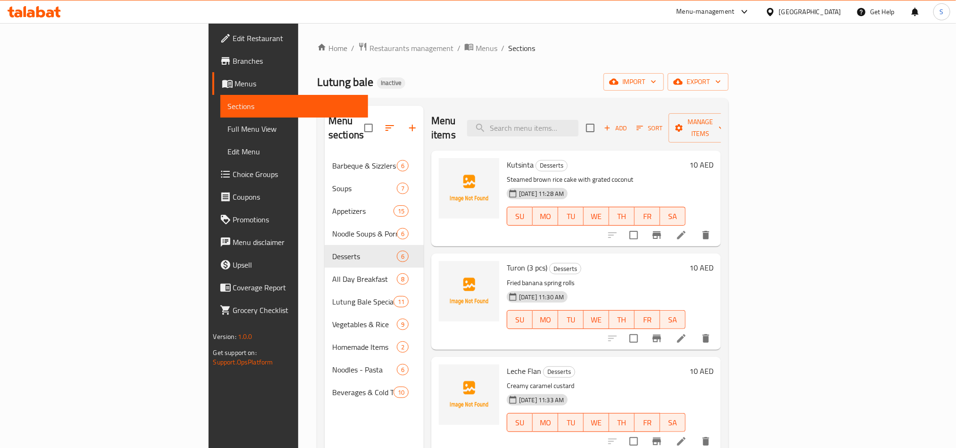
click at [507, 158] on span "Kutsinta" at bounding box center [520, 165] width 27 height 14
click at [446, 166] on icon "upload picture" at bounding box center [451, 171] width 11 height 11
click at [447, 269] on icon "upload picture" at bounding box center [451, 273] width 9 height 8
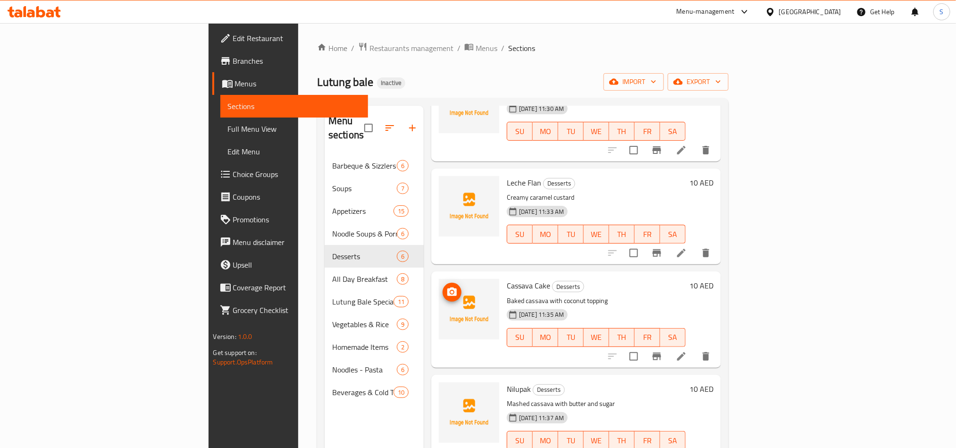
scroll to position [194, 0]
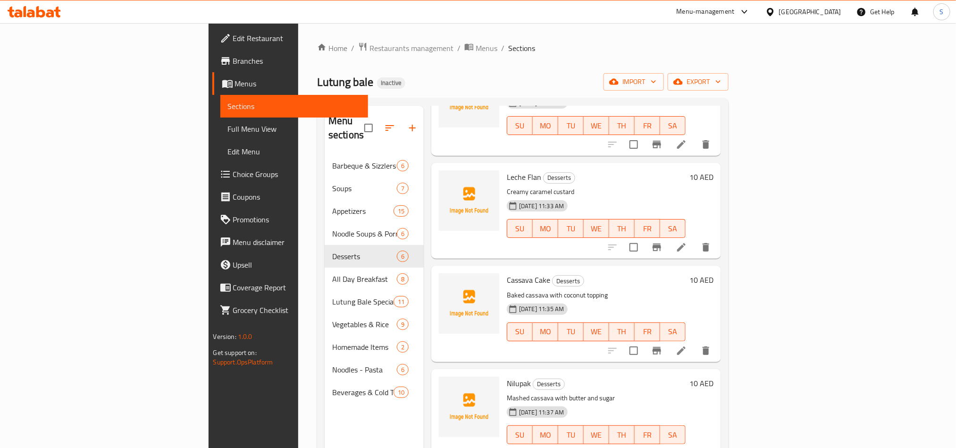
click at [507, 273] on span "Cassava Cake" at bounding box center [528, 280] width 43 height 14
click at [446, 281] on icon "upload picture" at bounding box center [451, 286] width 11 height 11
click at [507, 376] on span "Nilupak" at bounding box center [519, 383] width 24 height 14
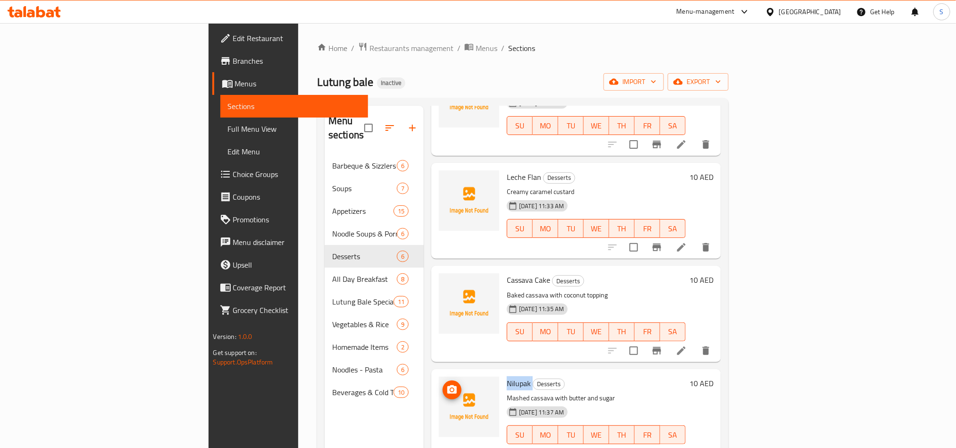
click at [443, 384] on span "upload picture" at bounding box center [452, 389] width 19 height 11
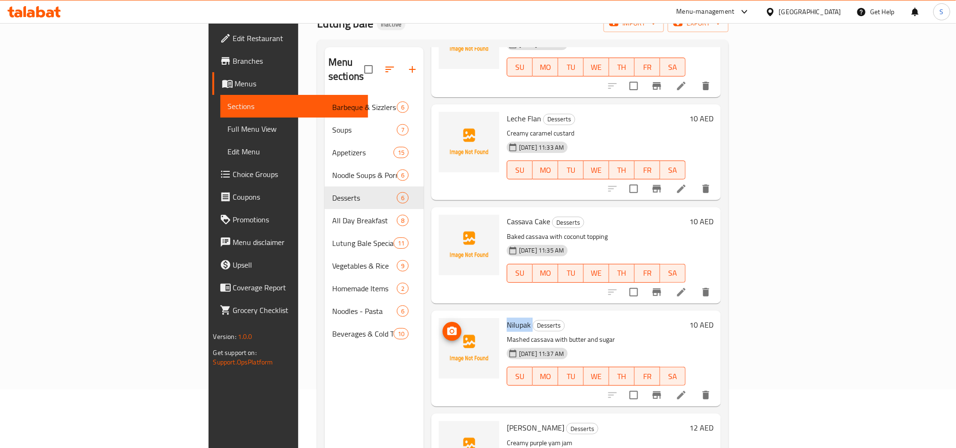
scroll to position [132, 0]
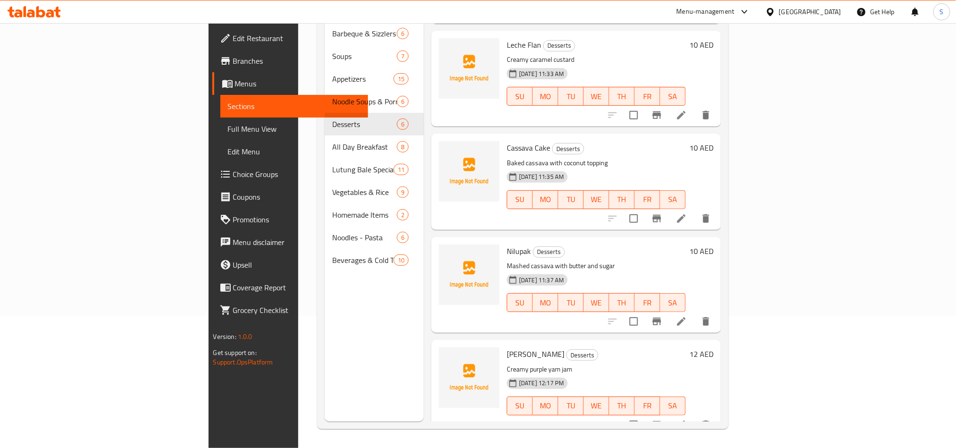
click at [507, 347] on span "Ube Halaya" at bounding box center [536, 354] width 58 height 14
click at [447, 356] on icon "upload picture" at bounding box center [451, 360] width 9 height 8
click at [507, 347] on span "Ube Halaya" at bounding box center [536, 354] width 58 height 14
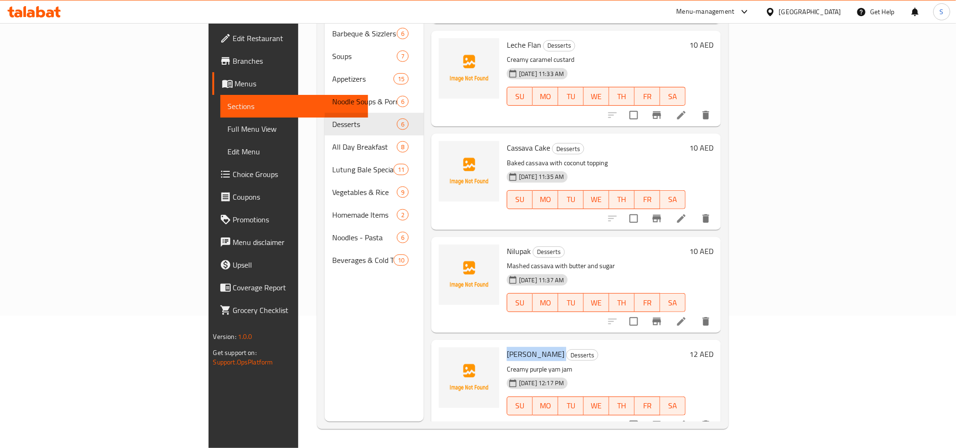
click at [507, 347] on span "Ube Halaya" at bounding box center [536, 354] width 58 height 14
click at [443, 354] on button "upload picture" at bounding box center [452, 360] width 19 height 19
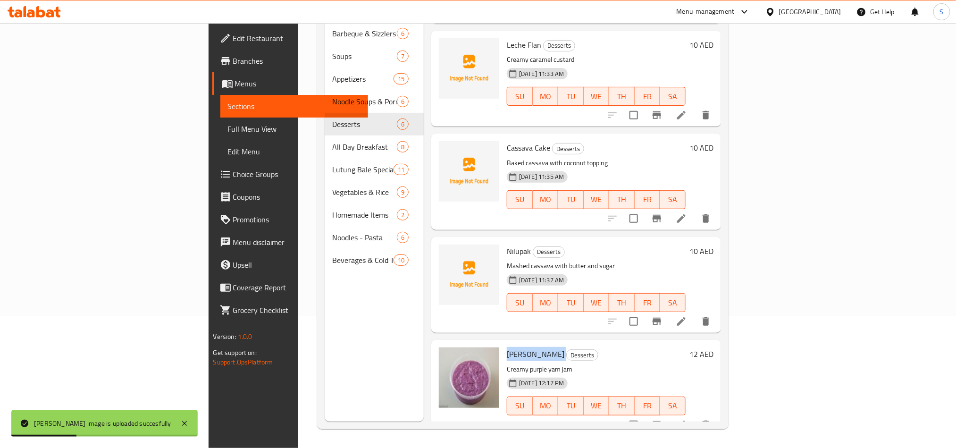
scroll to position [61, 0]
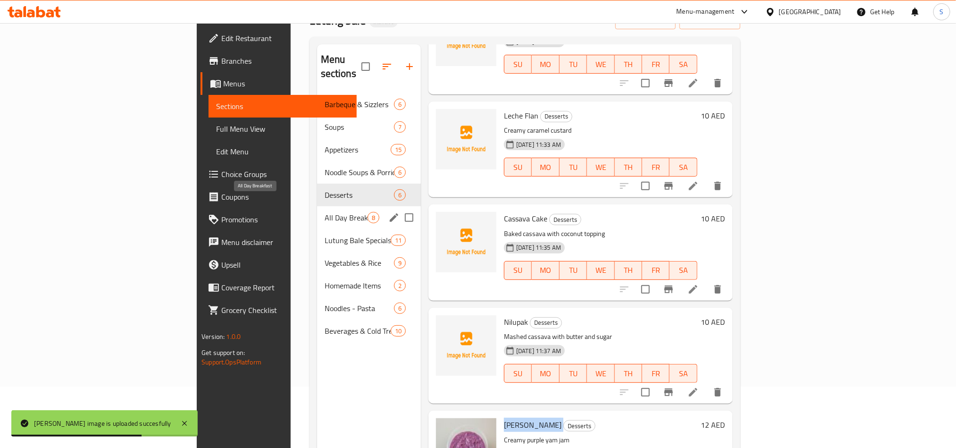
click at [325, 212] on span "All Day Breakfast" at bounding box center [346, 217] width 43 height 11
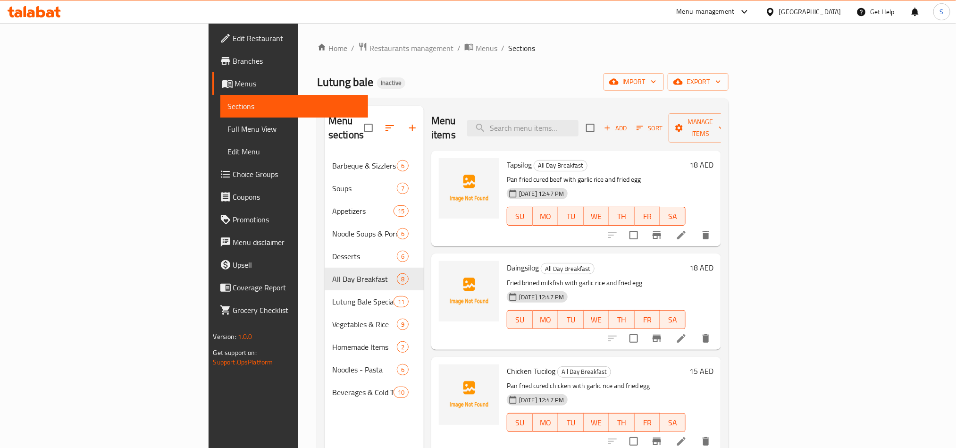
click at [507, 158] on span "Tapsilog" at bounding box center [519, 165] width 25 height 14
click at [446, 166] on icon "upload picture" at bounding box center [451, 171] width 11 height 11
click at [507, 261] on span "Daingsilog" at bounding box center [523, 268] width 32 height 14
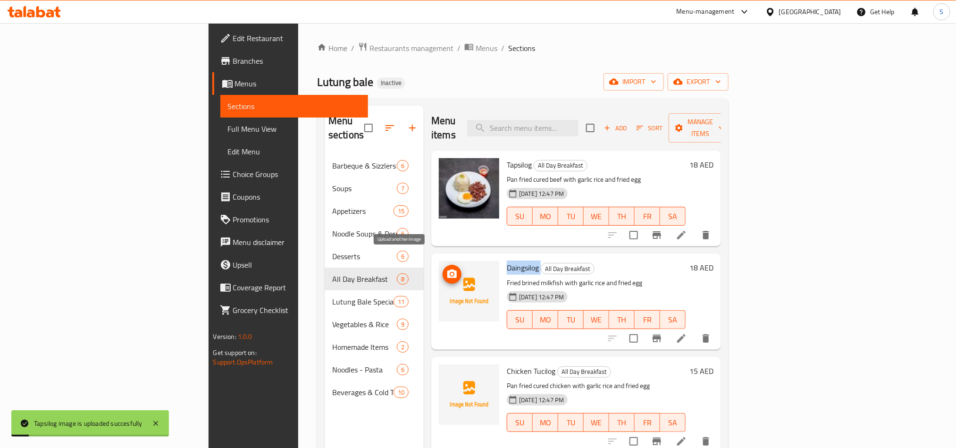
click at [443, 269] on span "upload picture" at bounding box center [452, 274] width 19 height 11
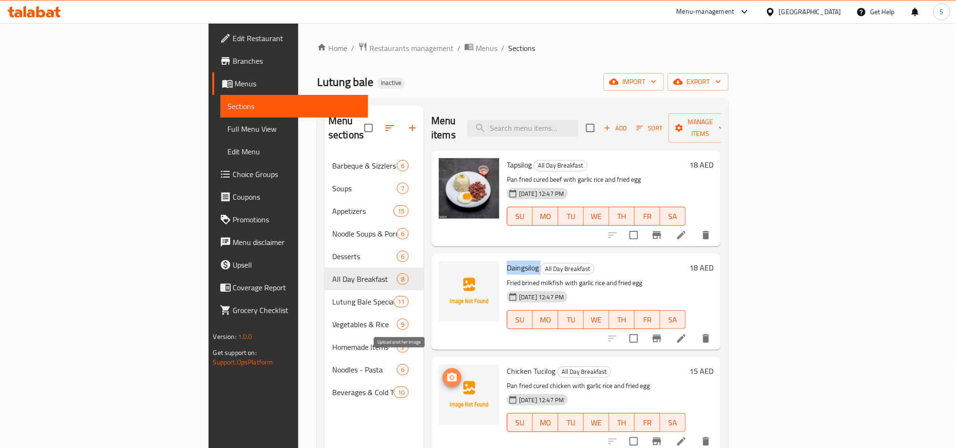
click at [443, 372] on span "upload picture" at bounding box center [452, 377] width 19 height 11
click at [507, 364] on span "Chicken Tucilog" at bounding box center [531, 371] width 49 height 14
click at [447, 373] on icon "upload picture" at bounding box center [451, 377] width 9 height 8
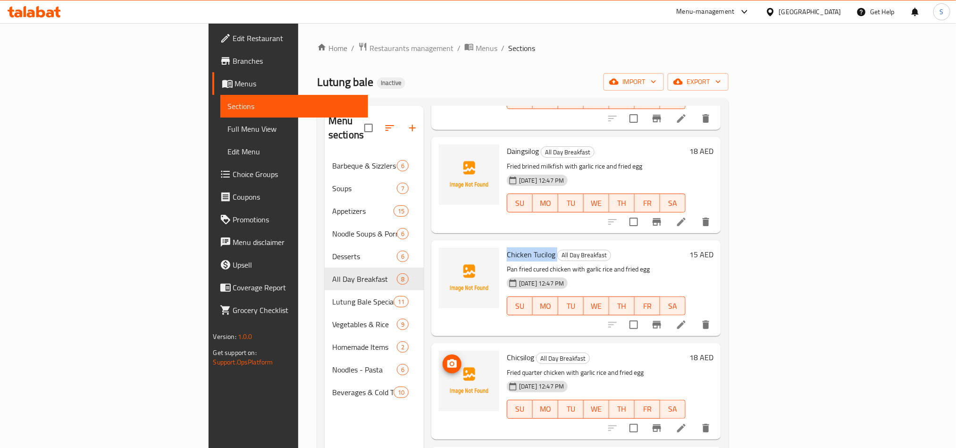
scroll to position [142, 0]
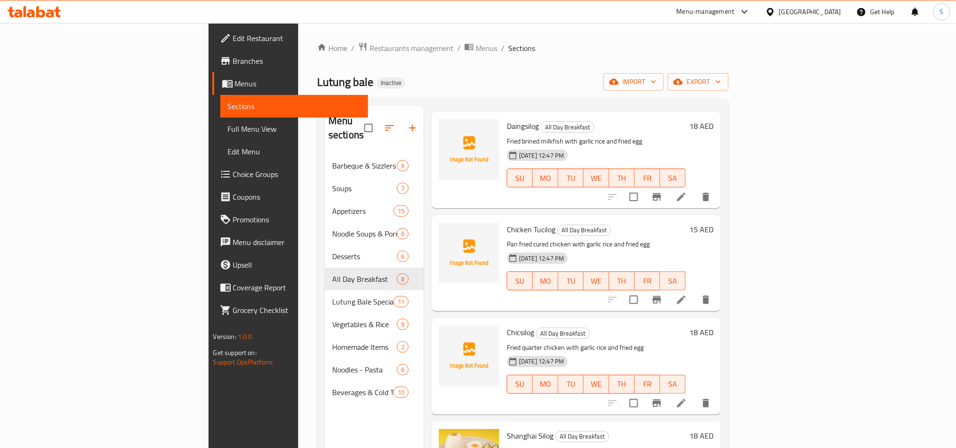
click at [507, 325] on span "Chicsilog" at bounding box center [520, 332] width 27 height 14
click at [446, 333] on icon "upload picture" at bounding box center [451, 338] width 11 height 11
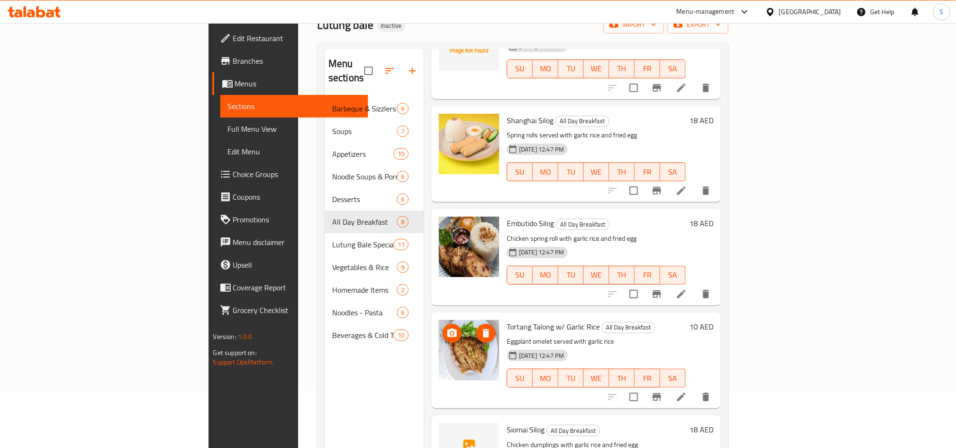
scroll to position [132, 0]
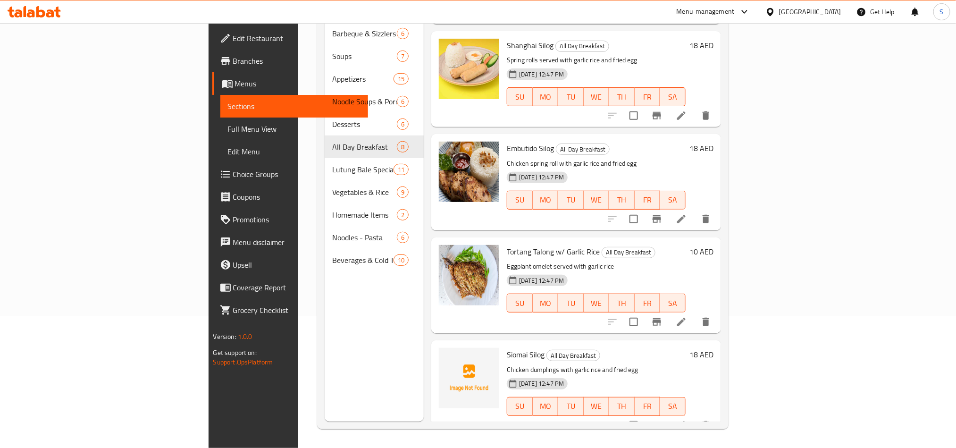
click at [507, 347] on span "Siomai Silog" at bounding box center [526, 354] width 38 height 14
click at [446, 355] on icon "upload picture" at bounding box center [451, 360] width 11 height 11
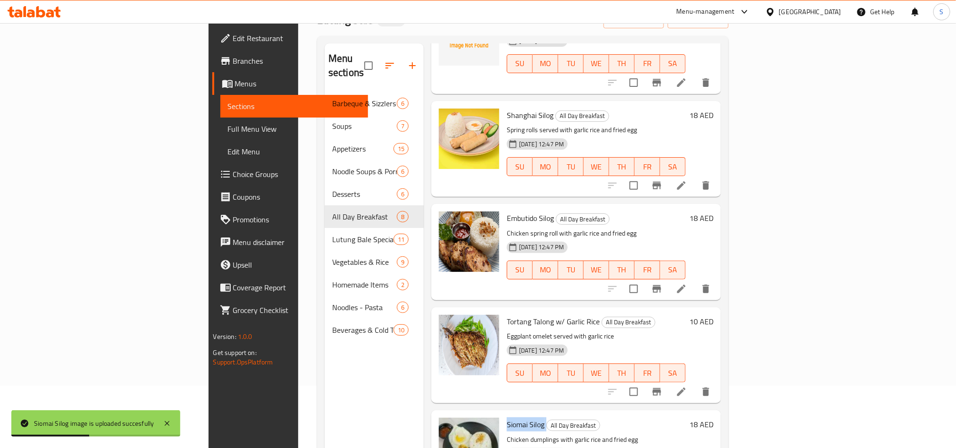
scroll to position [61, 0]
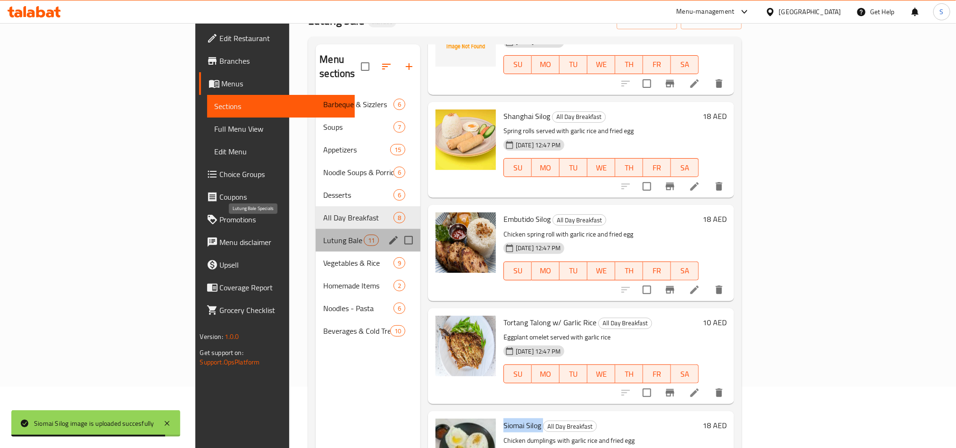
click at [323, 235] on span "Lutung Bale Specials" at bounding box center [343, 240] width 40 height 11
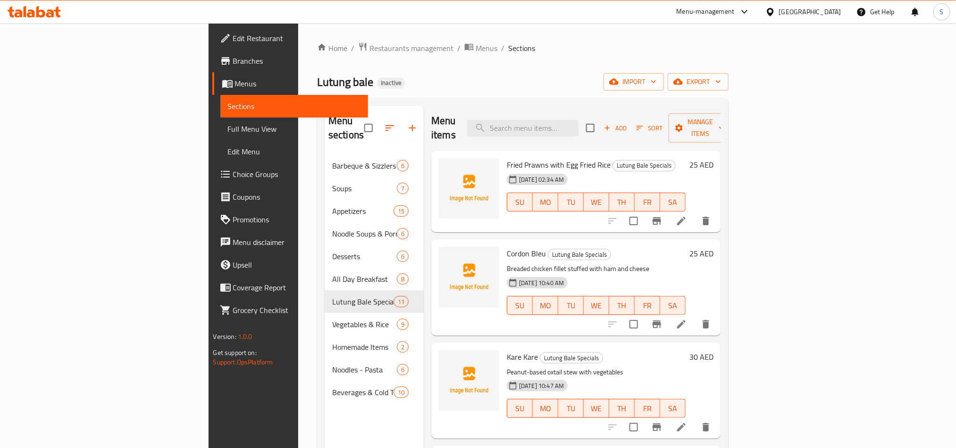
click at [507, 158] on span "Fried Prawns with Egg Fried Rice" at bounding box center [559, 165] width 104 height 14
click at [443, 162] on button "upload picture" at bounding box center [452, 171] width 19 height 19
click at [507, 246] on span "Cordon Bleu" at bounding box center [526, 253] width 39 height 14
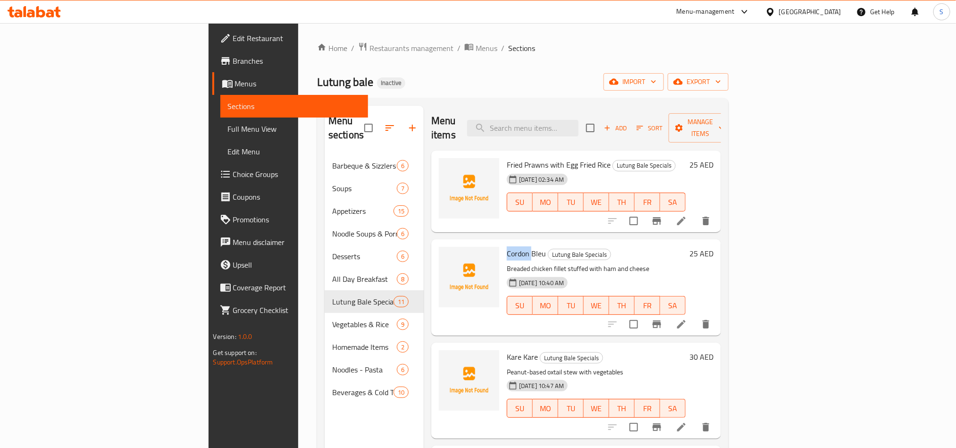
click at [507, 246] on span "Cordon Bleu" at bounding box center [526, 253] width 39 height 14
click at [443, 254] on span "upload picture" at bounding box center [452, 259] width 19 height 11
click at [443, 354] on button "upload picture" at bounding box center [452, 363] width 19 height 19
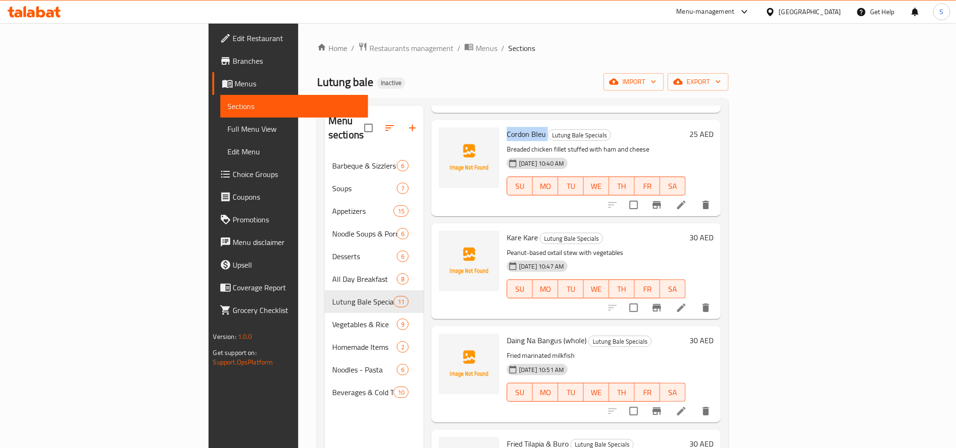
scroll to position [142, 0]
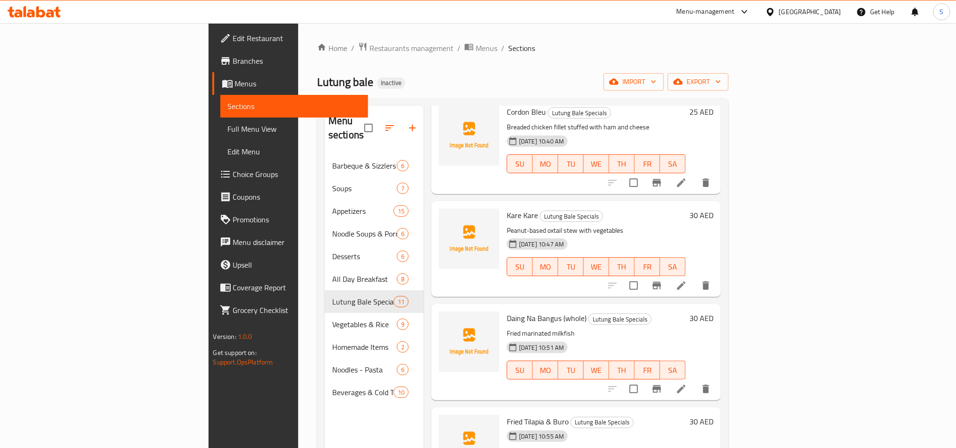
click at [507, 311] on span "Daing Na Bangus (whole)" at bounding box center [547, 318] width 80 height 14
click at [443, 319] on span "upload picture" at bounding box center [452, 324] width 19 height 11
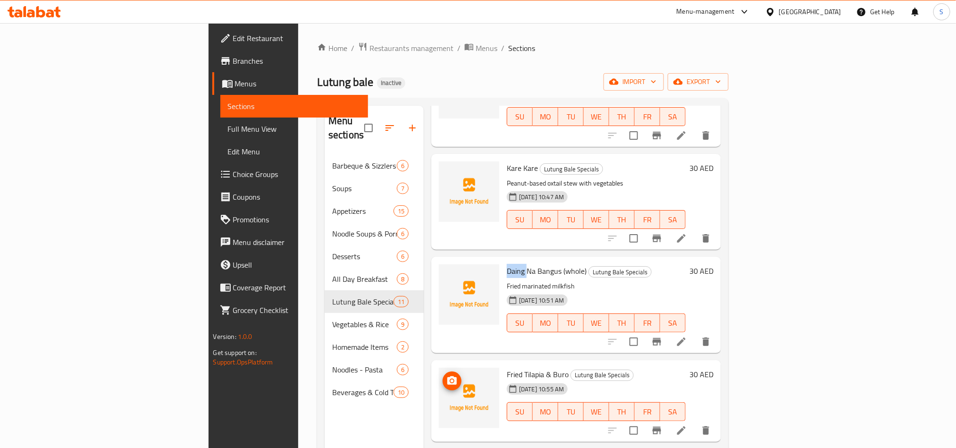
scroll to position [283, 0]
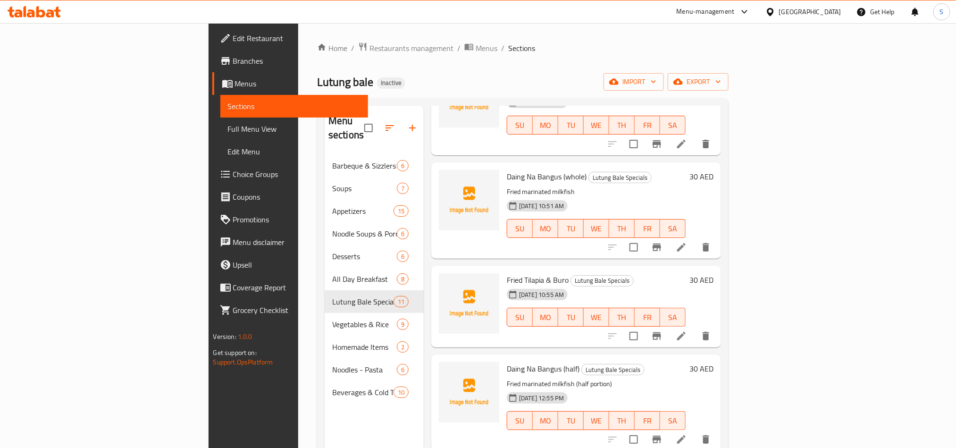
click at [507, 273] on span "Fried Tilapia & Buro" at bounding box center [538, 280] width 62 height 14
click at [446, 281] on icon "upload picture" at bounding box center [451, 286] width 11 height 11
click at [507, 361] on span "Daing Na Bangus (half)" at bounding box center [543, 368] width 73 height 14
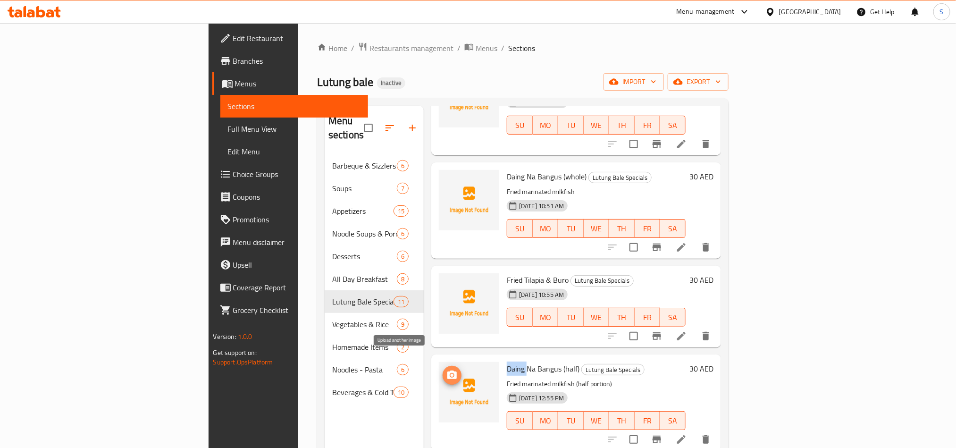
click at [447, 370] on icon "upload picture" at bounding box center [451, 374] width 9 height 8
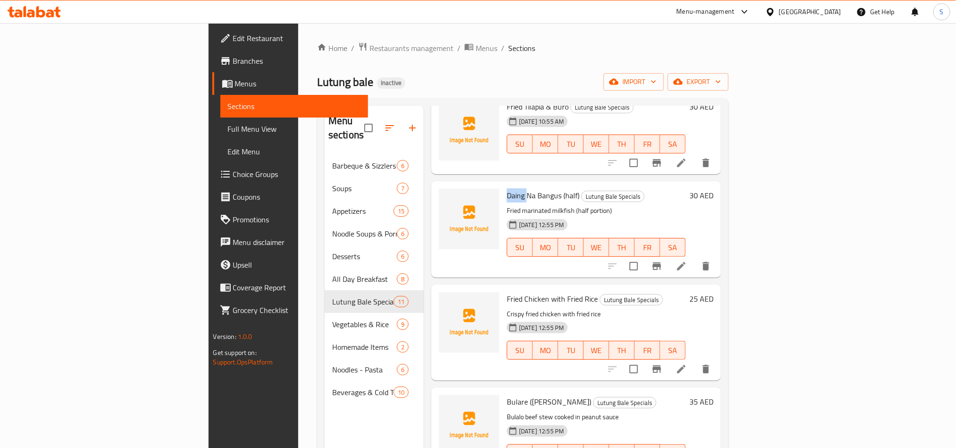
scroll to position [496, 0]
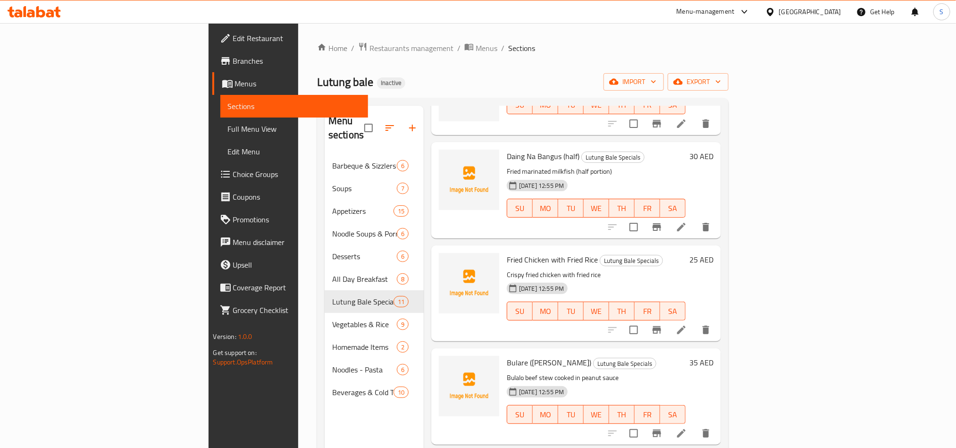
click at [507, 252] on span "Fried Chicken with Fried Rice" at bounding box center [552, 259] width 91 height 14
click at [443, 261] on span "upload picture" at bounding box center [452, 266] width 19 height 11
click at [507, 355] on span "Bulare (Bulalo Kare Kare)" at bounding box center [549, 362] width 84 height 14
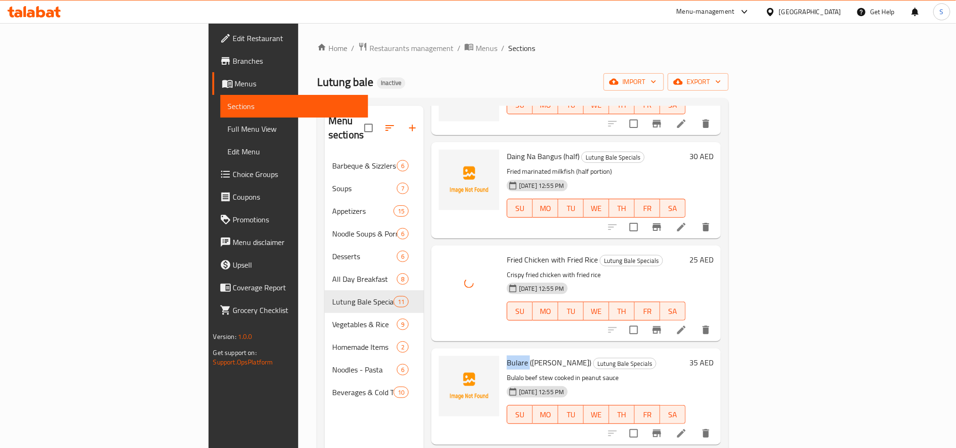
click at [507, 355] on span "Bulare (Bulalo Kare Kare)" at bounding box center [549, 362] width 84 height 14
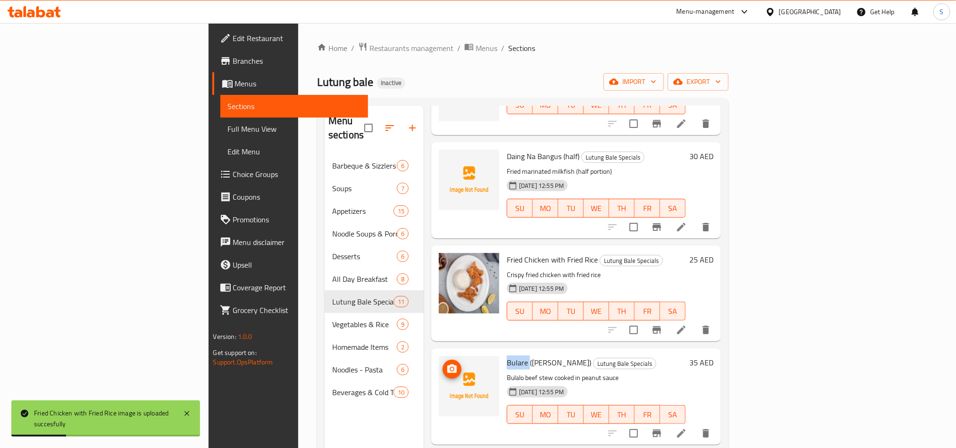
click at [443, 360] on button "upload picture" at bounding box center [452, 369] width 19 height 19
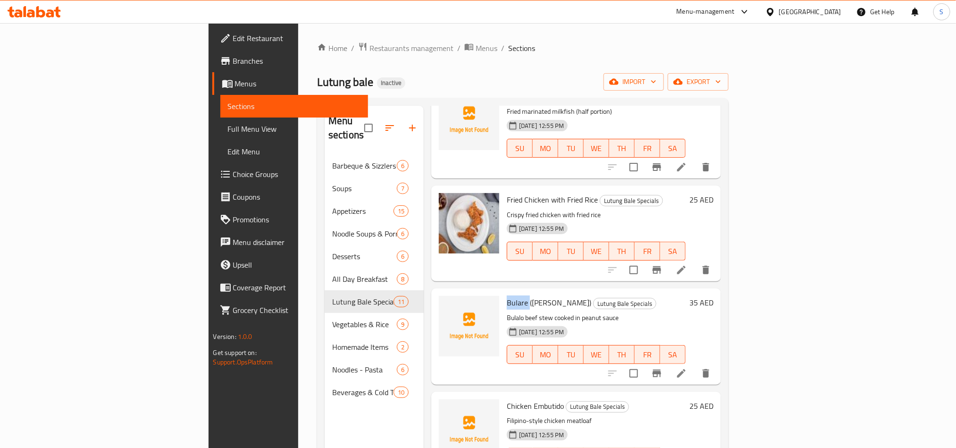
scroll to position [637, 0]
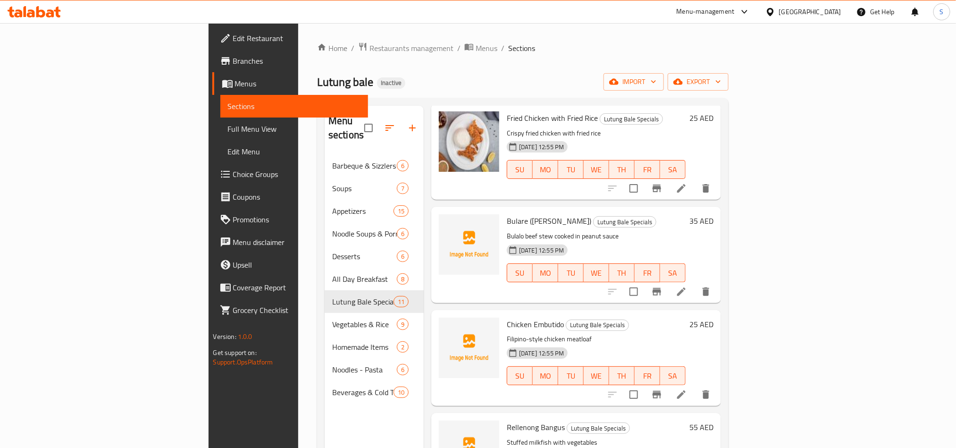
click at [507, 317] on span "Chicken Embutido" at bounding box center [535, 324] width 57 height 14
click at [443, 325] on span "upload picture" at bounding box center [452, 330] width 19 height 11
click at [507, 420] on span "Rellenong Bangus" at bounding box center [536, 427] width 58 height 14
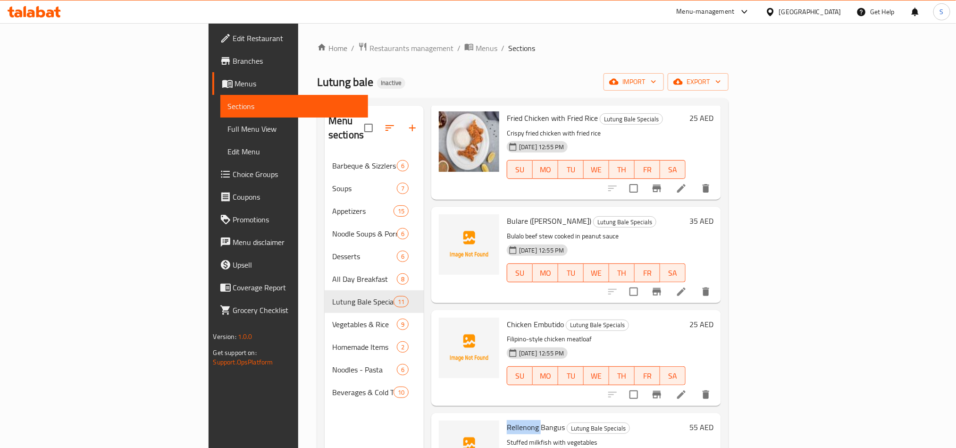
click at [507, 420] on span "Rellenong Bangus" at bounding box center [536, 427] width 58 height 14
click at [451, 432] on circle "upload picture" at bounding box center [452, 433] width 3 height 3
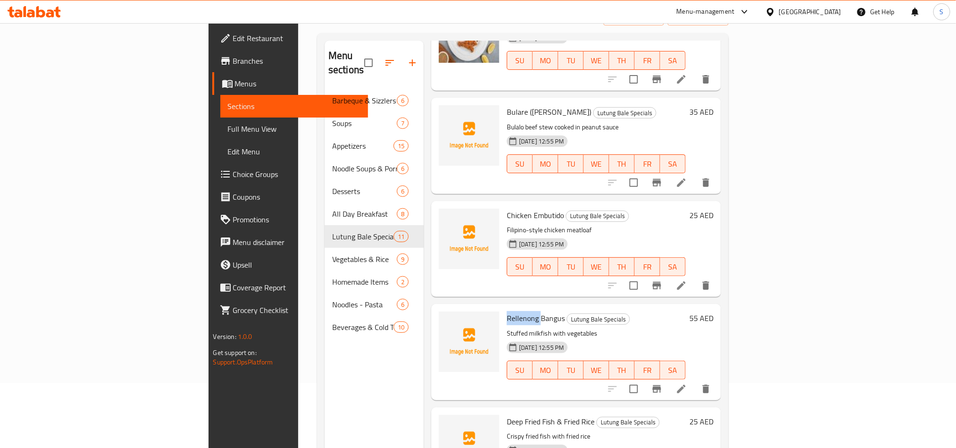
scroll to position [132, 0]
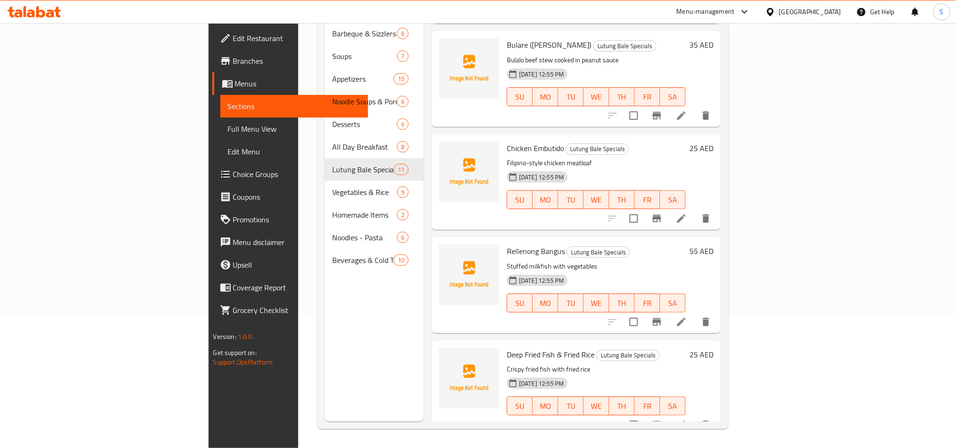
click at [507, 347] on span "Deep Fried Fish & Fried Rice" at bounding box center [551, 354] width 88 height 14
click at [446, 355] on icon "upload picture" at bounding box center [451, 360] width 11 height 11
click at [325, 346] on div "Menu sections Barbeque & Sizzlers 6 Soups 7 Appetizers 15 Noodle Soups & Porrid…" at bounding box center [374, 198] width 99 height 448
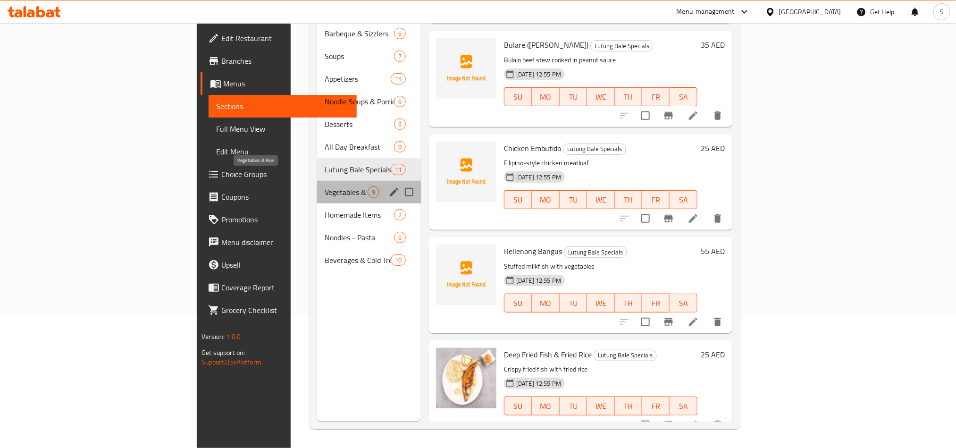
click at [325, 186] on span "Vegetables & Rice" at bounding box center [346, 191] width 43 height 11
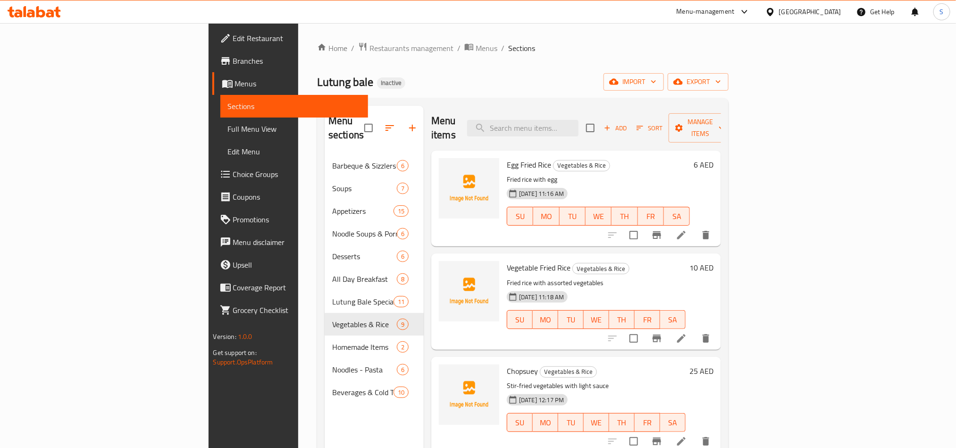
click at [507, 158] on span "Egg Fried Rice" at bounding box center [529, 165] width 44 height 14
click at [446, 166] on icon "upload picture" at bounding box center [451, 171] width 11 height 11
click at [507, 261] on span "Vegetable Fried Rice" at bounding box center [539, 268] width 64 height 14
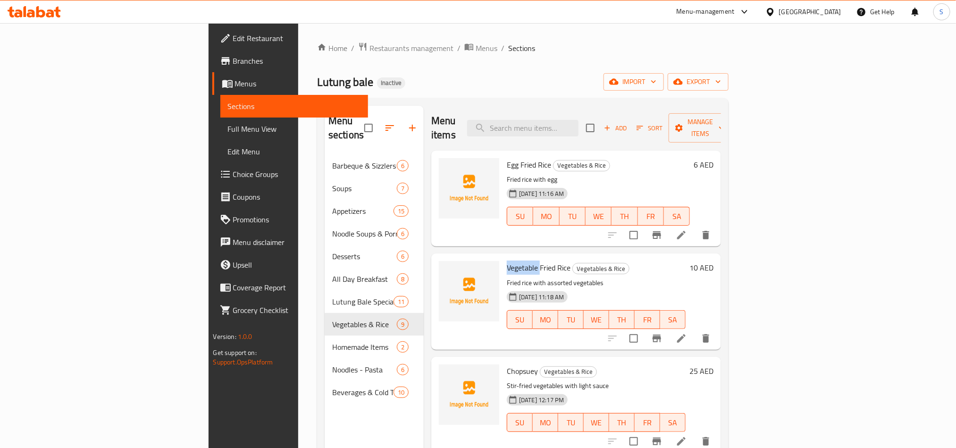
click at [507, 261] on span "Vegetable Fried Rice" at bounding box center [539, 268] width 64 height 14
click at [447, 269] on icon "upload picture" at bounding box center [451, 273] width 9 height 8
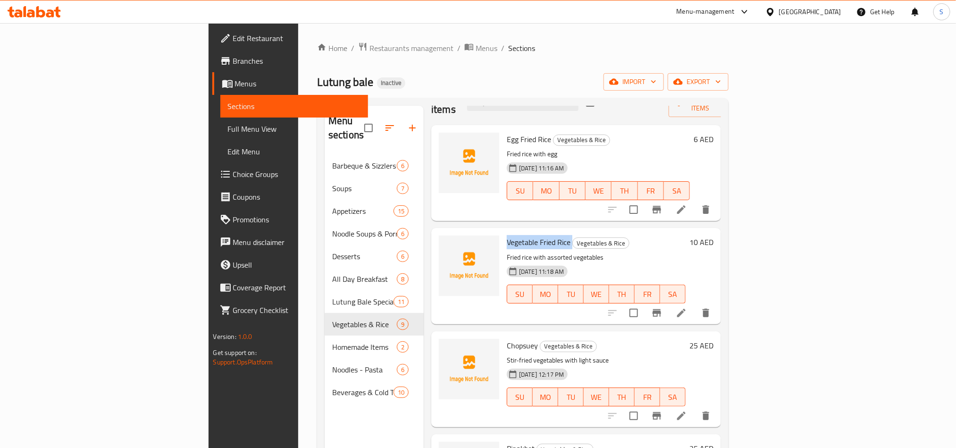
scroll to position [71, 0]
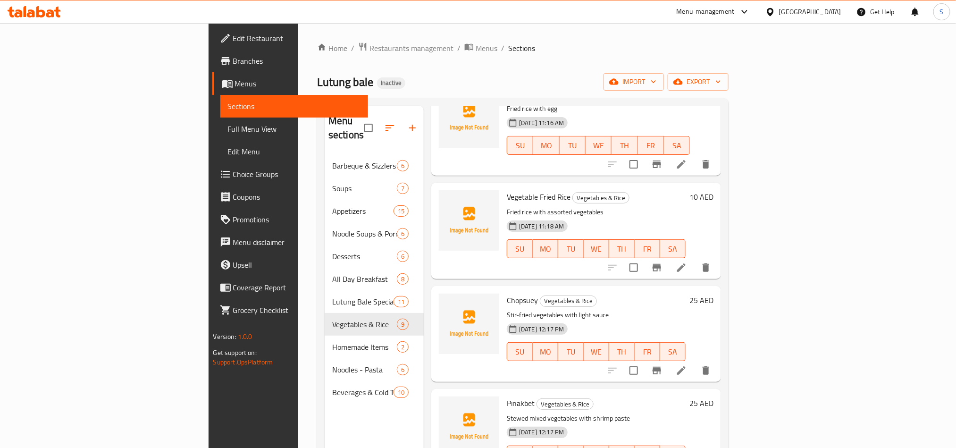
click at [507, 309] on p "Stir-fried vegetables with light sauce" at bounding box center [596, 315] width 179 height 12
click at [507, 293] on span "Chopsuey" at bounding box center [522, 300] width 31 height 14
click at [443, 300] on button "upload picture" at bounding box center [452, 306] width 19 height 19
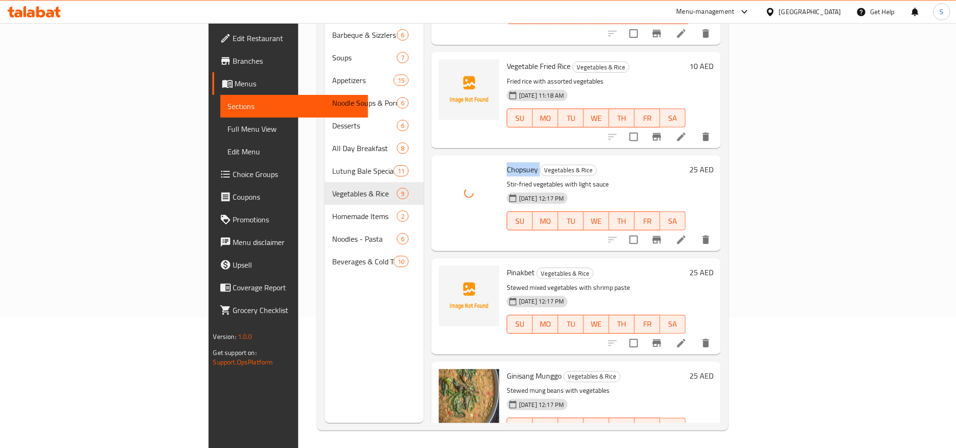
scroll to position [132, 0]
click at [507, 264] on span "Pinakbet" at bounding box center [521, 271] width 28 height 14
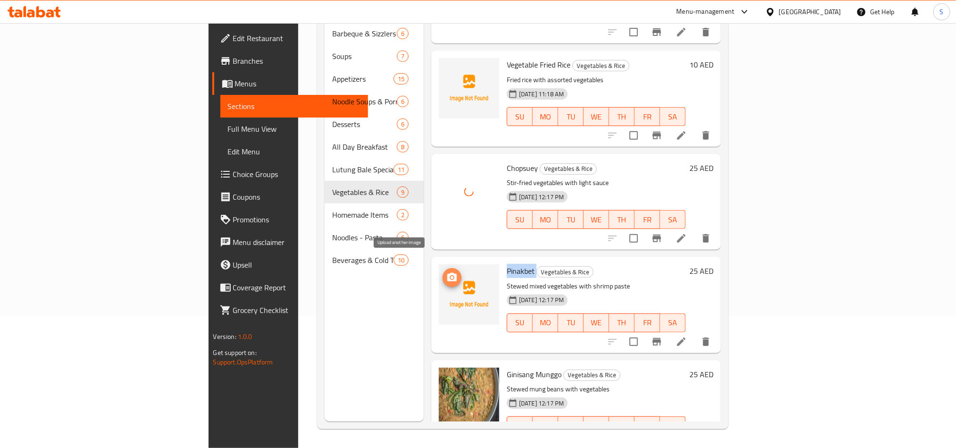
click at [446, 272] on icon "upload picture" at bounding box center [451, 277] width 11 height 11
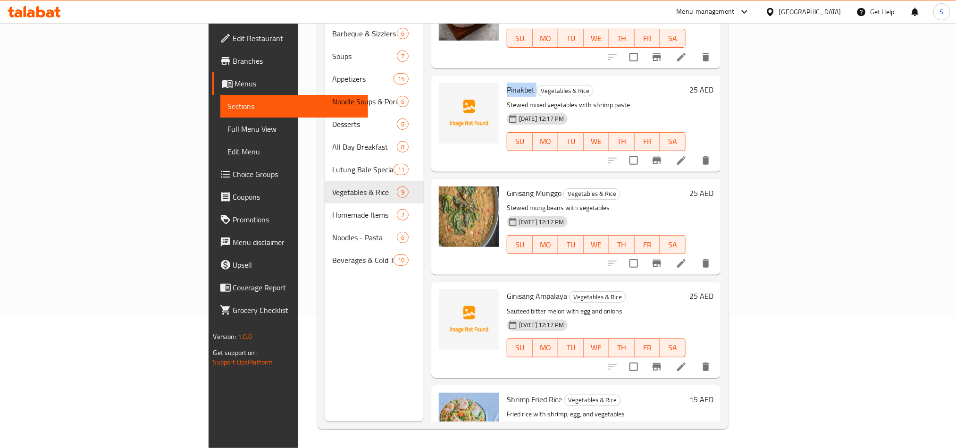
scroll to position [283, 0]
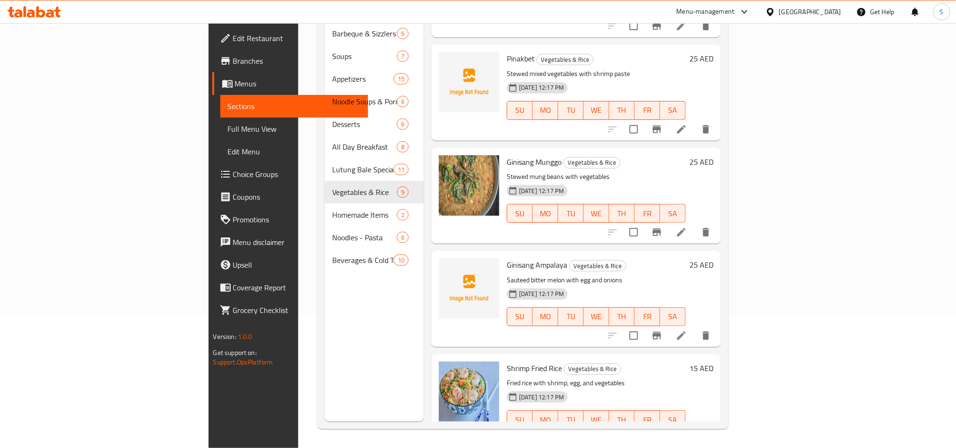
click at [507, 258] on span "Ginisang Ampalaya" at bounding box center [537, 265] width 60 height 14
click at [446, 266] on icon "upload picture" at bounding box center [451, 271] width 11 height 11
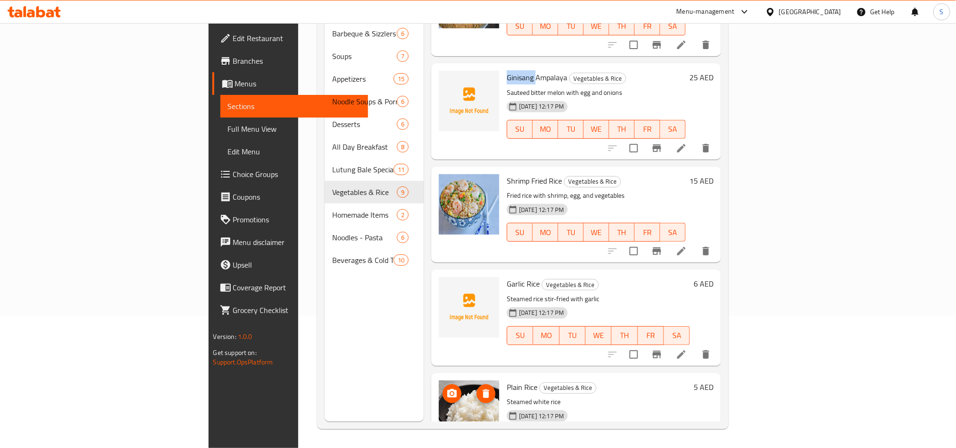
scroll to position [496, 0]
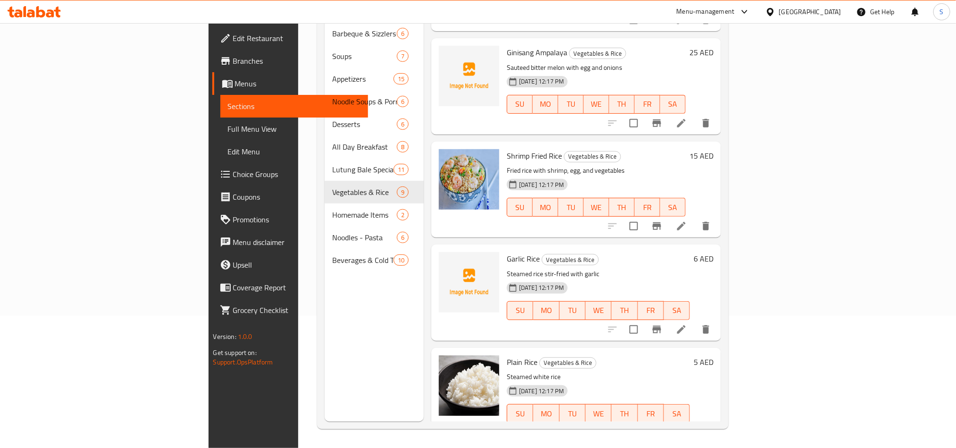
click at [507, 252] on span "Garlic Rice" at bounding box center [523, 259] width 33 height 14
click at [451, 264] on circle "upload picture" at bounding box center [452, 265] width 3 height 3
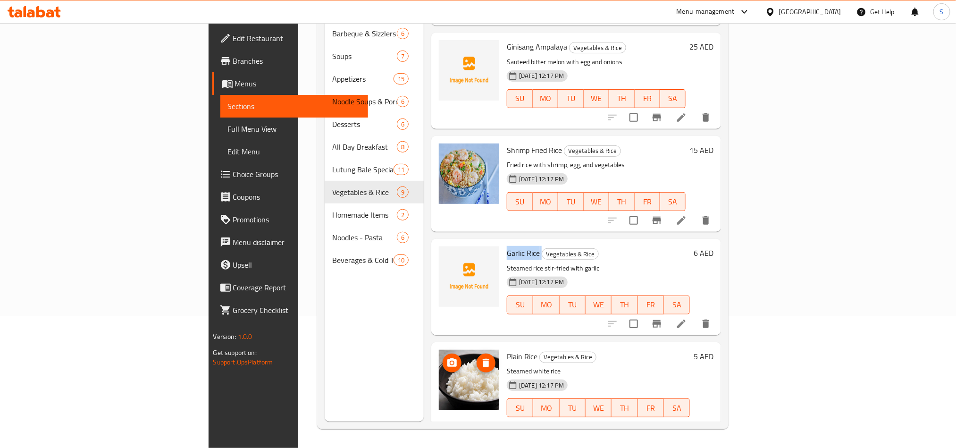
scroll to position [503, 0]
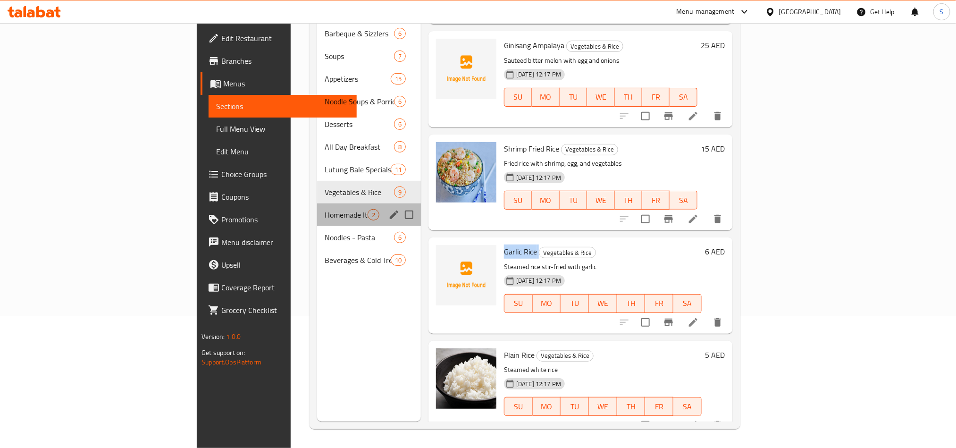
click at [317, 207] on div "Homemade Items 2" at bounding box center [369, 214] width 104 height 23
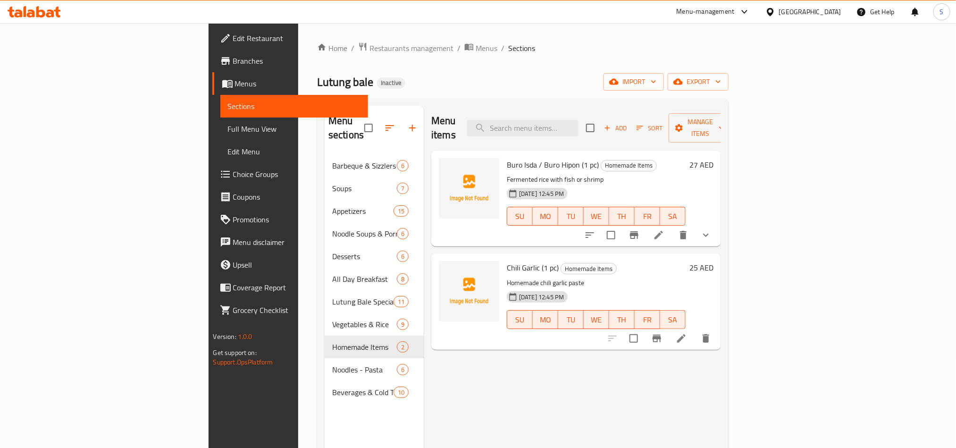
click at [507, 158] on span "Buro Isda / Buro Hipon (1 pc)" at bounding box center [553, 165] width 92 height 14
click at [443, 166] on span "upload picture" at bounding box center [452, 171] width 19 height 11
click at [507, 261] on span "Chili Garlic (1 pc)" at bounding box center [533, 268] width 52 height 14
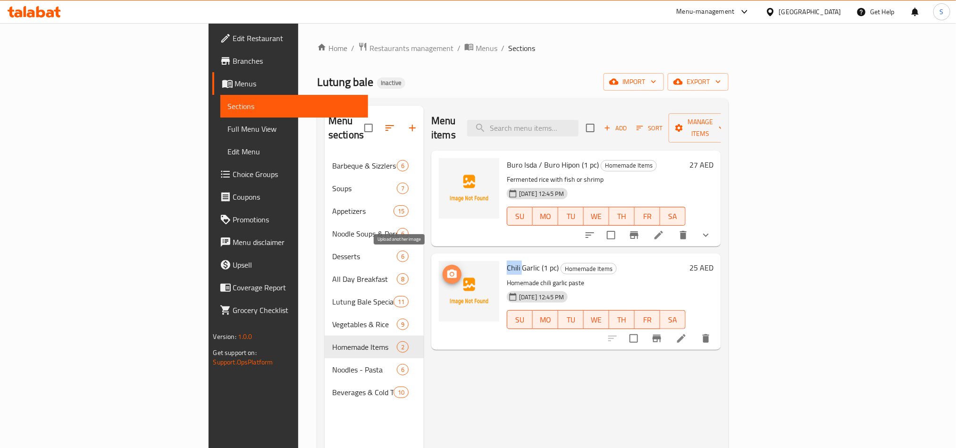
click at [446, 269] on icon "upload picture" at bounding box center [451, 274] width 11 height 11
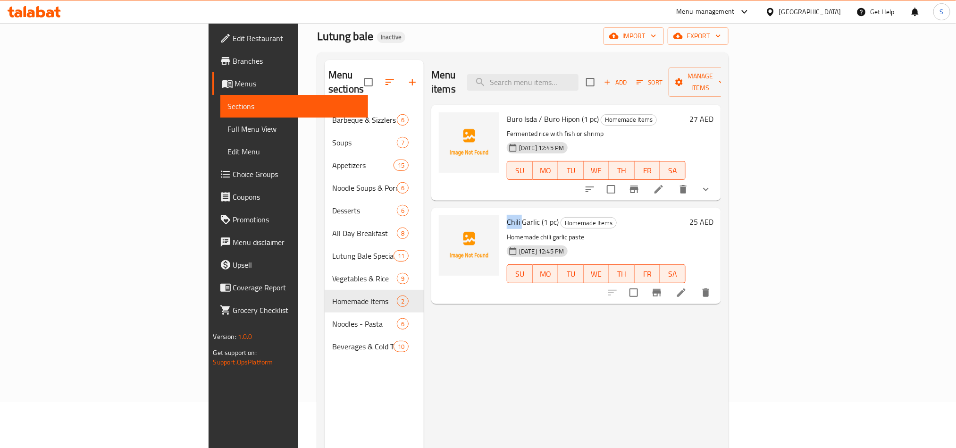
scroll to position [71, 0]
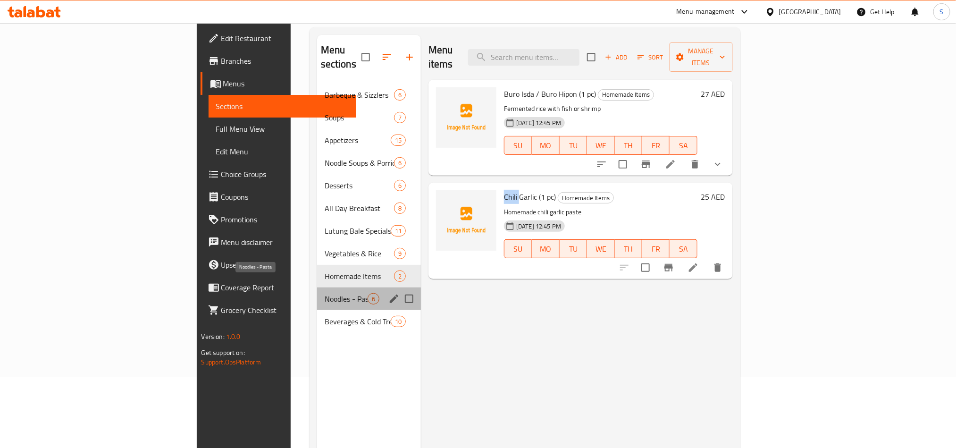
click at [325, 293] on span "Noodles - Pasta" at bounding box center [346, 298] width 43 height 11
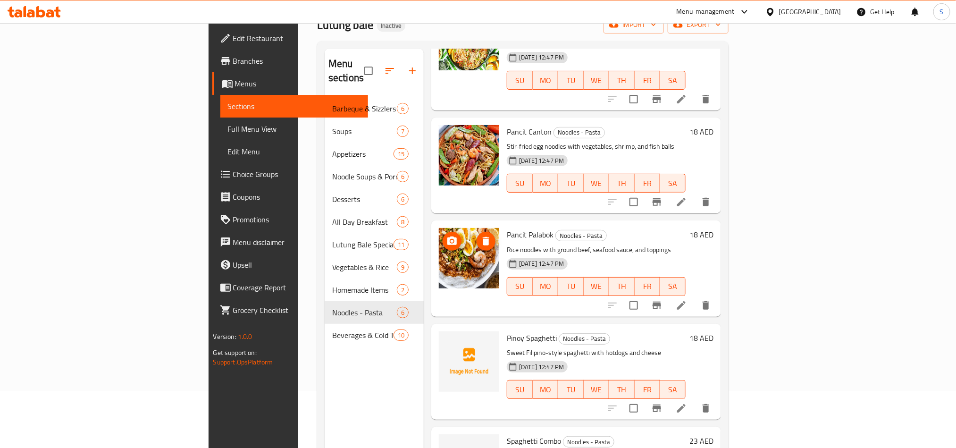
scroll to position [132, 0]
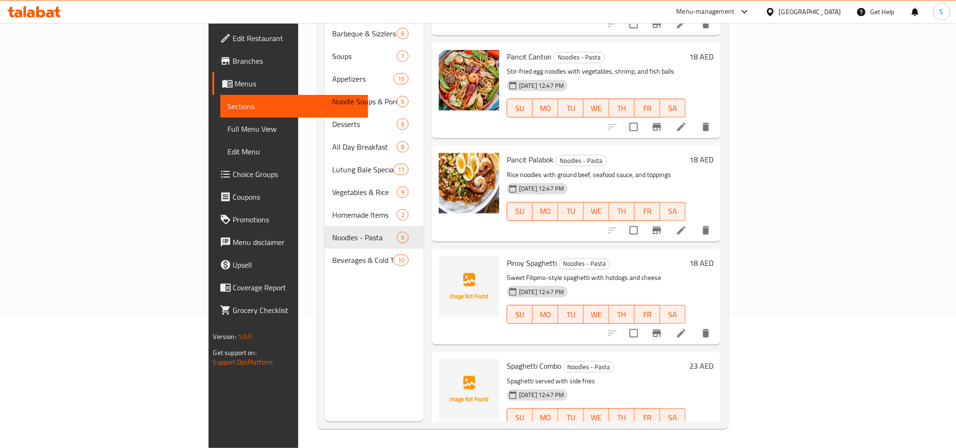
click at [507, 256] on span "Pinoy Spaghetti" at bounding box center [532, 263] width 50 height 14
click at [447, 265] on icon "upload picture" at bounding box center [451, 269] width 9 height 8
click at [507, 359] on span "Spaghetti Combo" at bounding box center [534, 366] width 54 height 14
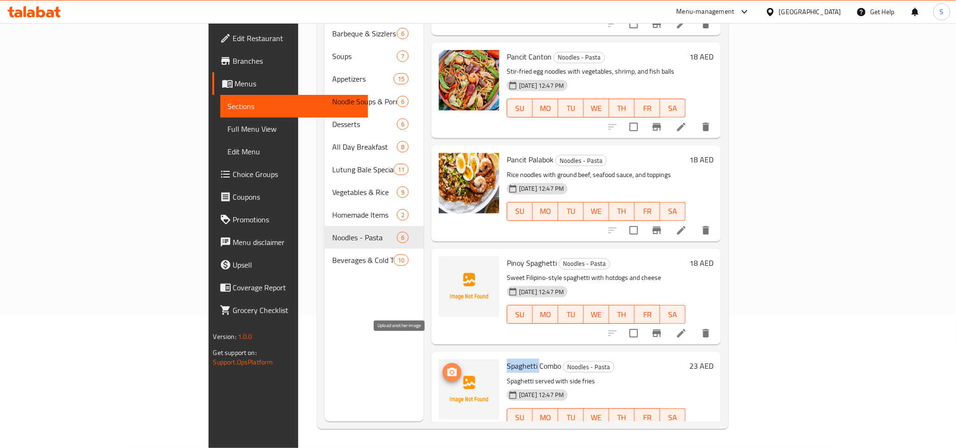
click at [446, 367] on icon "upload picture" at bounding box center [451, 372] width 11 height 11
click at [325, 258] on nav "Barbeque & Sizzlers 6 Soups 7 Appetizers 15 Noodle Soups & Porridge 6 Desserts …" at bounding box center [374, 146] width 99 height 257
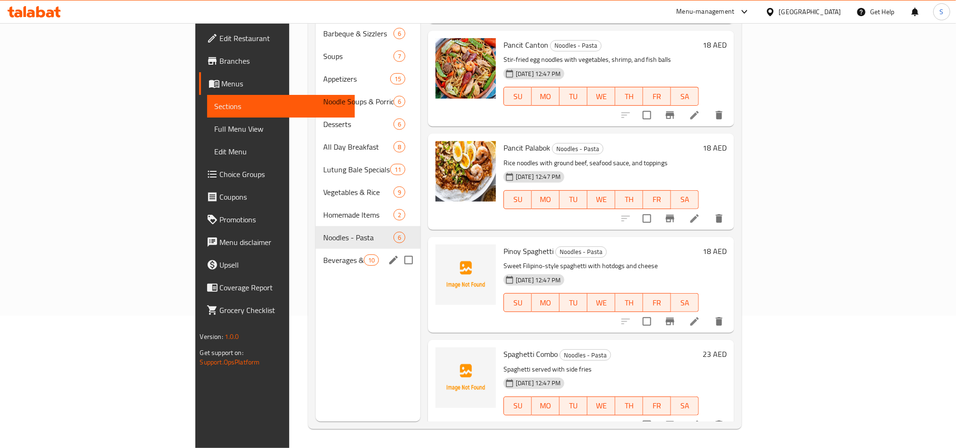
click at [323, 254] on span "Beverages & Cold Treats" at bounding box center [343, 259] width 40 height 11
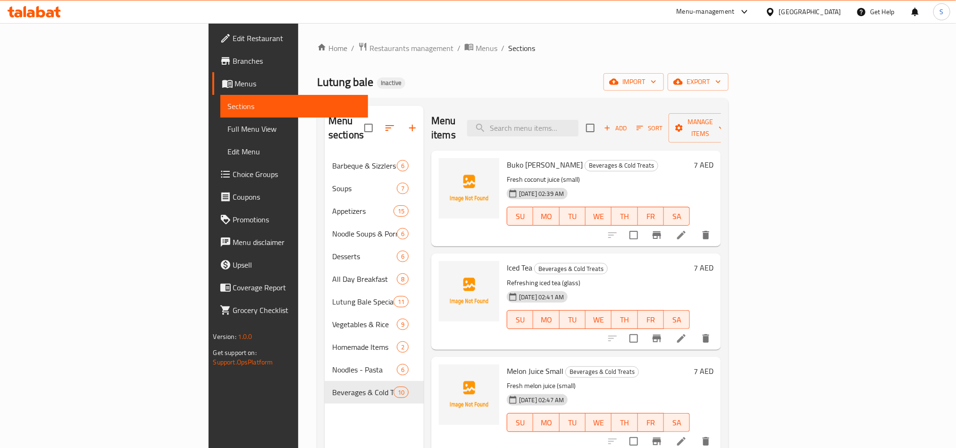
click at [507, 158] on span "Buko Juice Small" at bounding box center [545, 165] width 76 height 14
click at [446, 166] on icon "upload picture" at bounding box center [451, 171] width 11 height 11
click at [507, 261] on span "Iced Tea" at bounding box center [519, 268] width 25 height 14
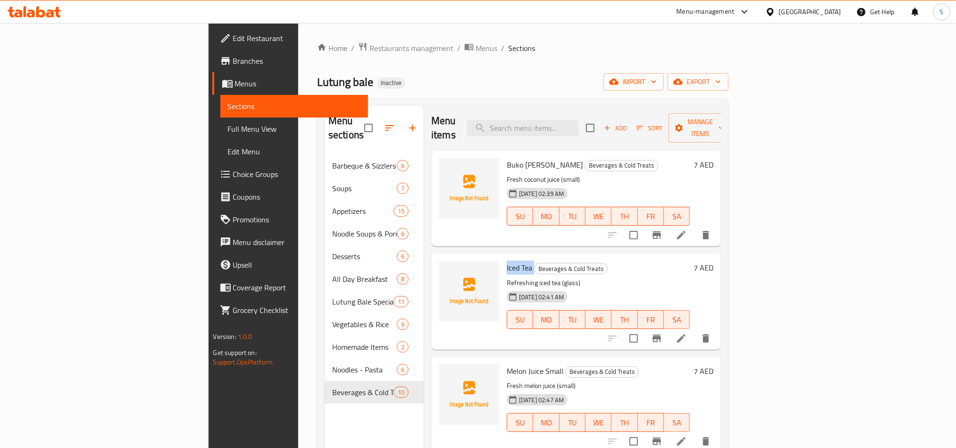
click at [507, 261] on span "Iced Tea" at bounding box center [519, 268] width 25 height 14
click at [443, 269] on span "upload picture" at bounding box center [452, 274] width 19 height 11
click at [507, 364] on span "Melon Juice Small" at bounding box center [535, 371] width 57 height 14
click at [447, 373] on icon "upload picture" at bounding box center [451, 377] width 9 height 8
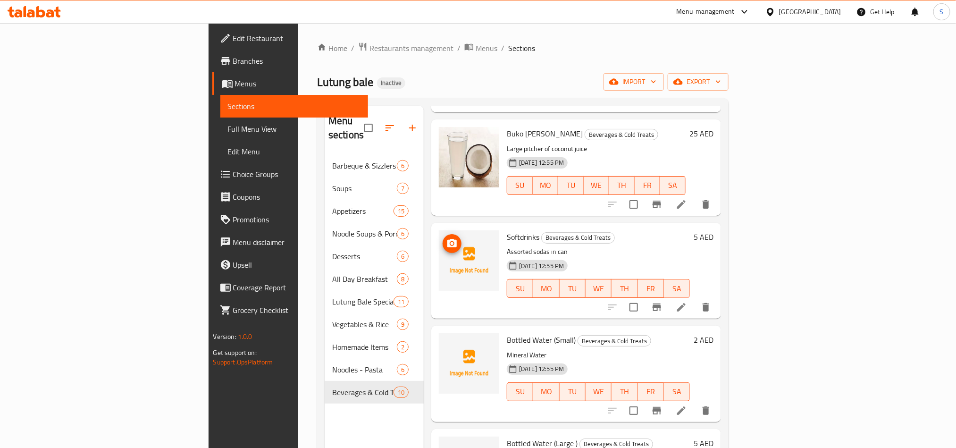
scroll to position [354, 0]
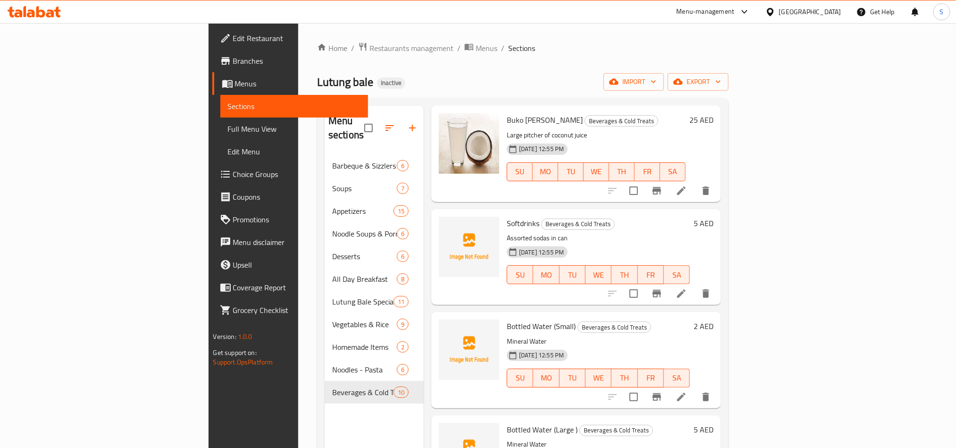
click at [507, 216] on span "Softdrinks" at bounding box center [523, 223] width 33 height 14
click at [447, 225] on icon "upload picture" at bounding box center [451, 229] width 9 height 8
click at [507, 319] on span "Bottled Water (Small)" at bounding box center [541, 326] width 69 height 14
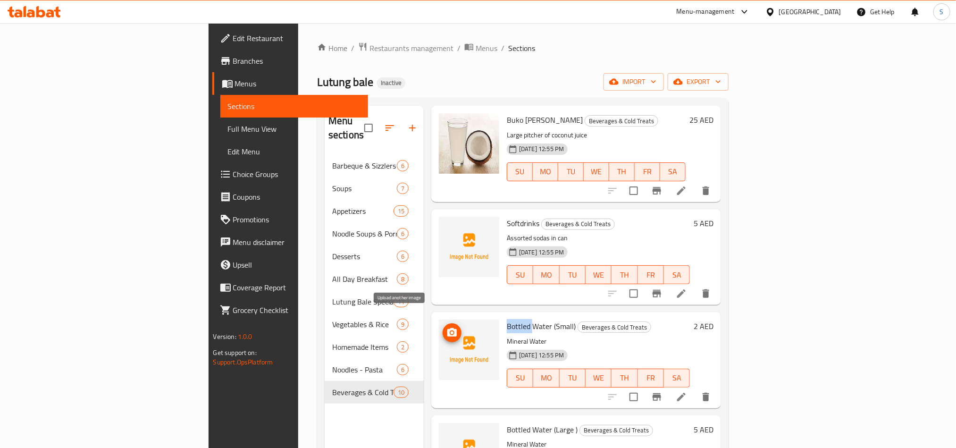
click at [446, 327] on icon "upload picture" at bounding box center [451, 332] width 11 height 11
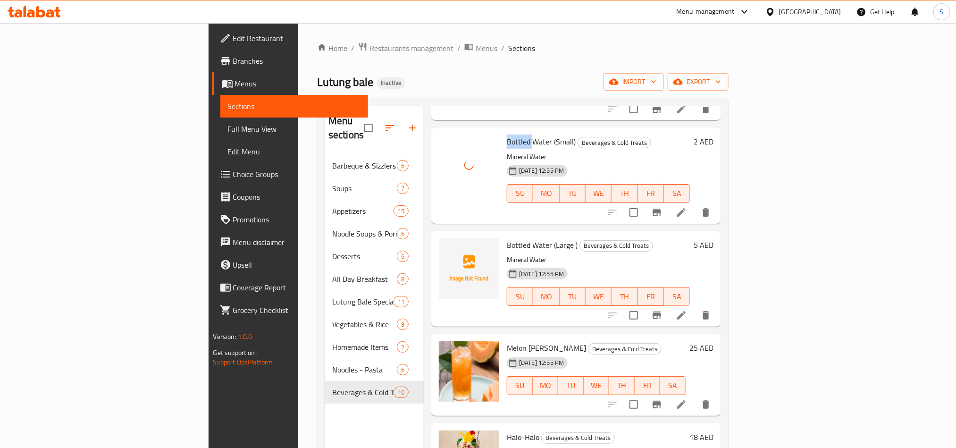
scroll to position [450, 0]
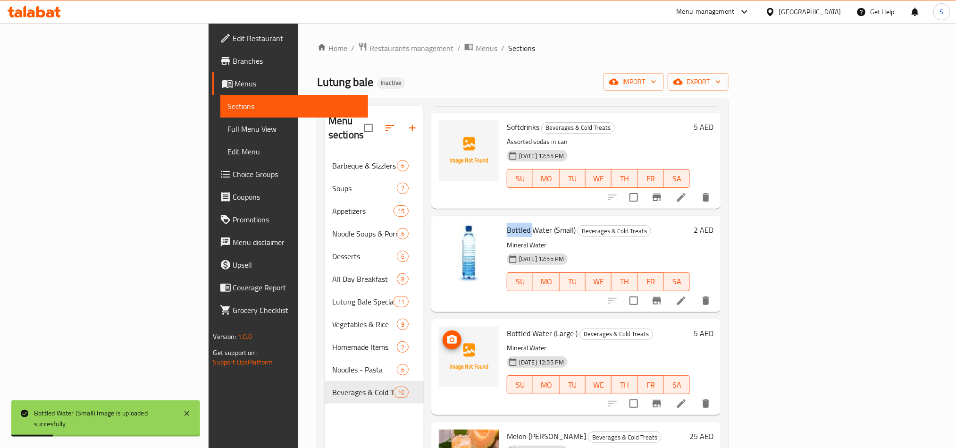
click at [447, 335] on icon "upload picture" at bounding box center [451, 339] width 9 height 8
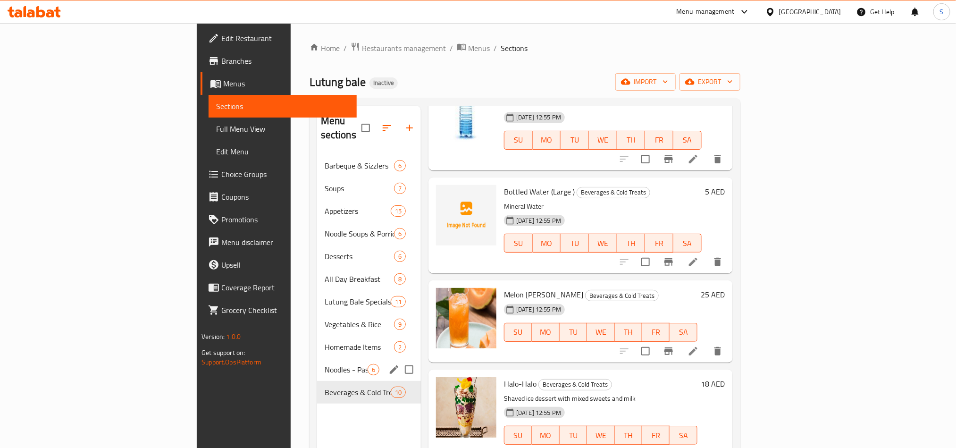
scroll to position [132, 0]
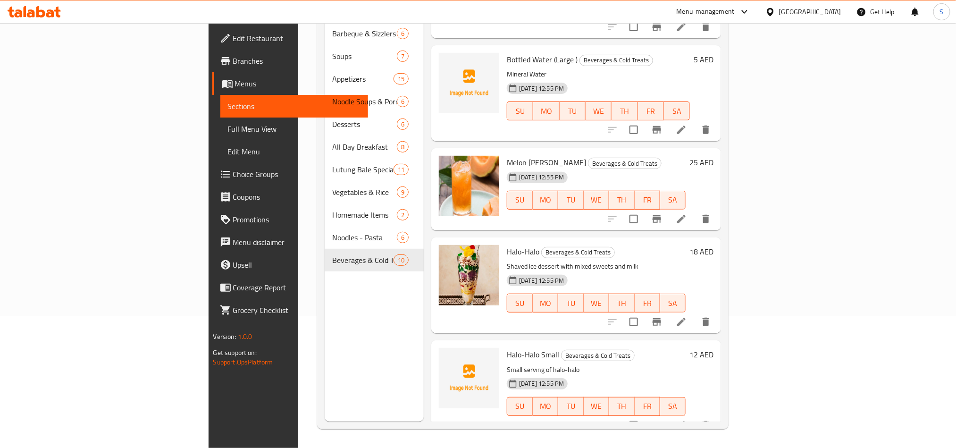
click at [507, 347] on span "Halo-Halo Small" at bounding box center [533, 354] width 52 height 14
click at [443, 352] on button "upload picture" at bounding box center [452, 361] width 19 height 19
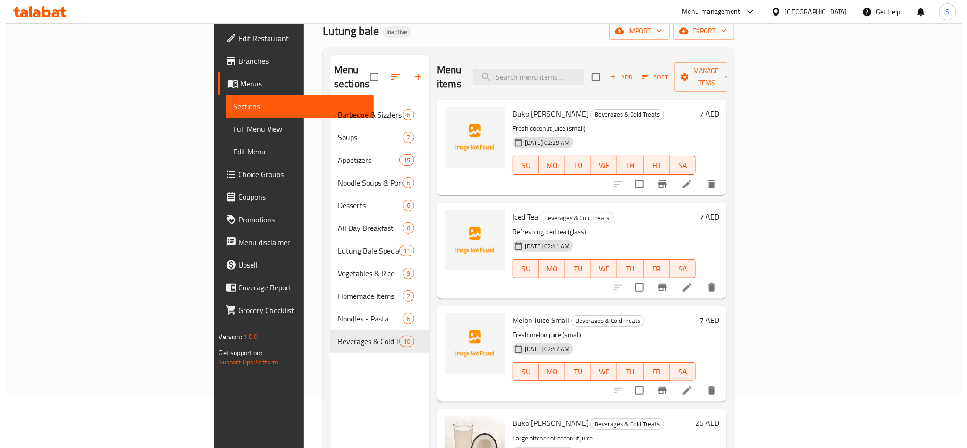
scroll to position [0, 0]
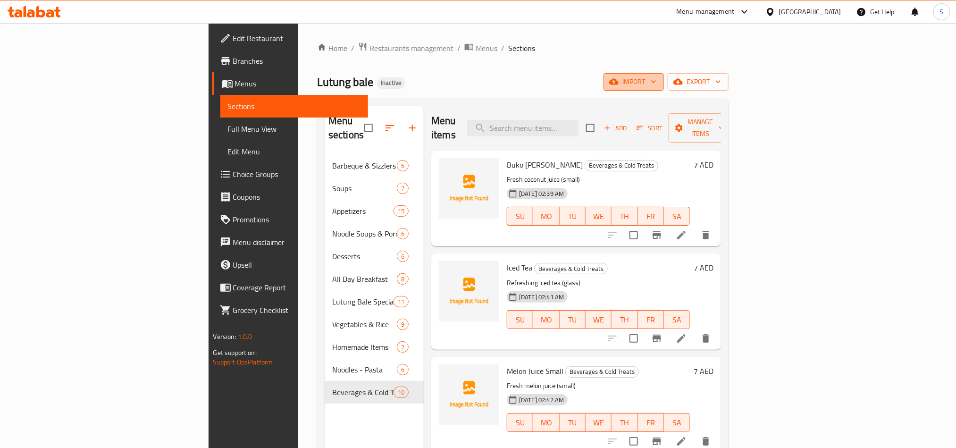
click at [656, 82] on span "import" at bounding box center [633, 82] width 45 height 12
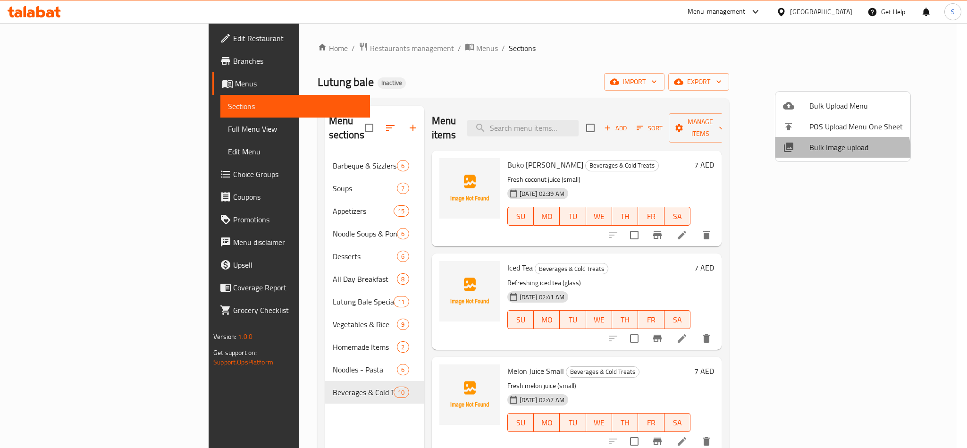
click at [834, 153] on span "Bulk Image upload" at bounding box center [855, 147] width 93 height 11
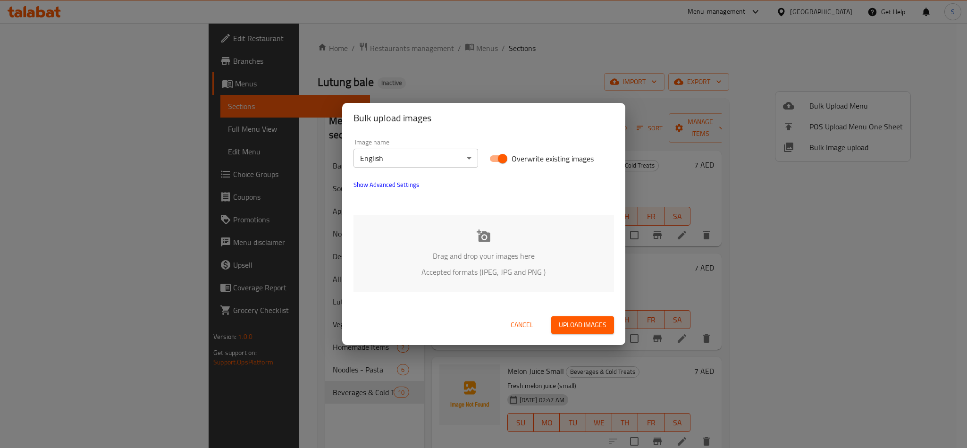
click at [469, 242] on div "Drag and drop your images here Accepted formats (JPEG, JPG and PNG )" at bounding box center [483, 253] width 261 height 77
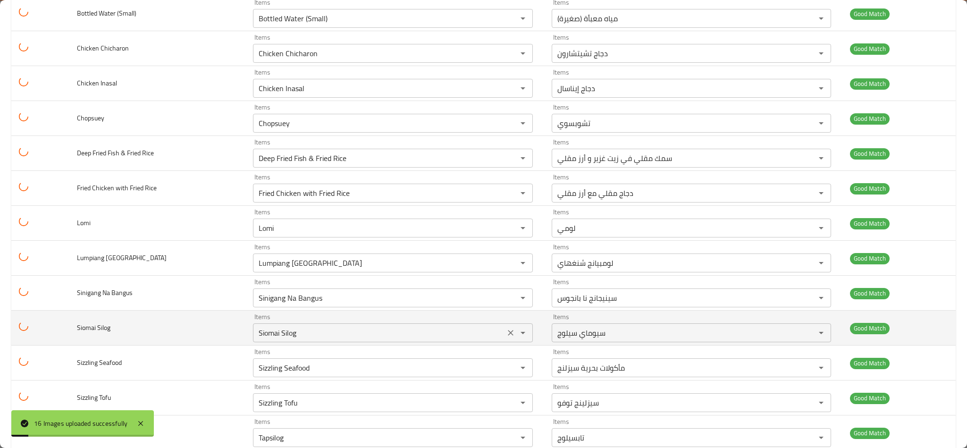
scroll to position [278, 0]
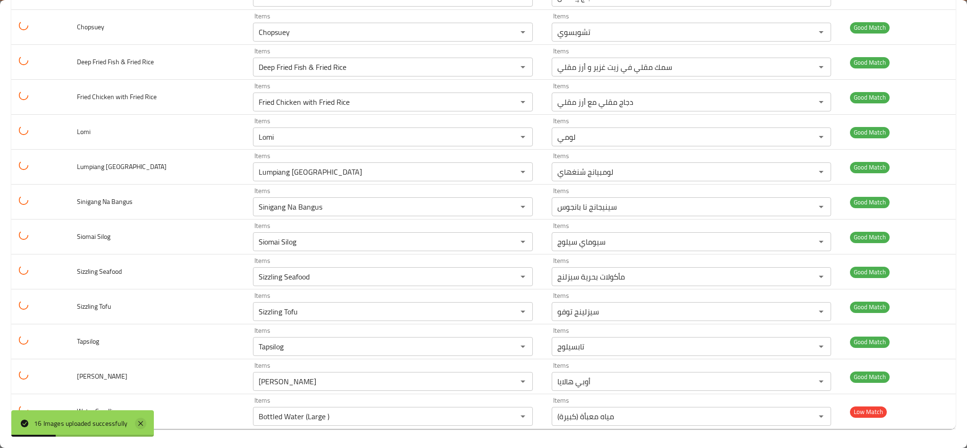
click at [143, 419] on icon at bounding box center [140, 423] width 11 height 11
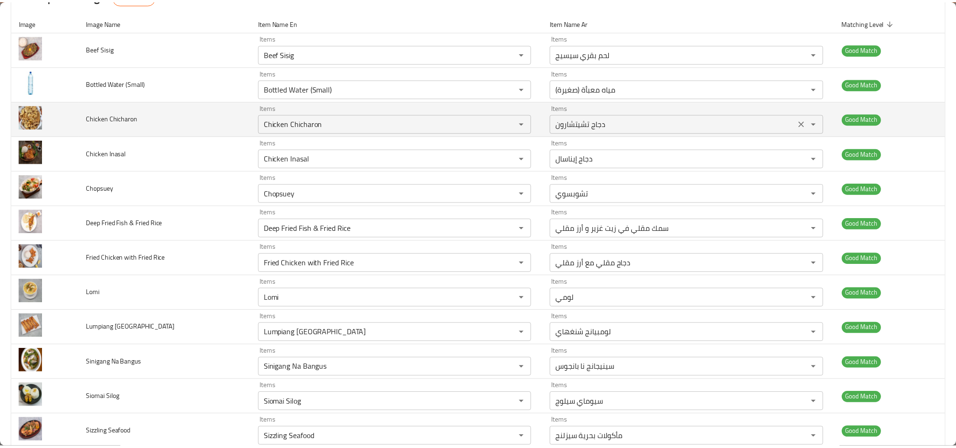
scroll to position [0, 0]
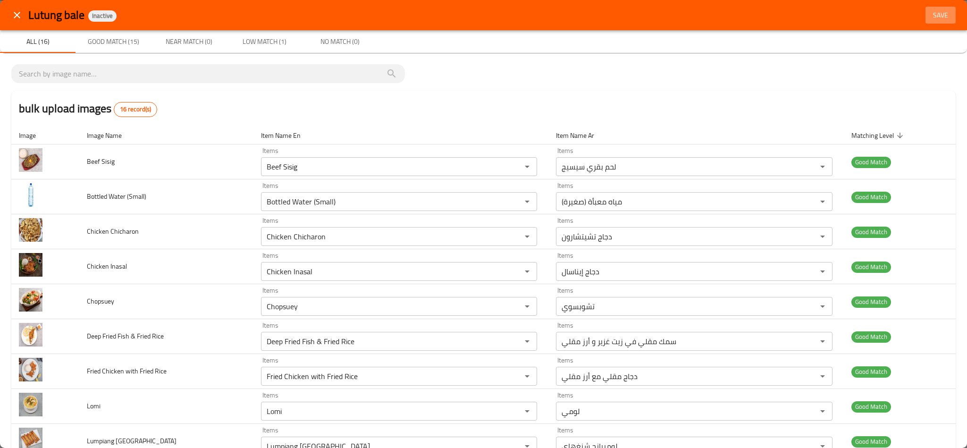
click at [933, 14] on span "Save" at bounding box center [940, 15] width 23 height 12
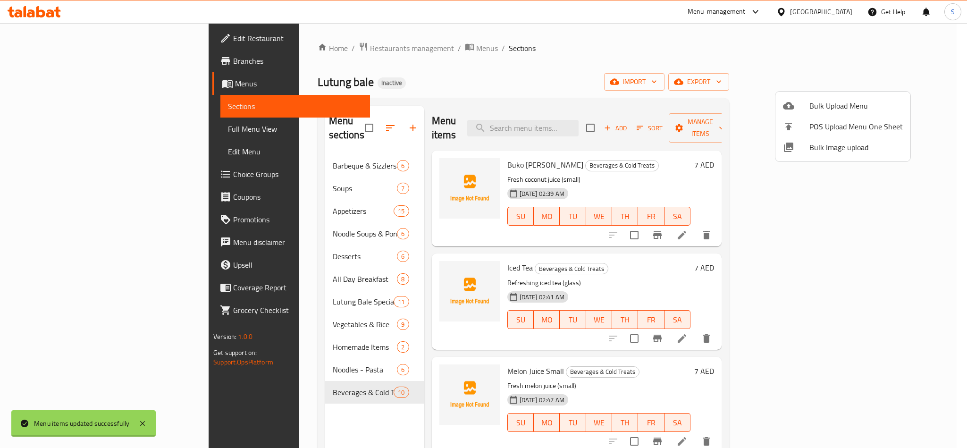
click at [343, 49] on div at bounding box center [483, 224] width 967 height 448
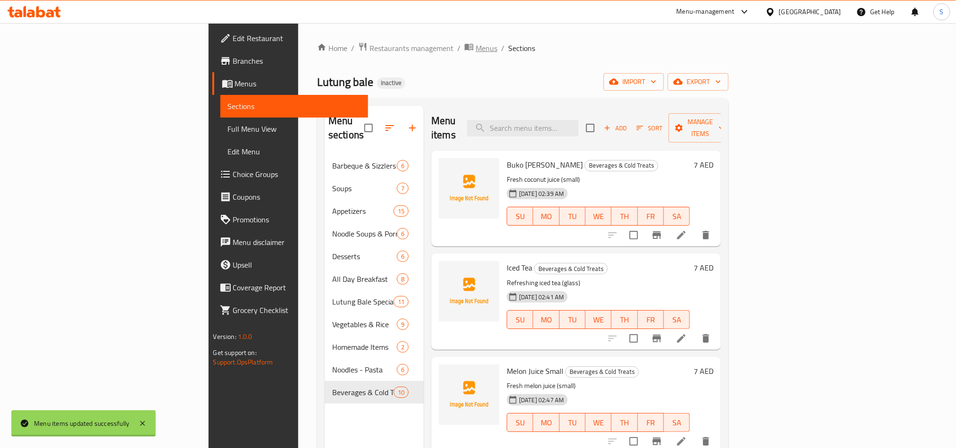
click at [476, 49] on span "Menus" at bounding box center [487, 47] width 22 height 11
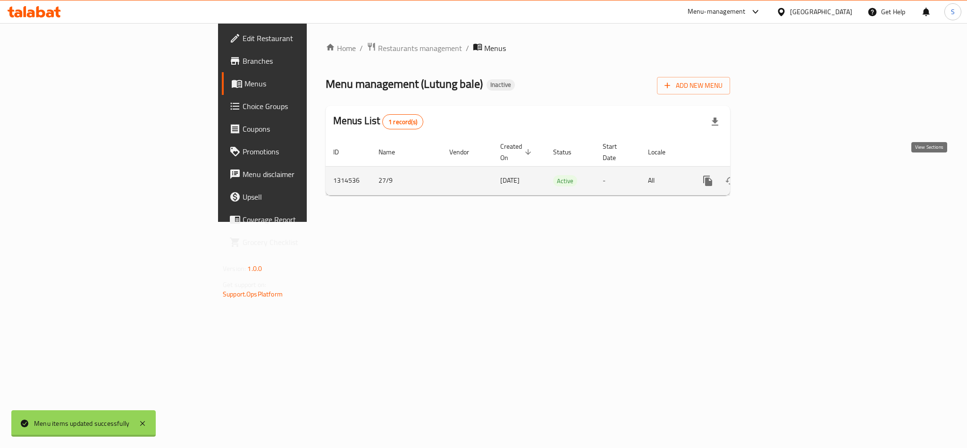
click at [787, 170] on link "enhanced table" at bounding box center [776, 180] width 23 height 23
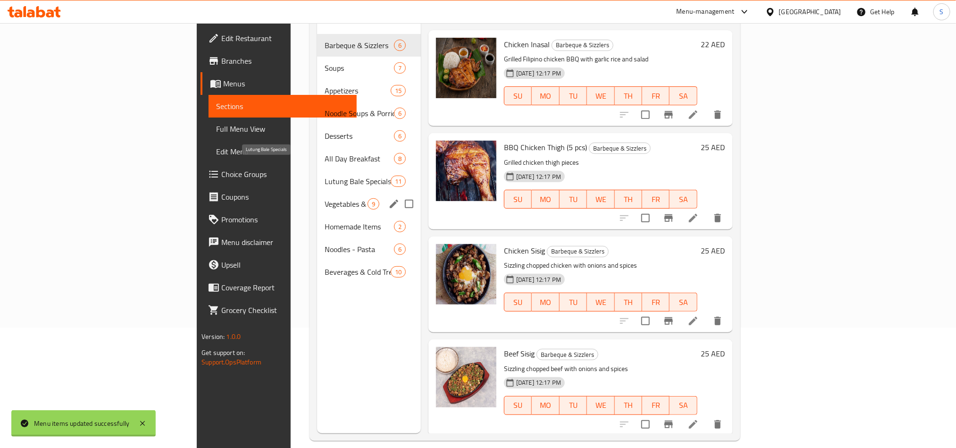
scroll to position [132, 0]
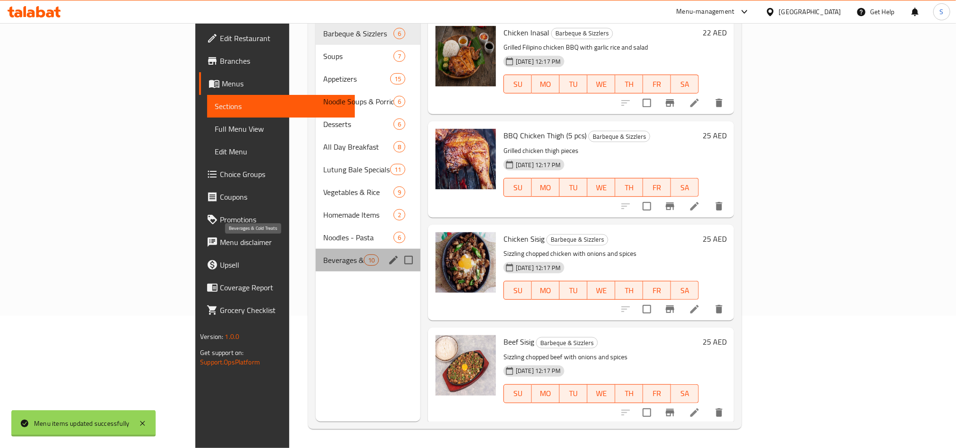
click at [323, 254] on span "Beverages & Cold Treats" at bounding box center [343, 259] width 40 height 11
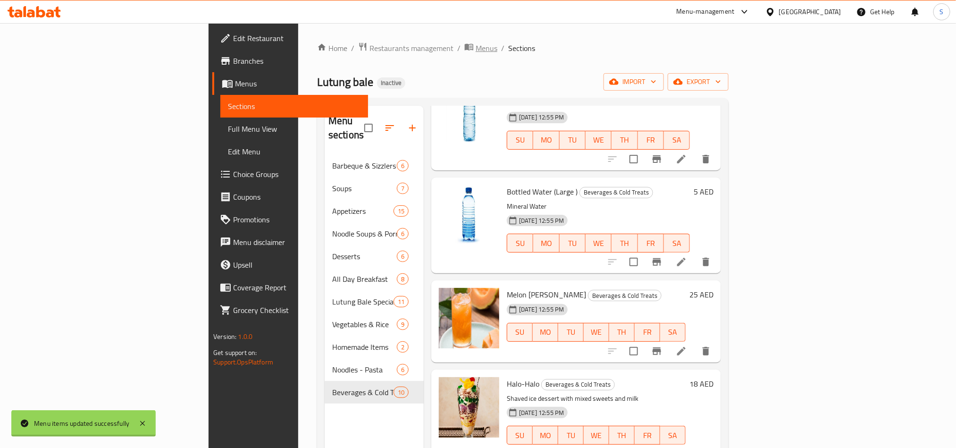
click at [476, 51] on span "Menus" at bounding box center [487, 47] width 22 height 11
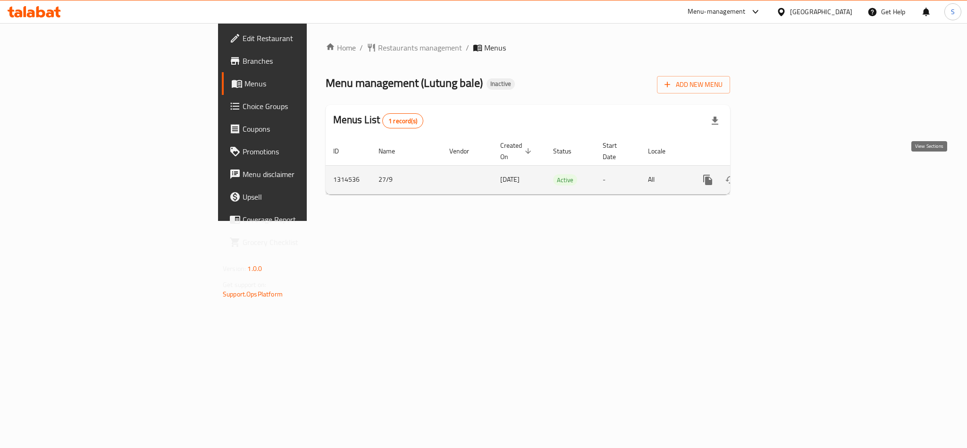
click at [782, 174] on icon "enhanced table" at bounding box center [775, 179] width 11 height 11
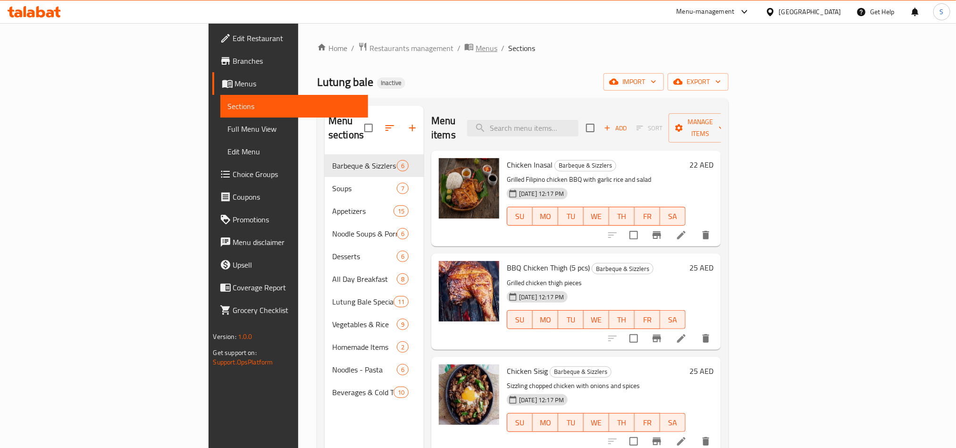
click at [476, 49] on span "Menus" at bounding box center [487, 47] width 22 height 11
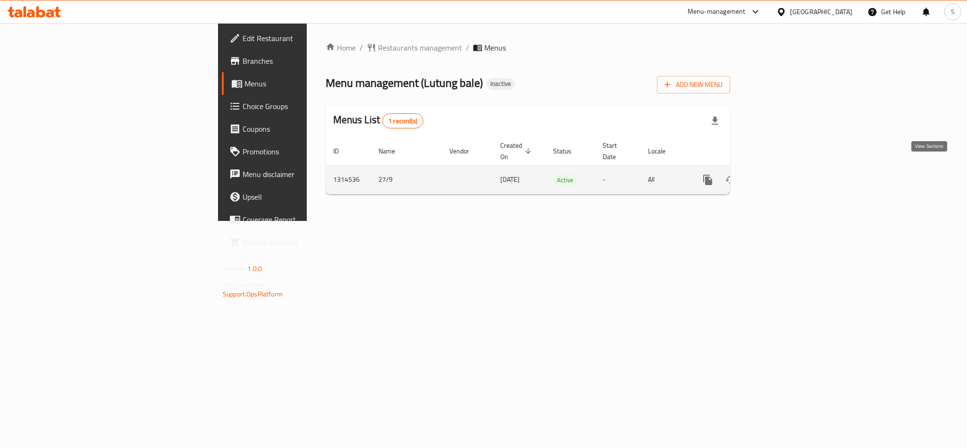
click at [782, 174] on icon "enhanced table" at bounding box center [775, 179] width 11 height 11
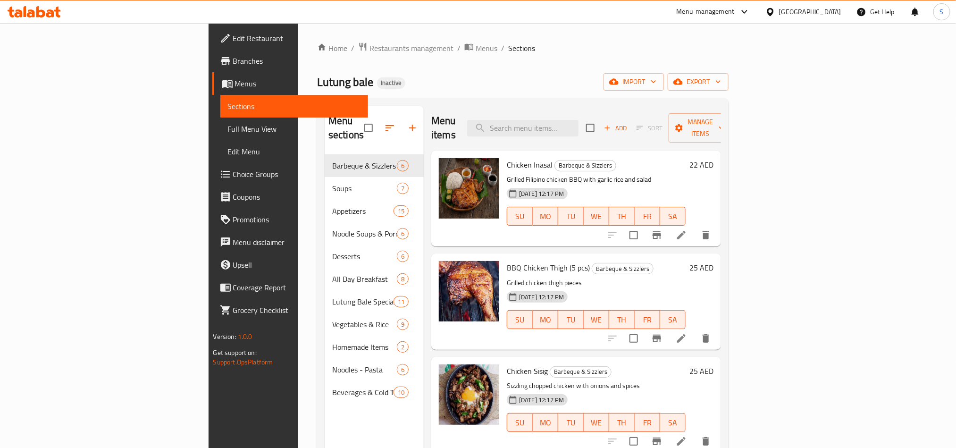
click at [228, 130] on span "Full Menu View" at bounding box center [294, 128] width 133 height 11
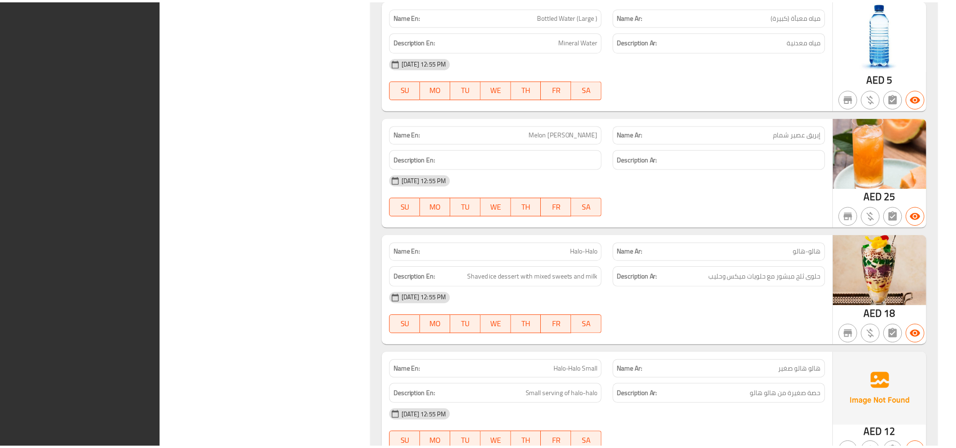
scroll to position [10688, 0]
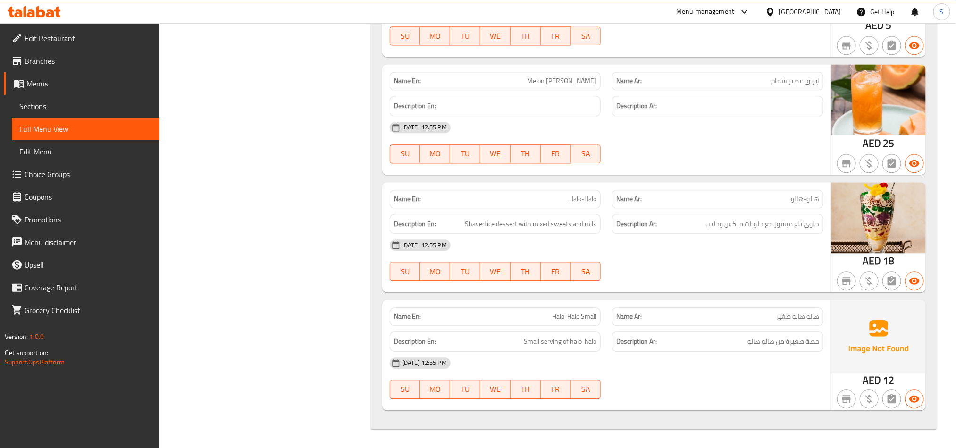
click at [54, 10] on icon at bounding box center [34, 11] width 53 height 11
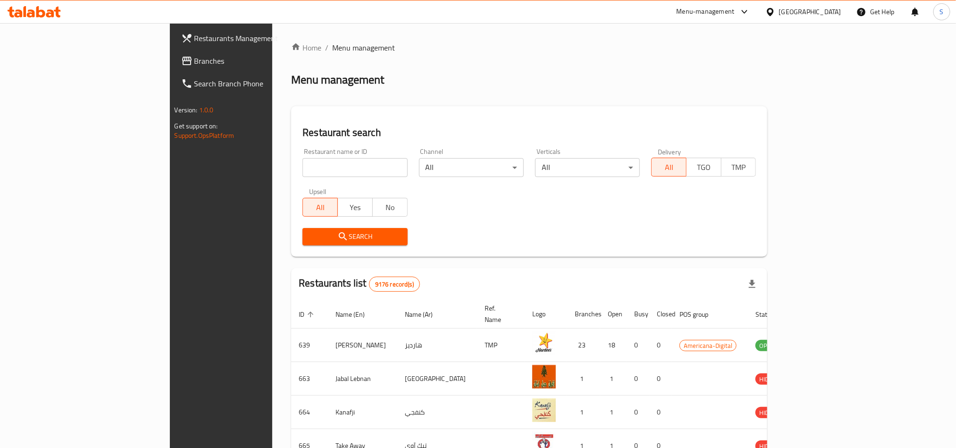
click at [194, 64] on span "Branches" at bounding box center [257, 60] width 127 height 11
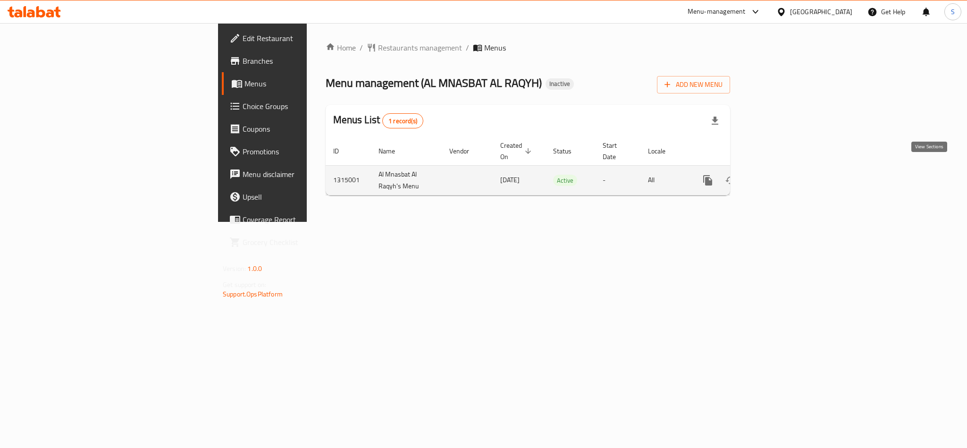
click at [787, 169] on link "enhanced table" at bounding box center [776, 180] width 23 height 23
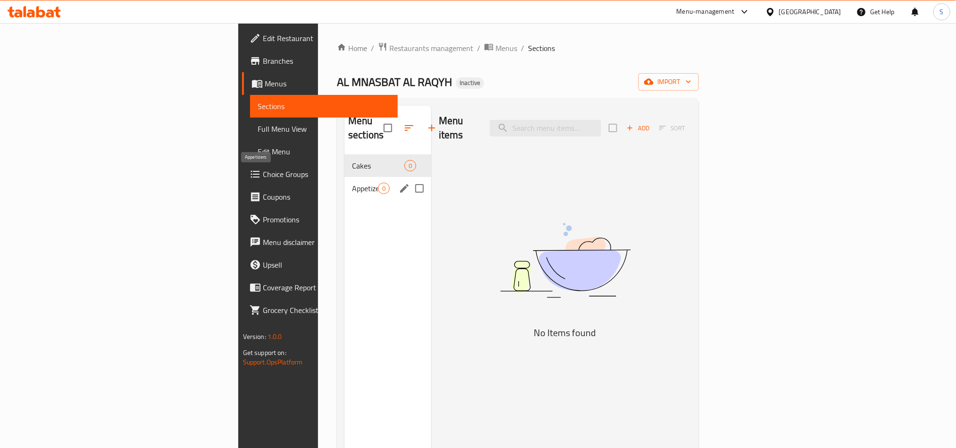
click at [352, 183] on span "Appetizers" at bounding box center [365, 188] width 26 height 11
click at [352, 160] on span "Cakes" at bounding box center [365, 165] width 26 height 11
click at [352, 183] on span "Appetizers" at bounding box center [365, 188] width 26 height 11
click at [352, 160] on span "Cakes" at bounding box center [365, 165] width 26 height 11
click at [345, 177] on div "Appetizers 0" at bounding box center [388, 188] width 87 height 23
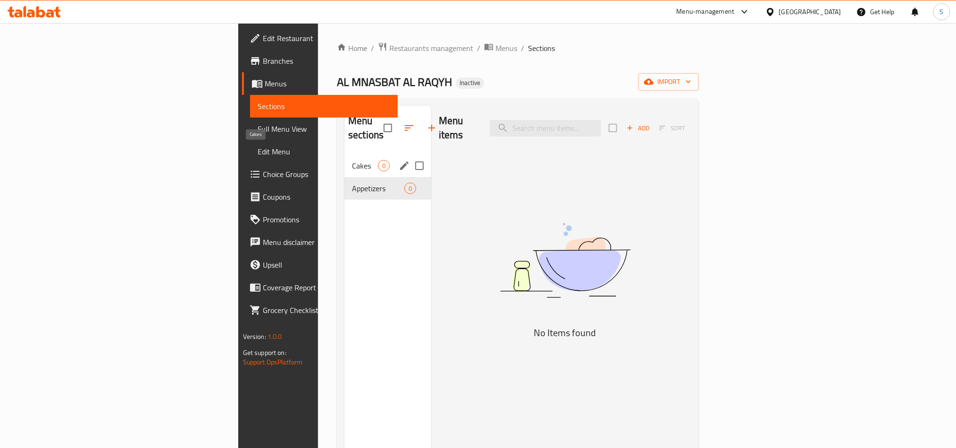
click at [352, 160] on span "Cakes" at bounding box center [365, 165] width 26 height 11
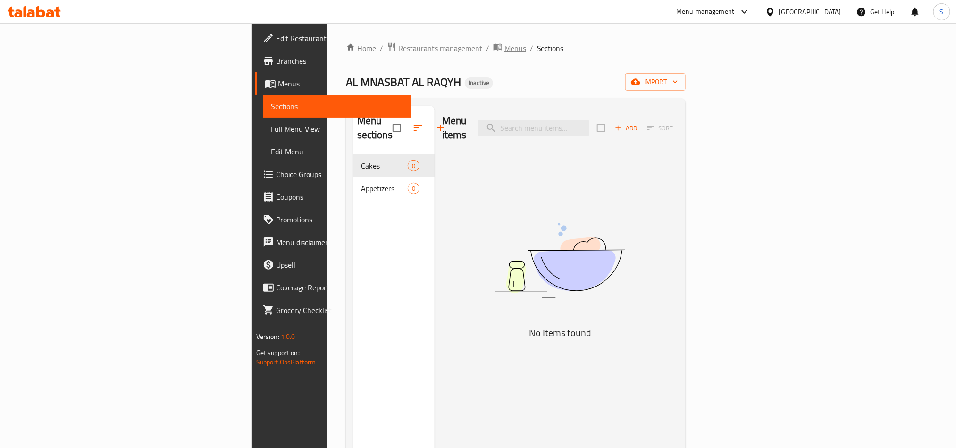
click at [504, 54] on span "Menus" at bounding box center [515, 47] width 22 height 11
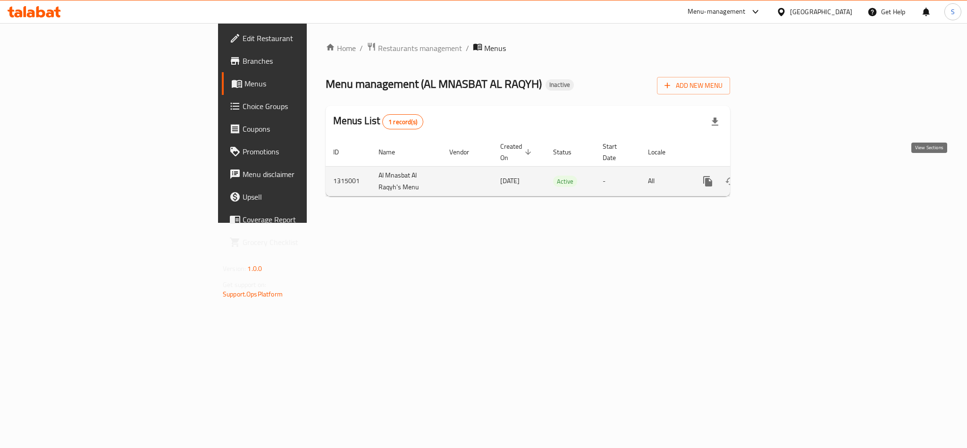
click at [782, 176] on icon "enhanced table" at bounding box center [775, 181] width 11 height 11
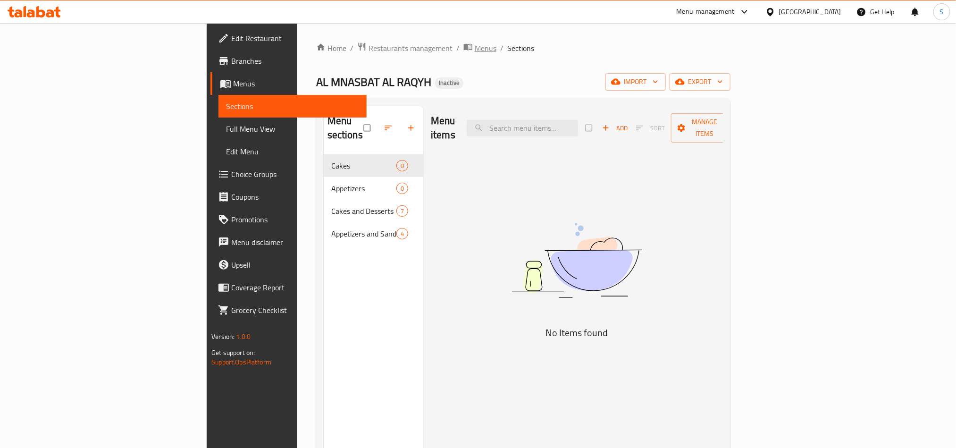
click at [475, 50] on span "Menus" at bounding box center [486, 47] width 22 height 11
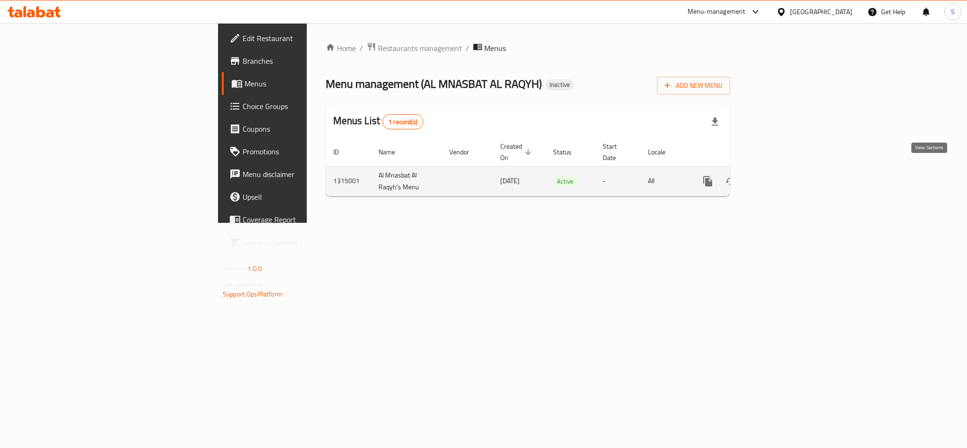
click at [782, 176] on icon "enhanced table" at bounding box center [775, 181] width 11 height 11
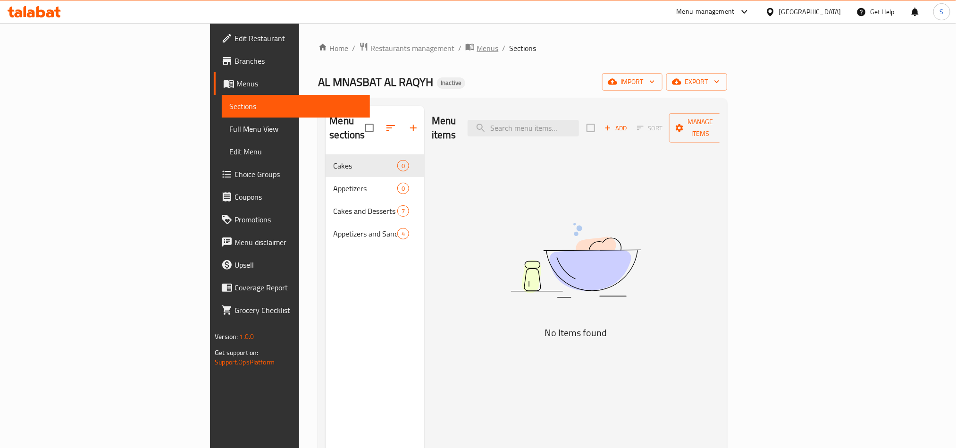
click at [477, 42] on span "Menus" at bounding box center [488, 47] width 22 height 11
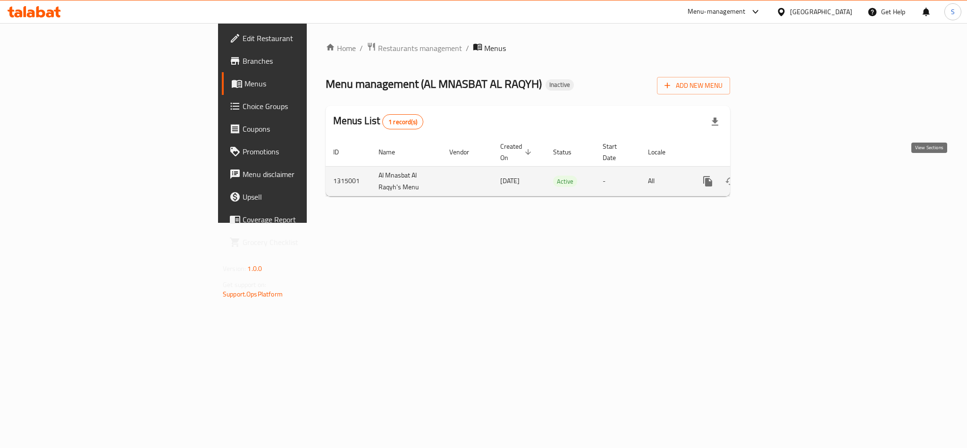
click at [782, 176] on icon "enhanced table" at bounding box center [775, 181] width 11 height 11
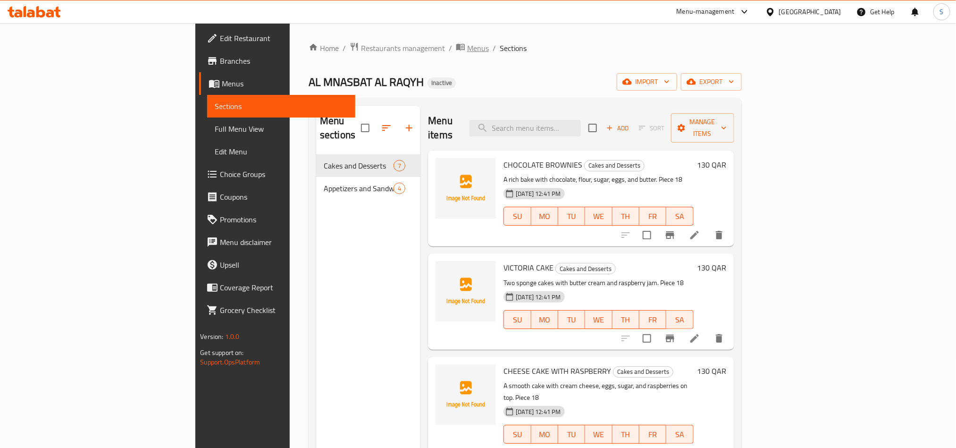
click at [467, 53] on span "Menus" at bounding box center [478, 47] width 22 height 11
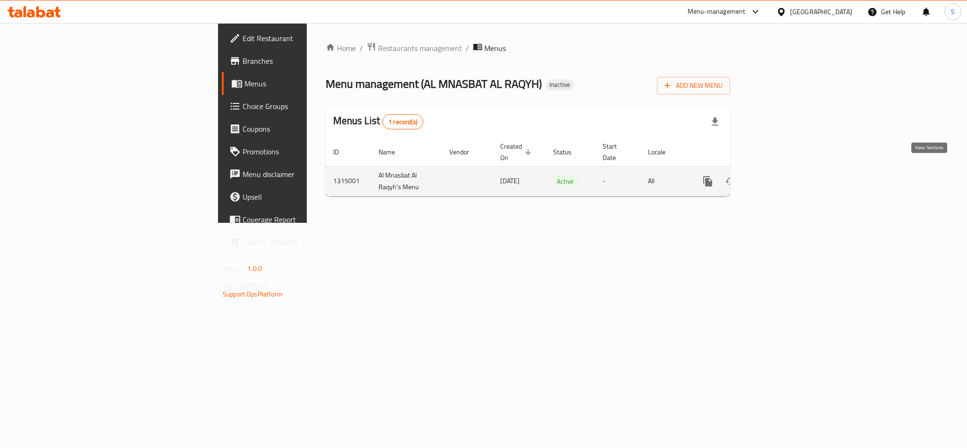
click at [787, 174] on link "enhanced table" at bounding box center [776, 181] width 23 height 23
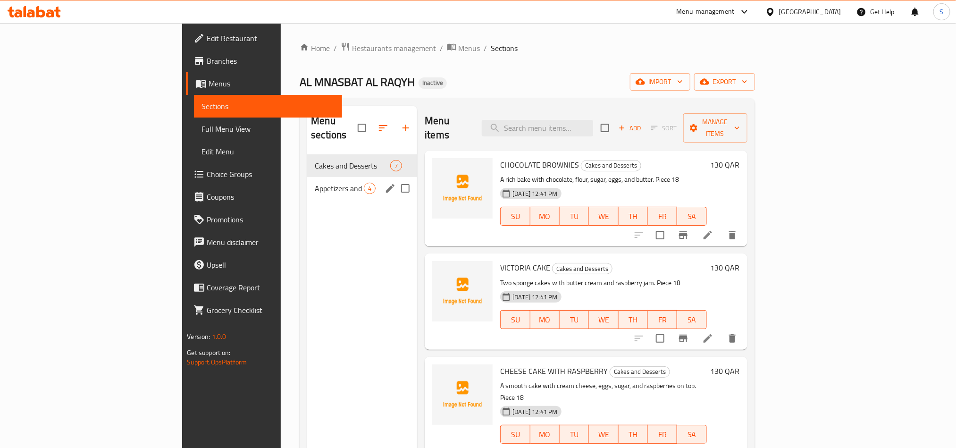
click at [307, 177] on div "Appetizers and Sandwiches 4" at bounding box center [362, 188] width 110 height 23
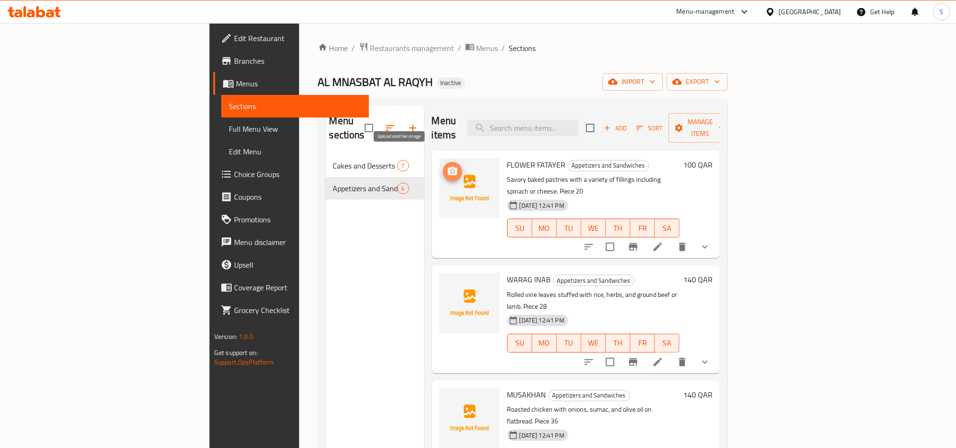
click at [448, 167] on icon "upload picture" at bounding box center [452, 171] width 9 height 8
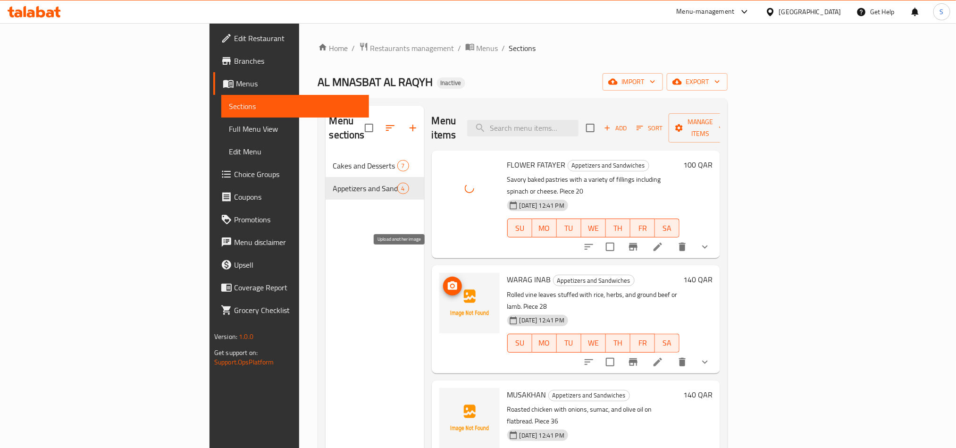
click at [443, 280] on span "upload picture" at bounding box center [452, 285] width 19 height 11
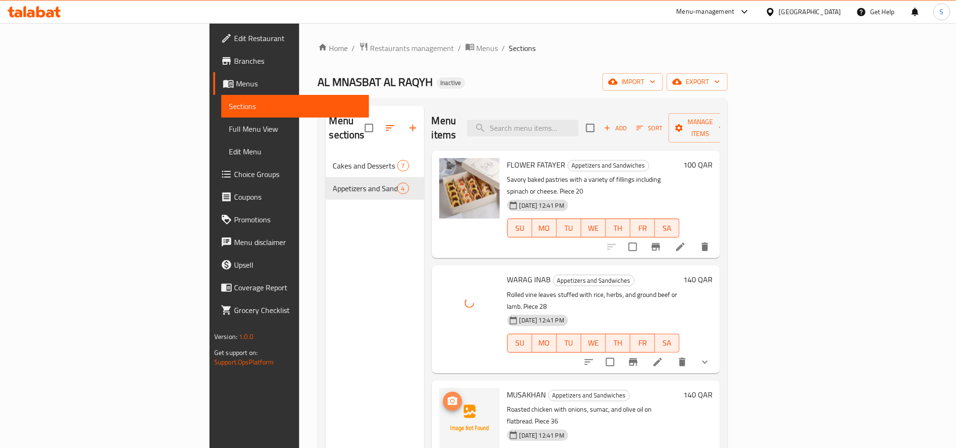
click at [447, 395] on icon "upload picture" at bounding box center [452, 400] width 11 height 11
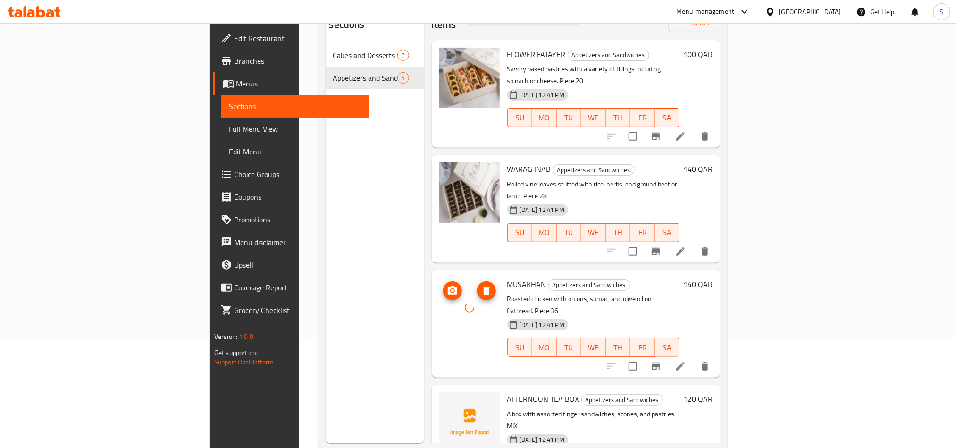
scroll to position [132, 0]
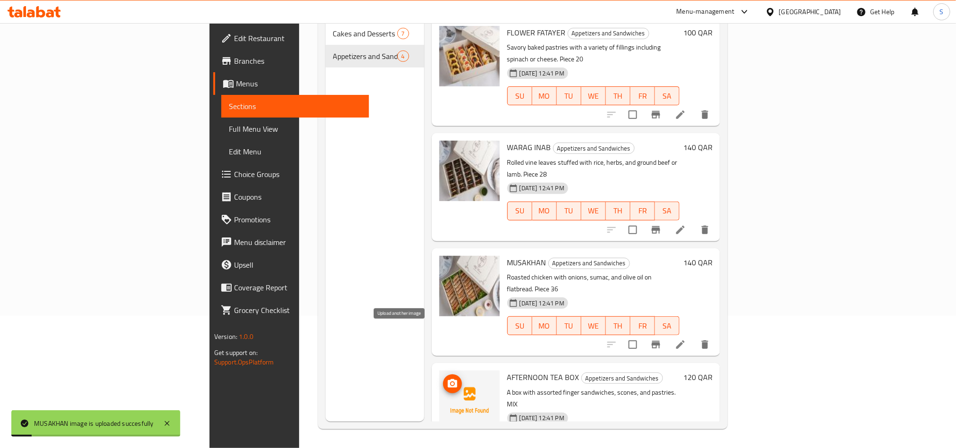
click at [447, 378] on icon "upload picture" at bounding box center [452, 383] width 11 height 11
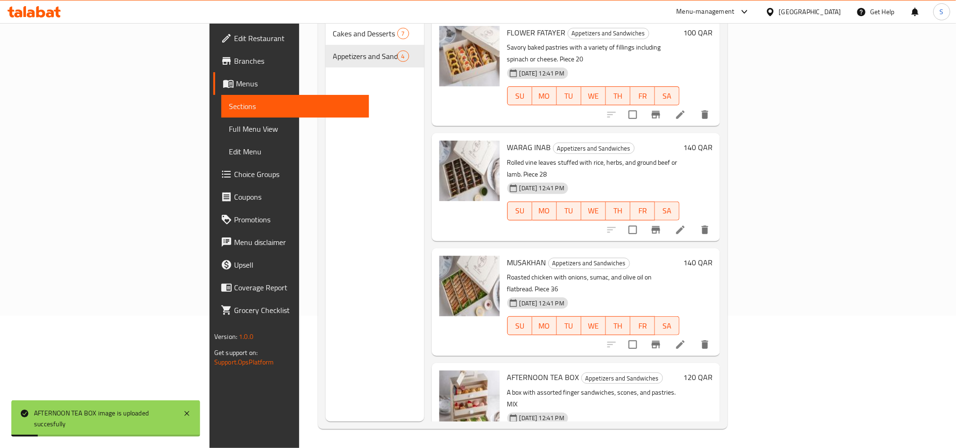
scroll to position [0, 0]
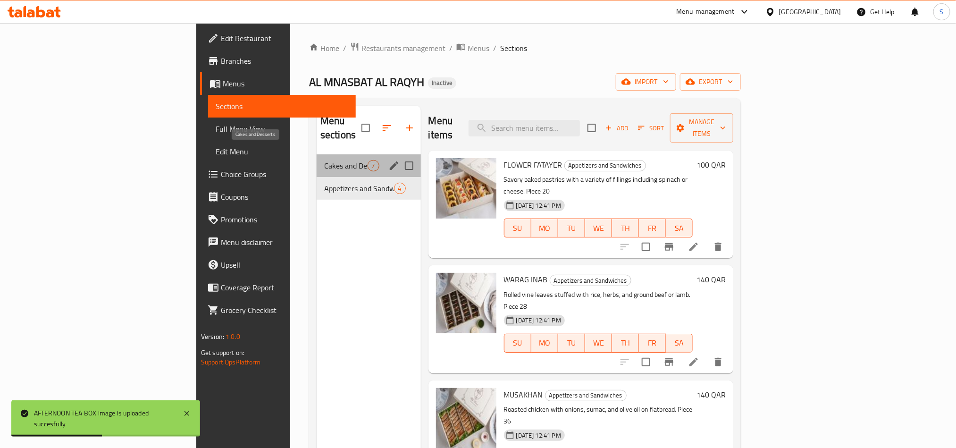
click at [324, 160] on span "Cakes and Desserts" at bounding box center [345, 165] width 43 height 11
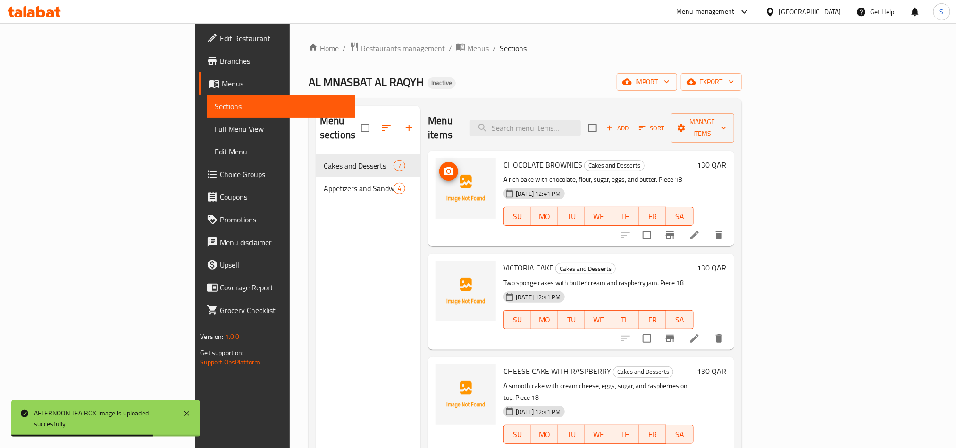
click at [447, 170] on circle "upload picture" at bounding box center [448, 171] width 3 height 3
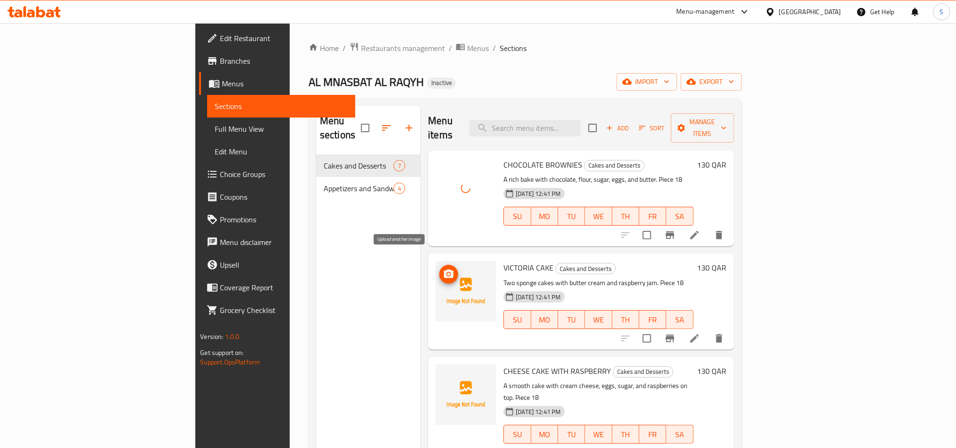
click at [443, 269] on icon "upload picture" at bounding box center [448, 274] width 11 height 11
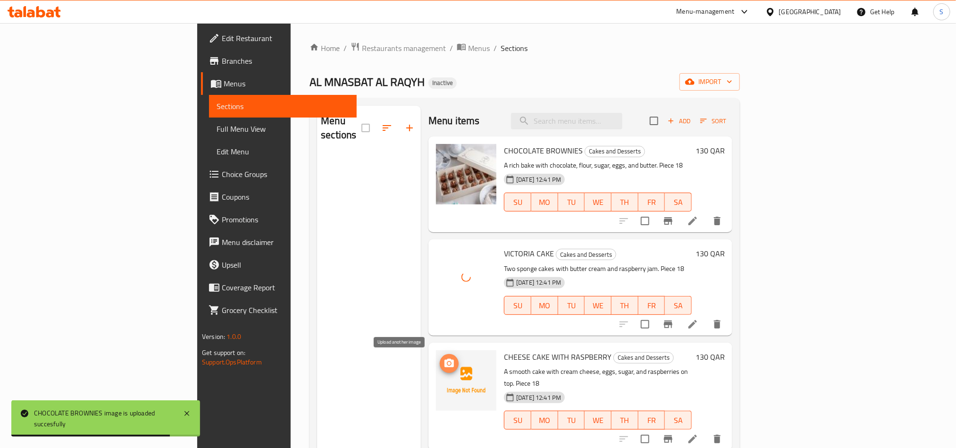
click at [444, 363] on icon "upload picture" at bounding box center [449, 363] width 11 height 11
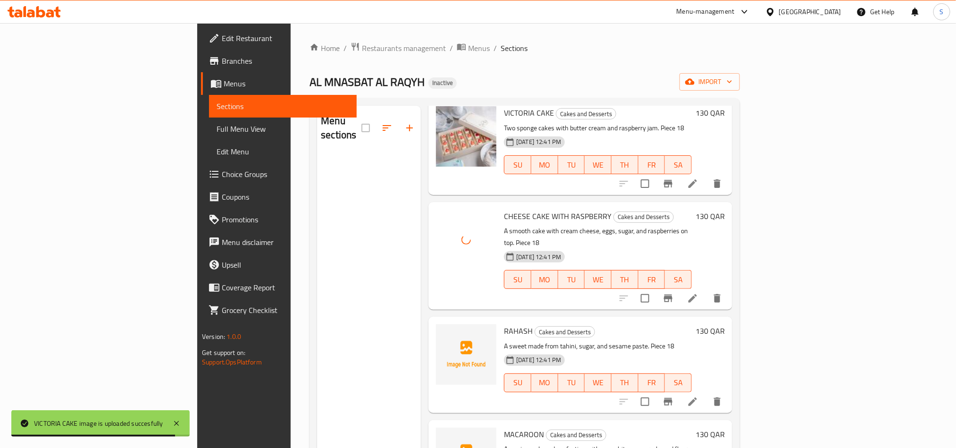
scroll to position [142, 0]
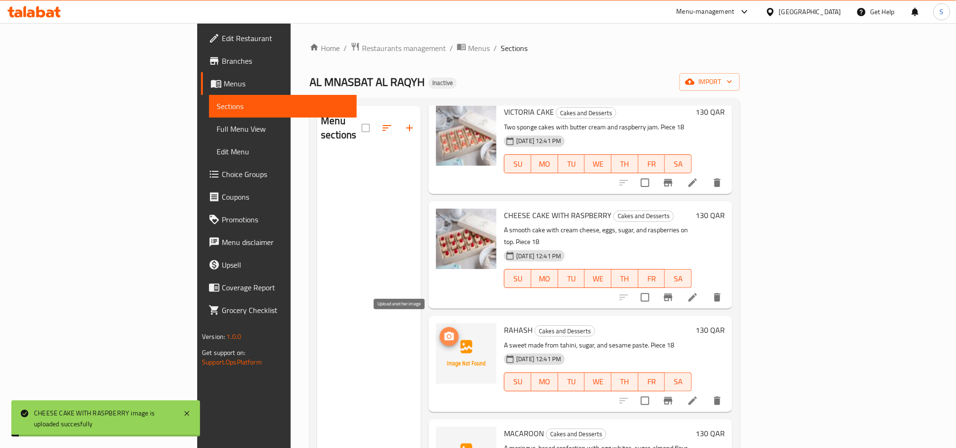
click at [444, 331] on icon "upload picture" at bounding box center [449, 336] width 11 height 11
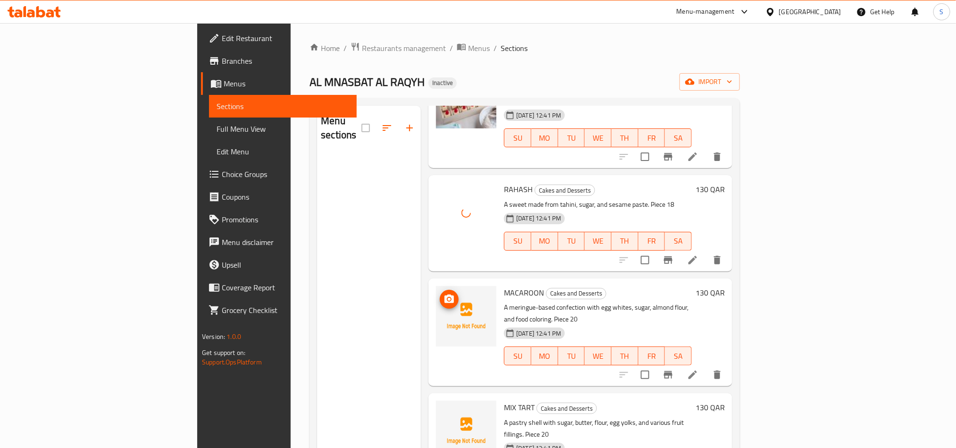
scroll to position [283, 0]
click at [445, 294] on icon "upload picture" at bounding box center [449, 298] width 9 height 8
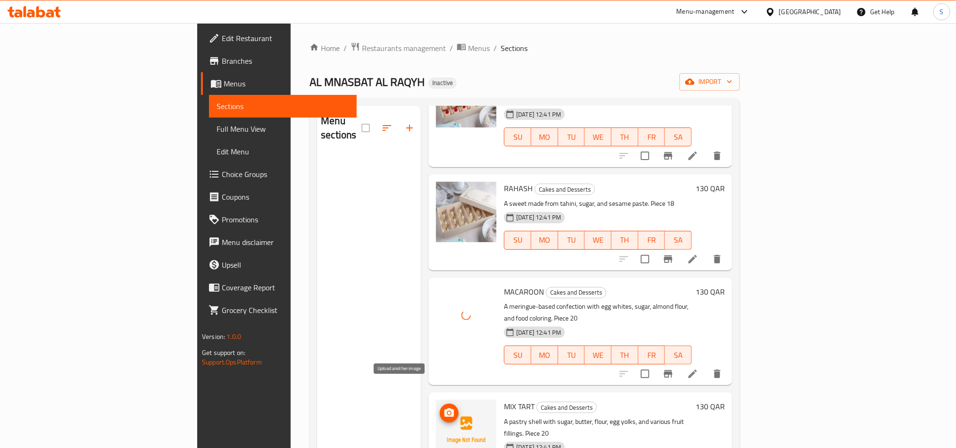
click at [444, 407] on icon "upload picture" at bounding box center [449, 412] width 11 height 11
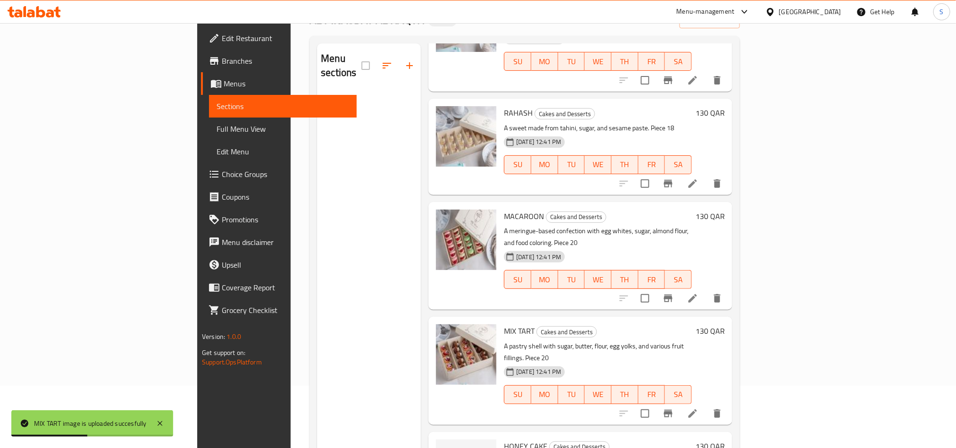
scroll to position [132, 0]
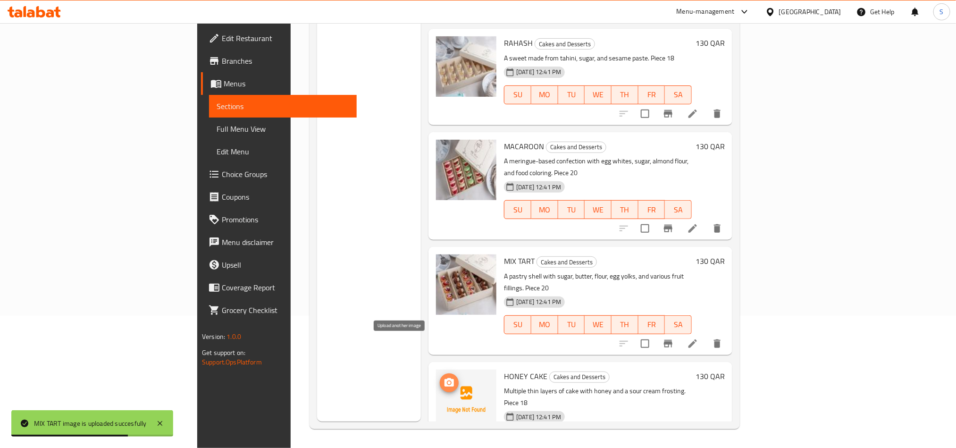
click at [444, 377] on icon "upload picture" at bounding box center [449, 382] width 11 height 11
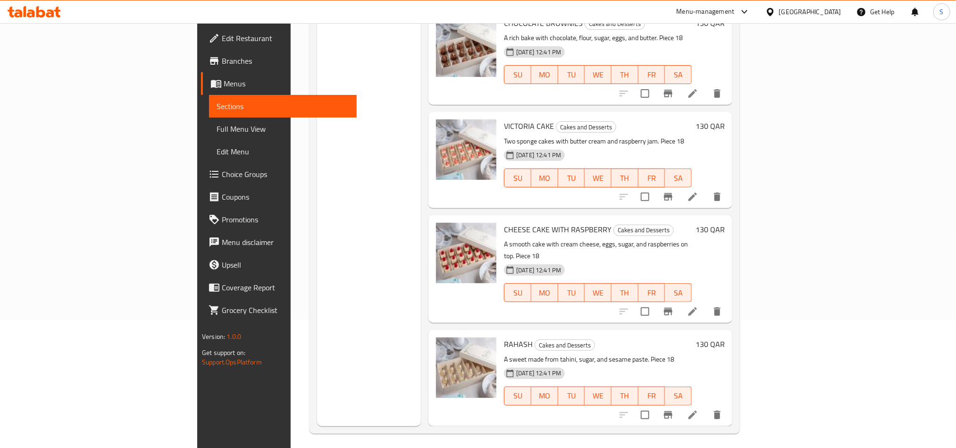
scroll to position [0, 0]
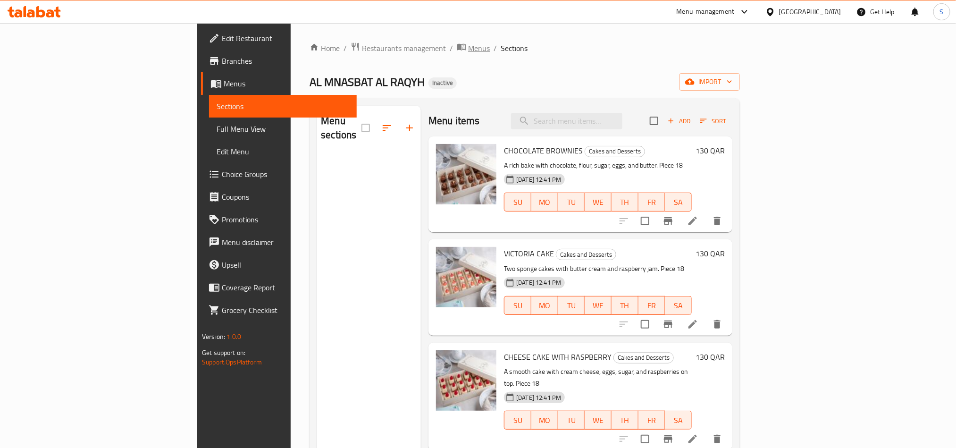
click at [468, 52] on span "Menus" at bounding box center [479, 47] width 22 height 11
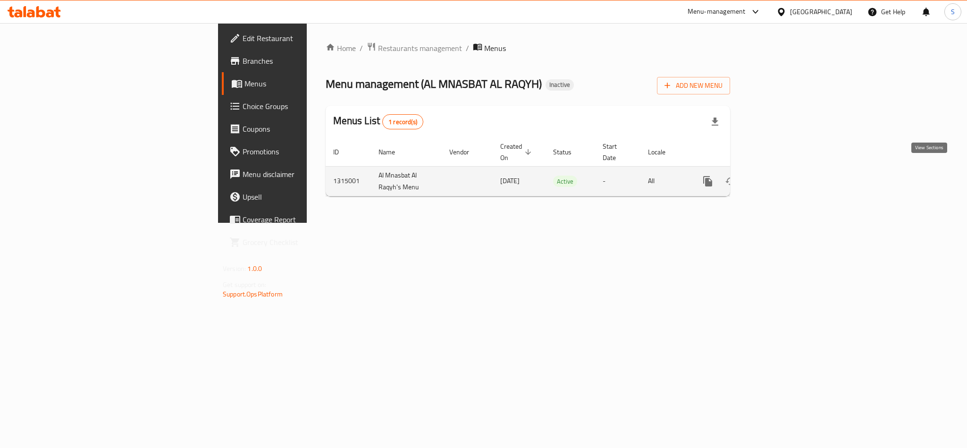
click at [782, 176] on icon "enhanced table" at bounding box center [775, 181] width 11 height 11
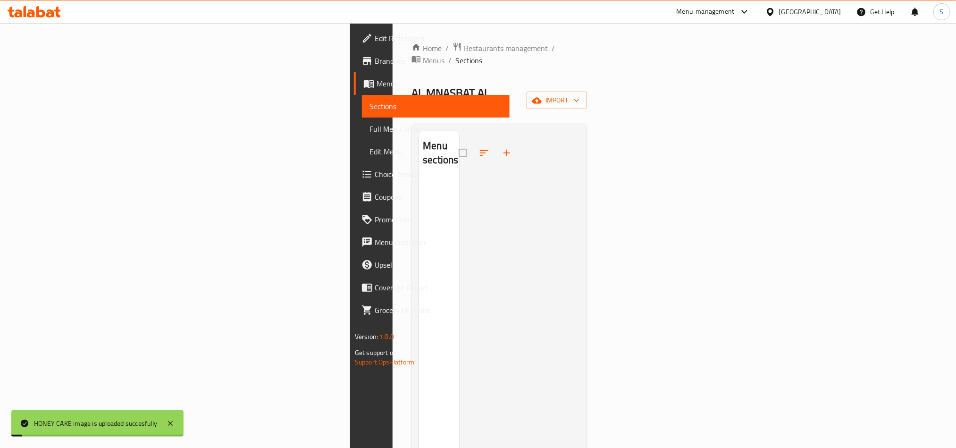
click at [456, 85] on div "AL MNASBAT AL RAQYH Inactive import" at bounding box center [500, 100] width 176 height 30
click at [423, 55] on span "Menus" at bounding box center [434, 60] width 22 height 11
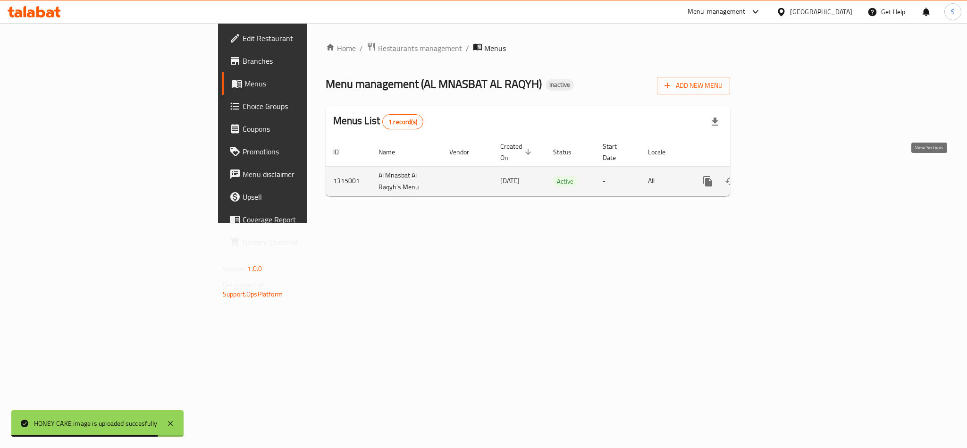
click at [782, 176] on icon "enhanced table" at bounding box center [775, 181] width 11 height 11
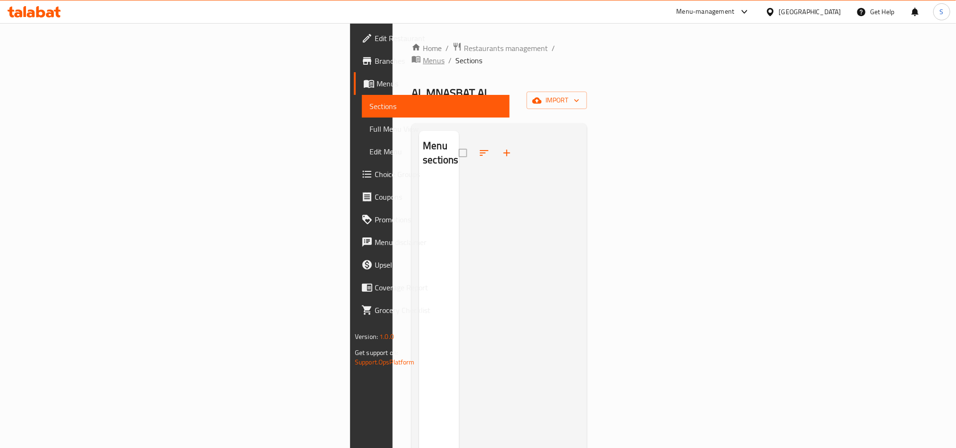
click at [423, 55] on span "Menus" at bounding box center [434, 60] width 22 height 11
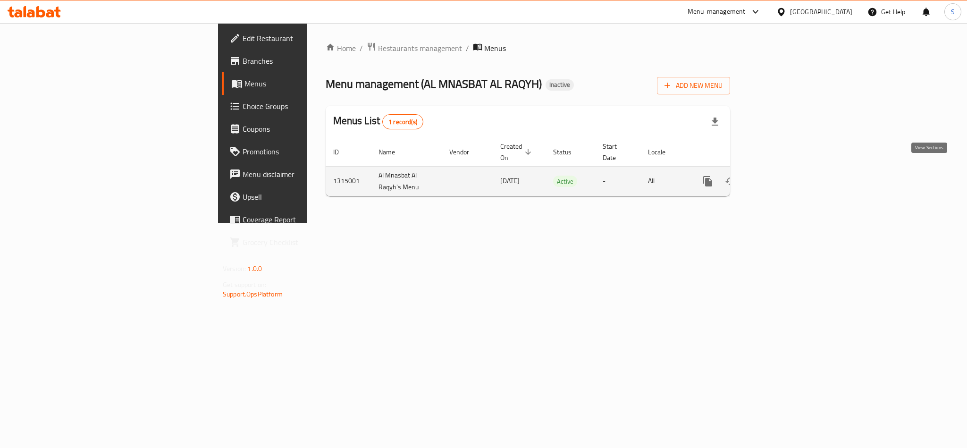
click at [782, 176] on icon "enhanced table" at bounding box center [775, 181] width 11 height 11
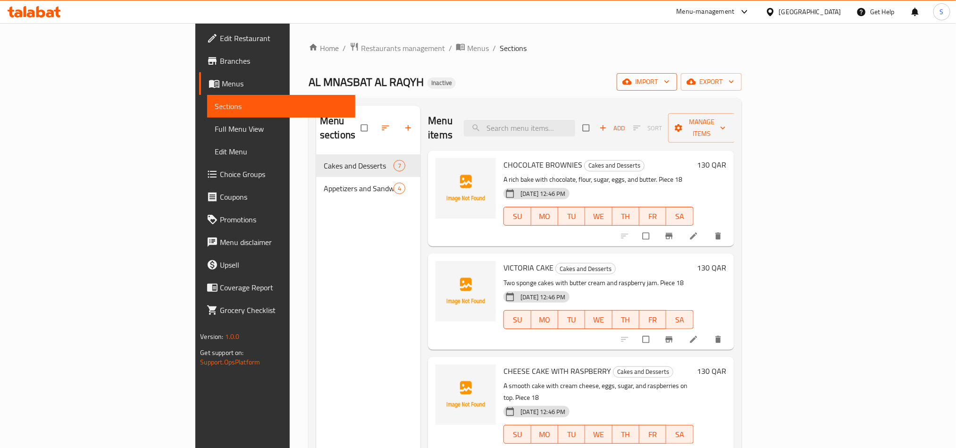
click at [677, 89] on button "import" at bounding box center [647, 81] width 60 height 17
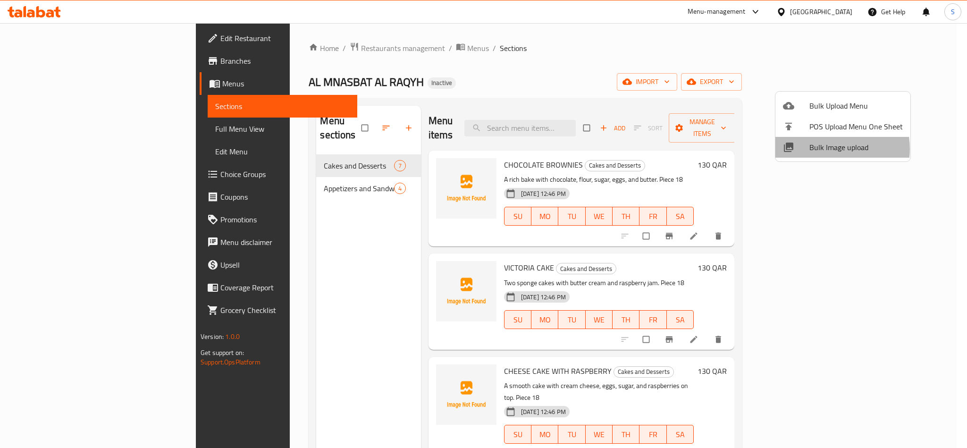
click at [830, 149] on span "Bulk Image upload" at bounding box center [855, 147] width 93 height 11
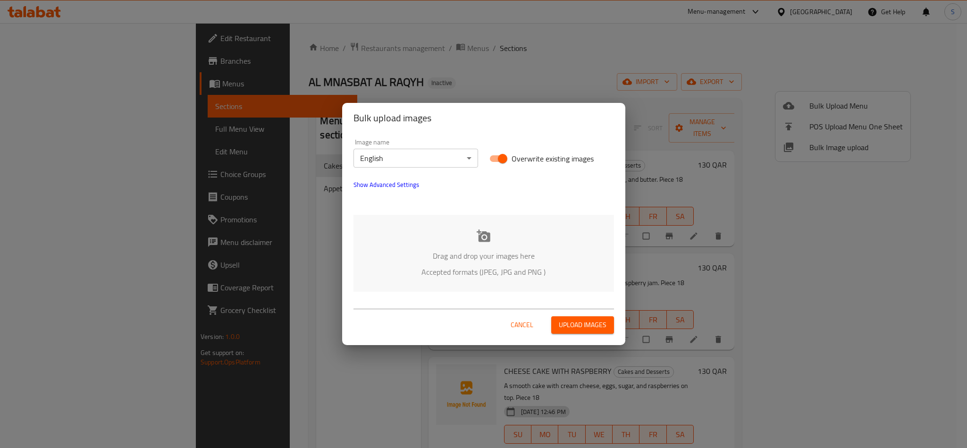
click at [469, 235] on div "Drag and drop your images here Accepted formats (JPEG, JPG and PNG )" at bounding box center [483, 253] width 261 height 77
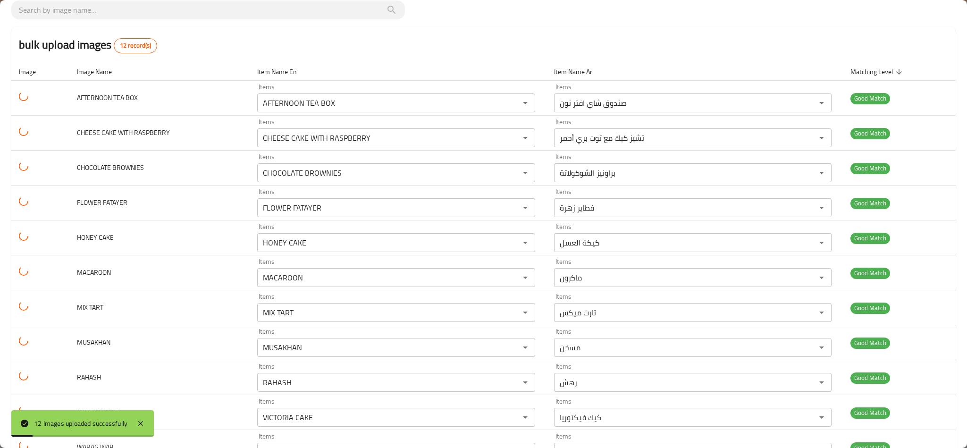
scroll to position [137, 0]
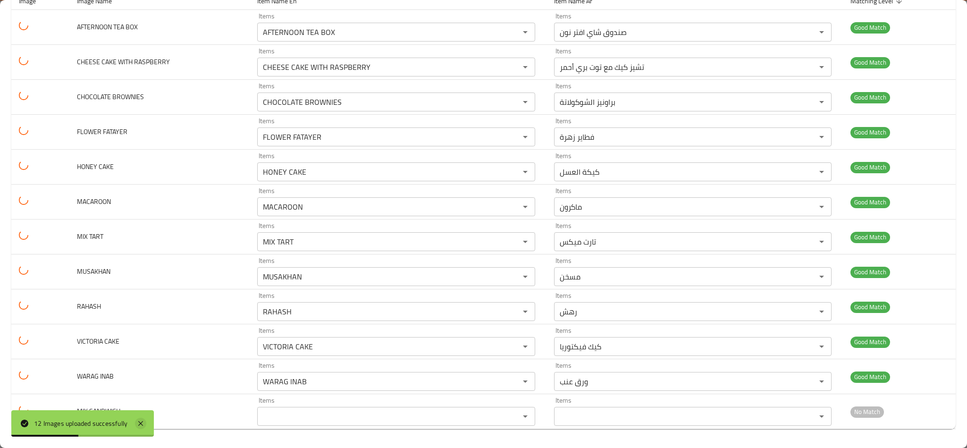
click at [139, 422] on icon at bounding box center [140, 423] width 11 height 11
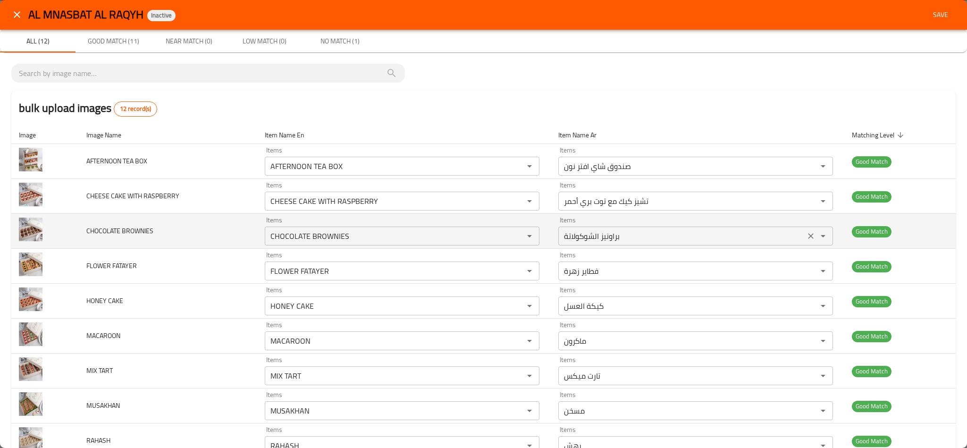
scroll to position [0, 0]
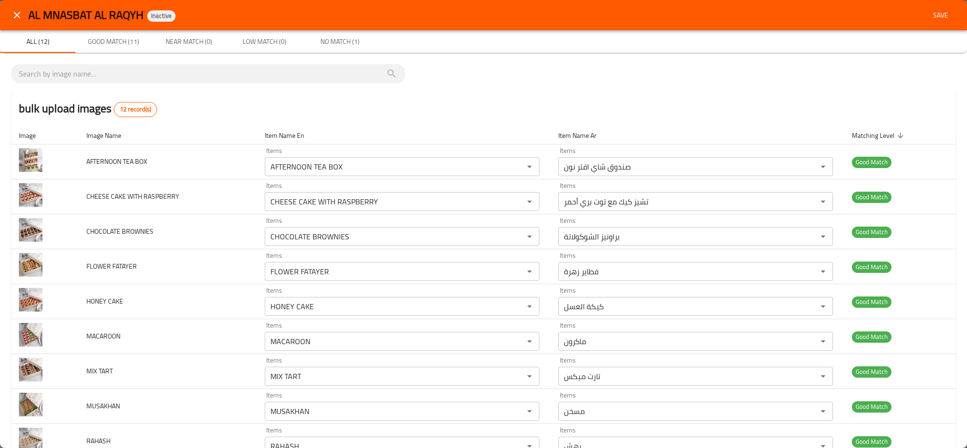
click at [929, 18] on span "Save" at bounding box center [940, 15] width 23 height 12
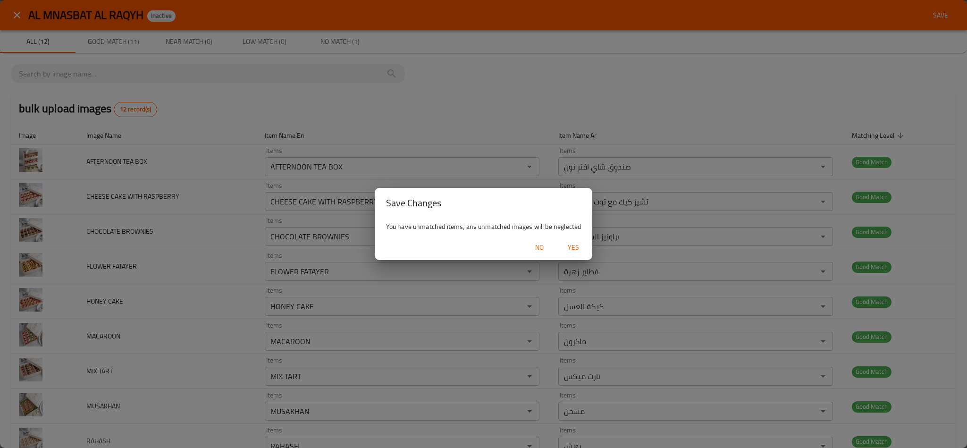
click at [567, 247] on span "Yes" at bounding box center [573, 248] width 23 height 12
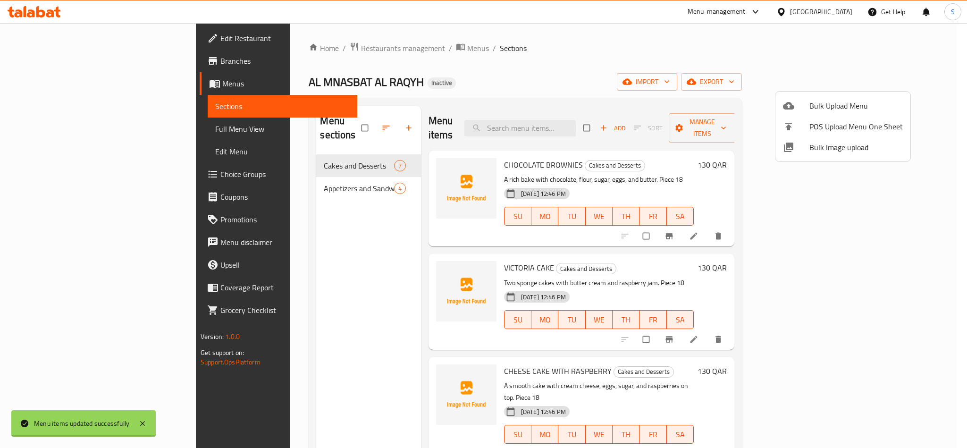
click at [428, 85] on div at bounding box center [483, 224] width 967 height 448
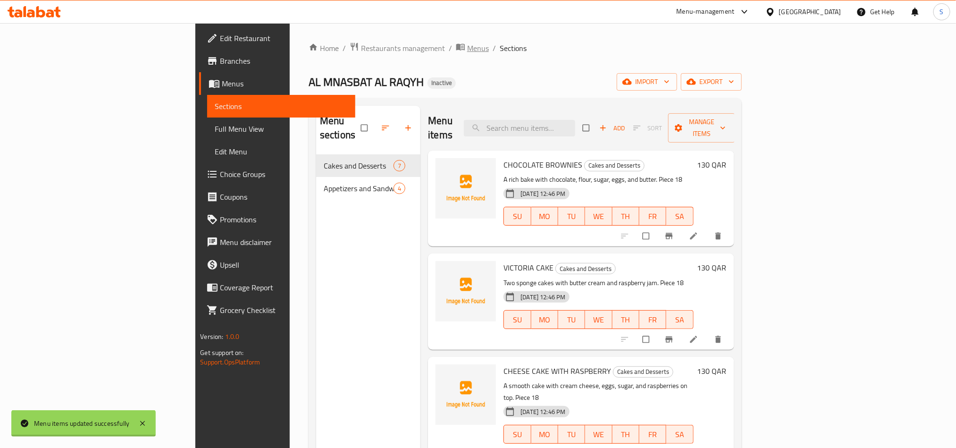
click at [467, 53] on span "Menus" at bounding box center [478, 47] width 22 height 11
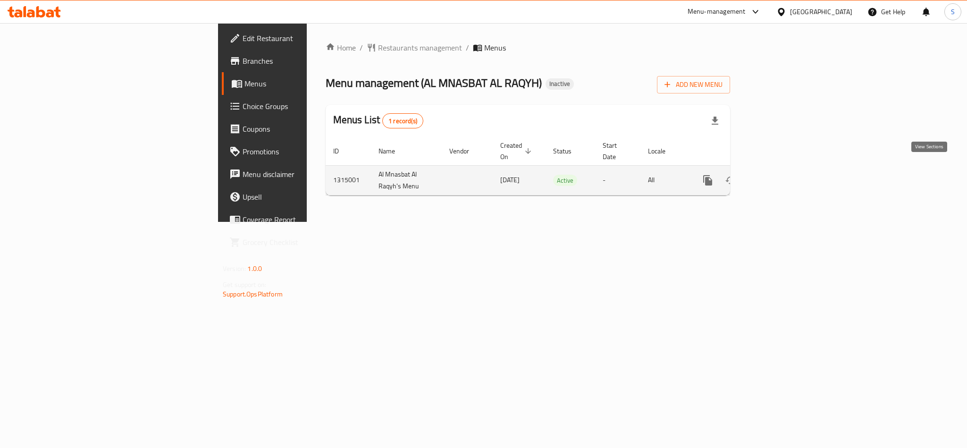
click at [782, 175] on icon "enhanced table" at bounding box center [775, 180] width 11 height 11
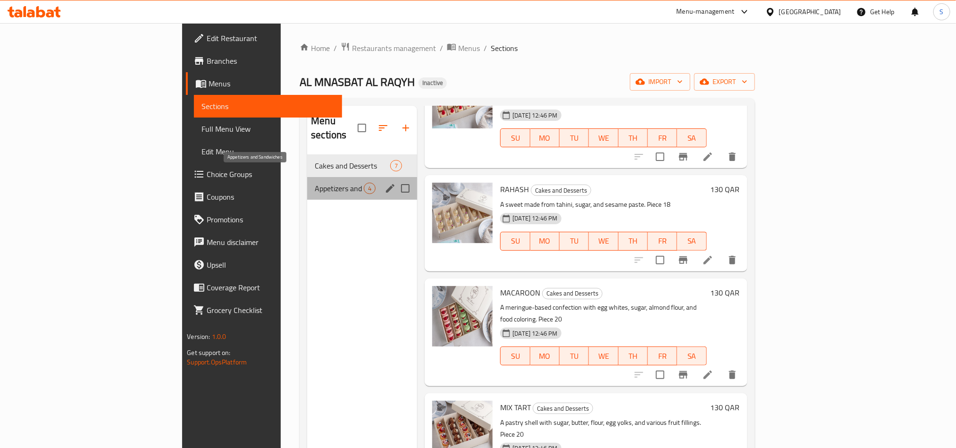
click at [315, 183] on span "Appetizers and Sandwiches" at bounding box center [339, 188] width 49 height 11
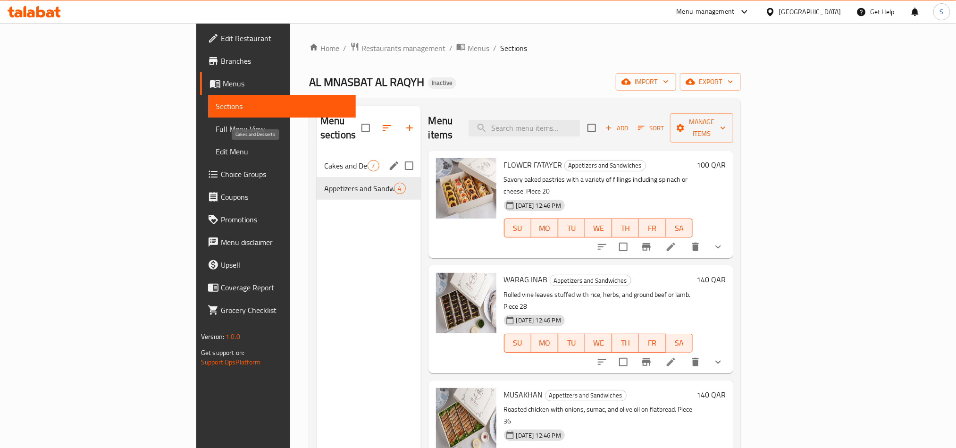
click at [324, 160] on span "Cakes and Desserts" at bounding box center [345, 165] width 43 height 11
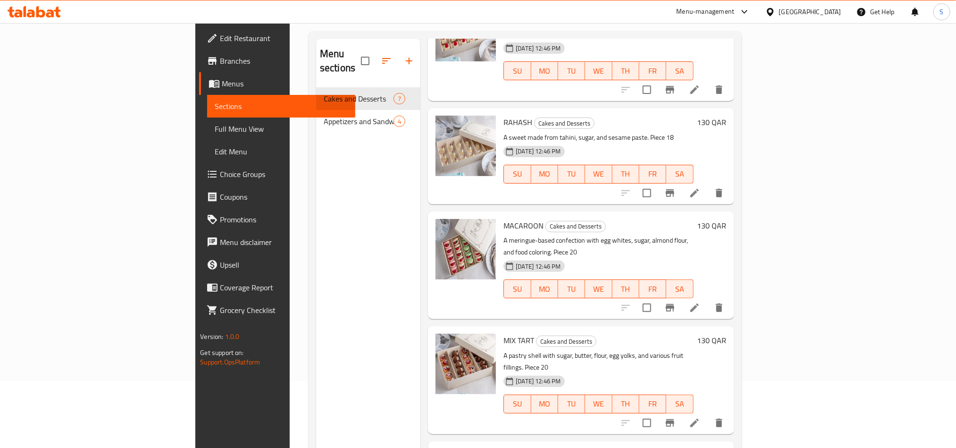
scroll to position [132, 0]
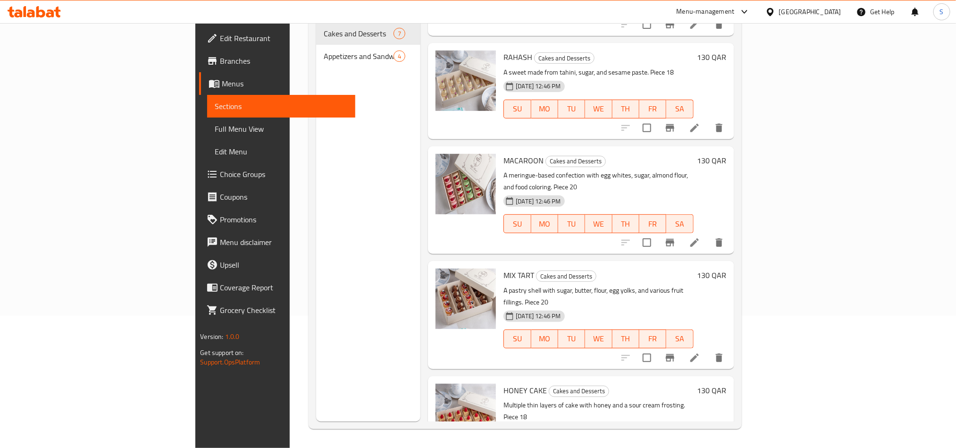
click at [316, 285] on div "Menu sections Cakes and Desserts 7 Appetizers and Sandwiches 4" at bounding box center [368, 198] width 104 height 448
click at [215, 126] on span "Full Menu View" at bounding box center [281, 128] width 133 height 11
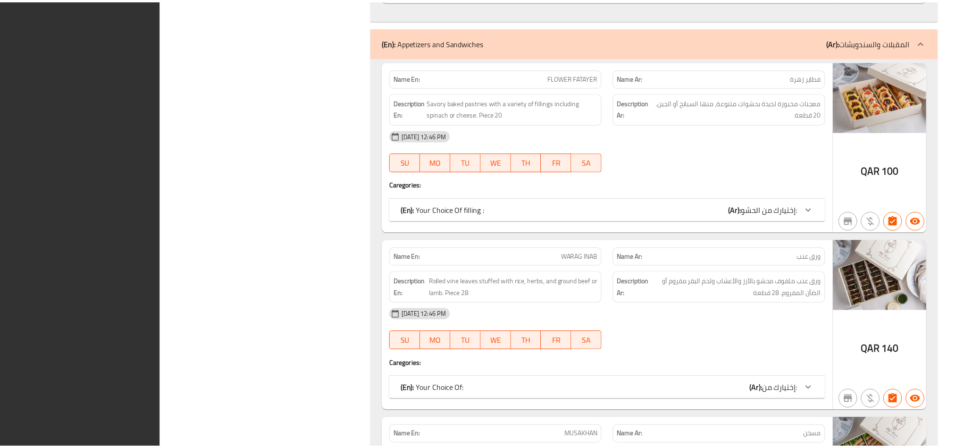
scroll to position [1327, 0]
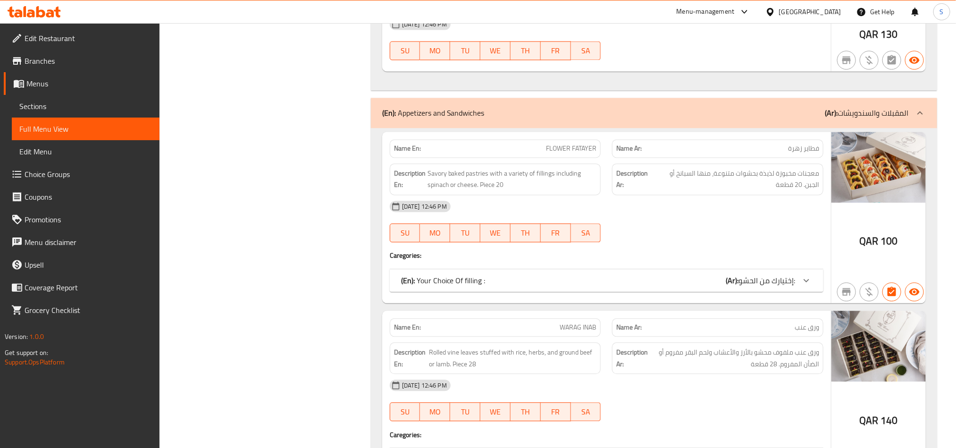
scroll to position [1203, 0]
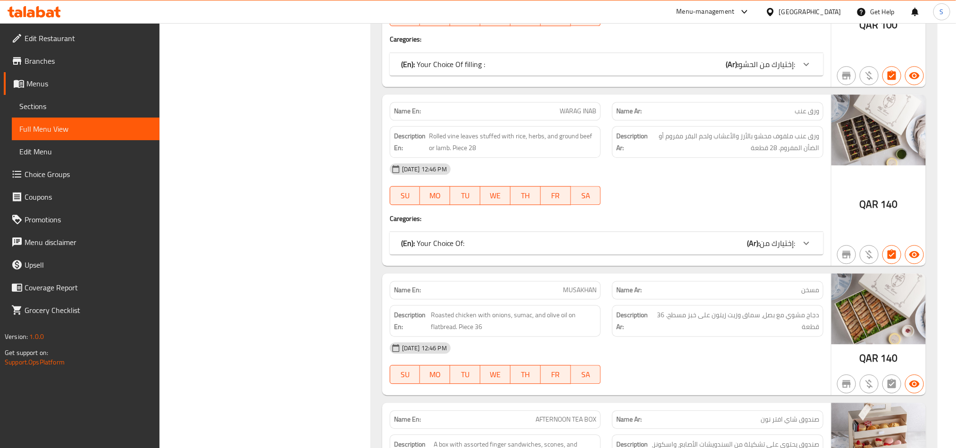
click at [46, 6] on icon at bounding box center [34, 11] width 53 height 11
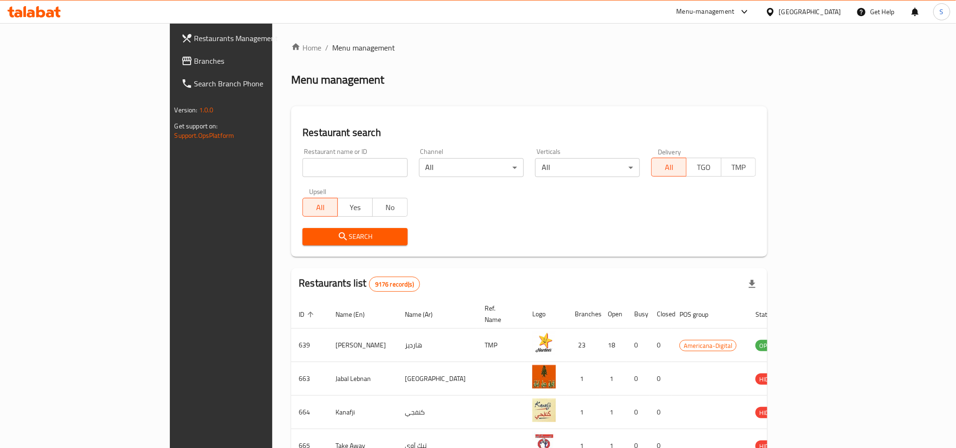
click at [194, 62] on span "Branches" at bounding box center [257, 60] width 127 height 11
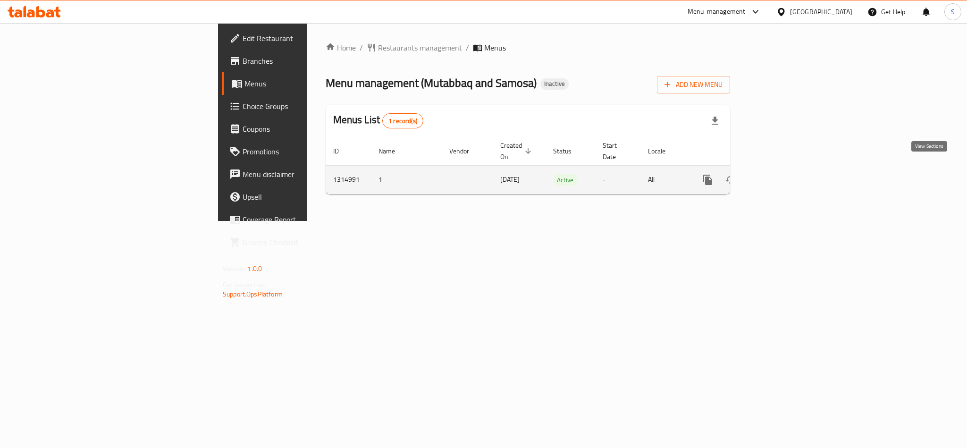
click at [782, 174] on icon "enhanced table" at bounding box center [775, 179] width 11 height 11
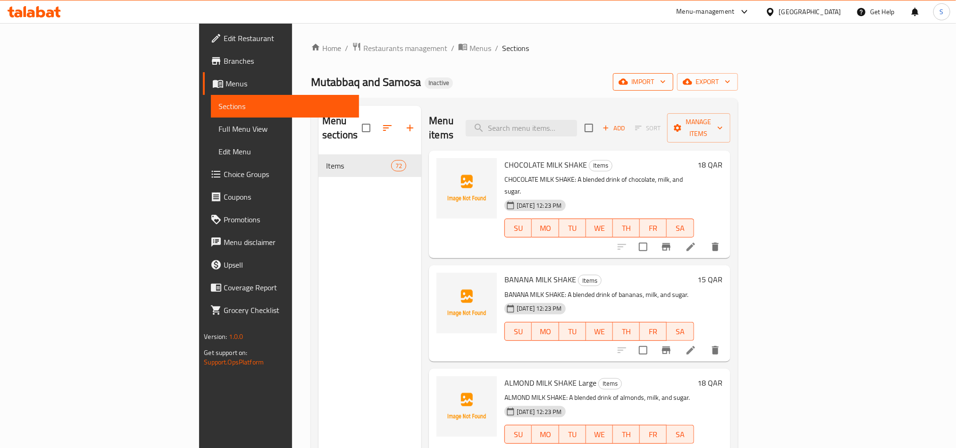
click at [666, 81] on span "import" at bounding box center [643, 82] width 45 height 12
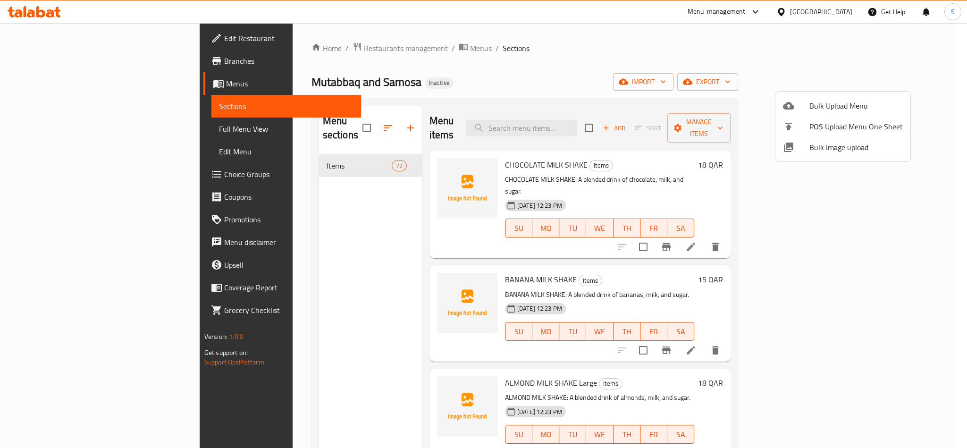
click at [811, 142] on span "Bulk Image upload" at bounding box center [855, 147] width 93 height 11
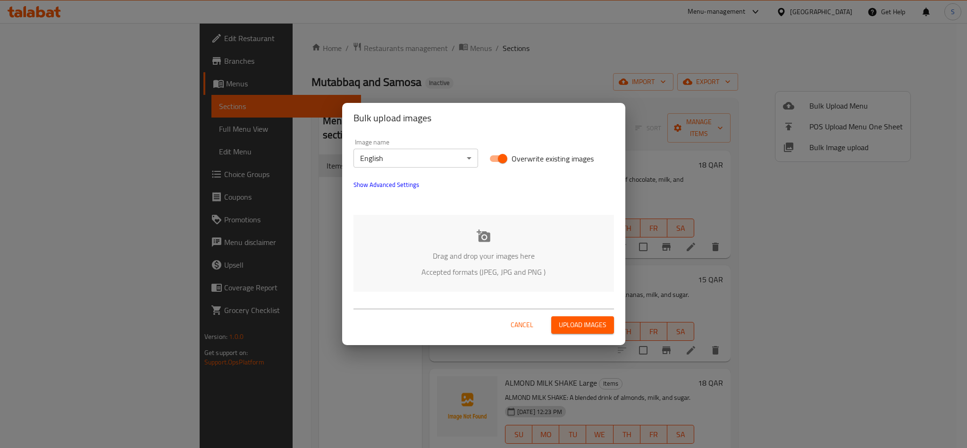
click at [473, 233] on div "Drag and drop your images here Accepted formats (JPEG, JPG and PNG )" at bounding box center [483, 253] width 261 height 77
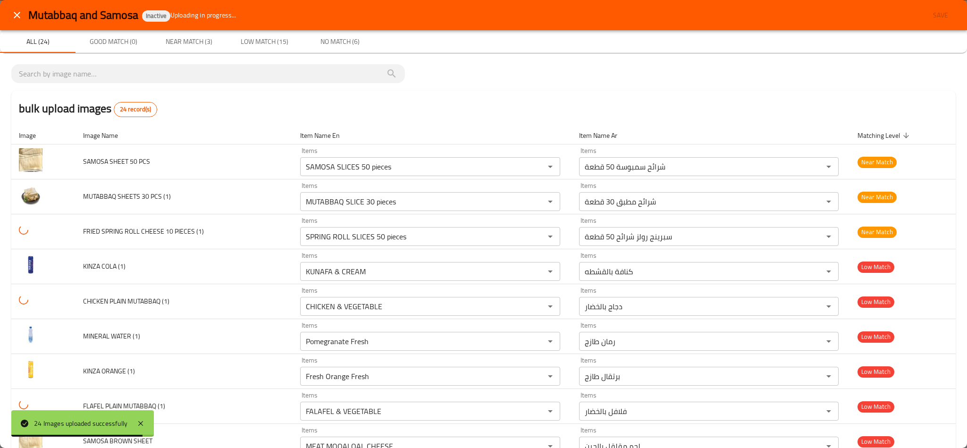
click at [24, 17] on button "close" at bounding box center [17, 15] width 23 height 23
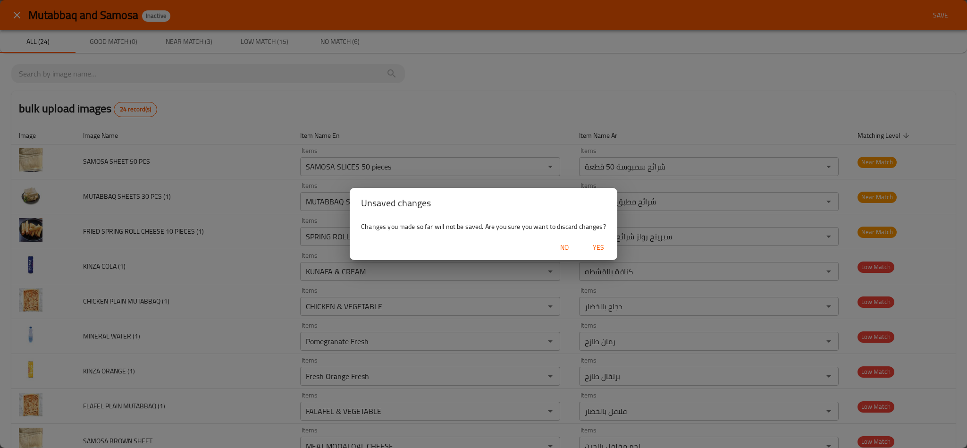
click at [592, 244] on span "Yes" at bounding box center [598, 248] width 23 height 12
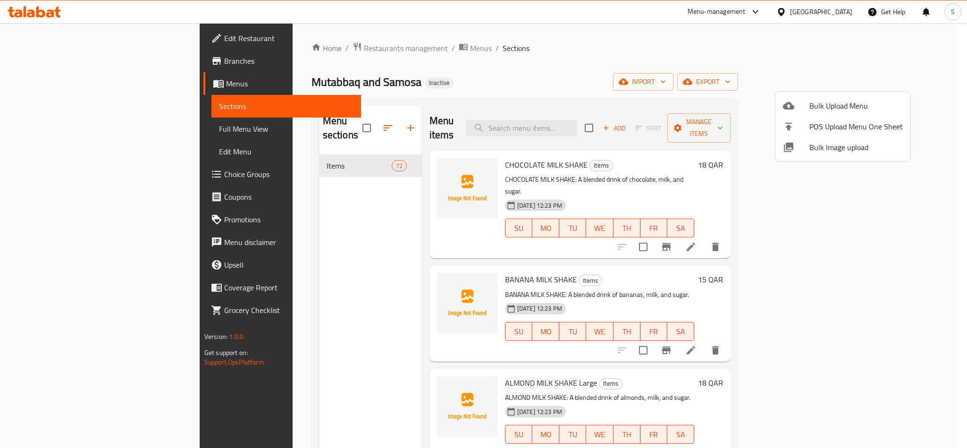
click at [420, 85] on div at bounding box center [483, 224] width 967 height 448
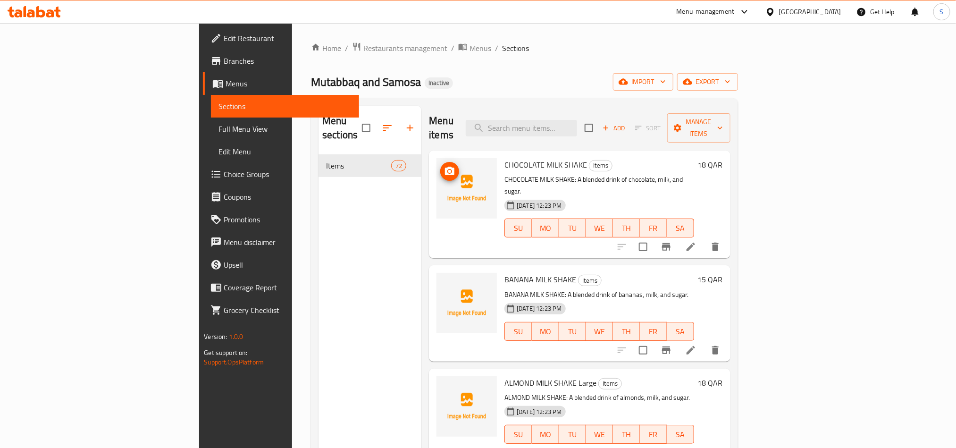
click at [440, 164] on button "upload picture" at bounding box center [449, 171] width 19 height 19
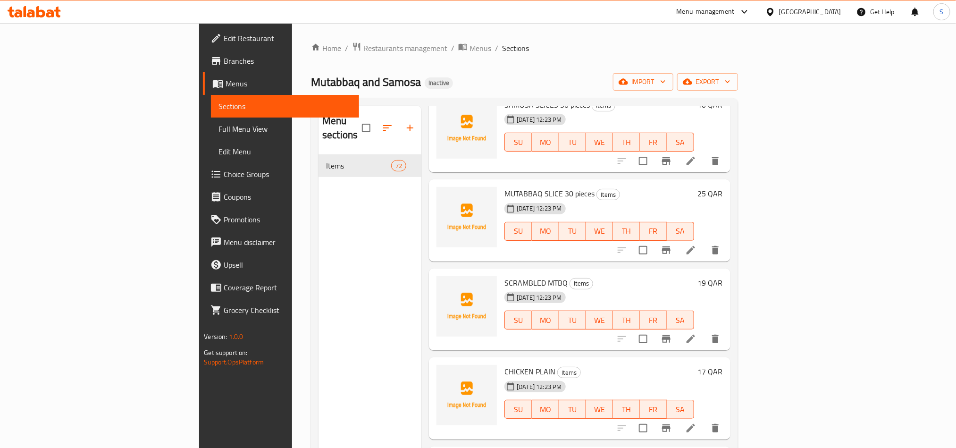
scroll to position [132, 0]
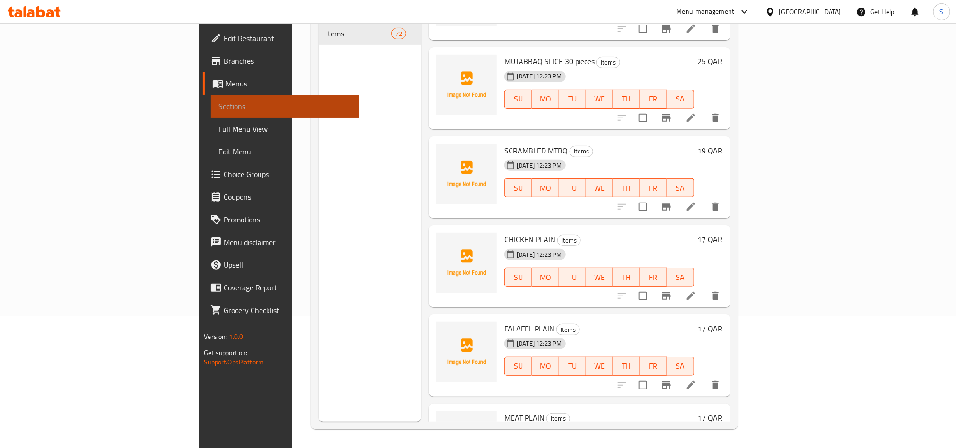
click at [219, 101] on span "Sections" at bounding box center [285, 106] width 133 height 11
click at [219, 103] on span "Sections" at bounding box center [285, 106] width 133 height 11
click at [38, 10] on icon at bounding box center [40, 11] width 9 height 11
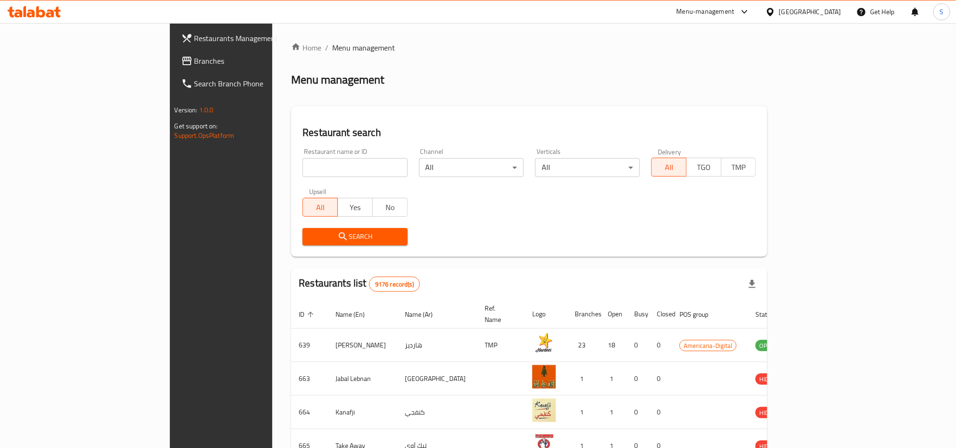
click at [194, 66] on span "Branches" at bounding box center [257, 60] width 127 height 11
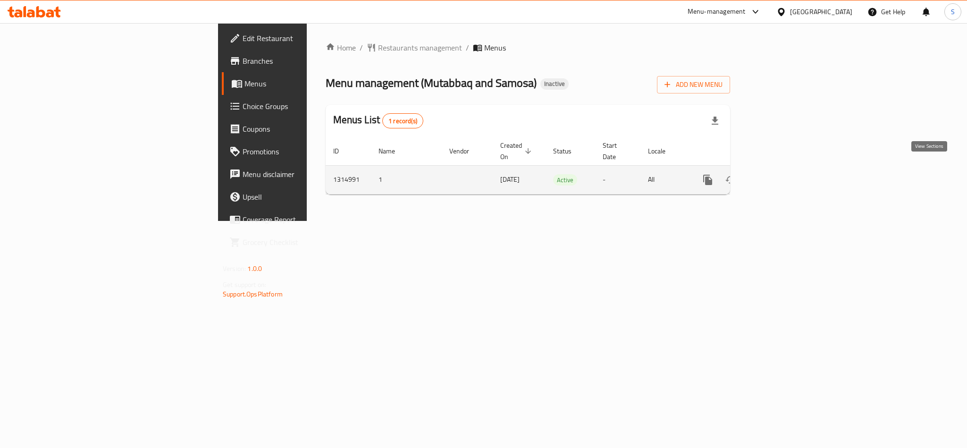
click at [787, 176] on link "enhanced table" at bounding box center [776, 179] width 23 height 23
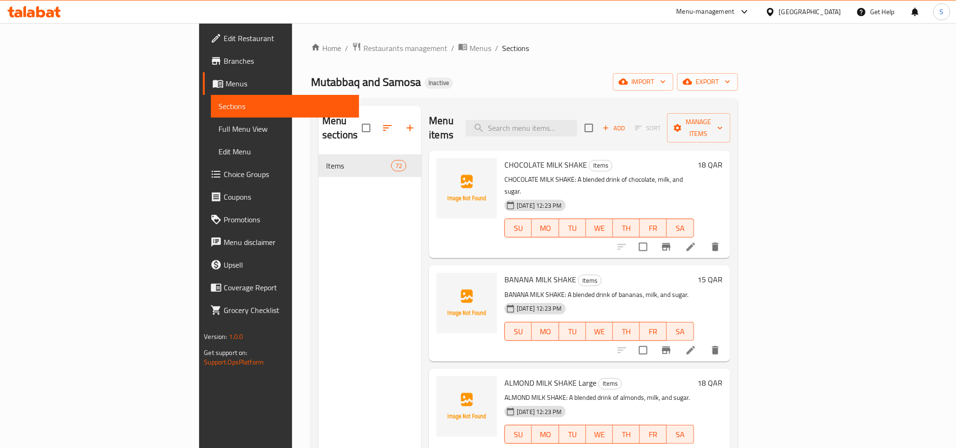
click at [775, 10] on icon at bounding box center [770, 12] width 10 height 10
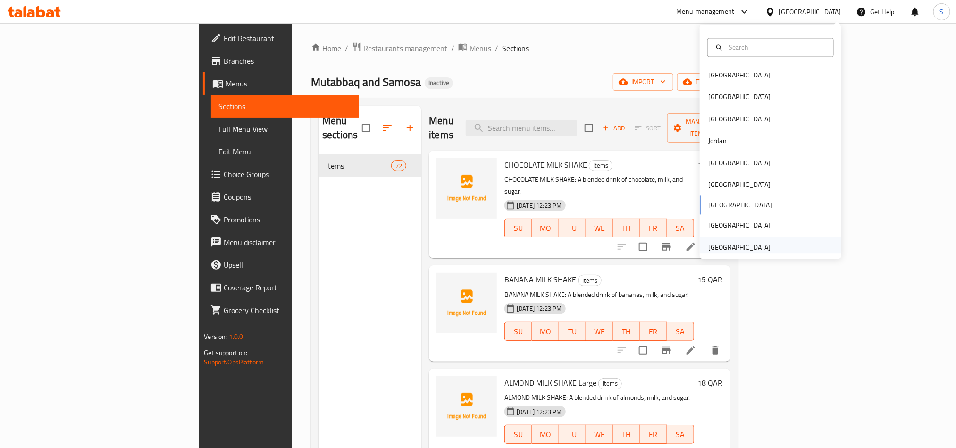
click at [729, 245] on div "[GEOGRAPHIC_DATA]" at bounding box center [739, 247] width 62 height 10
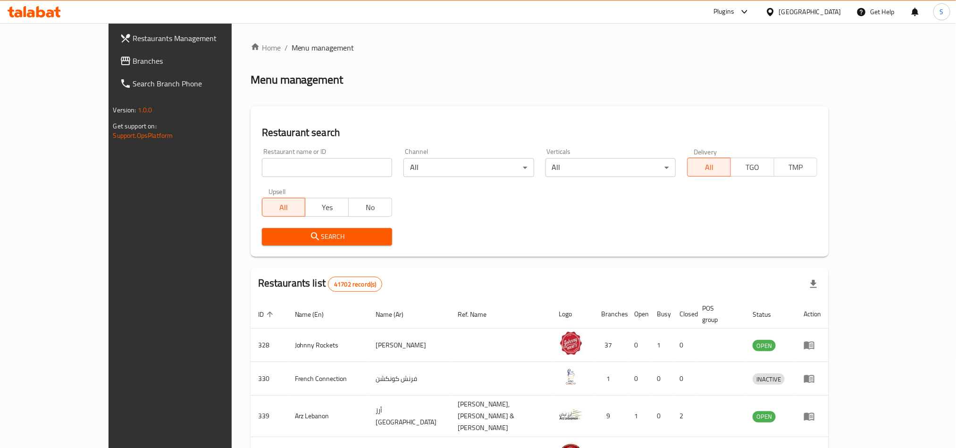
click at [133, 55] on span "Branches" at bounding box center [196, 60] width 127 height 11
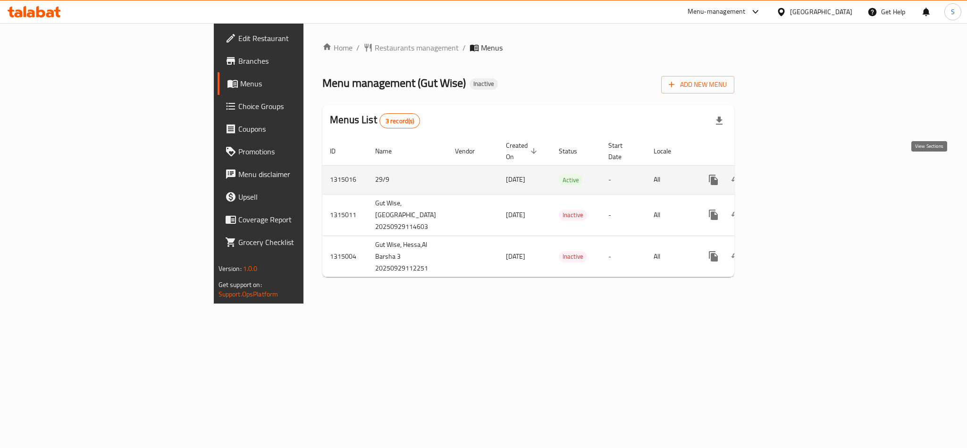
click at [787, 174] on icon "enhanced table" at bounding box center [781, 179] width 11 height 11
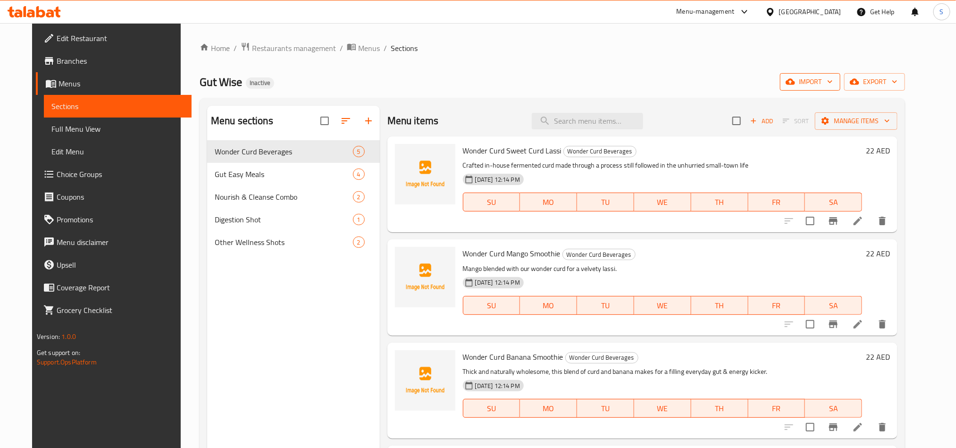
click at [833, 81] on span "import" at bounding box center [810, 82] width 45 height 12
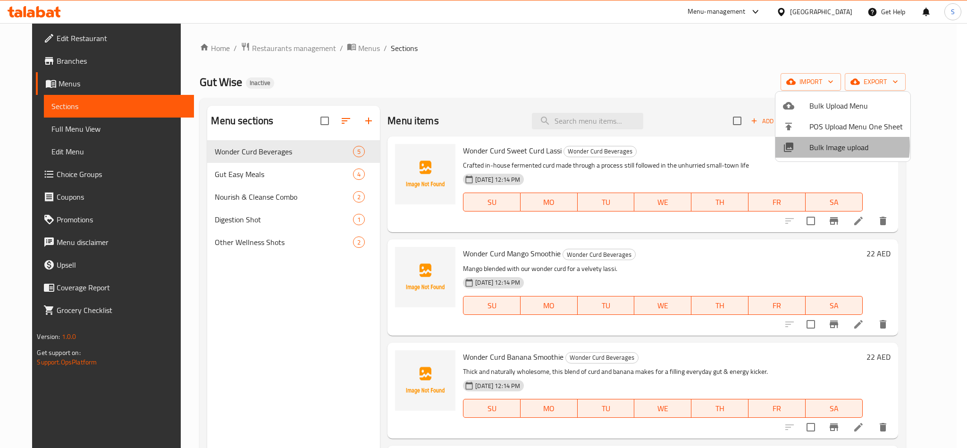
click at [824, 146] on span "Bulk Image upload" at bounding box center [855, 147] width 93 height 11
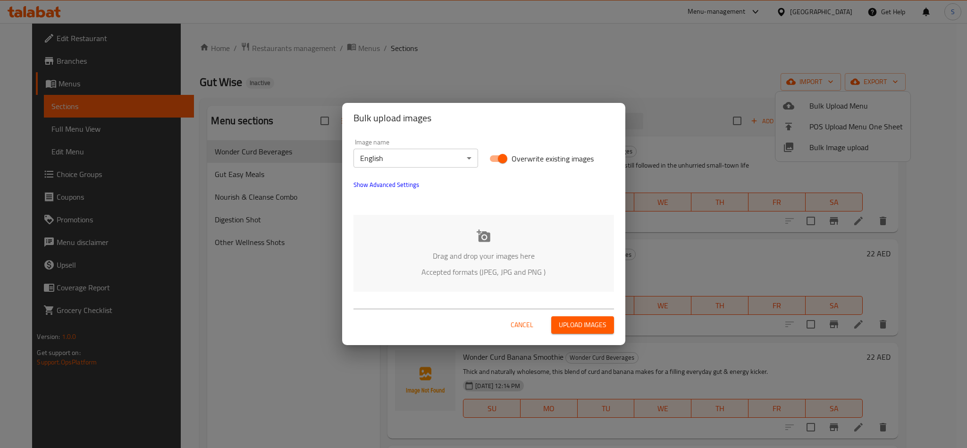
click at [425, 261] on p "Drag and drop your images here" at bounding box center [484, 255] width 232 height 11
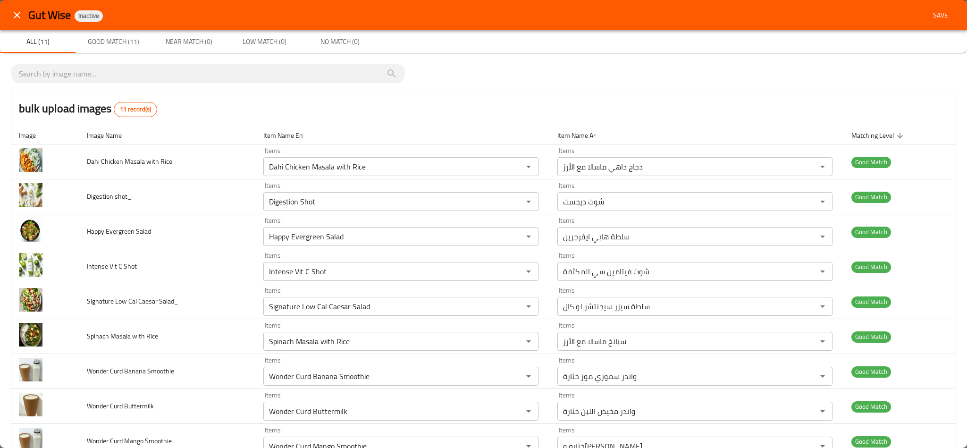
click at [929, 14] on span "Save" at bounding box center [940, 15] width 23 height 12
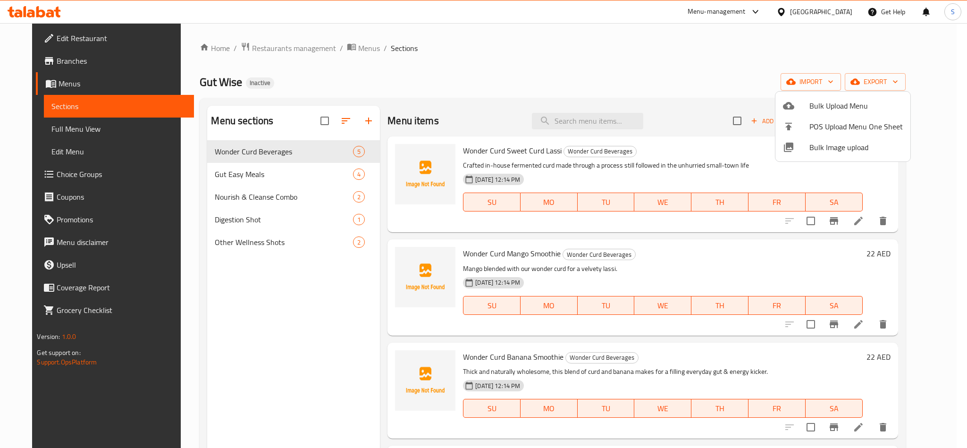
click at [513, 94] on div at bounding box center [483, 224] width 967 height 448
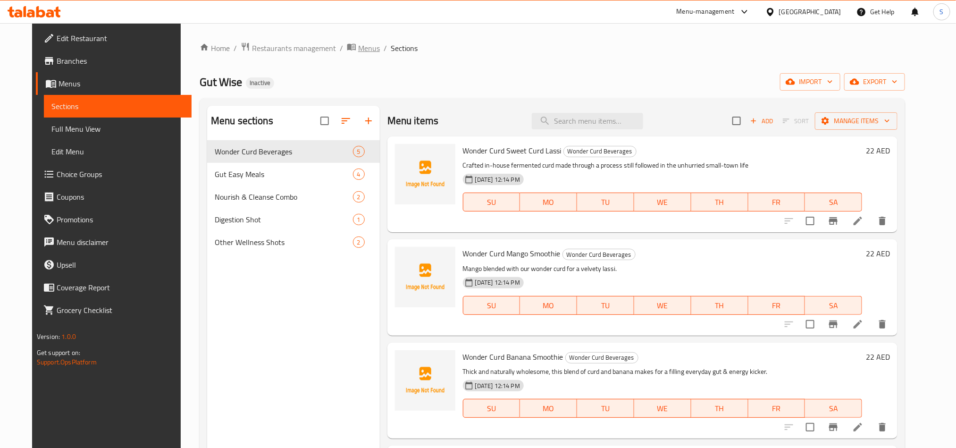
click at [358, 45] on span "Menus" at bounding box center [369, 47] width 22 height 11
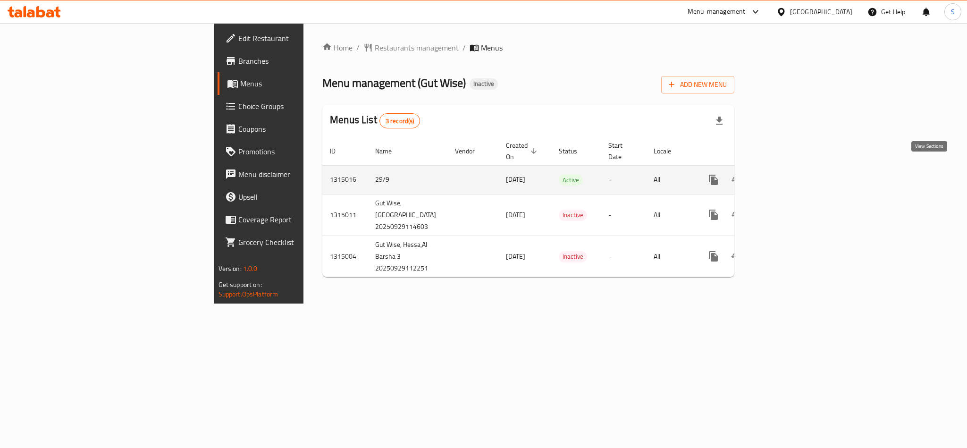
click at [787, 174] on icon "enhanced table" at bounding box center [781, 179] width 11 height 11
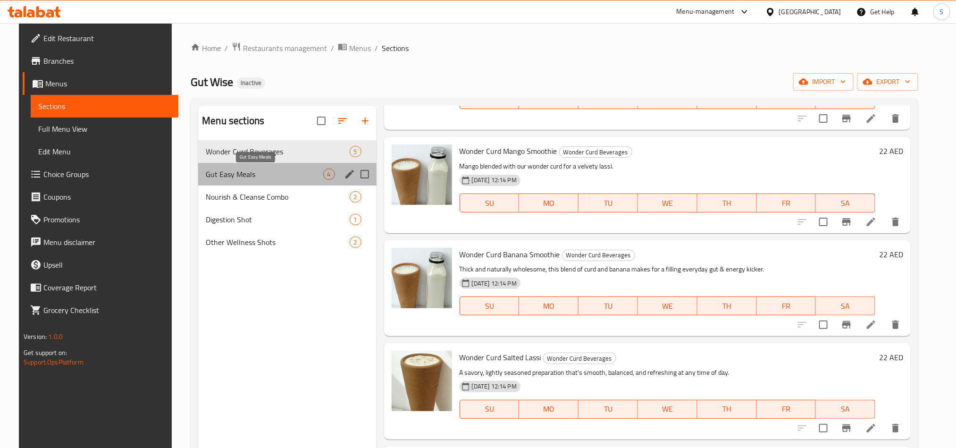
click at [271, 172] on span "Gut Easy Meals" at bounding box center [264, 173] width 117 height 11
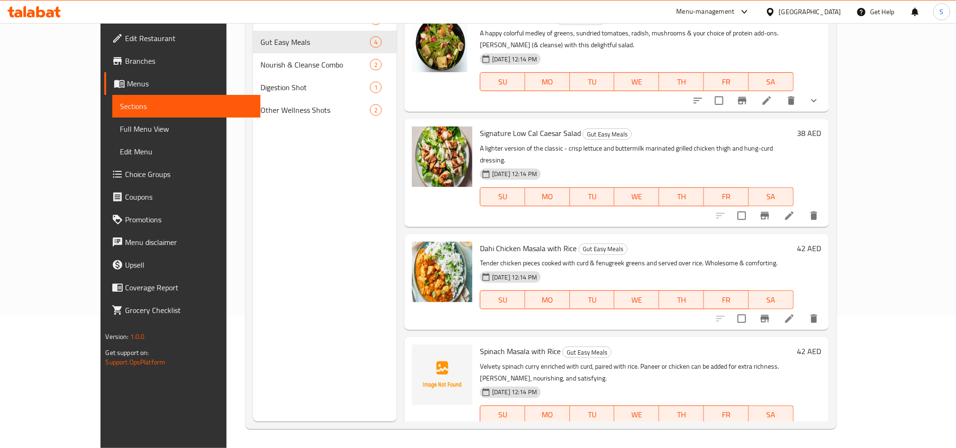
scroll to position [61, 0]
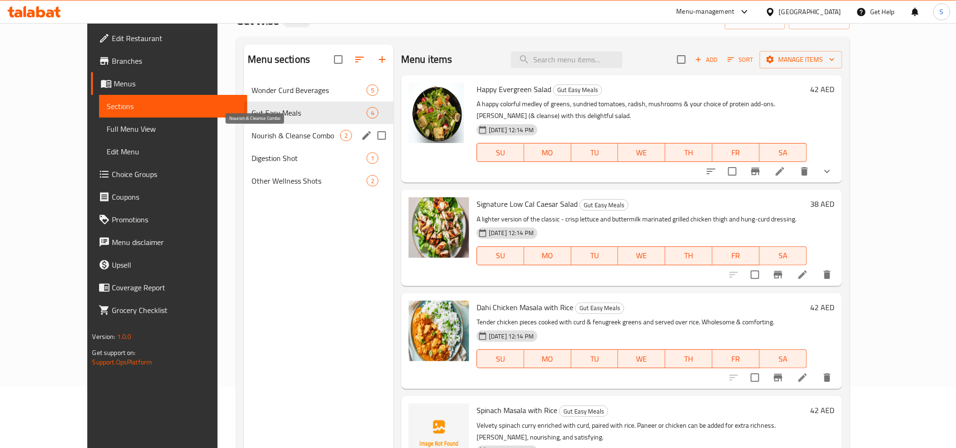
click at [289, 132] on span "Nourish & Cleanse Combo" at bounding box center [296, 135] width 89 height 11
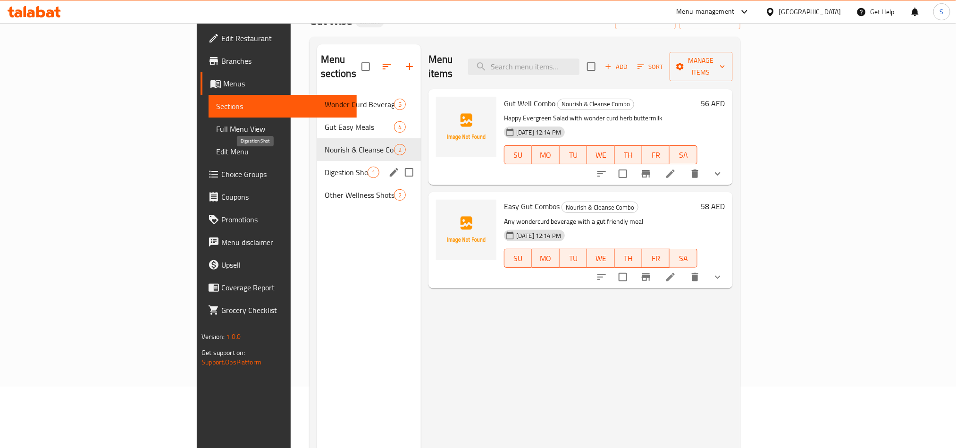
click at [325, 167] on span "Digestion Shot" at bounding box center [346, 172] width 43 height 11
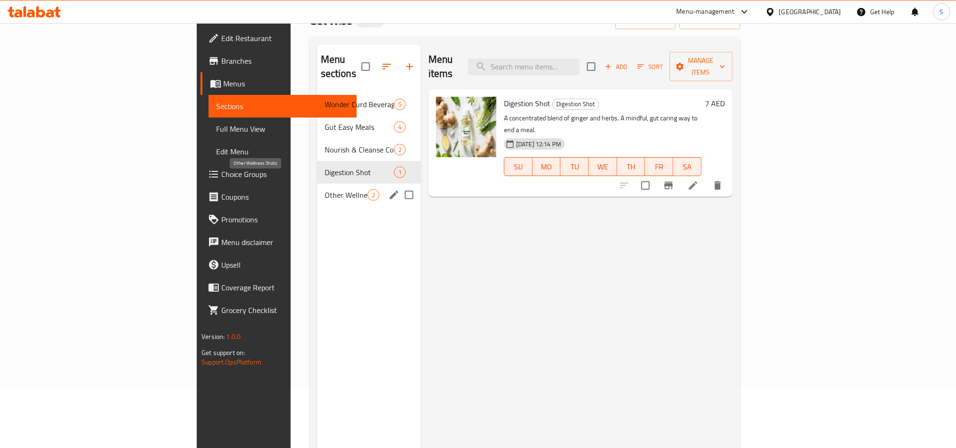
click at [325, 189] on span "Other Wellness Shots" at bounding box center [346, 194] width 43 height 11
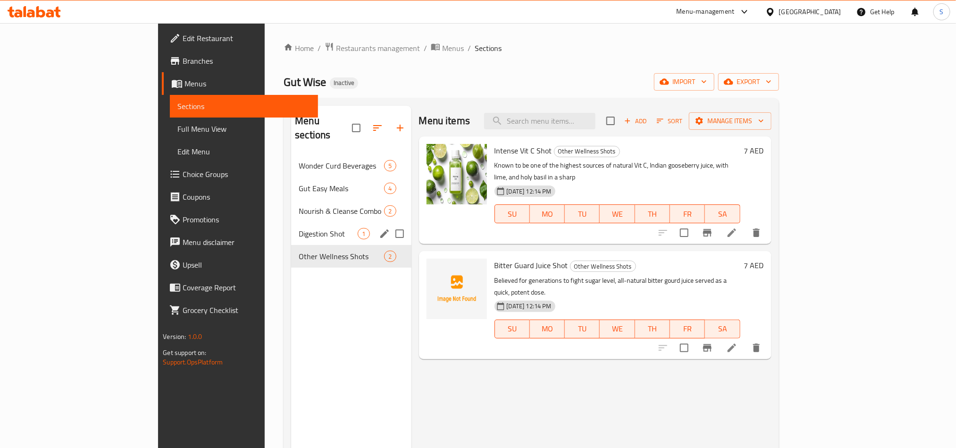
click at [298, 222] on div "Digestion Shot 1" at bounding box center [351, 233] width 120 height 23
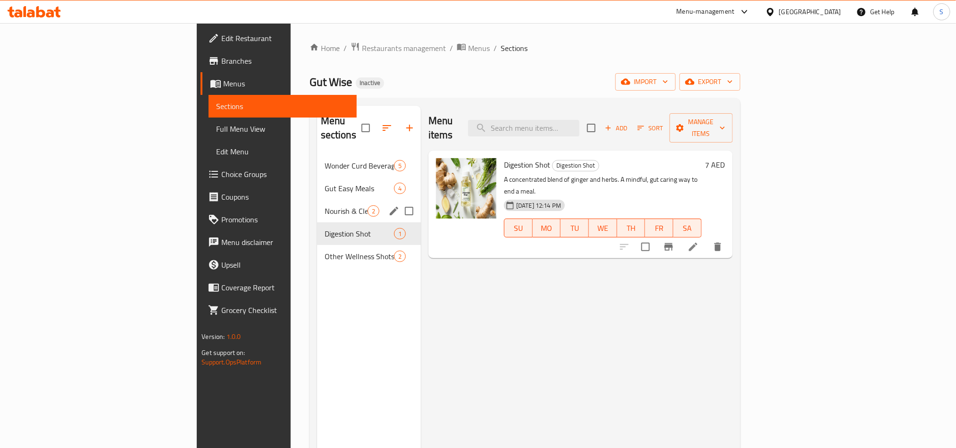
click at [317, 200] on div "Nourish & Cleanse Combo 2" at bounding box center [369, 211] width 104 height 23
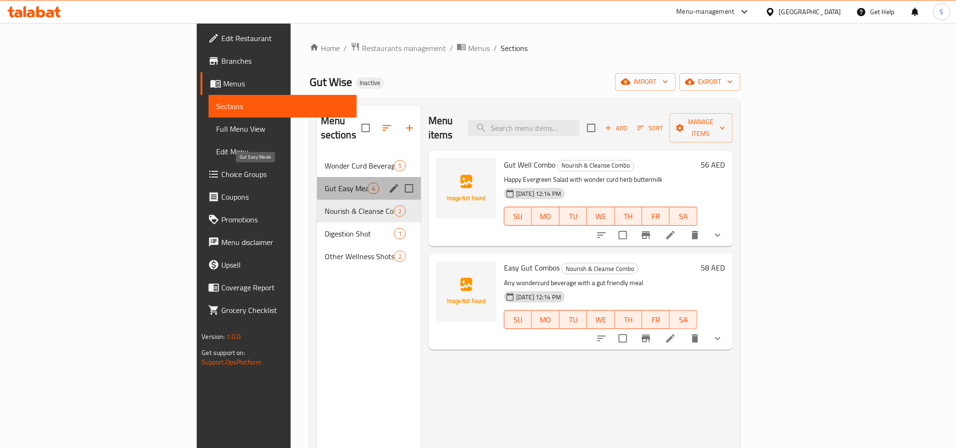
click at [325, 183] on span "Gut Easy Meals" at bounding box center [346, 188] width 43 height 11
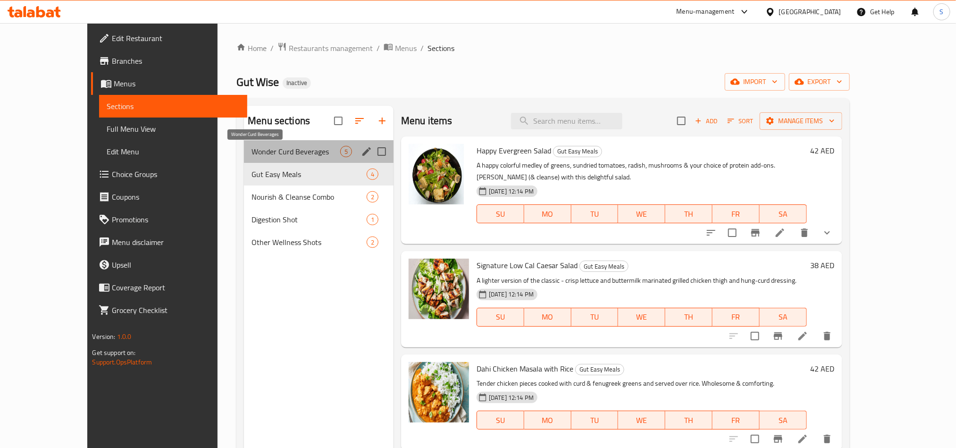
click at [313, 146] on span "Wonder Curd Beverages" at bounding box center [296, 151] width 89 height 11
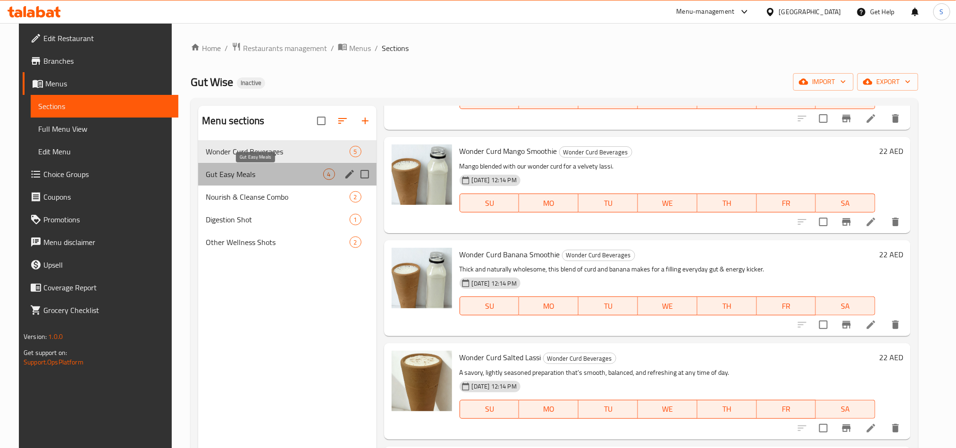
click at [274, 175] on span "Gut Easy Meals" at bounding box center [264, 173] width 117 height 11
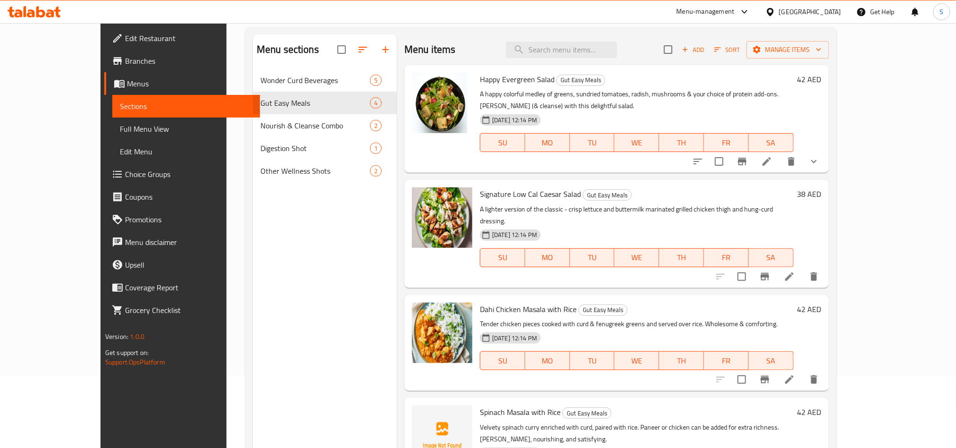
scroll to position [132, 0]
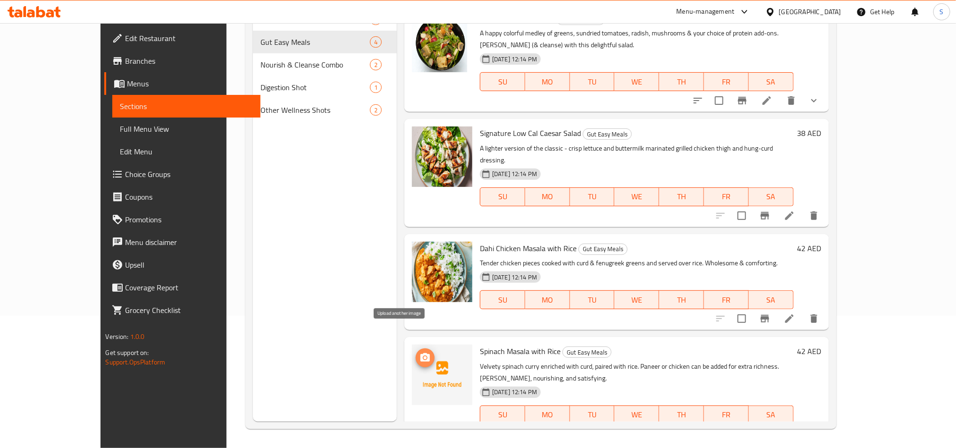
click at [420, 352] on icon "upload picture" at bounding box center [425, 357] width 11 height 11
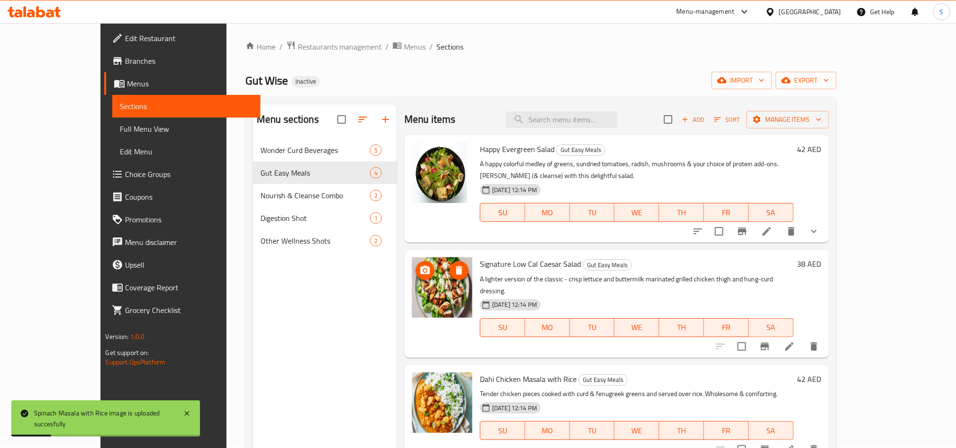
scroll to position [0, 0]
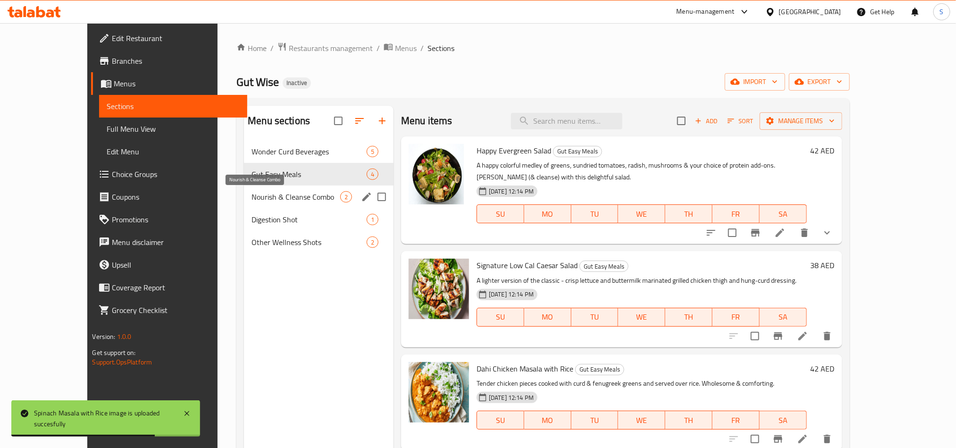
click at [269, 198] on span "Nourish & Cleanse Combo" at bounding box center [296, 196] width 89 height 11
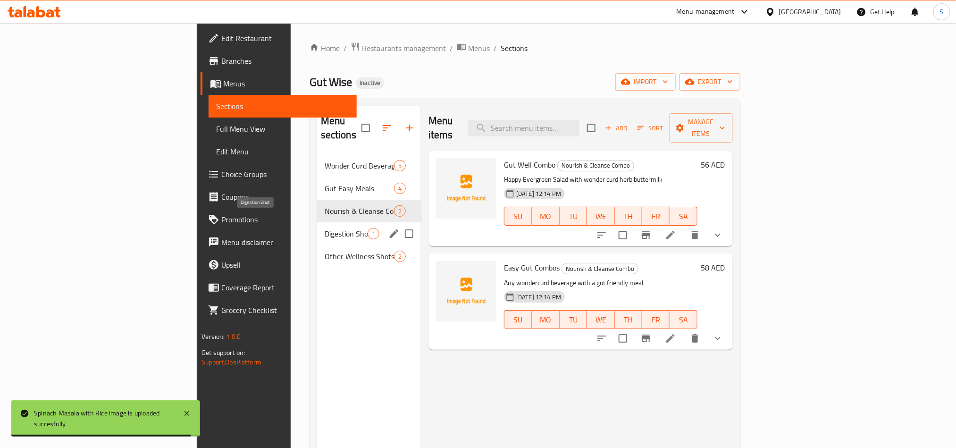
click at [325, 228] on span "Digestion Shot" at bounding box center [346, 233] width 43 height 11
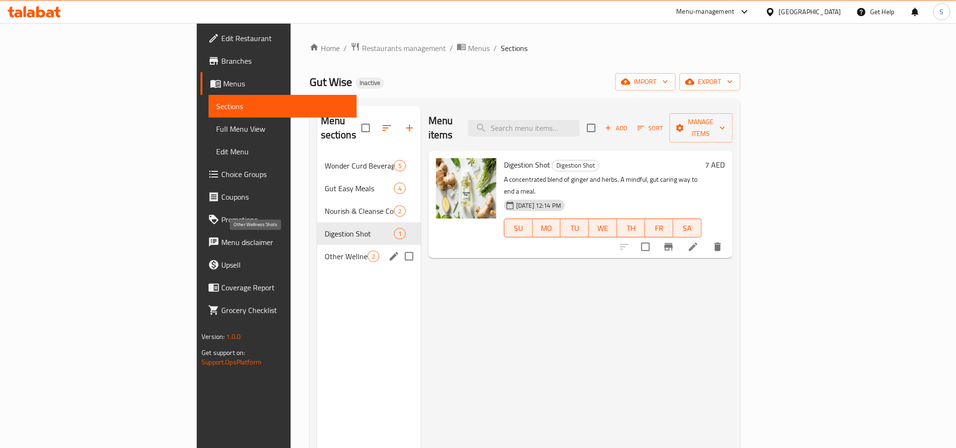
click at [325, 251] on span "Other Wellness Shots" at bounding box center [346, 256] width 43 height 11
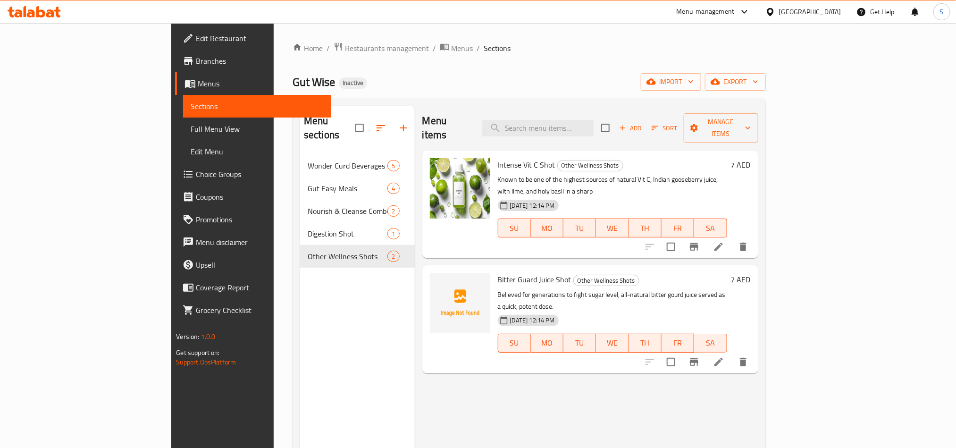
click at [432, 77] on div "Gut Wise Inactive import export" at bounding box center [529, 81] width 473 height 17
click at [191, 134] on span "Full Menu View" at bounding box center [257, 128] width 133 height 11
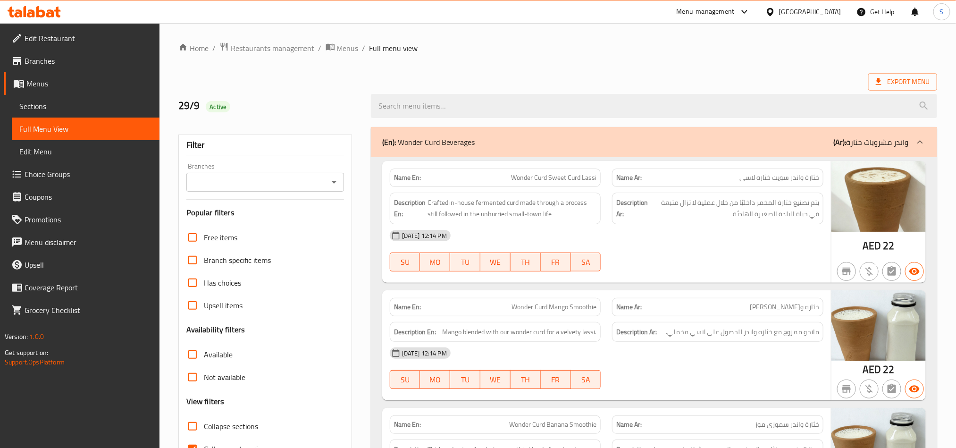
click at [643, 74] on div "Export Menu" at bounding box center [557, 81] width 759 height 17
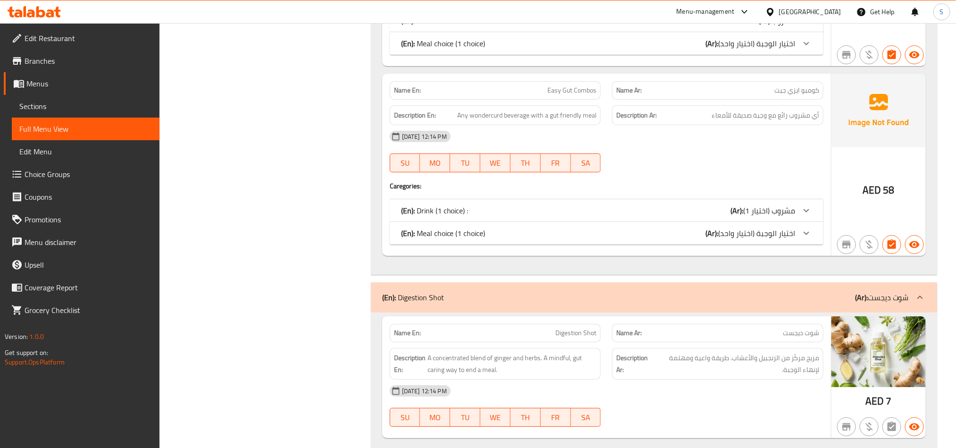
scroll to position [1701, 0]
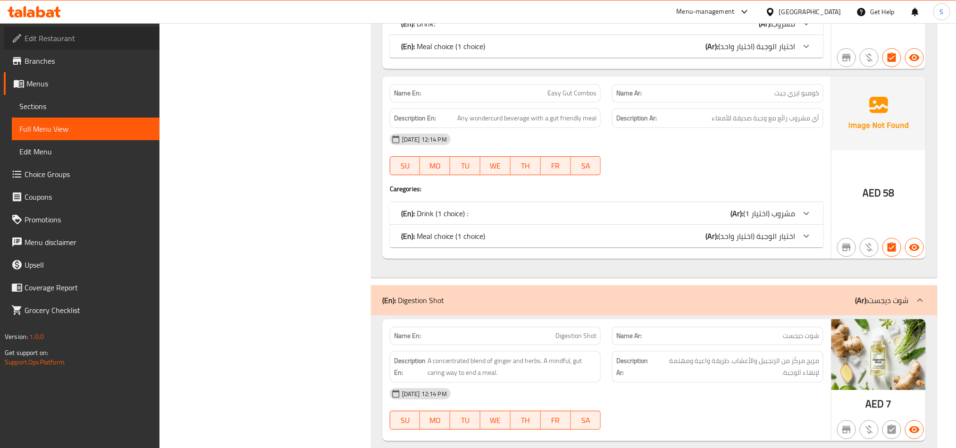
click at [65, 42] on span "Edit Restaurant" at bounding box center [88, 38] width 127 height 11
